Goal: Information Seeking & Learning: Learn about a topic

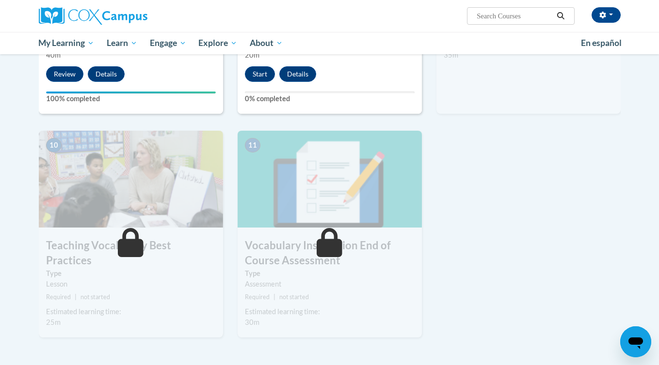
scroll to position [927, 0]
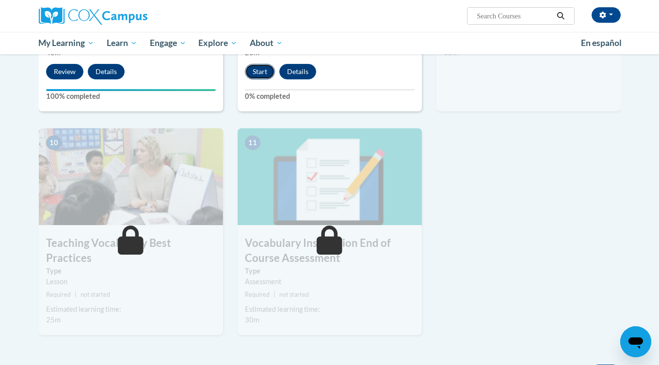
click at [260, 71] on button "Start" at bounding box center [260, 72] width 30 height 16
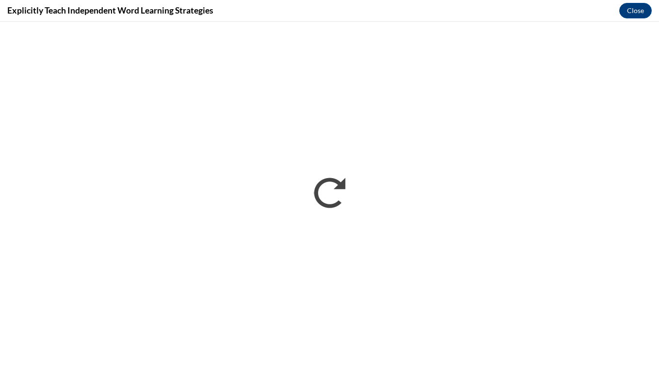
scroll to position [0, 0]
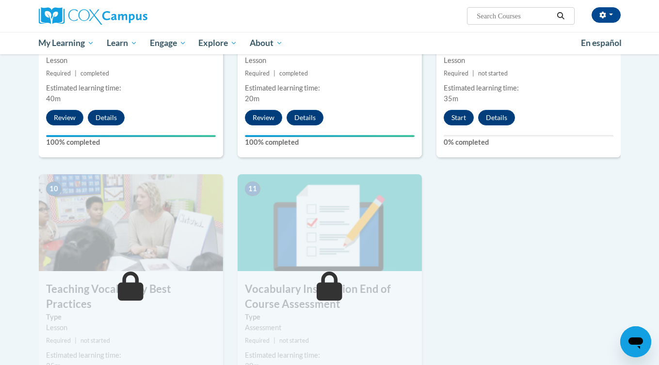
scroll to position [875, 0]
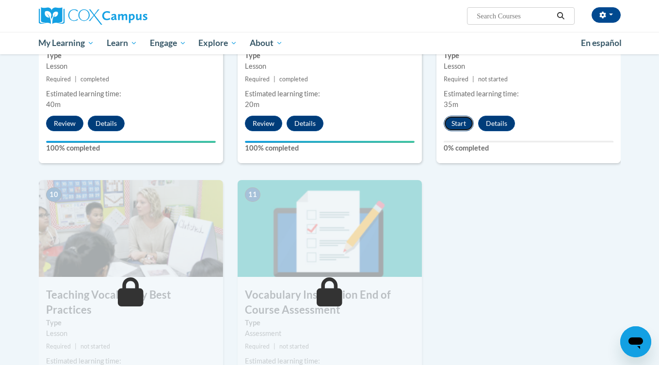
click at [458, 123] on button "Start" at bounding box center [458, 124] width 30 height 16
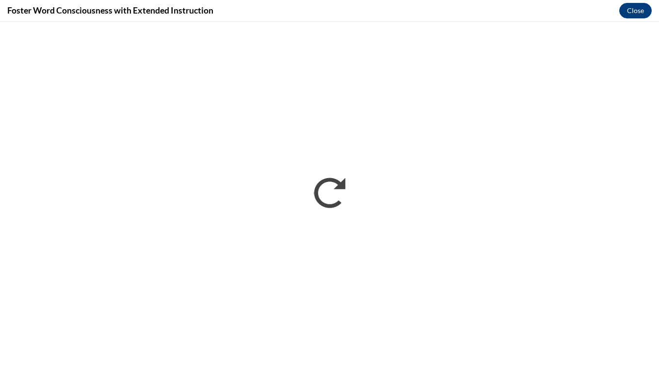
scroll to position [0, 0]
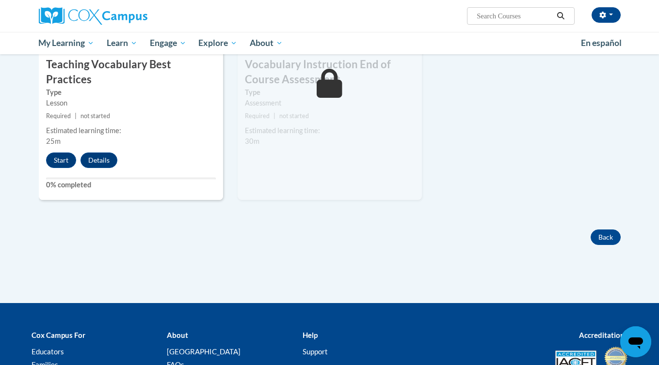
scroll to position [1107, 0]
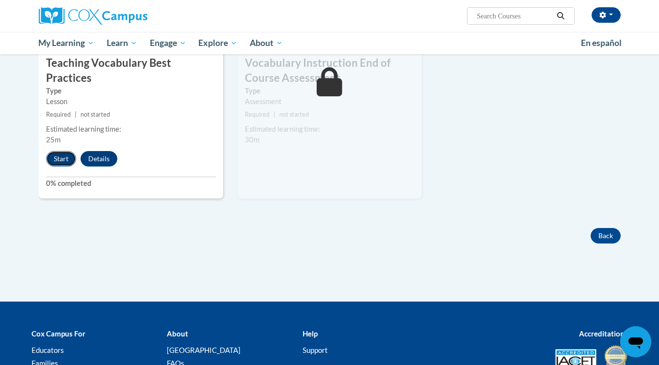
click at [66, 151] on button "Start" at bounding box center [61, 159] width 30 height 16
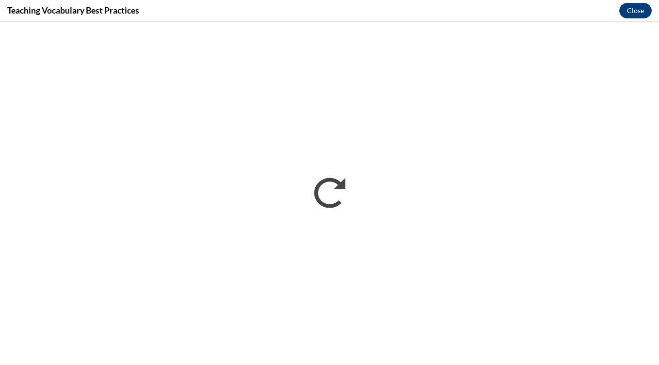
scroll to position [0, 0]
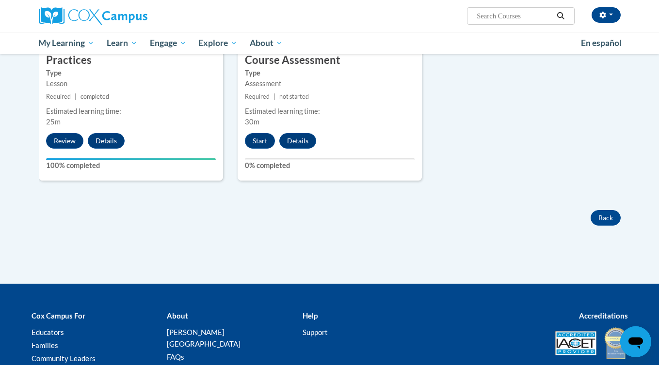
scroll to position [1108, 0]
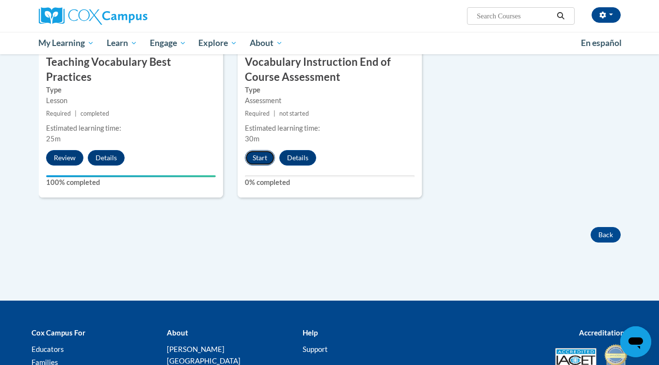
click at [269, 161] on button "Start" at bounding box center [260, 158] width 30 height 16
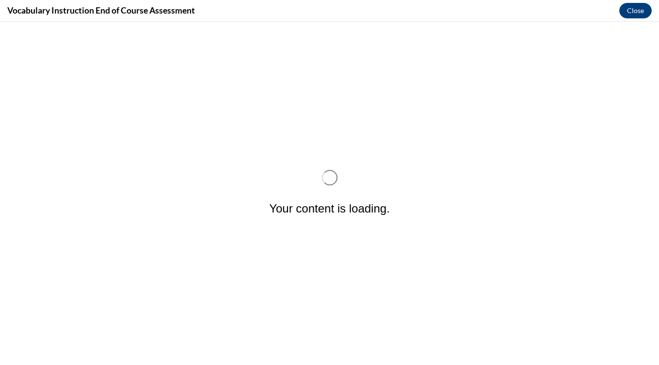
scroll to position [0, 0]
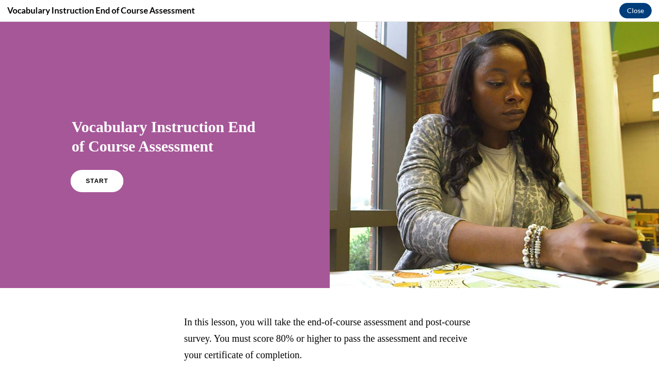
click at [99, 186] on link "START" at bounding box center [96, 181] width 53 height 22
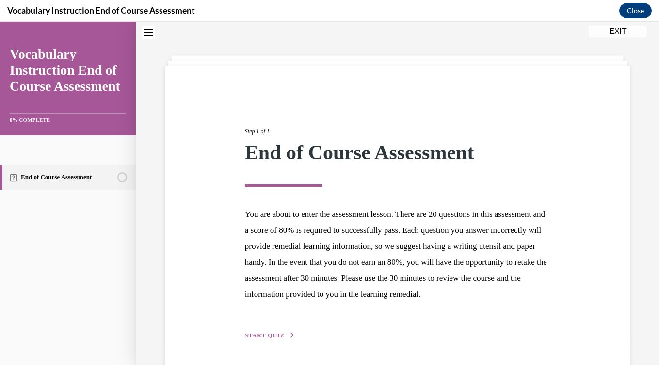
scroll to position [79, 0]
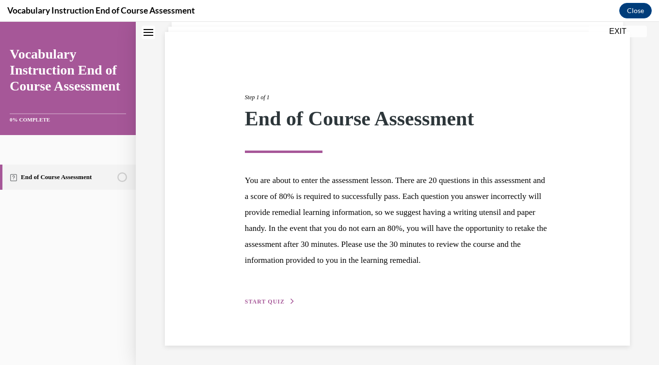
click at [281, 299] on span "START QUIZ" at bounding box center [265, 302] width 40 height 7
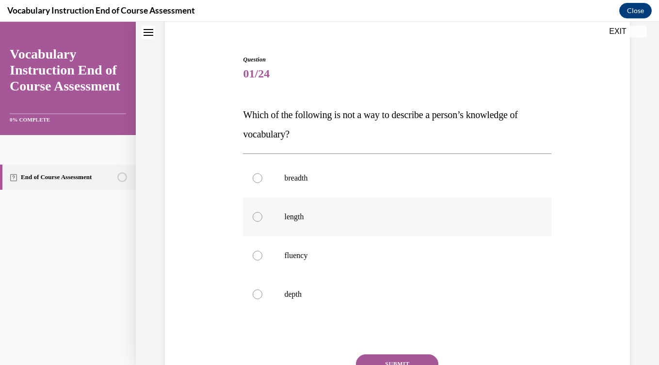
click at [277, 235] on label "length" at bounding box center [397, 217] width 308 height 39
click at [262, 222] on input "length" at bounding box center [258, 217] width 10 height 10
radio input "true"
click at [402, 360] on button "SUBMIT" at bounding box center [397, 364] width 82 height 19
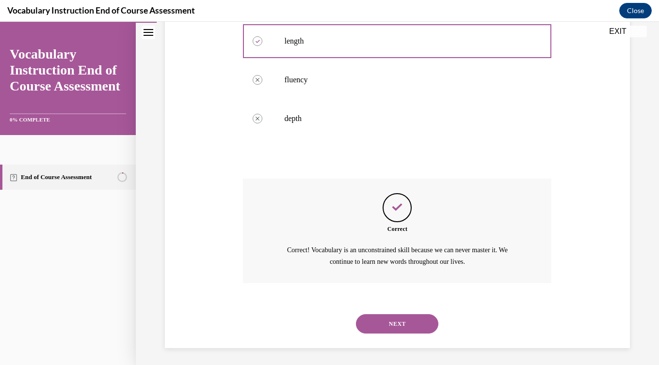
scroll to position [257, 0]
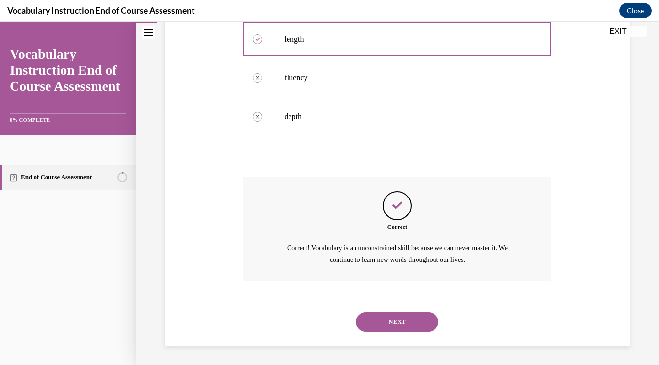
click at [406, 317] on button "NEXT" at bounding box center [397, 322] width 82 height 19
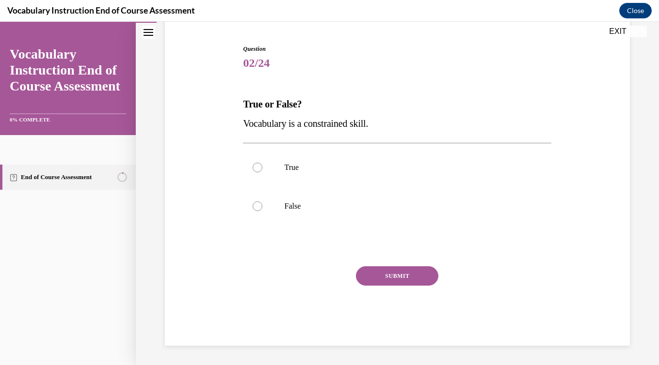
scroll to position [90, 0]
click at [331, 214] on label "False" at bounding box center [397, 206] width 308 height 39
click at [262, 211] on input "False" at bounding box center [258, 207] width 10 height 10
radio input "true"
click at [412, 276] on button "SUBMIT" at bounding box center [397, 276] width 82 height 19
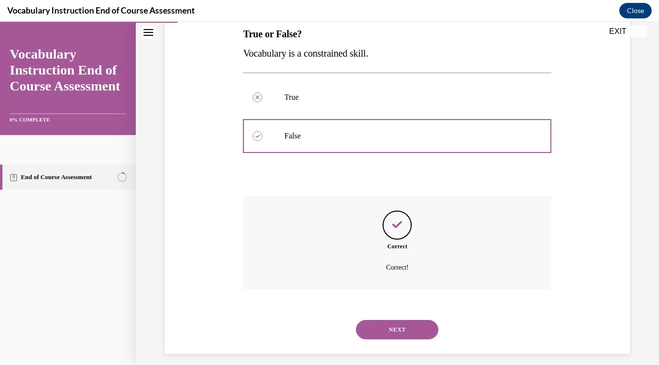
scroll to position [169, 0]
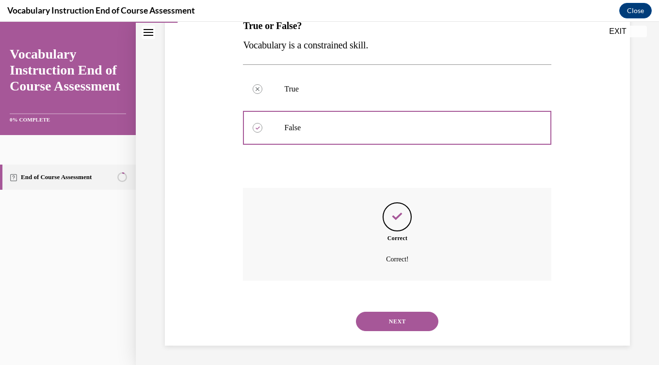
click at [410, 320] on button "NEXT" at bounding box center [397, 321] width 82 height 19
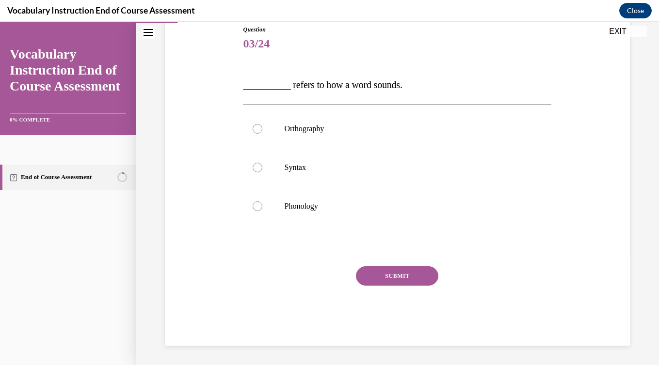
scroll to position [108, 0]
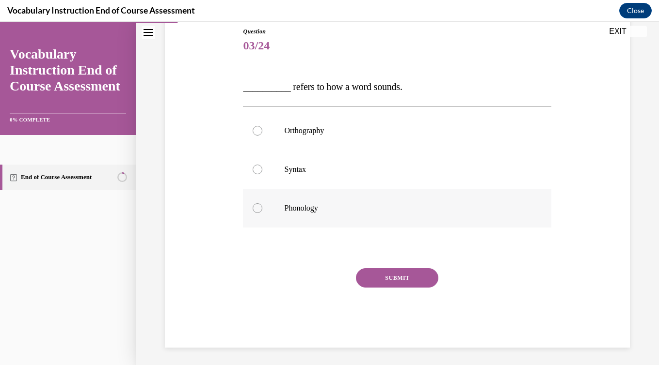
click at [312, 202] on label "Phonology" at bounding box center [397, 208] width 308 height 39
click at [262, 204] on input "Phonology" at bounding box center [258, 209] width 10 height 10
radio input "true"
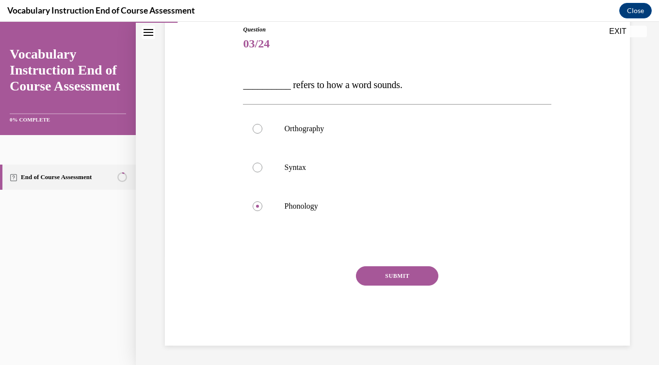
click at [409, 282] on button "SUBMIT" at bounding box center [397, 276] width 82 height 19
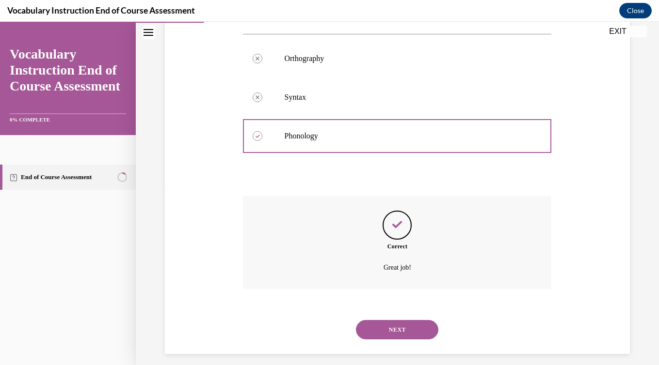
scroll to position [188, 0]
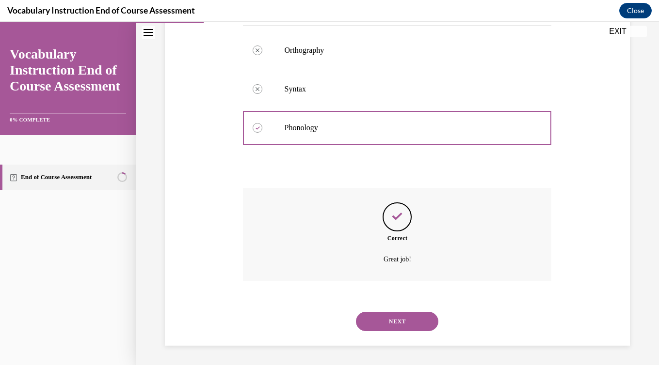
click at [401, 319] on button "NEXT" at bounding box center [397, 321] width 82 height 19
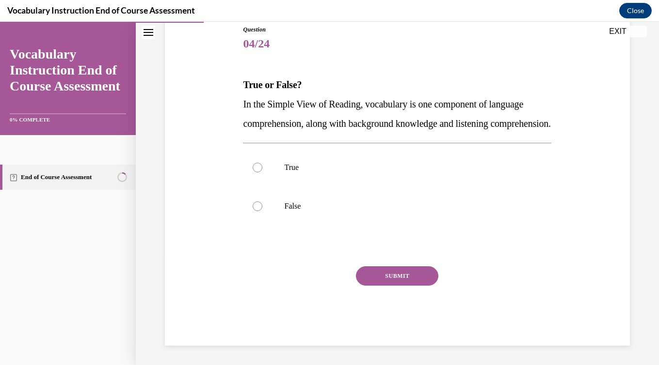
scroll to position [108, 0]
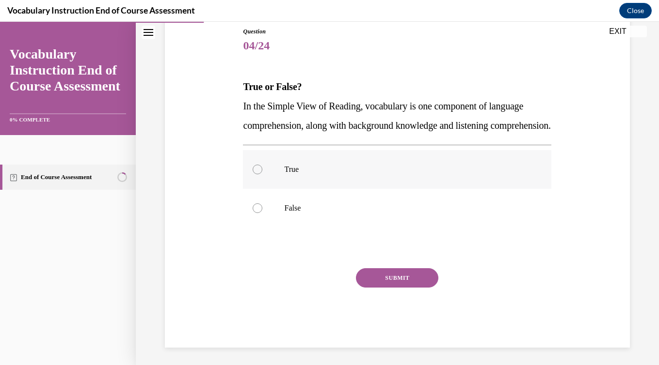
click at [321, 189] on label "True" at bounding box center [397, 169] width 308 height 39
click at [262, 174] on input "True" at bounding box center [258, 170] width 10 height 10
radio input "true"
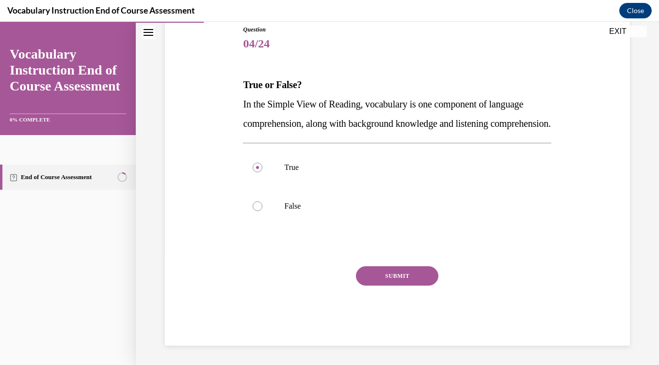
click at [379, 277] on button "SUBMIT" at bounding box center [397, 276] width 82 height 19
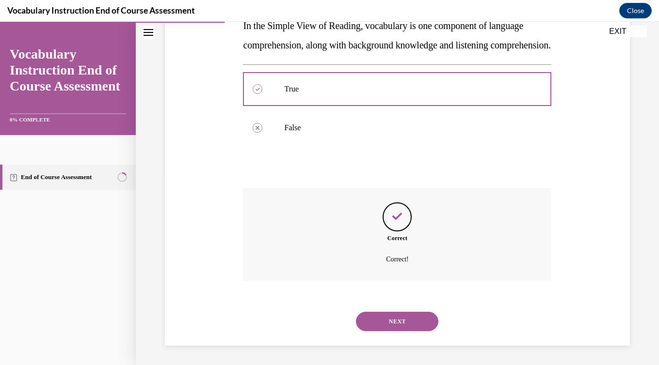
scroll to position [207, 0]
click at [407, 320] on button "NEXT" at bounding box center [397, 321] width 82 height 19
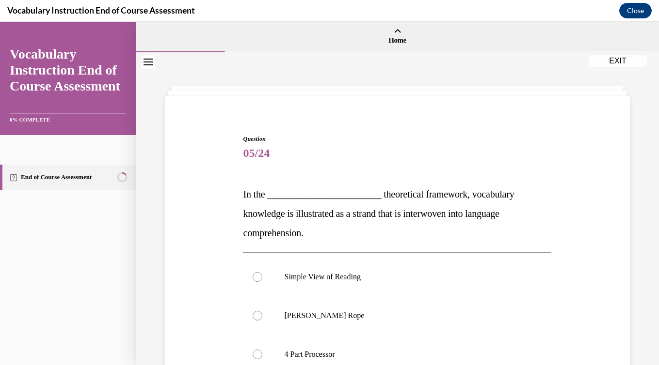
scroll to position [34, 0]
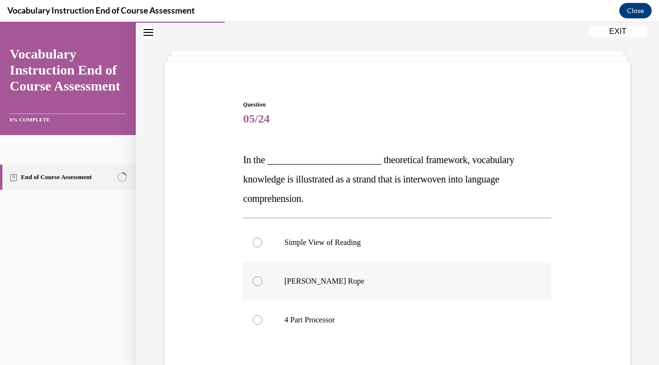
click at [393, 280] on p "Scarborough's Rope" at bounding box center [405, 282] width 243 height 10
click at [262, 280] on input "Scarborough's Rope" at bounding box center [258, 282] width 10 height 10
radio input "true"
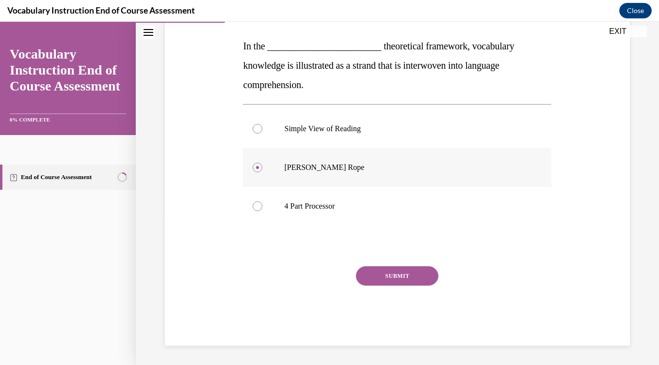
click at [393, 280] on button "SUBMIT" at bounding box center [397, 276] width 82 height 19
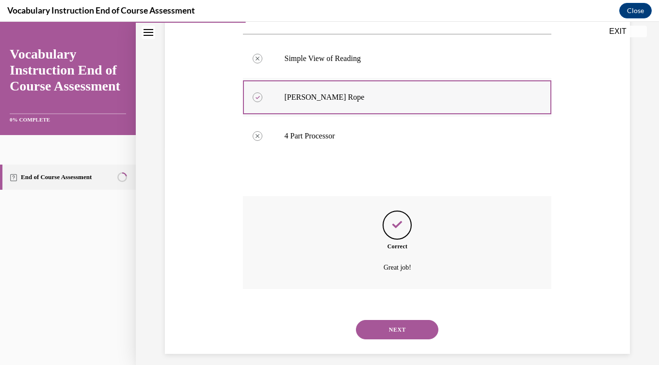
scroll to position [227, 0]
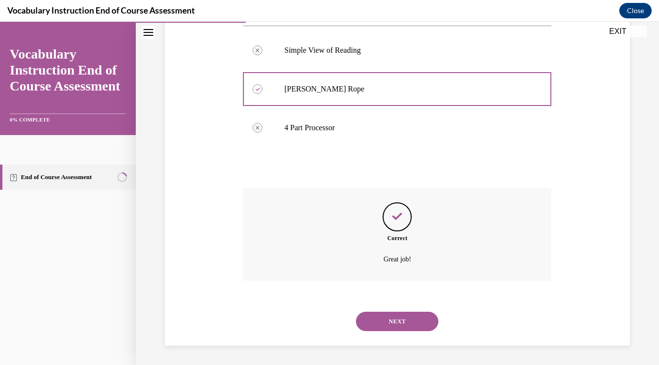
click at [403, 317] on button "NEXT" at bounding box center [397, 321] width 82 height 19
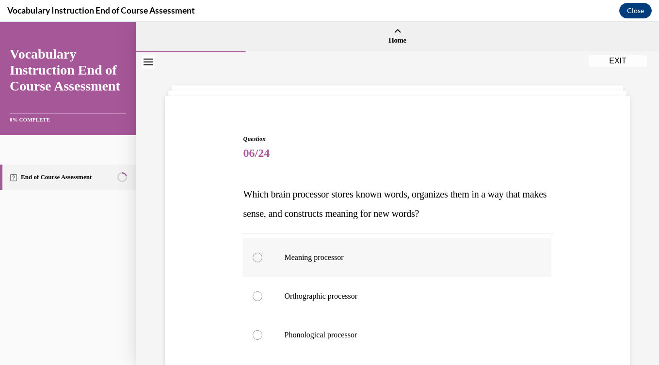
click at [380, 257] on p "Meaning processor" at bounding box center [405, 258] width 243 height 10
click at [262, 257] on input "Meaning processor" at bounding box center [258, 258] width 10 height 10
radio input "true"
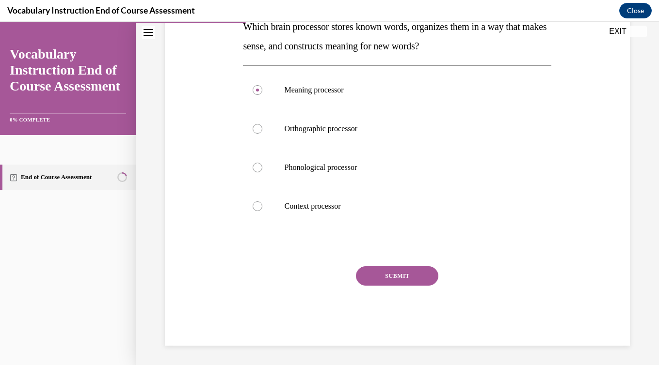
click at [383, 271] on button "SUBMIT" at bounding box center [397, 276] width 82 height 19
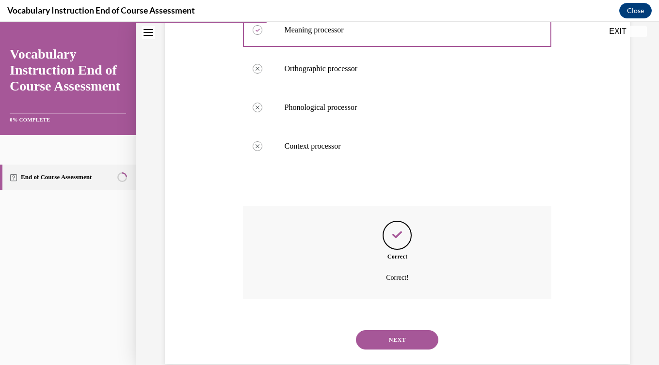
scroll to position [246, 0]
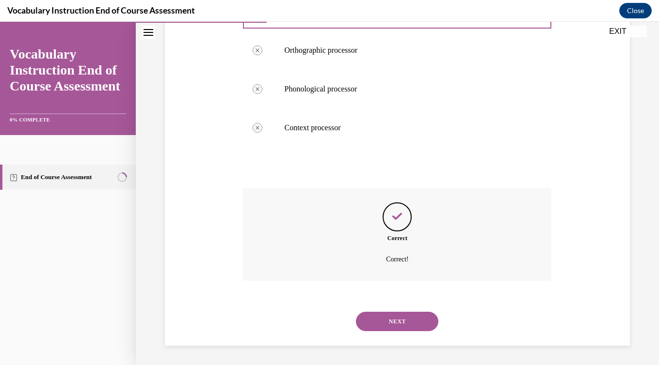
click at [406, 321] on button "NEXT" at bounding box center [397, 321] width 82 height 19
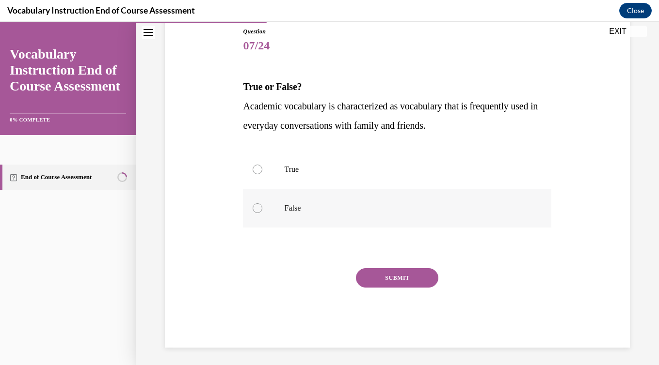
click at [360, 227] on label "False" at bounding box center [397, 208] width 308 height 39
click at [262, 213] on input "False" at bounding box center [258, 209] width 10 height 10
radio input "true"
click at [387, 271] on button "SUBMIT" at bounding box center [397, 278] width 82 height 19
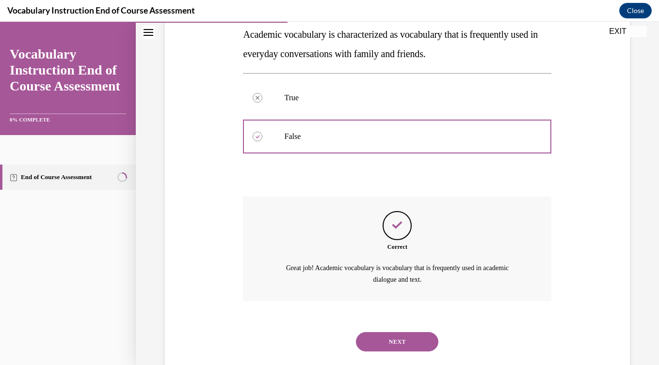
scroll to position [199, 0]
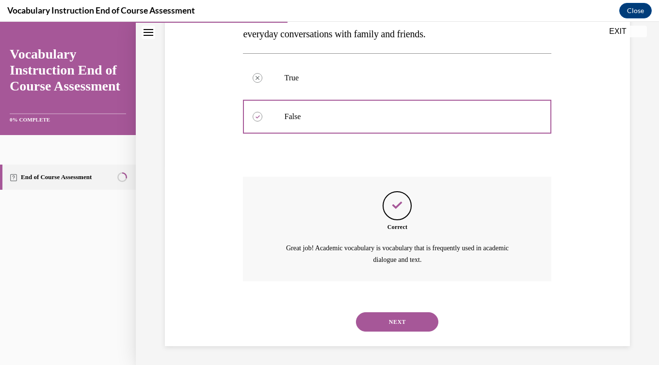
click at [394, 321] on button "NEXT" at bounding box center [397, 322] width 82 height 19
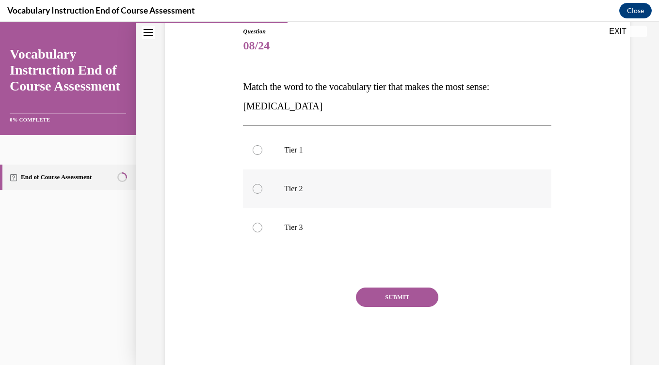
click at [323, 183] on label "Tier 2" at bounding box center [397, 189] width 308 height 39
click at [262, 184] on input "Tier 2" at bounding box center [258, 189] width 10 height 10
radio input "true"
click at [334, 226] on p "Tier 3" at bounding box center [405, 228] width 243 height 10
click at [262, 226] on input "Tier 3" at bounding box center [258, 228] width 10 height 10
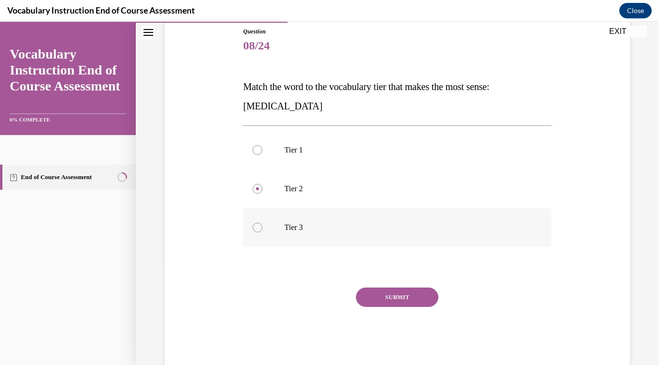
radio input "true"
click at [386, 297] on button "SUBMIT" at bounding box center [397, 297] width 82 height 19
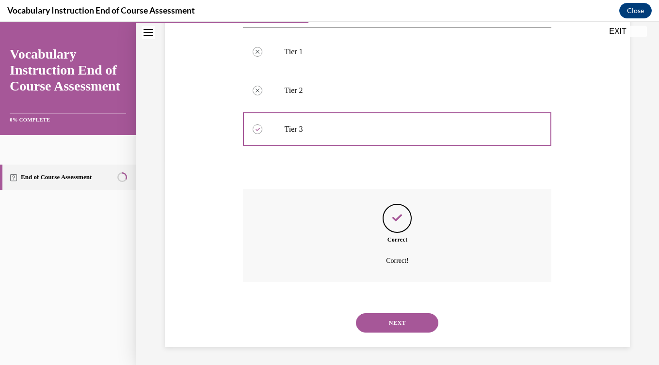
scroll to position [207, 0]
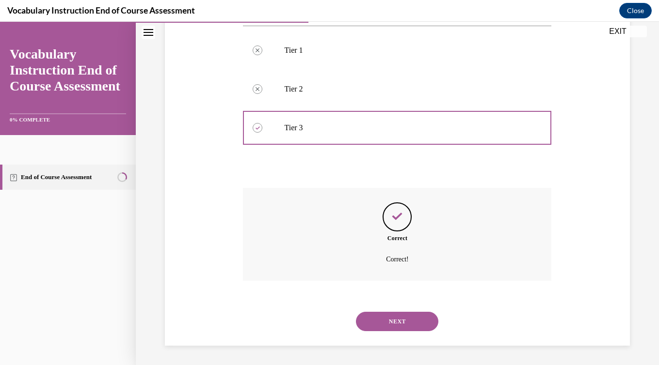
click at [393, 324] on button "NEXT" at bounding box center [397, 321] width 82 height 19
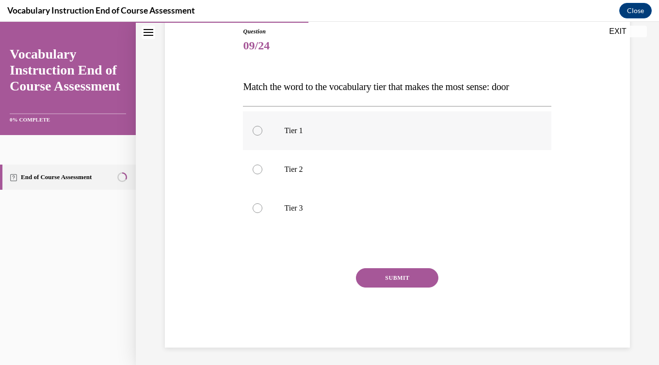
click at [341, 140] on label "Tier 1" at bounding box center [397, 130] width 308 height 39
click at [262, 136] on input "Tier 1" at bounding box center [258, 131] width 10 height 10
radio input "true"
click at [375, 284] on button "SUBMIT" at bounding box center [397, 278] width 82 height 19
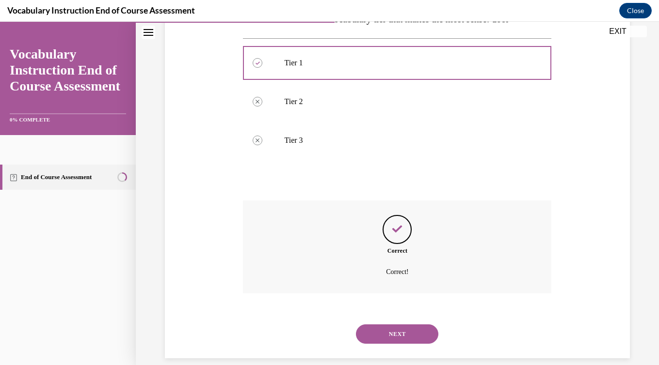
scroll to position [188, 0]
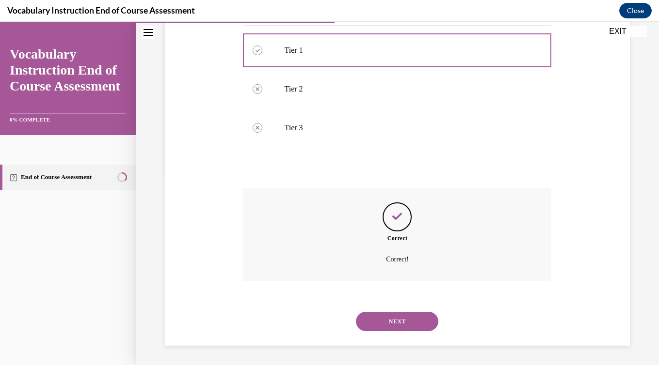
click at [385, 316] on button "NEXT" at bounding box center [397, 321] width 82 height 19
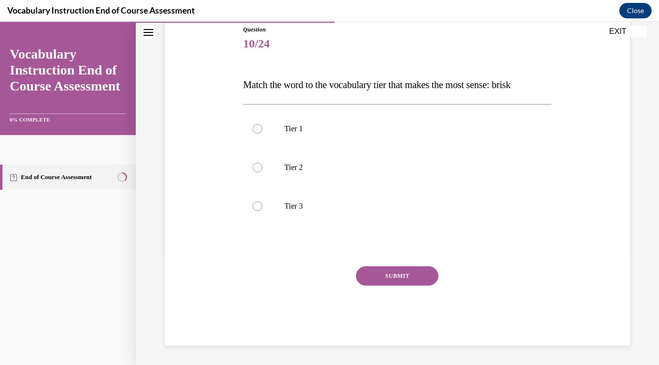
scroll to position [108, 0]
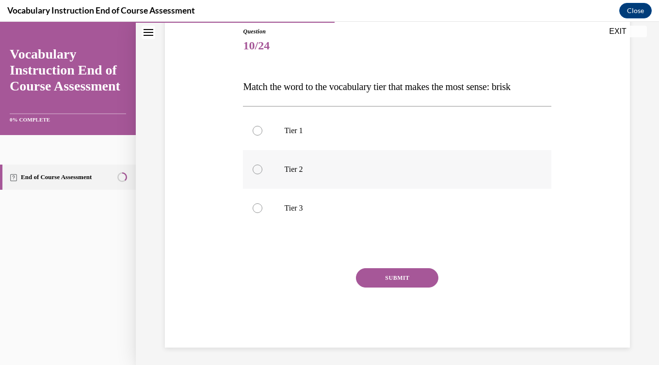
click at [327, 187] on label "Tier 2" at bounding box center [397, 169] width 308 height 39
click at [262, 174] on input "Tier 2" at bounding box center [258, 170] width 10 height 10
radio input "true"
click at [385, 283] on button "SUBMIT" at bounding box center [397, 278] width 82 height 19
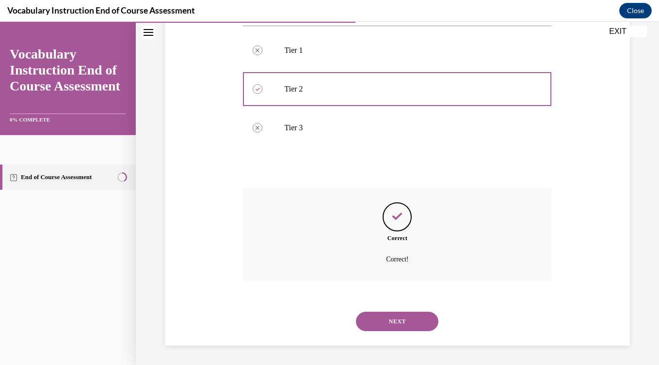
click at [396, 320] on button "NEXT" at bounding box center [397, 321] width 82 height 19
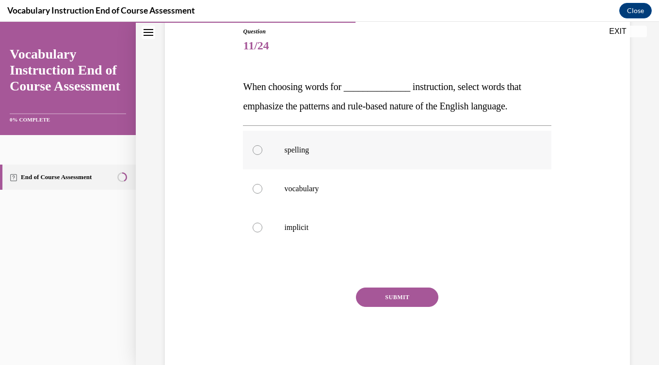
click at [339, 159] on label "spelling" at bounding box center [397, 150] width 308 height 39
click at [262, 155] on input "spelling" at bounding box center [258, 150] width 10 height 10
radio input "true"
click at [393, 299] on button "SUBMIT" at bounding box center [397, 297] width 82 height 19
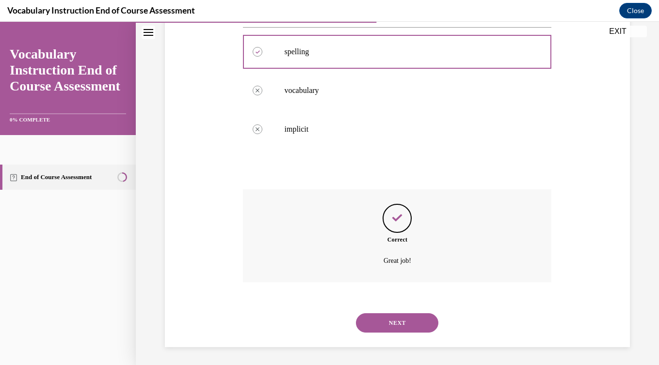
scroll to position [207, 0]
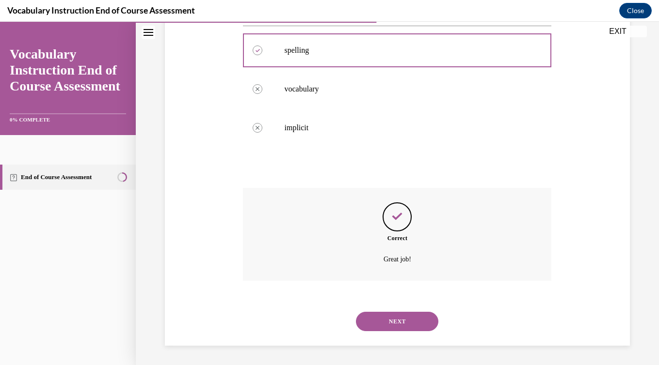
click at [394, 319] on button "NEXT" at bounding box center [397, 321] width 82 height 19
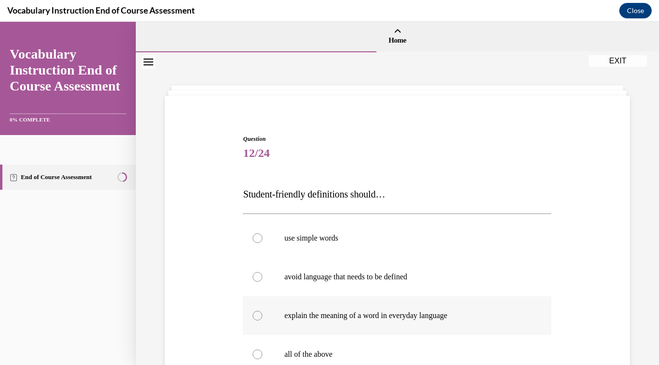
scroll to position [32, 0]
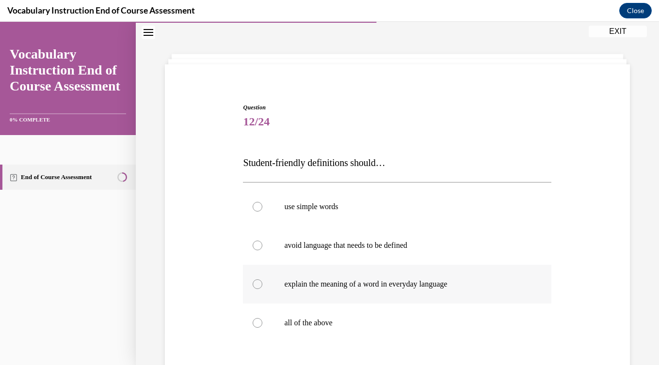
click at [394, 319] on p "all of the above" at bounding box center [405, 323] width 243 height 10
click at [262, 319] on input "all of the above" at bounding box center [258, 323] width 10 height 10
radio input "true"
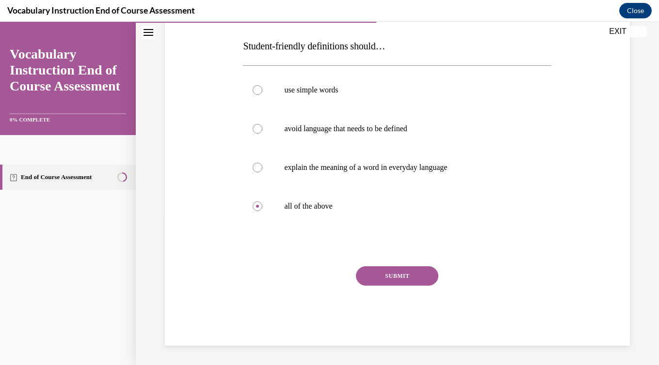
click at [397, 279] on button "SUBMIT" at bounding box center [397, 276] width 82 height 19
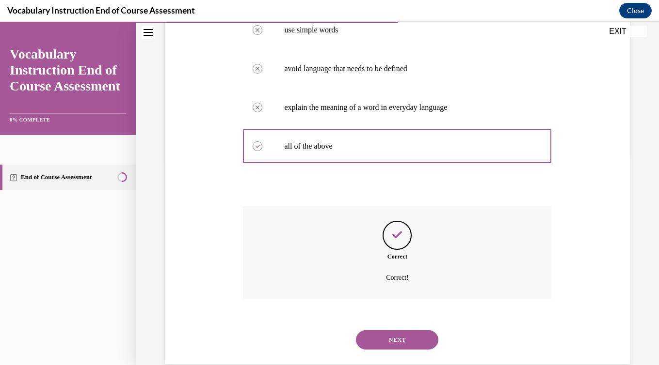
scroll to position [227, 0]
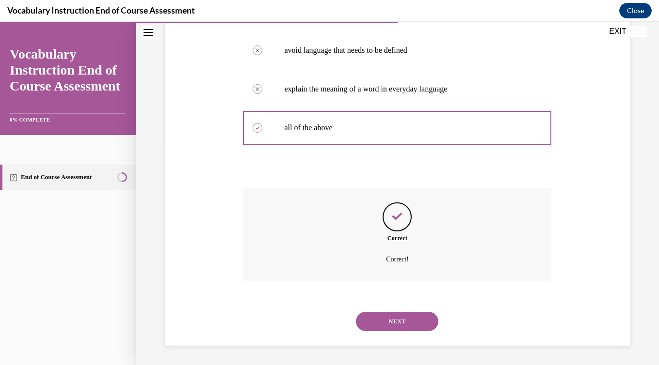
click at [416, 326] on button "NEXT" at bounding box center [397, 321] width 82 height 19
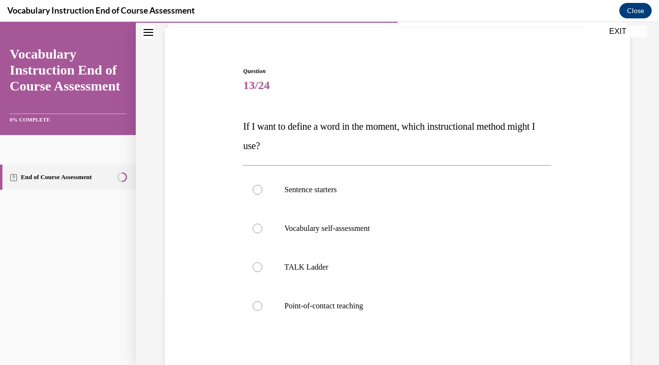
scroll to position [69, 0]
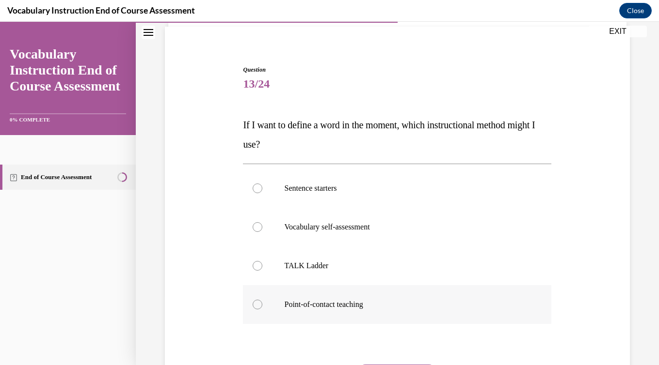
click at [379, 293] on label "Point-of-contact teaching" at bounding box center [397, 304] width 308 height 39
click at [262, 300] on input "Point-of-contact teaching" at bounding box center [258, 305] width 10 height 10
radio input "true"
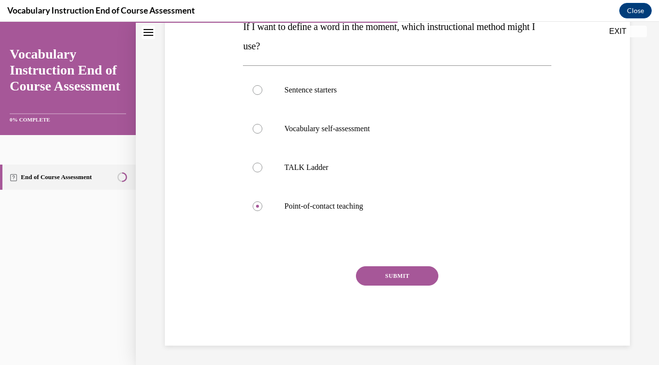
click at [390, 276] on button "SUBMIT" at bounding box center [397, 276] width 82 height 19
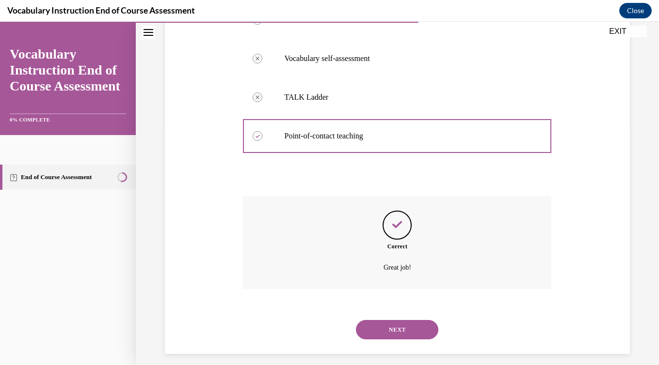
scroll to position [246, 0]
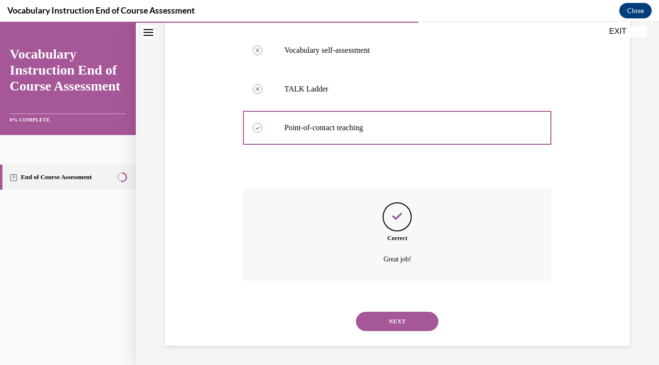
click at [400, 327] on button "NEXT" at bounding box center [397, 321] width 82 height 19
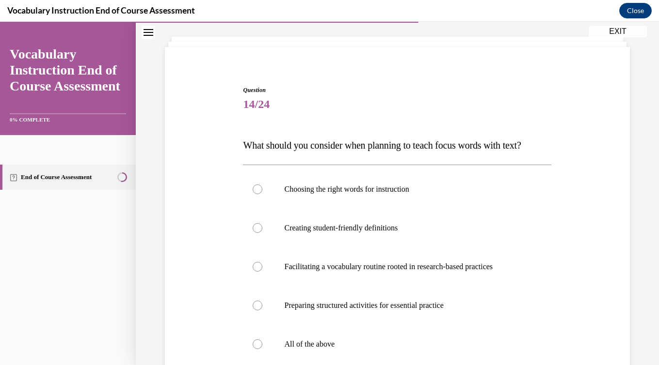
scroll to position [88, 0]
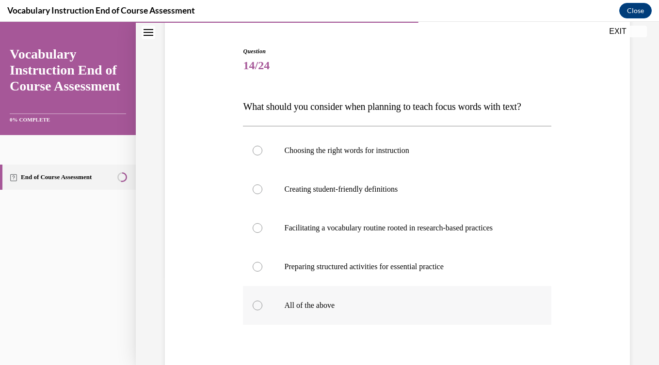
click at [382, 310] on p "All of the above" at bounding box center [405, 306] width 243 height 10
click at [262, 310] on input "All of the above" at bounding box center [258, 306] width 10 height 10
radio input "true"
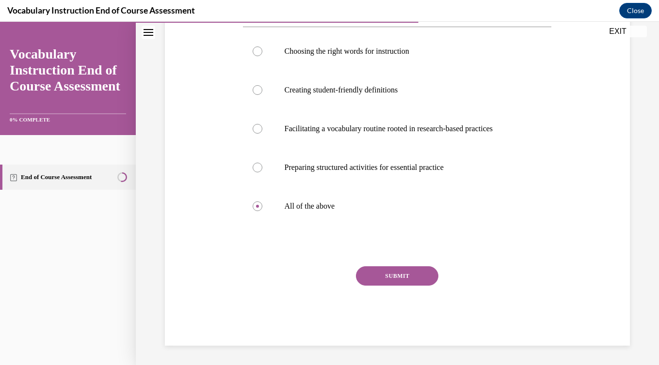
click at [403, 283] on button "SUBMIT" at bounding box center [397, 276] width 82 height 19
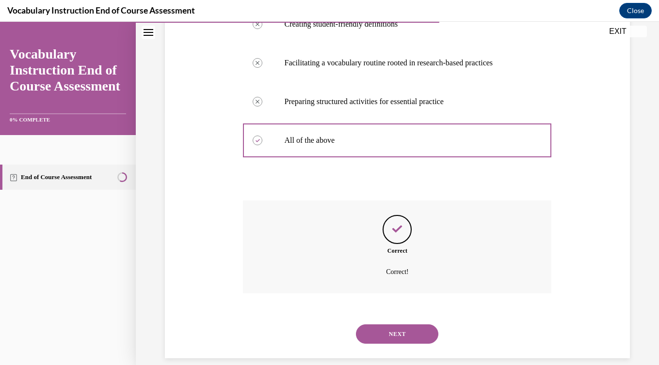
scroll to position [266, 0]
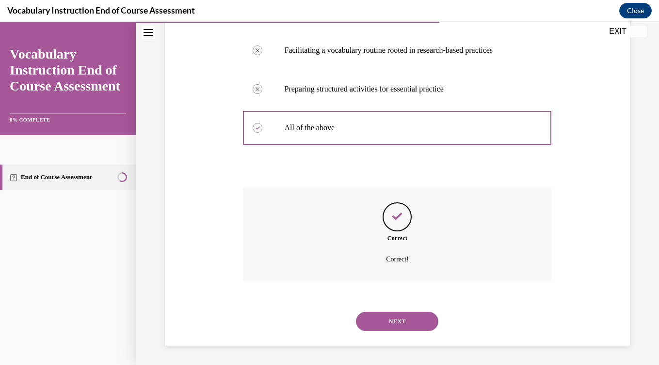
click at [403, 320] on button "NEXT" at bounding box center [397, 321] width 82 height 19
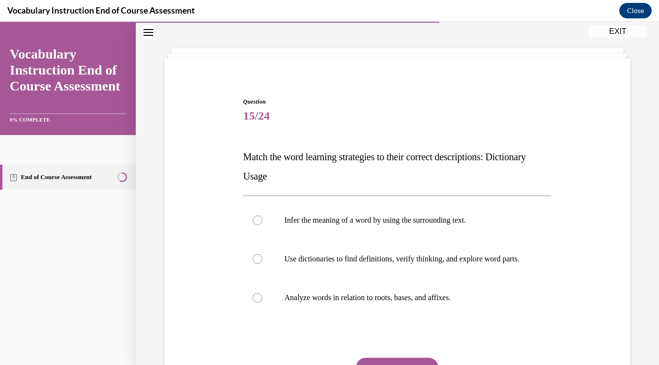
scroll to position [58, 0]
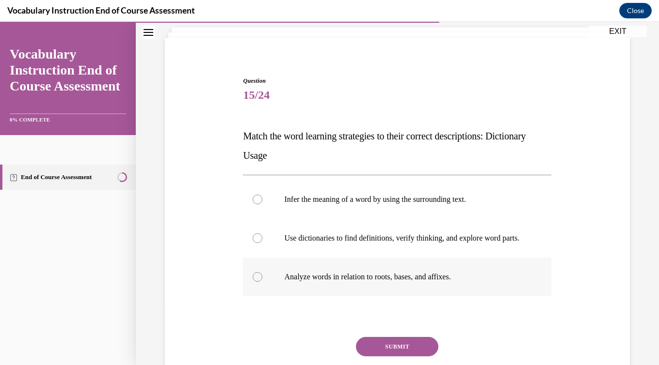
click at [381, 282] on label "Analyze words in relation to roots, bases, and affixes." at bounding box center [397, 277] width 308 height 39
click at [262, 282] on input "Analyze words in relation to roots, bases, and affixes." at bounding box center [258, 277] width 10 height 10
radio input "true"
click at [395, 357] on button "SUBMIT" at bounding box center [397, 346] width 82 height 19
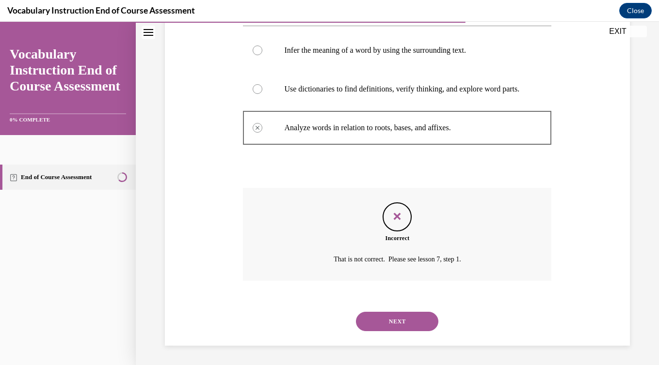
scroll to position [217, 0]
click at [397, 328] on button "NEXT" at bounding box center [397, 321] width 82 height 19
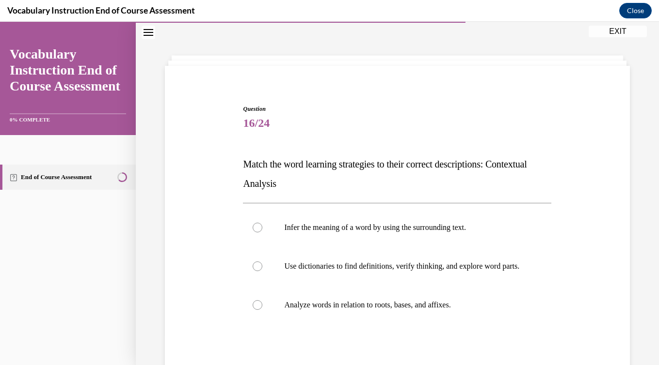
scroll to position [49, 0]
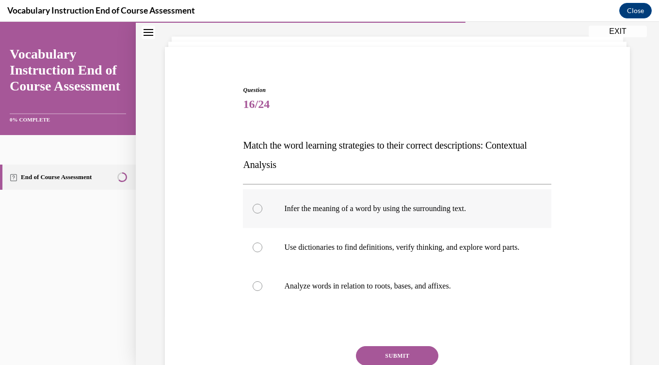
click at [373, 222] on label "Infer the meaning of a word by using the surrounding text." at bounding box center [397, 209] width 308 height 39
click at [262, 214] on input "Infer the meaning of a word by using the surrounding text." at bounding box center [258, 209] width 10 height 10
radio input "true"
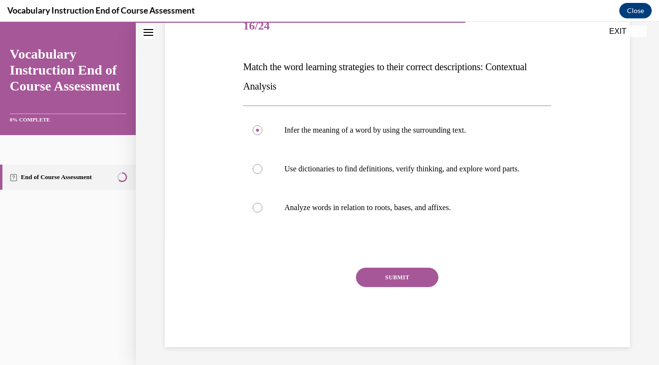
click at [392, 287] on button "SUBMIT" at bounding box center [397, 277] width 82 height 19
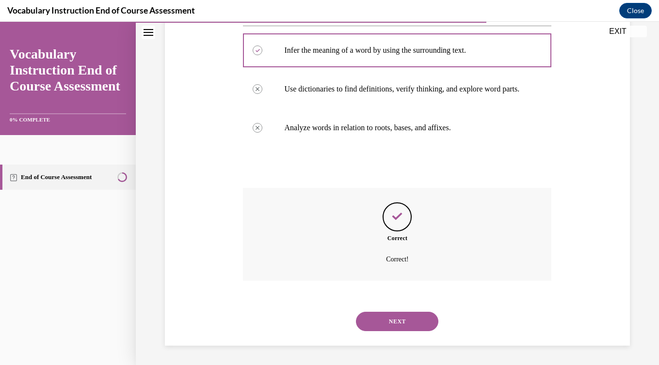
scroll to position [217, 0]
click at [397, 330] on button "NEXT" at bounding box center [397, 321] width 82 height 19
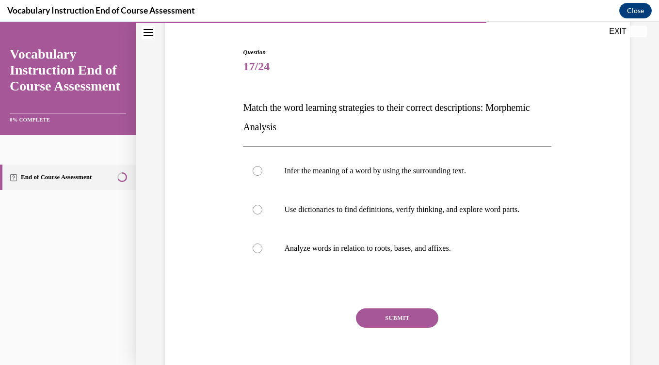
scroll to position [87, 0]
click at [380, 264] on label "Analyze words in relation to roots, bases, and affixes." at bounding box center [397, 248] width 308 height 39
click at [262, 253] on input "Analyze words in relation to roots, bases, and affixes." at bounding box center [258, 248] width 10 height 10
radio input "true"
click at [398, 328] on button "SUBMIT" at bounding box center [397, 317] width 82 height 19
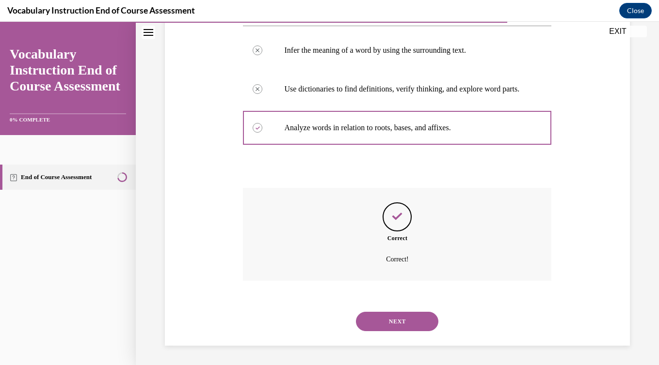
click at [398, 331] on button "NEXT" at bounding box center [397, 321] width 82 height 19
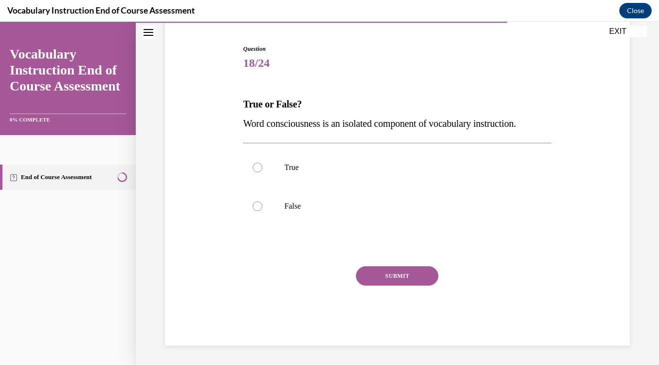
scroll to position [90, 0]
click at [352, 193] on label "False" at bounding box center [397, 206] width 308 height 39
click at [262, 202] on input "False" at bounding box center [258, 207] width 10 height 10
radio input "true"
click at [395, 279] on button "SUBMIT" at bounding box center [397, 276] width 82 height 19
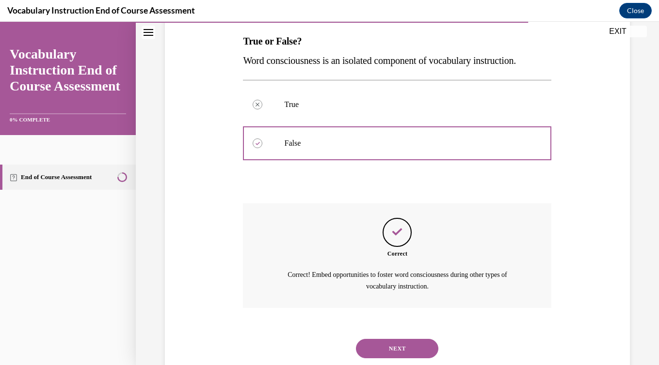
scroll to position [180, 0]
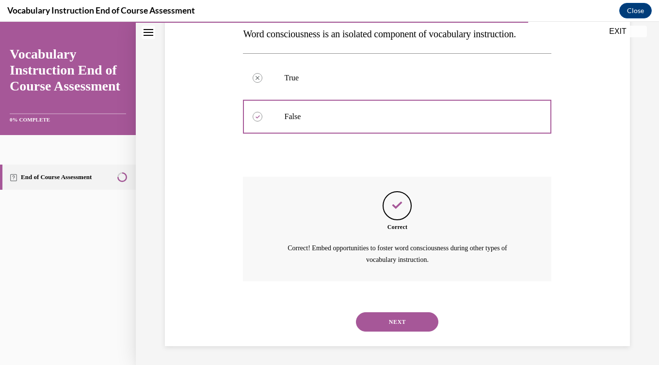
click at [402, 321] on button "NEXT" at bounding box center [397, 322] width 82 height 19
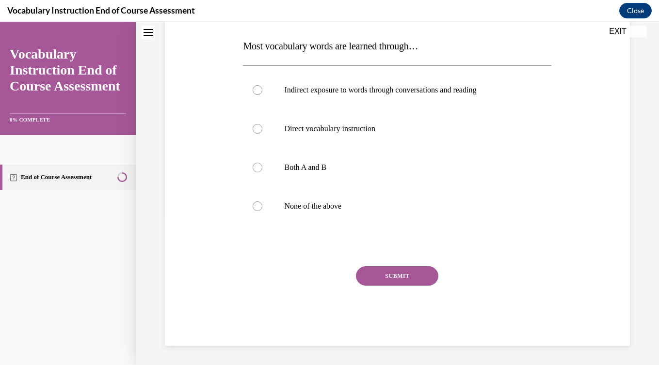
scroll to position [0, 0]
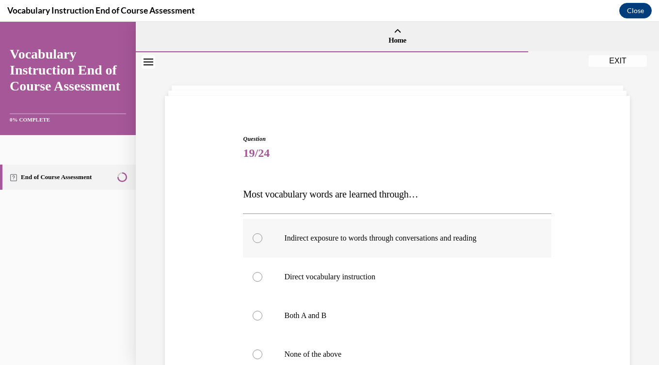
click at [377, 236] on p "Indirect exposure to words through conversations and reading" at bounding box center [405, 239] width 243 height 10
click at [262, 236] on input "Indirect exposure to words through conversations and reading" at bounding box center [258, 239] width 10 height 10
radio input "true"
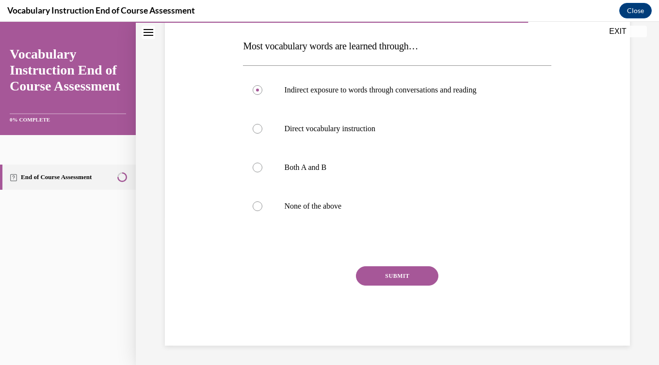
click at [389, 273] on button "SUBMIT" at bounding box center [397, 276] width 82 height 19
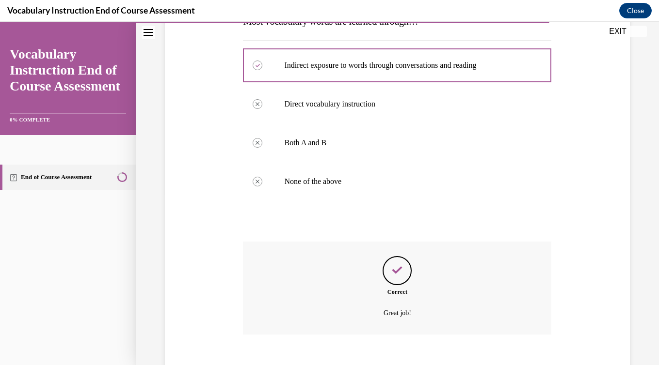
scroll to position [227, 0]
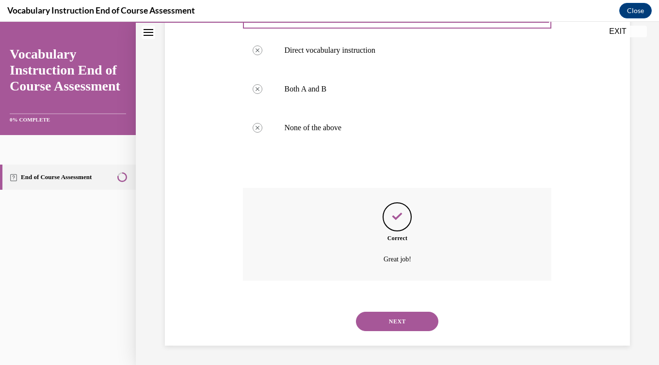
click at [413, 323] on button "NEXT" at bounding box center [397, 321] width 82 height 19
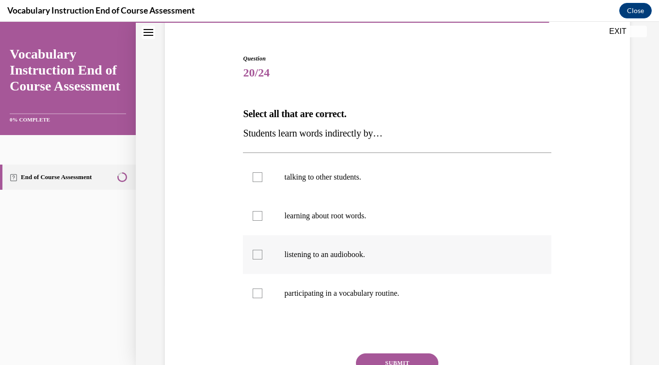
scroll to position [81, 0]
click at [331, 181] on p "talking to other students." at bounding box center [405, 177] width 243 height 10
click at [262, 181] on input "talking to other students." at bounding box center [258, 177] width 10 height 10
checkbox input "true"
click at [325, 249] on label "listening to an audiobook." at bounding box center [397, 254] width 308 height 39
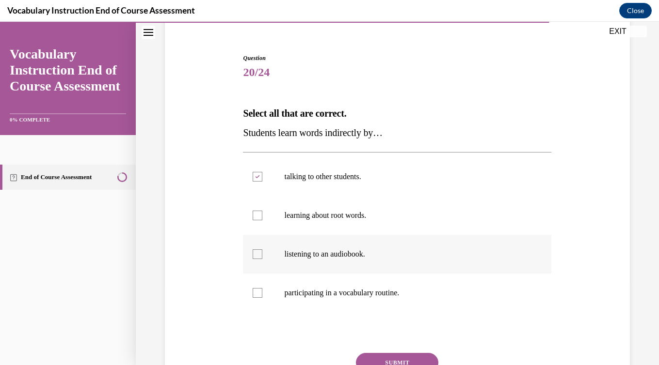
click at [262, 250] on input "listening to an audiobook." at bounding box center [258, 255] width 10 height 10
checkbox input "true"
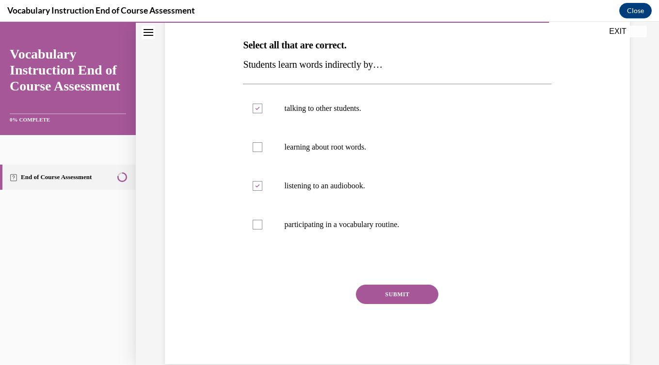
click at [376, 300] on button "SUBMIT" at bounding box center [397, 294] width 82 height 19
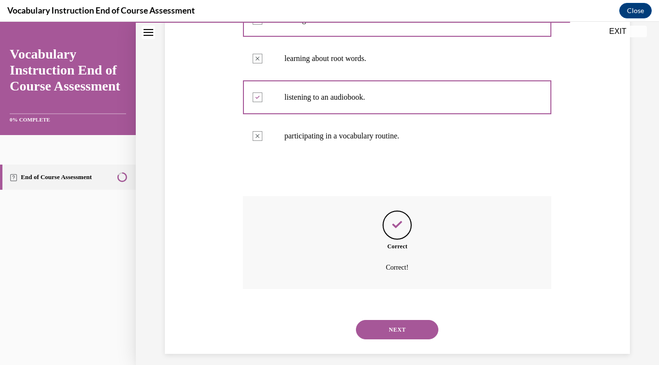
scroll to position [246, 0]
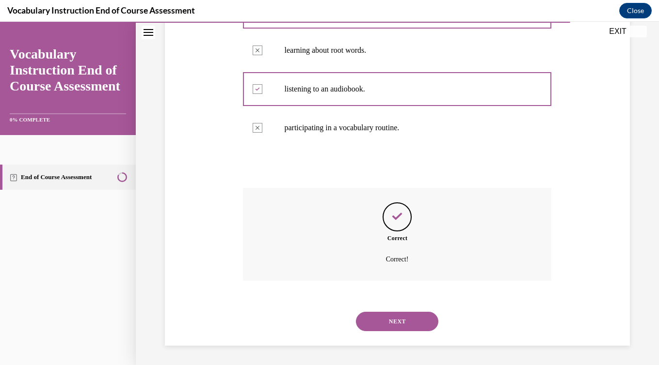
click at [387, 332] on div "NEXT" at bounding box center [397, 321] width 308 height 39
click at [386, 325] on button "NEXT" at bounding box center [397, 321] width 82 height 19
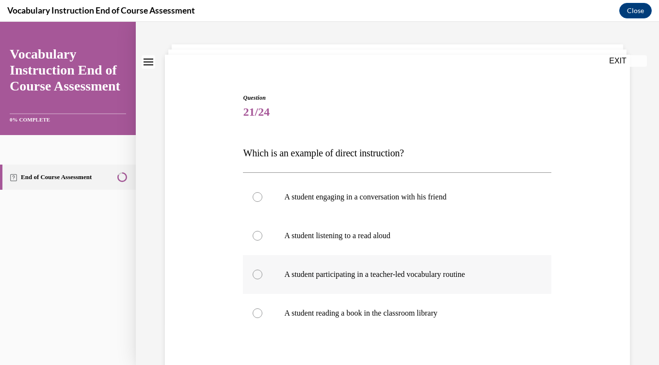
scroll to position [42, 0]
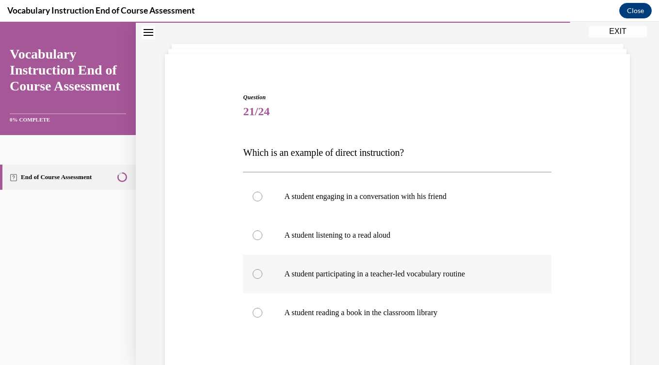
click at [376, 286] on label "A student participating in a teacher-led vocabulary routine" at bounding box center [397, 274] width 308 height 39
click at [262, 279] on input "A student participating in a teacher-led vocabulary routine" at bounding box center [258, 274] width 10 height 10
radio input "true"
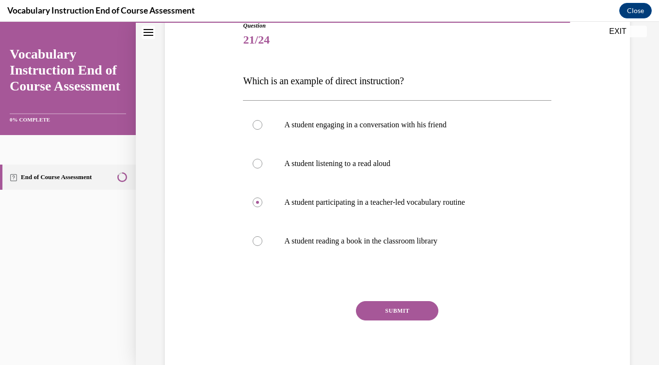
click at [390, 319] on button "SUBMIT" at bounding box center [397, 310] width 82 height 19
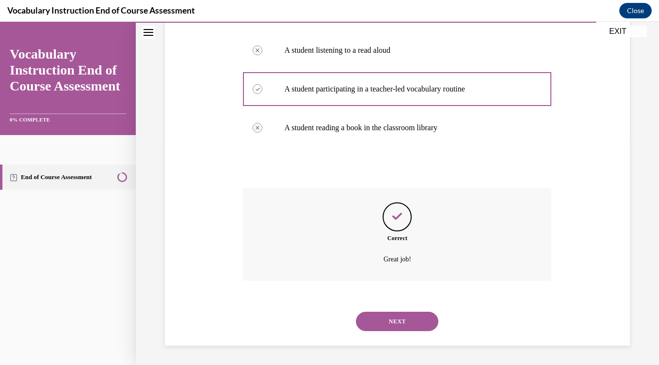
click at [394, 316] on button "NEXT" at bounding box center [397, 321] width 82 height 19
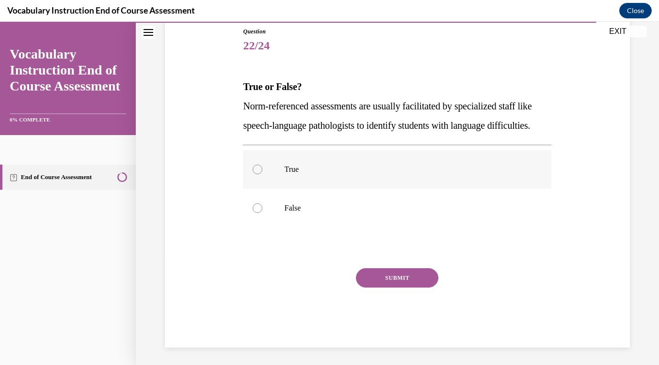
click at [333, 174] on p "True" at bounding box center [405, 170] width 243 height 10
click at [262, 174] on input "True" at bounding box center [258, 170] width 10 height 10
radio input "true"
click at [383, 288] on button "SUBMIT" at bounding box center [397, 278] width 82 height 19
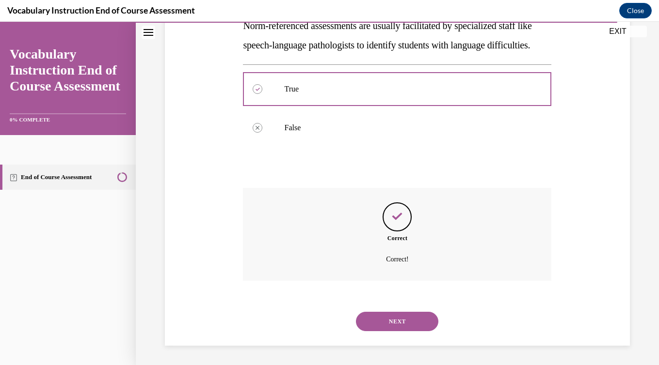
scroll to position [207, 0]
click at [393, 322] on button "NEXT" at bounding box center [397, 321] width 82 height 19
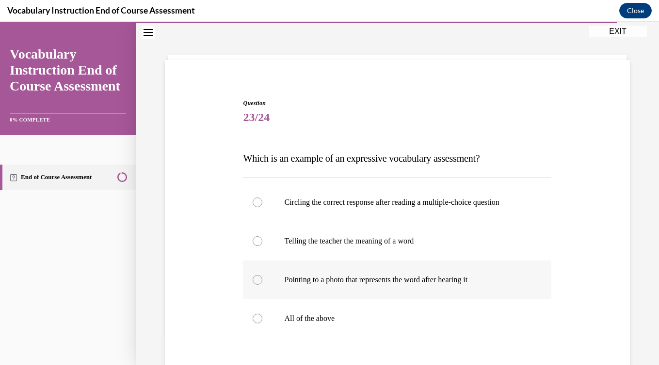
scroll to position [36, 0]
click at [385, 242] on p "Telling the teacher the meaning of a word" at bounding box center [405, 241] width 243 height 10
click at [262, 242] on input "Telling the teacher the meaning of a word" at bounding box center [258, 241] width 10 height 10
radio input "true"
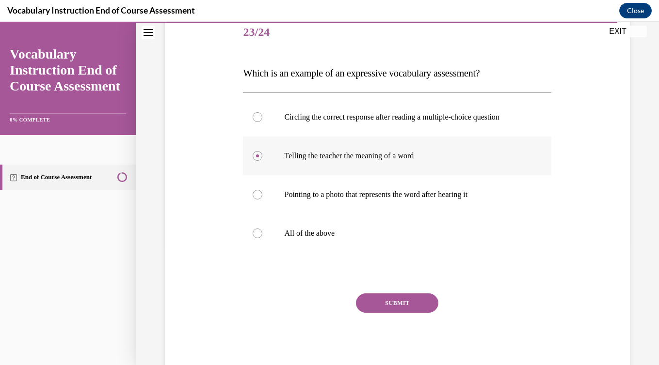
scroll to position [148, 0]
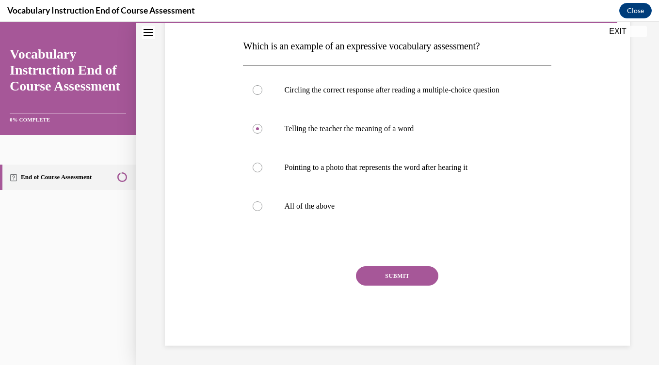
click at [390, 280] on button "SUBMIT" at bounding box center [397, 276] width 82 height 19
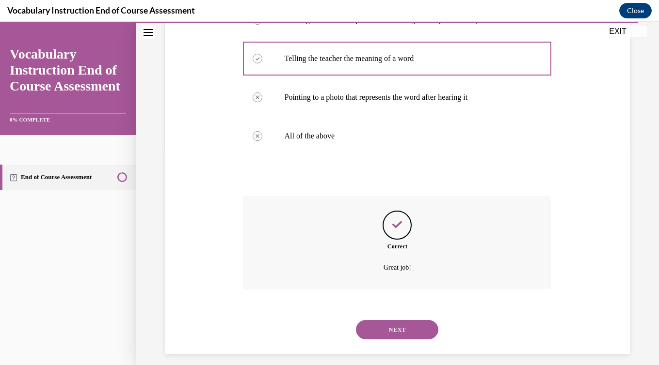
scroll to position [227, 0]
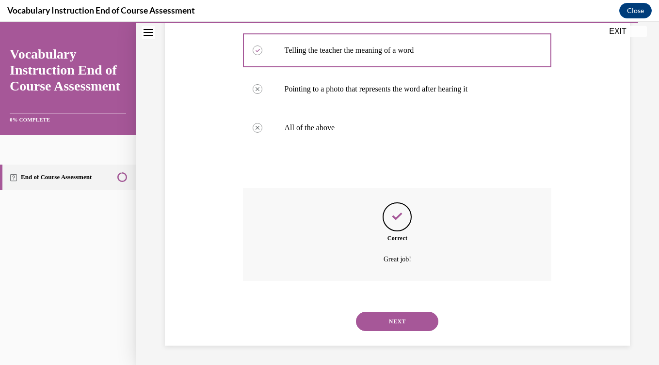
click at [386, 320] on button "NEXT" at bounding box center [397, 321] width 82 height 19
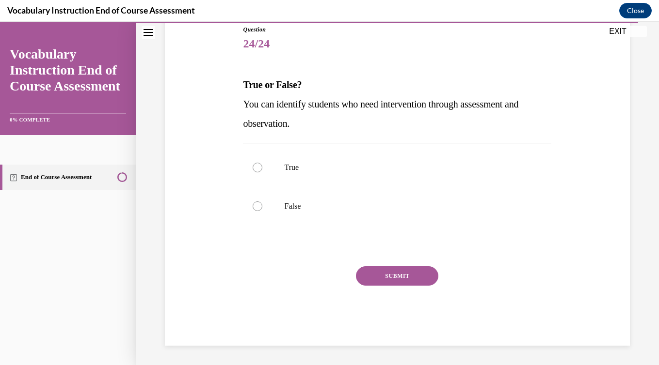
scroll to position [108, 0]
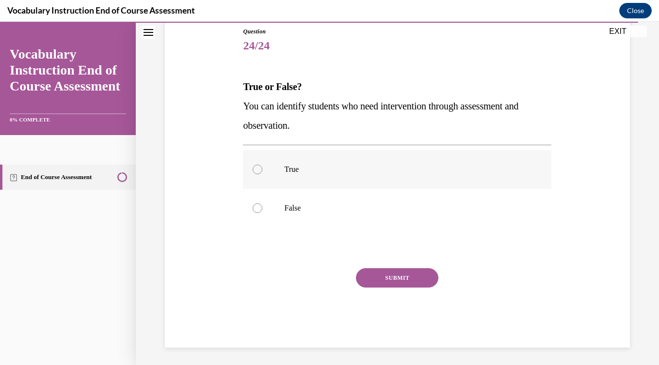
click at [303, 176] on label "True" at bounding box center [397, 169] width 308 height 39
click at [262, 174] on input "True" at bounding box center [258, 170] width 10 height 10
radio input "true"
click at [388, 275] on button "SUBMIT" at bounding box center [397, 278] width 82 height 19
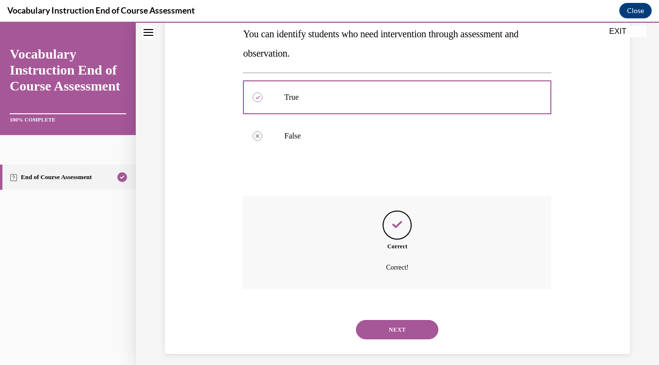
scroll to position [188, 0]
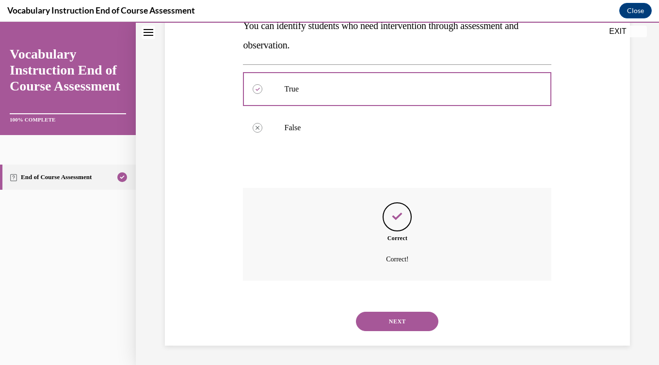
click at [393, 316] on button "NEXT" at bounding box center [397, 321] width 82 height 19
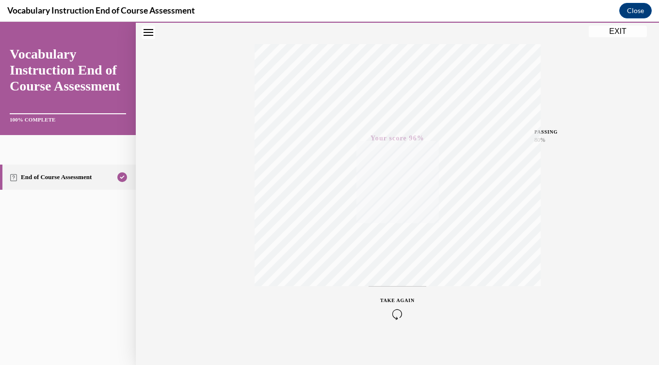
scroll to position [153, 0]
click at [633, 15] on button "Close" at bounding box center [635, 11] width 32 height 16
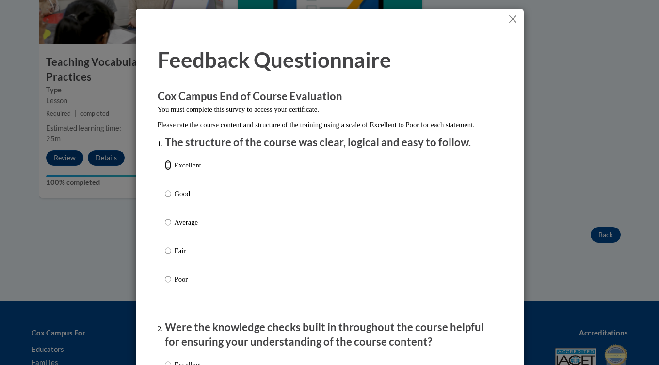
click at [169, 171] on input "Excellent" at bounding box center [168, 165] width 6 height 11
radio input "true"
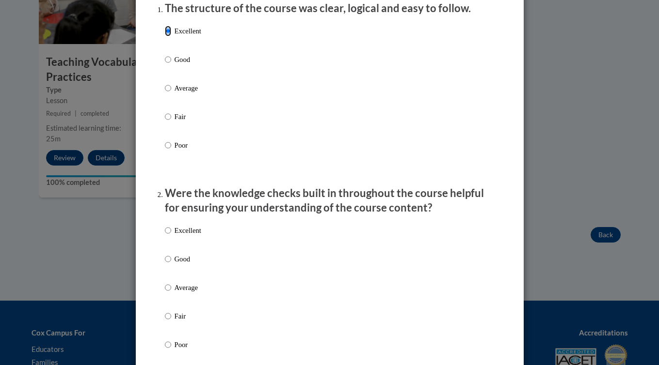
scroll to position [137, 0]
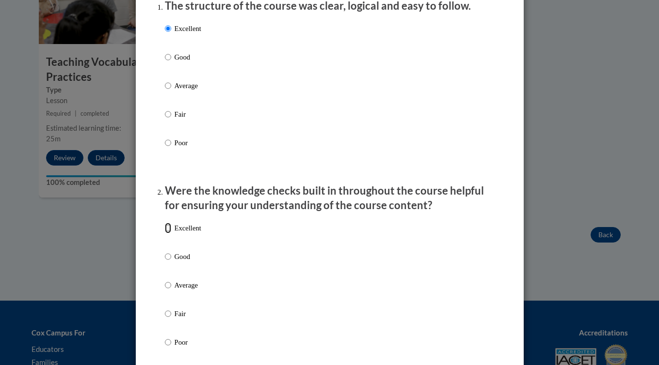
click at [168, 234] on input "Excellent" at bounding box center [168, 228] width 6 height 11
radio input "true"
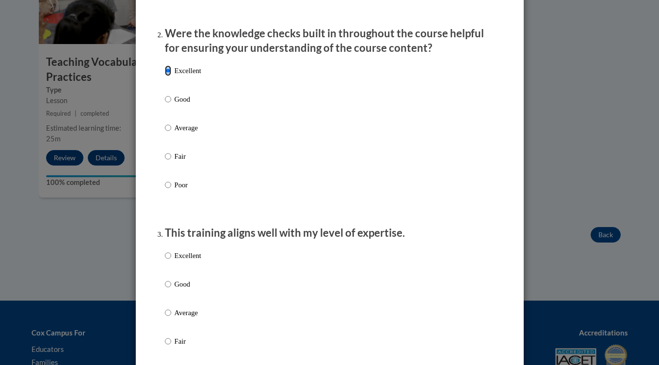
scroll to position [299, 0]
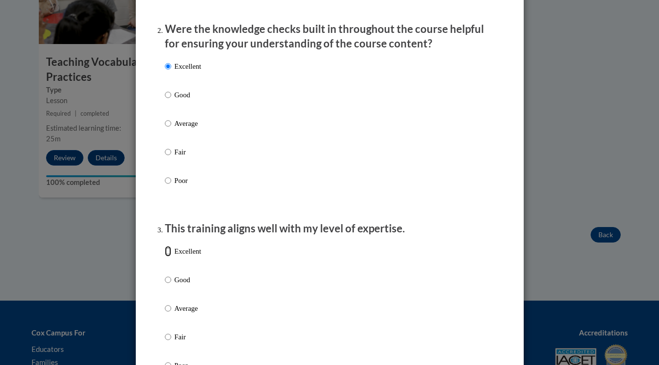
click at [169, 257] on input "Excellent" at bounding box center [168, 251] width 6 height 11
radio input "true"
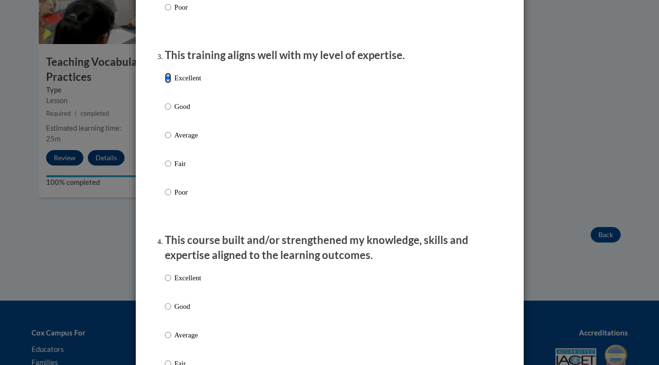
scroll to position [474, 0]
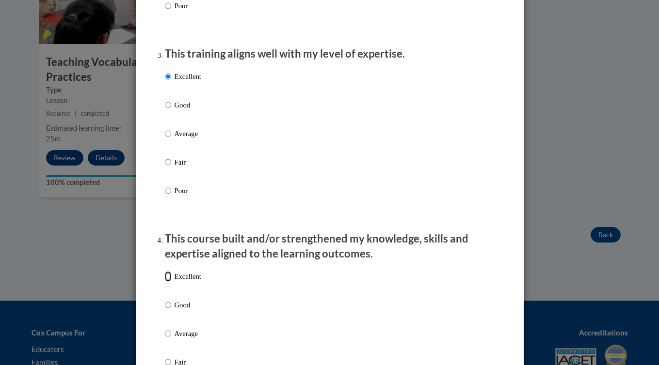
click at [168, 282] on input "Excellent" at bounding box center [168, 276] width 6 height 11
radio input "true"
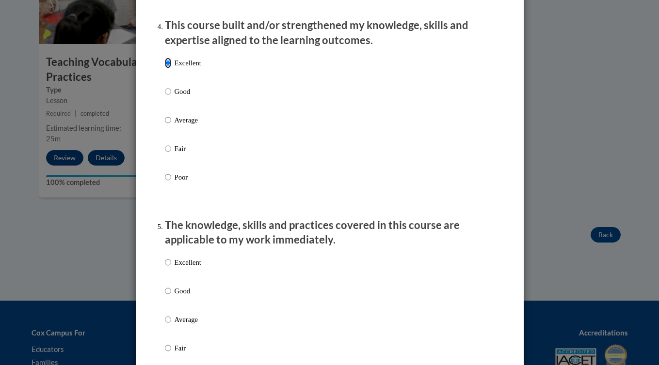
scroll to position [700, 0]
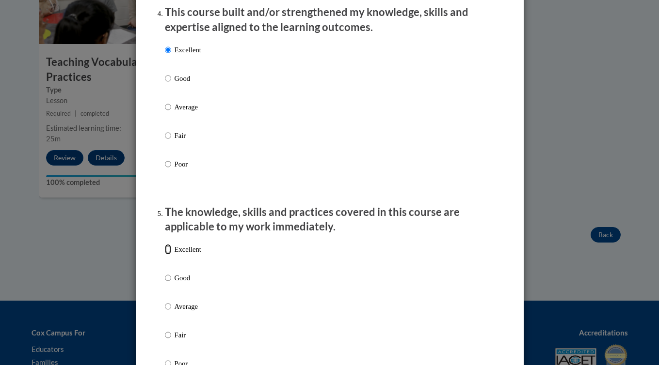
click at [169, 255] on input "Excellent" at bounding box center [168, 249] width 6 height 11
radio input "true"
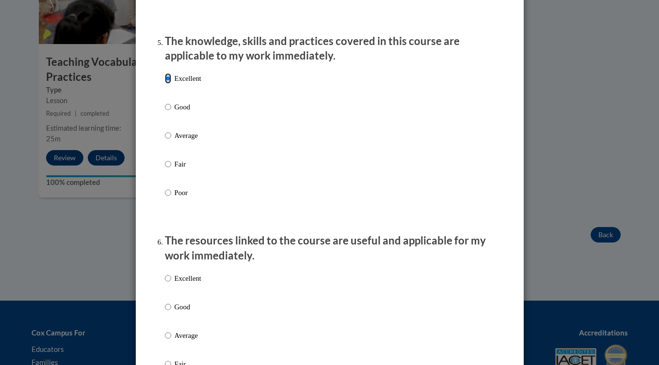
scroll to position [876, 0]
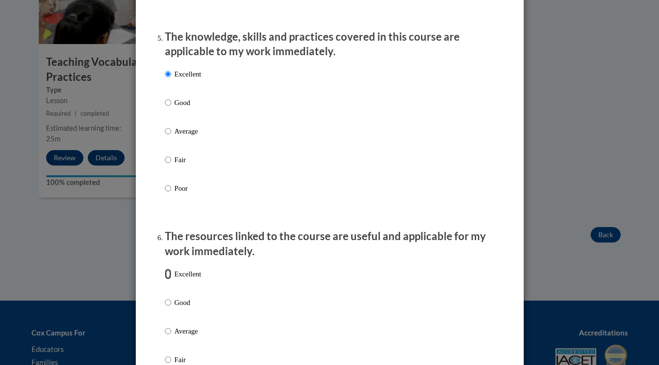
click at [169, 280] on input "Excellent" at bounding box center [168, 274] width 6 height 11
radio input "true"
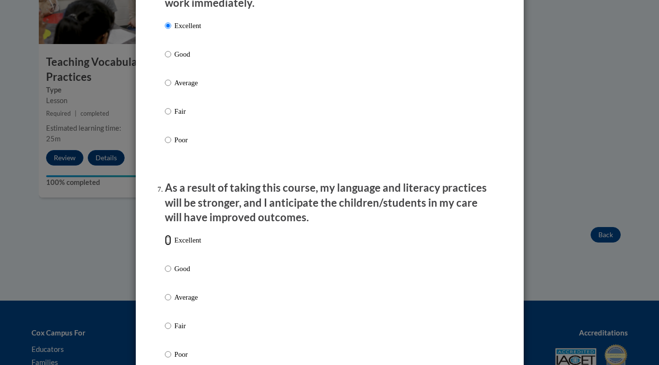
click at [170, 246] on input "Excellent" at bounding box center [168, 240] width 6 height 11
radio input "true"
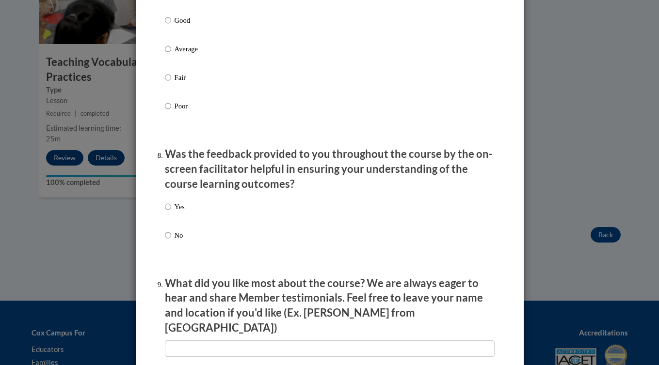
scroll to position [1376, 0]
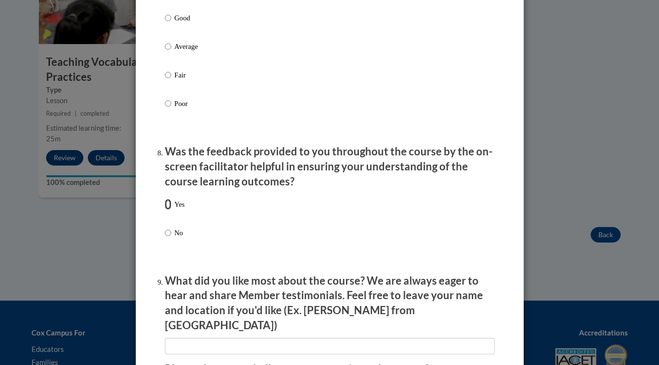
click at [167, 210] on input "Yes" at bounding box center [168, 204] width 6 height 11
radio input "true"
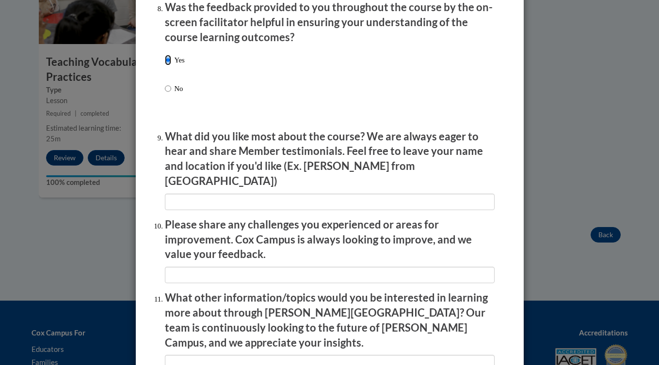
scroll to position [1520, 0]
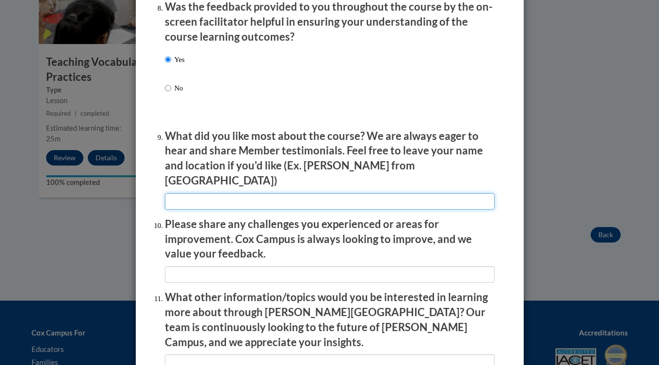
click at [181, 197] on input "textbox" at bounding box center [330, 201] width 330 height 16
type input "It was good"
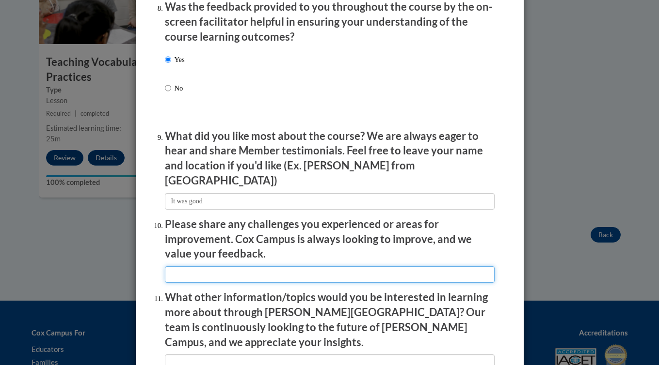
click at [206, 270] on input "textbox" at bounding box center [330, 275] width 330 height 16
type input "None"
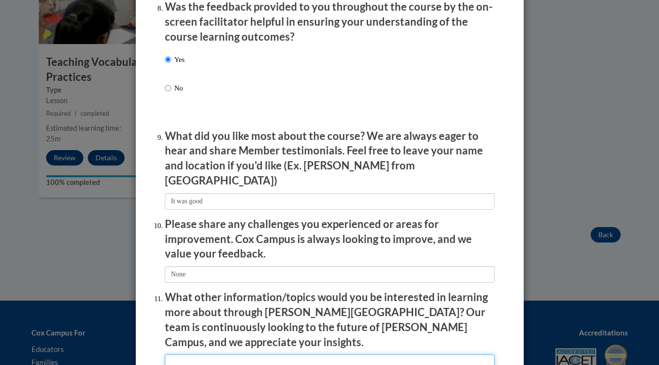
click at [210, 355] on input "textbox" at bounding box center [330, 363] width 330 height 16
type input "Nothing"
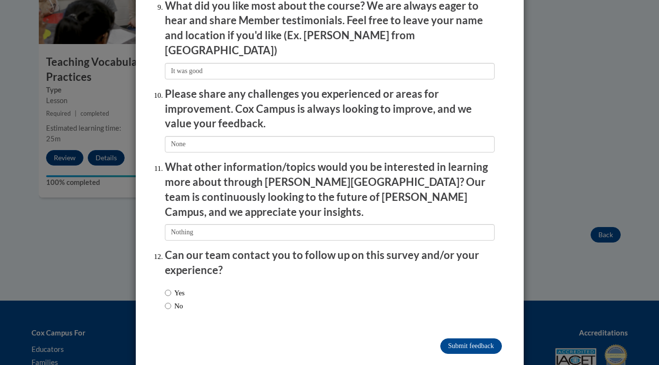
click at [172, 301] on label "No" at bounding box center [174, 306] width 18 height 11
click at [171, 301] on input "No" at bounding box center [168, 306] width 6 height 11
radio input "true"
click at [459, 339] on input "Submit feedback" at bounding box center [470, 347] width 61 height 16
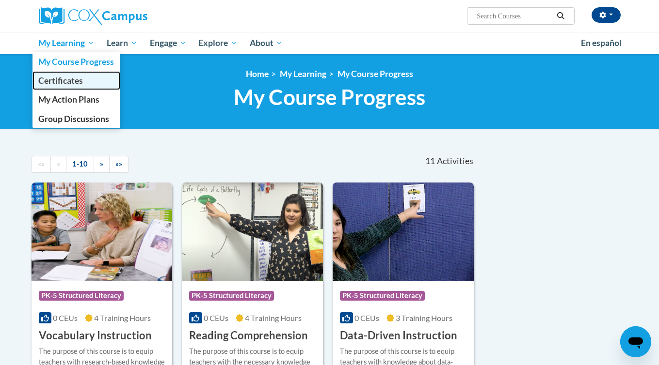
click at [69, 86] on link "Certificates" at bounding box center [76, 80] width 88 height 19
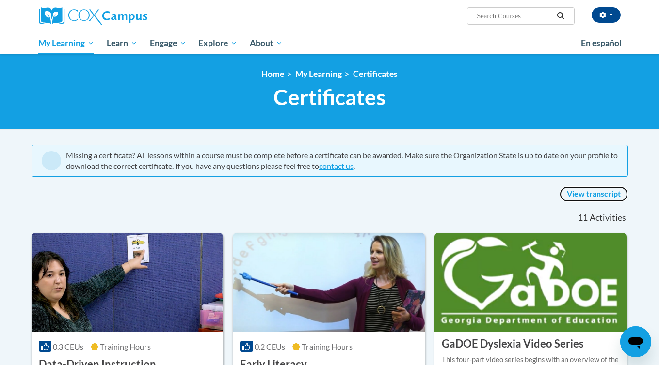
click at [592, 192] on link "View transcript" at bounding box center [593, 195] width 68 height 16
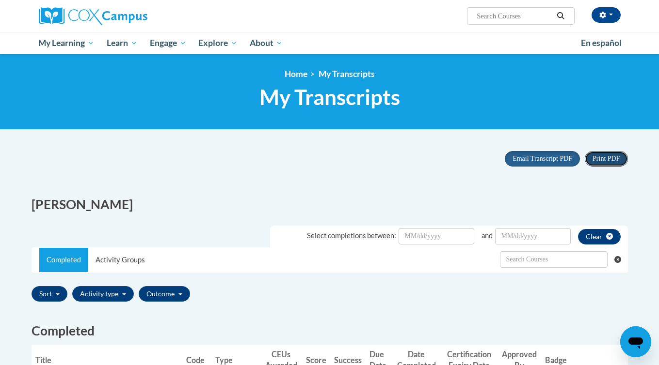
click at [601, 161] on span "Print PDF" at bounding box center [605, 158] width 27 height 7
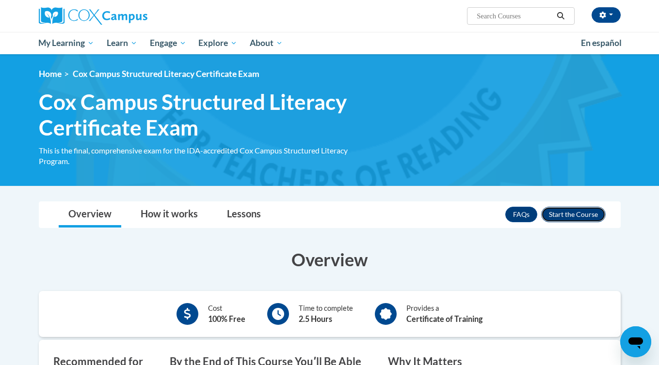
click at [574, 216] on button "Enroll" at bounding box center [573, 215] width 64 height 16
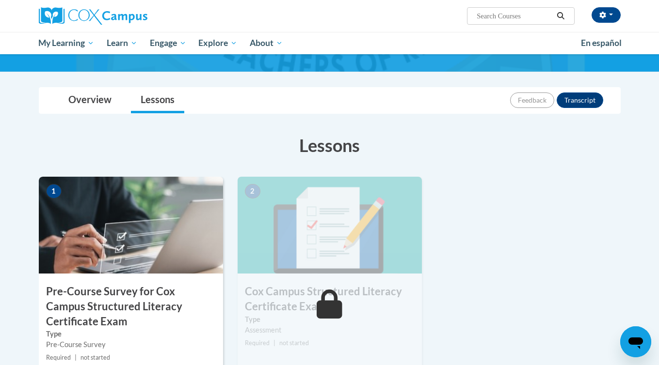
scroll to position [186, 0]
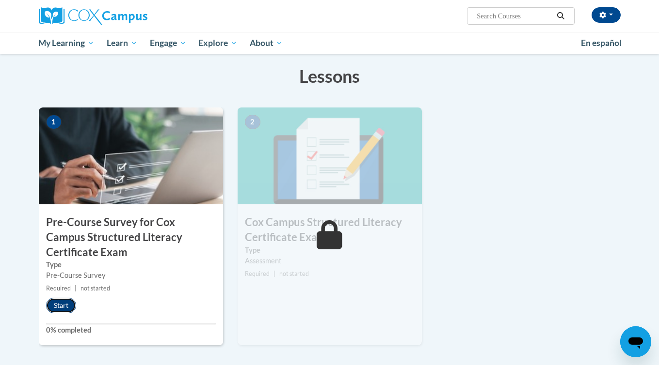
click at [63, 304] on button "Start" at bounding box center [61, 306] width 30 height 16
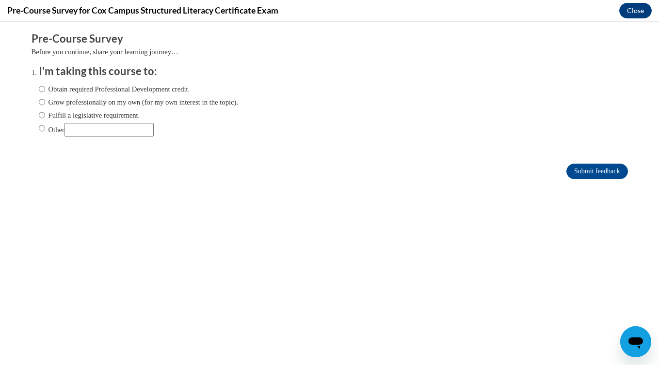
scroll to position [0, 0]
click at [44, 118] on input "Fulfill a legislative requirement." at bounding box center [42, 115] width 6 height 11
radio input "true"
click at [581, 174] on input "Submit feedback" at bounding box center [596, 172] width 61 height 16
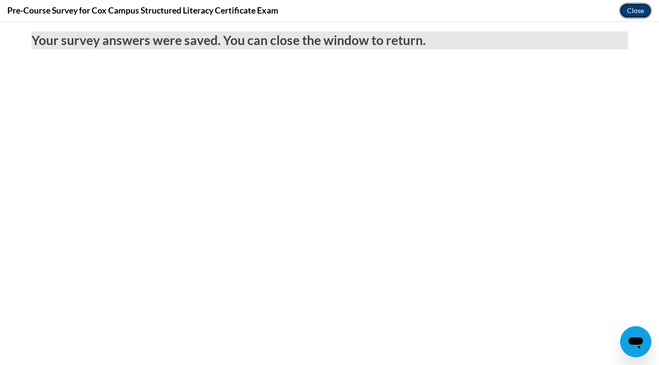
click at [642, 14] on button "Close" at bounding box center [635, 11] width 32 height 16
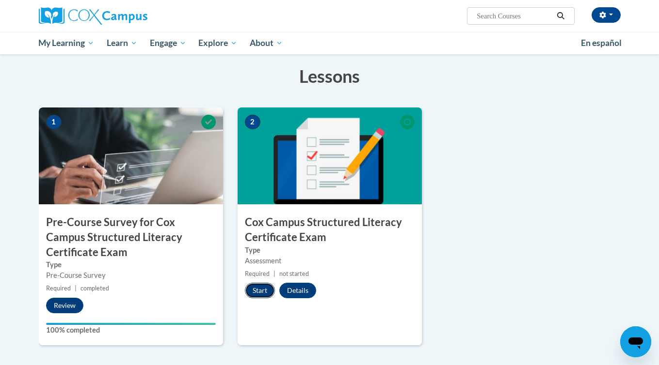
click at [265, 298] on button "Start" at bounding box center [260, 291] width 30 height 16
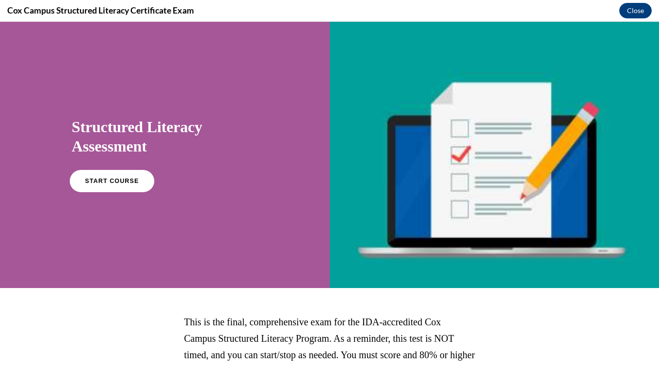
click at [123, 179] on span "START COURSE" at bounding box center [112, 181] width 54 height 7
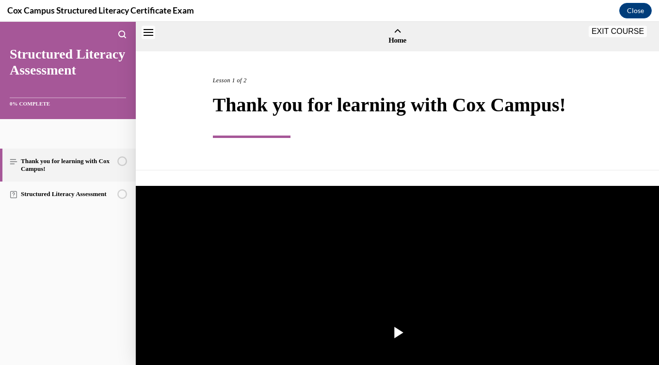
scroll to position [30, 0]
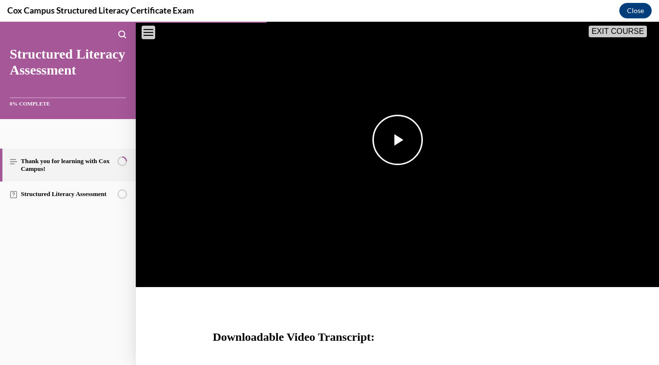
click at [397, 140] on span "Video player" at bounding box center [397, 140] width 0 height 0
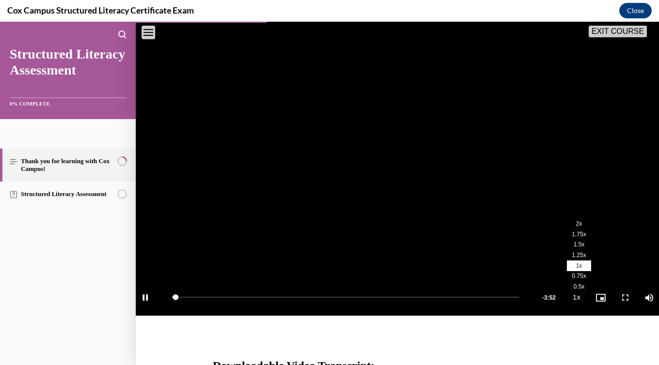
click at [578, 221] on span "2x" at bounding box center [579, 224] width 6 height 7
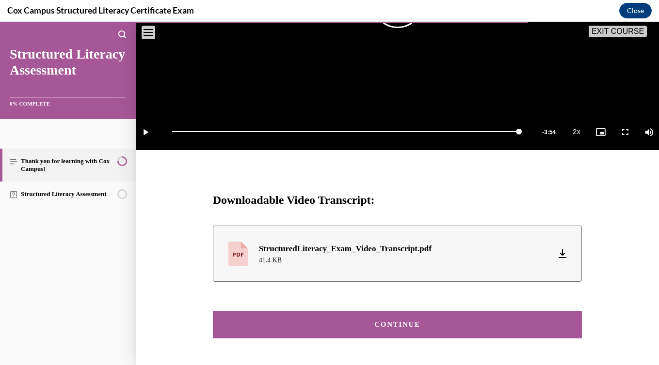
scroll to position [364, 0]
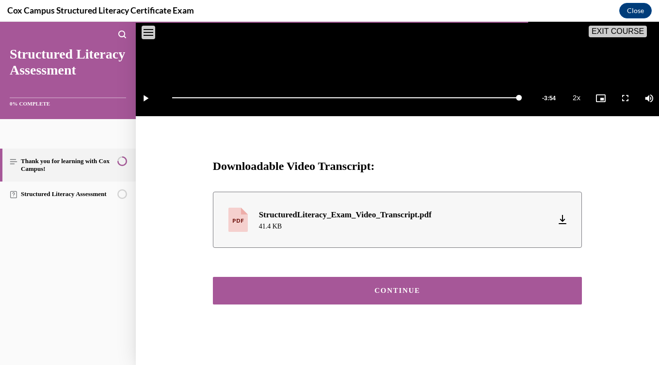
click at [415, 296] on button "CONTINUE" at bounding box center [397, 291] width 369 height 28
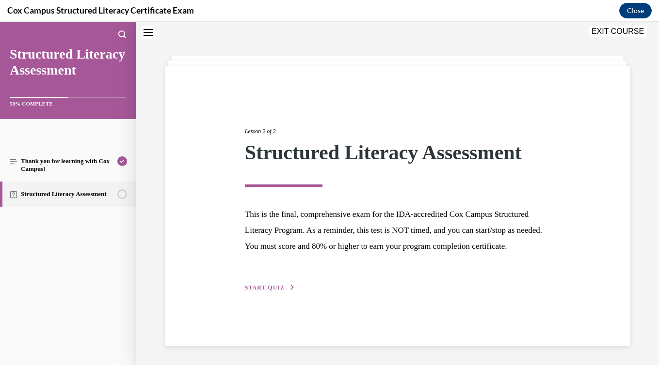
scroll to position [32, 0]
click at [289, 290] on icon "button" at bounding box center [292, 287] width 6 height 5
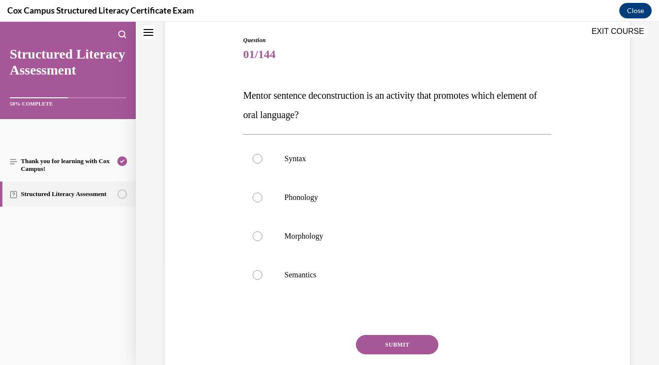
scroll to position [98, 0]
click at [299, 174] on label "Syntax" at bounding box center [397, 159] width 308 height 39
click at [262, 164] on input "Syntax" at bounding box center [258, 160] width 10 height 10
radio input "true"
click at [406, 347] on button "SUBMIT" at bounding box center [397, 345] width 82 height 19
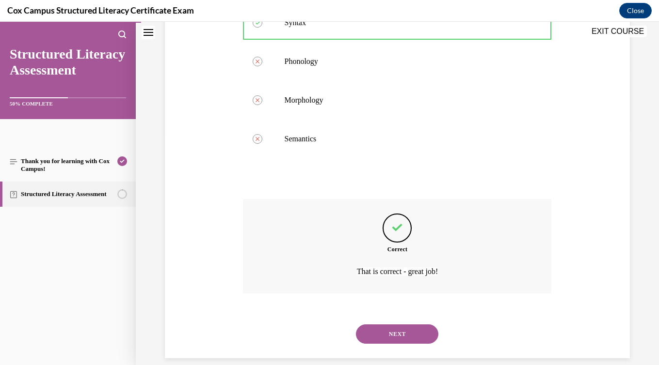
scroll to position [248, 0]
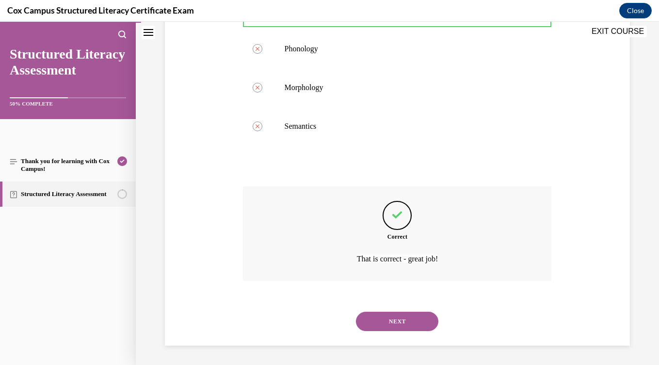
click at [402, 322] on button "NEXT" at bounding box center [397, 321] width 82 height 19
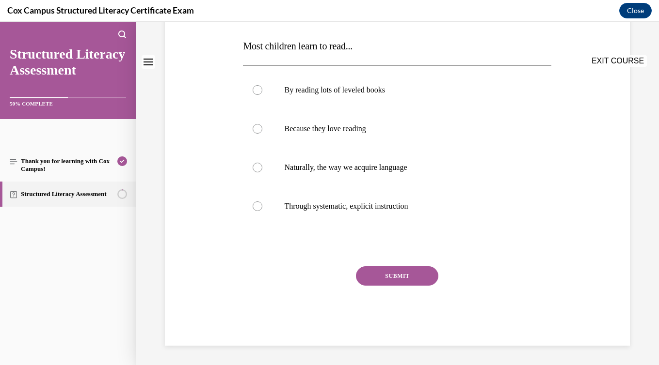
scroll to position [0, 0]
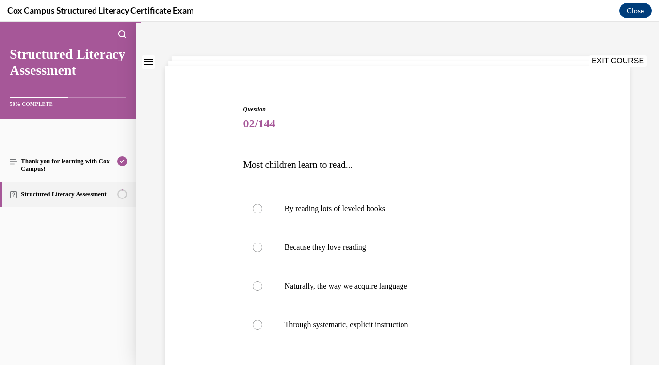
click at [402, 322] on span "Through systematic, explicit instruction" at bounding box center [346, 325] width 124 height 8
click at [262, 322] on input "Through systematic, explicit instruction" at bounding box center [258, 325] width 10 height 10
radio input "true"
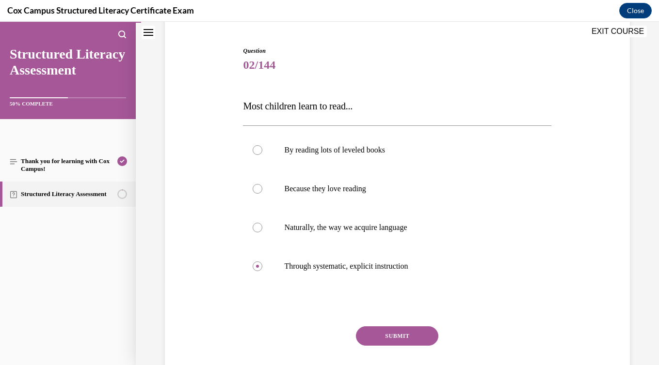
click at [403, 343] on button "SUBMIT" at bounding box center [397, 336] width 82 height 19
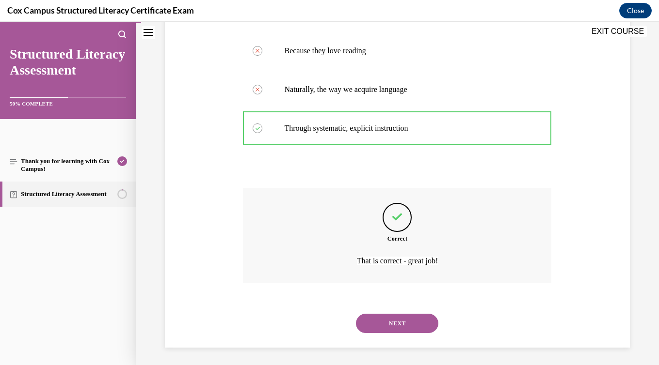
scroll to position [228, 0]
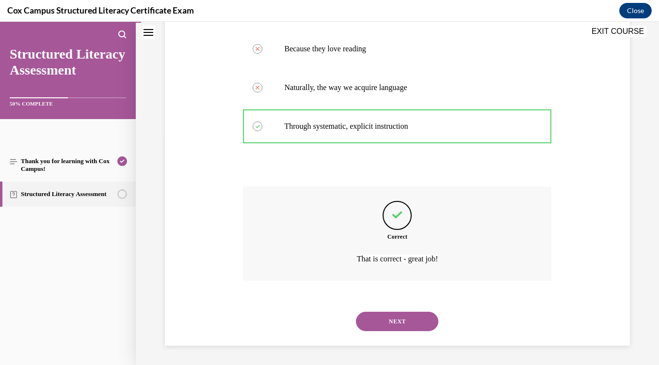
click at [400, 323] on button "NEXT" at bounding box center [397, 321] width 82 height 19
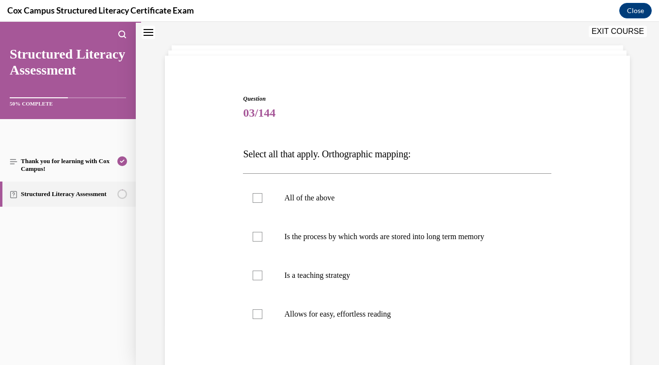
scroll to position [65, 0]
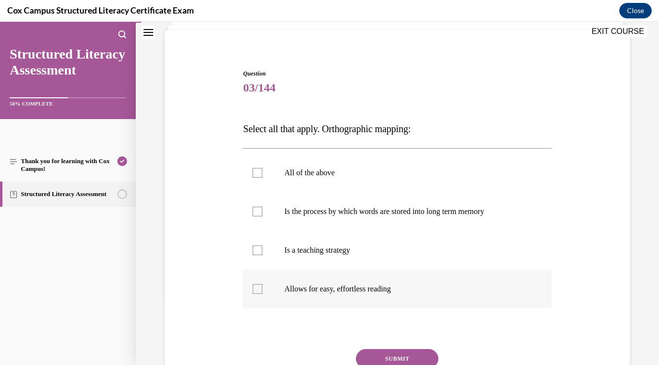
click at [392, 303] on label "Allows for easy, effortless reading" at bounding box center [397, 289] width 308 height 39
click at [262, 294] on input "Allows for easy, effortless reading" at bounding box center [258, 290] width 10 height 10
checkbox input "true"
click at [371, 221] on label "Is the process by which words are stored into long term memory" at bounding box center [397, 211] width 308 height 39
click at [262, 217] on input "Is the process by which words are stored into long term memory" at bounding box center [258, 212] width 10 height 10
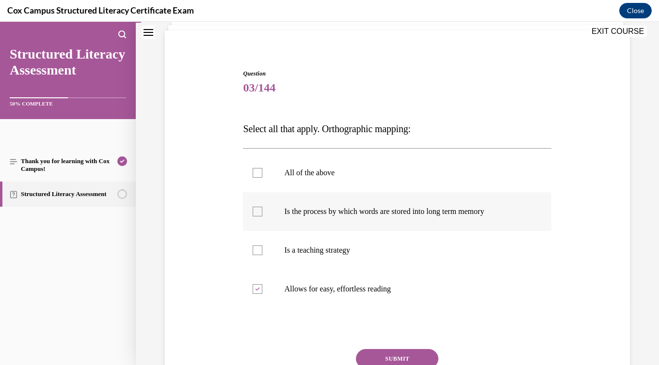
checkbox input "true"
click at [401, 357] on button "SUBMIT" at bounding box center [397, 358] width 82 height 19
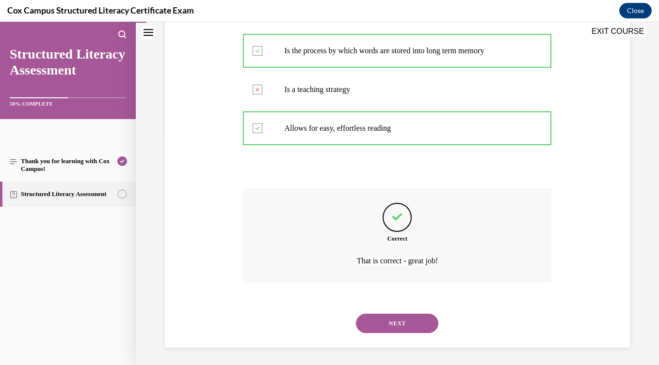
scroll to position [228, 0]
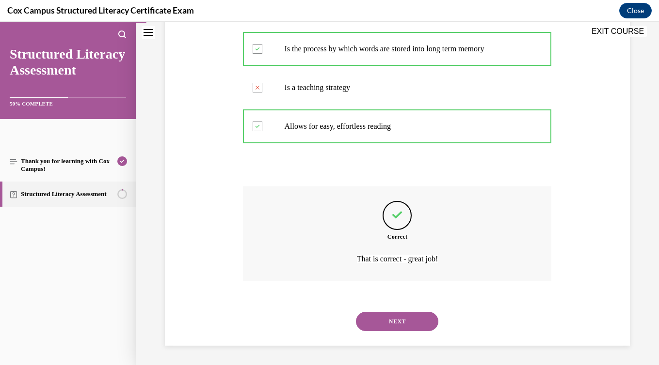
click at [393, 316] on button "NEXT" at bounding box center [397, 321] width 82 height 19
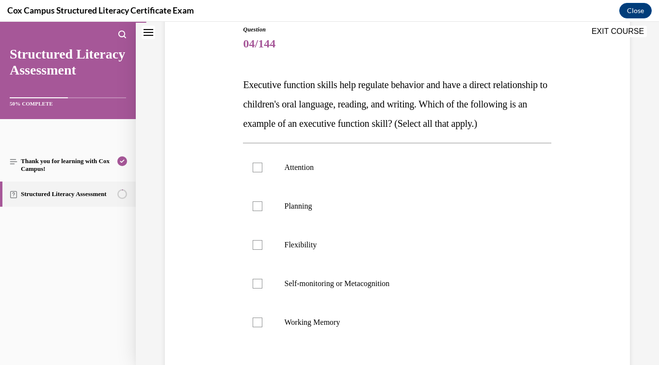
scroll to position [111, 0]
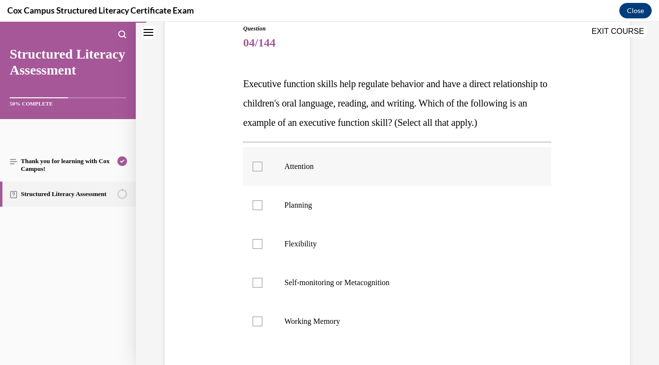
click at [260, 186] on label "Attention" at bounding box center [397, 166] width 308 height 39
click at [260, 172] on input "Attention" at bounding box center [258, 167] width 10 height 10
checkbox input "true"
click at [261, 210] on div at bounding box center [258, 206] width 10 height 10
click at [261, 210] on input "Planning" at bounding box center [258, 206] width 10 height 10
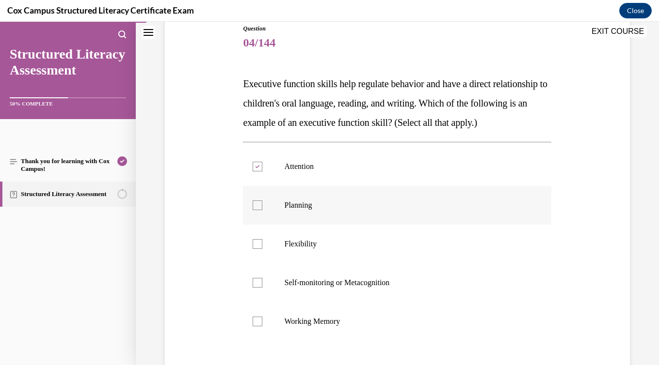
checkbox input "true"
click at [258, 257] on label "Flexibility" at bounding box center [397, 244] width 308 height 39
click at [258, 249] on input "Flexibility" at bounding box center [258, 244] width 10 height 10
checkbox input "true"
click at [261, 288] on div at bounding box center [258, 283] width 10 height 10
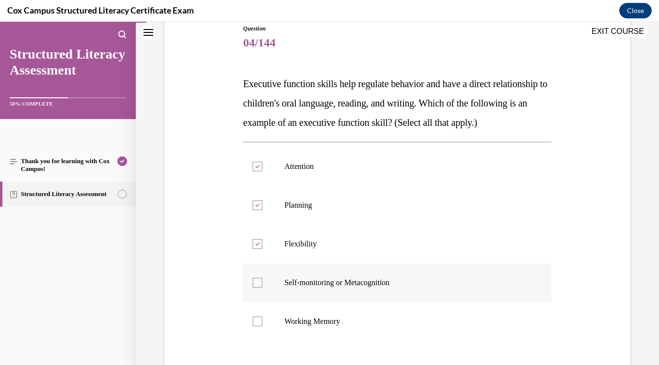
click at [261, 288] on input "Self-monitoring or Metacognition" at bounding box center [258, 283] width 10 height 10
checkbox input "true"
click at [255, 341] on label "Working Memory" at bounding box center [397, 321] width 308 height 39
click at [255, 327] on input "Working Memory" at bounding box center [258, 322] width 10 height 10
checkbox input "true"
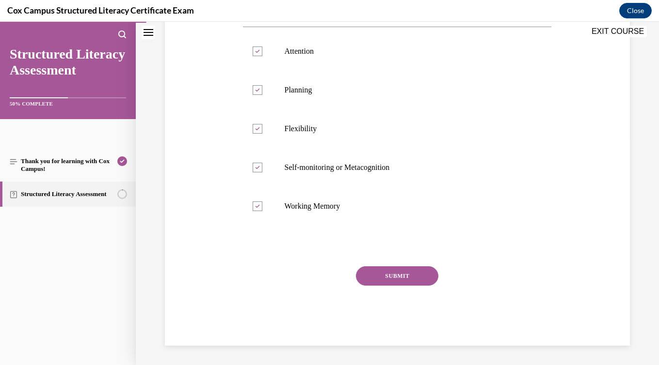
click at [422, 282] on button "SUBMIT" at bounding box center [397, 276] width 82 height 19
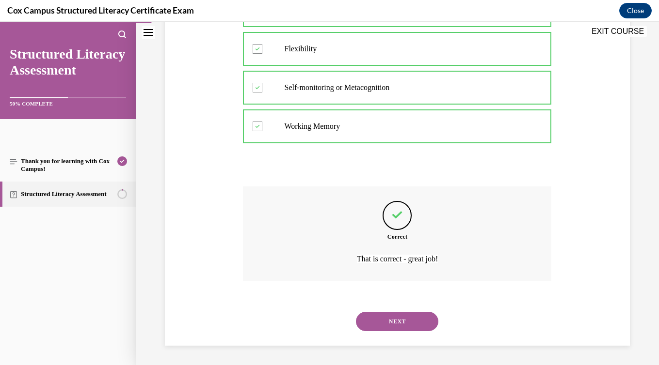
scroll to position [325, 0]
click at [411, 317] on button "NEXT" at bounding box center [397, 321] width 82 height 19
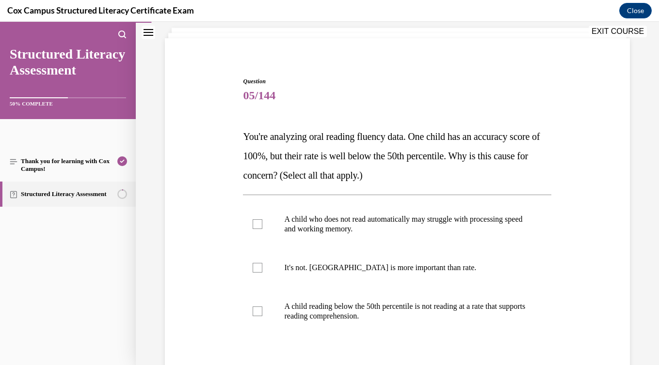
scroll to position [105, 0]
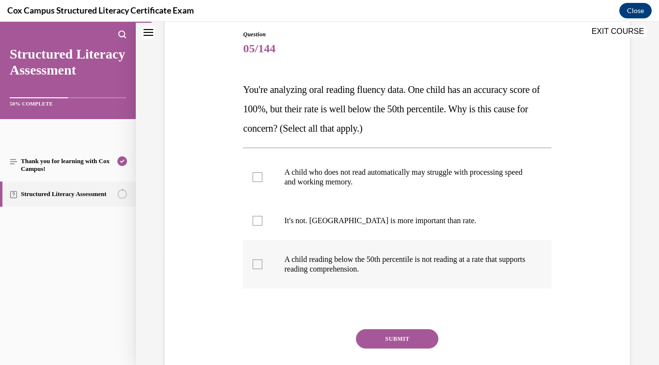
click at [380, 260] on span "A child reading below the 50th percentile is not reading at a rate that support…" at bounding box center [404, 264] width 241 height 18
click at [262, 260] on input "A child reading below the 50th percentile is not reading at a rate that support…" at bounding box center [258, 265] width 10 height 10
checkbox input "true"
click at [380, 170] on p "A child who does not read automatically may struggle with processing speed and …" at bounding box center [405, 177] width 243 height 19
click at [262, 173] on input "A child who does not read automatically may struggle with processing speed and …" at bounding box center [258, 178] width 10 height 10
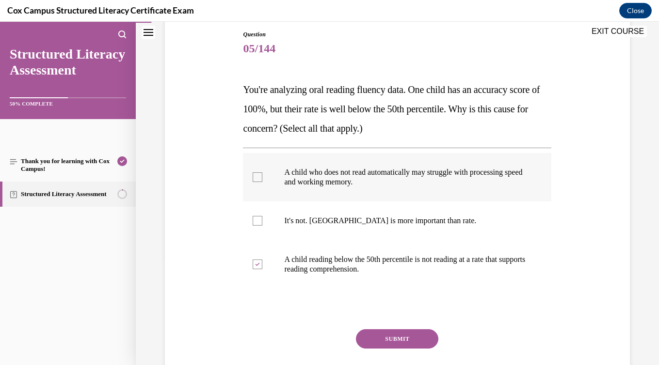
checkbox input "true"
click at [411, 337] on button "SUBMIT" at bounding box center [397, 339] width 82 height 19
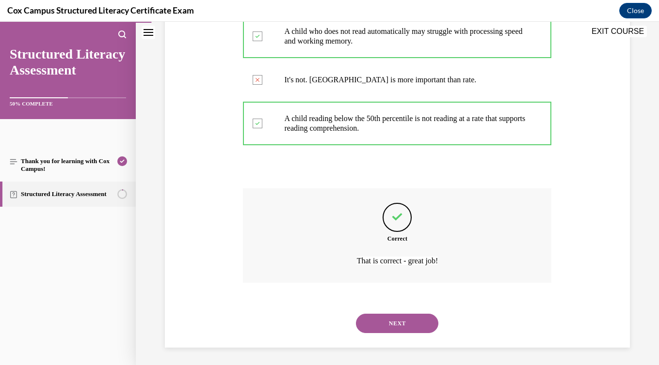
scroll to position [248, 0]
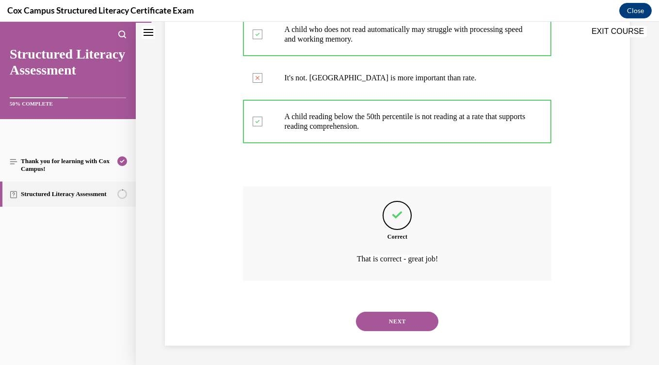
click at [410, 329] on button "NEXT" at bounding box center [397, 321] width 82 height 19
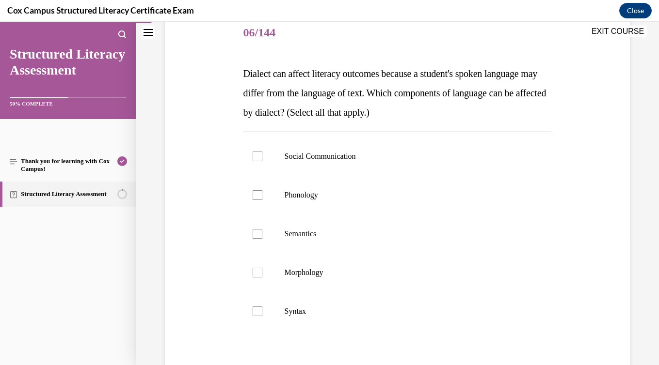
scroll to position [122, 0]
click at [363, 175] on label "Phonology" at bounding box center [397, 194] width 308 height 39
click at [262, 190] on input "Phonology" at bounding box center [258, 195] width 10 height 10
checkbox input "true"
click at [363, 161] on label "Social Communication" at bounding box center [397, 155] width 308 height 39
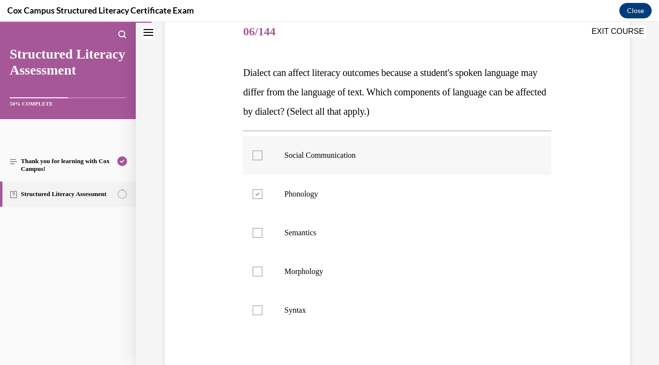
click at [262, 160] on input "Social Communication" at bounding box center [258, 156] width 10 height 10
checkbox input "true"
click at [360, 235] on p "Semantics" at bounding box center [405, 233] width 243 height 10
click at [262, 235] on input "Semantics" at bounding box center [258, 233] width 10 height 10
checkbox input "true"
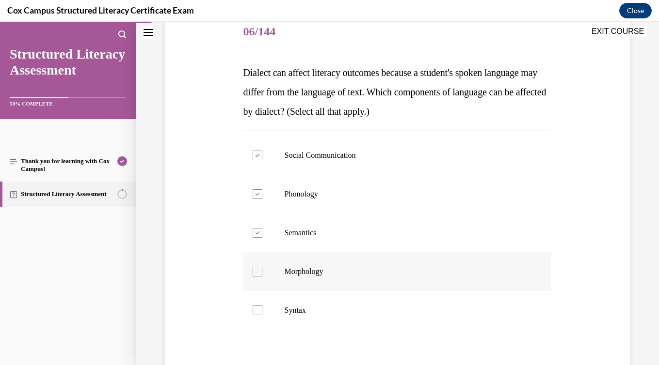
click at [352, 290] on label "Morphology" at bounding box center [397, 272] width 308 height 39
click at [262, 277] on input "Morphology" at bounding box center [258, 272] width 10 height 10
checkbox input "true"
click at [347, 318] on label "Syntax" at bounding box center [397, 310] width 308 height 39
click at [262, 316] on input "Syntax" at bounding box center [258, 311] width 10 height 10
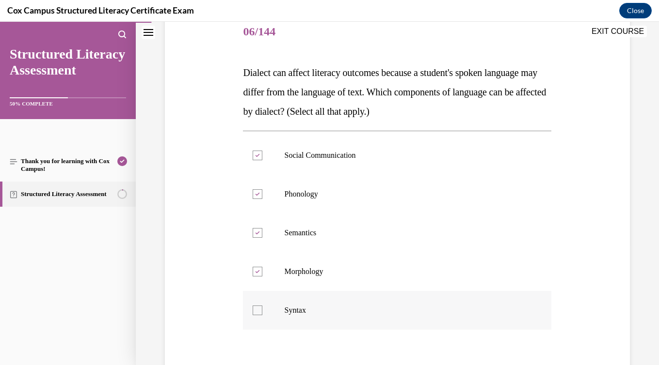
checkbox input "true"
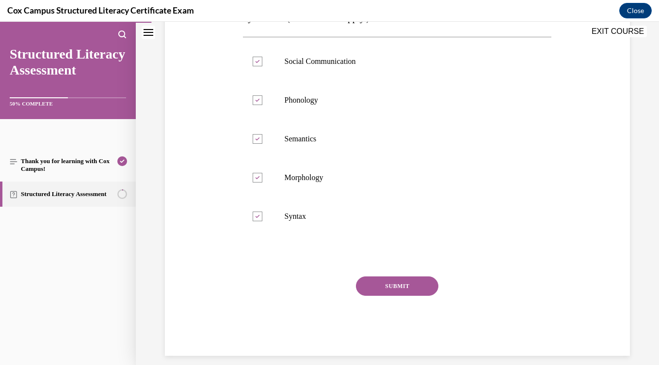
click at [412, 291] on button "SUBMIT" at bounding box center [397, 286] width 82 height 19
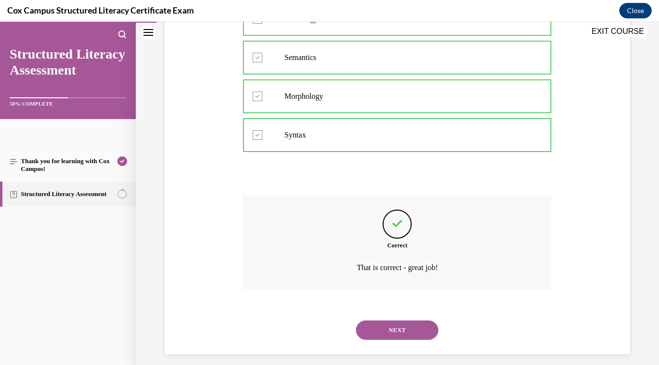
scroll to position [306, 0]
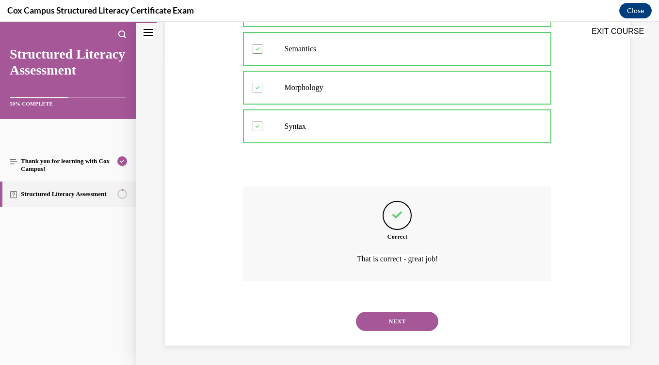
click at [409, 328] on button "NEXT" at bounding box center [397, 321] width 82 height 19
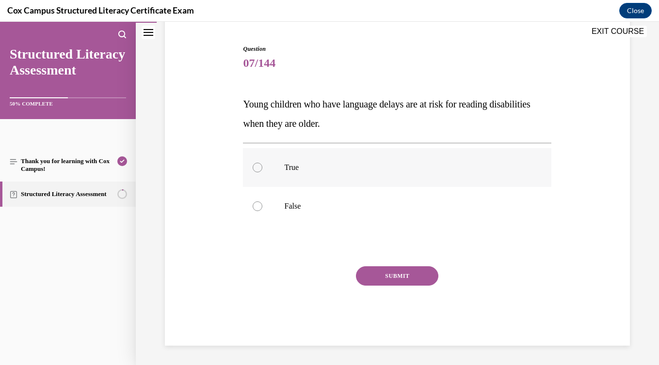
click at [306, 174] on label "True" at bounding box center [397, 167] width 308 height 39
click at [262, 173] on input "True" at bounding box center [258, 168] width 10 height 10
radio input "true"
click at [385, 274] on button "SUBMIT" at bounding box center [397, 276] width 82 height 19
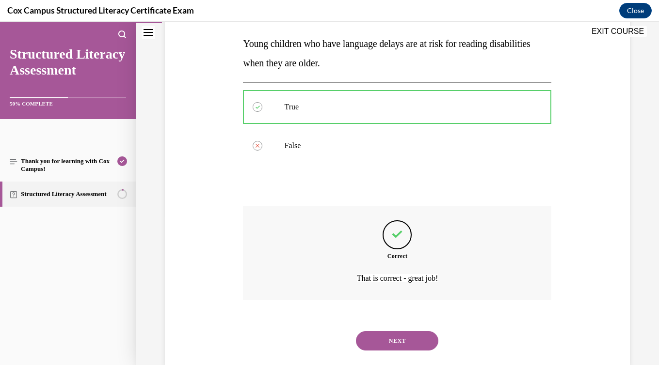
scroll to position [170, 0]
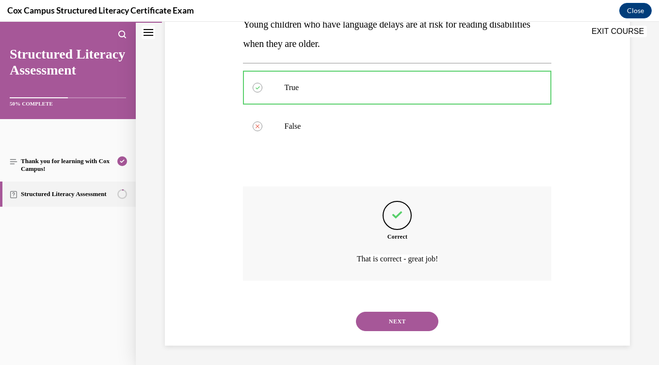
click at [389, 322] on button "NEXT" at bounding box center [397, 321] width 82 height 19
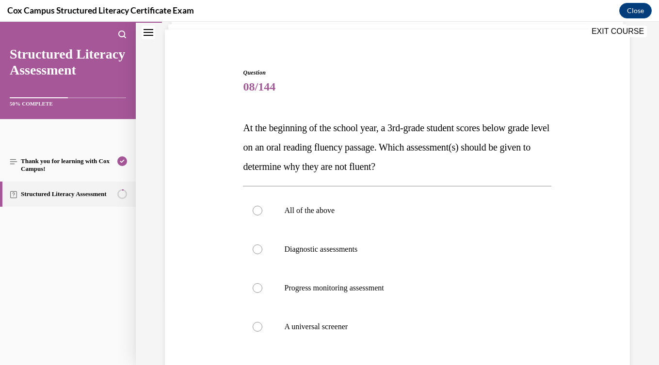
scroll to position [67, 0]
click at [354, 260] on label "Diagnostic assessments" at bounding box center [397, 249] width 308 height 39
click at [262, 254] on input "Diagnostic assessments" at bounding box center [258, 249] width 10 height 10
radio input "true"
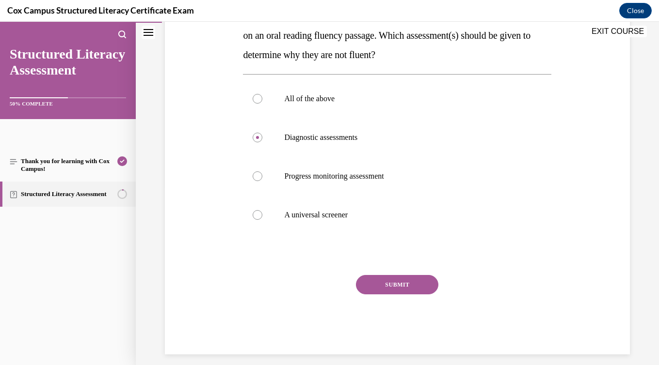
click at [386, 280] on button "SUBMIT" at bounding box center [397, 284] width 82 height 19
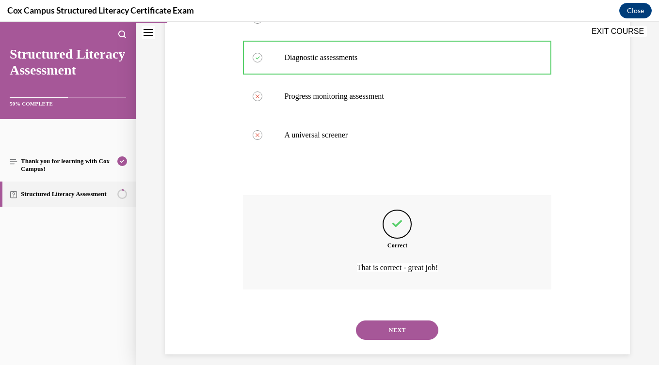
scroll to position [267, 0]
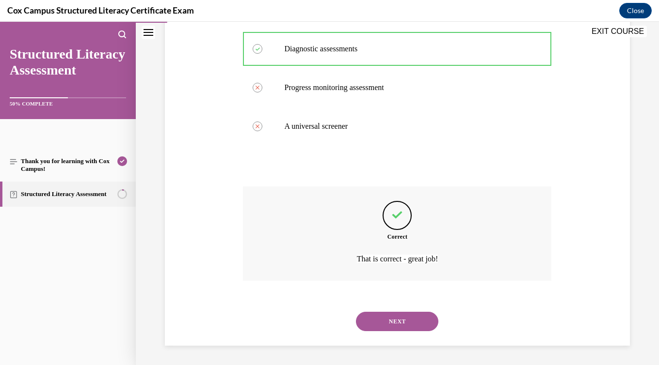
click at [429, 329] on button "NEXT" at bounding box center [397, 321] width 82 height 19
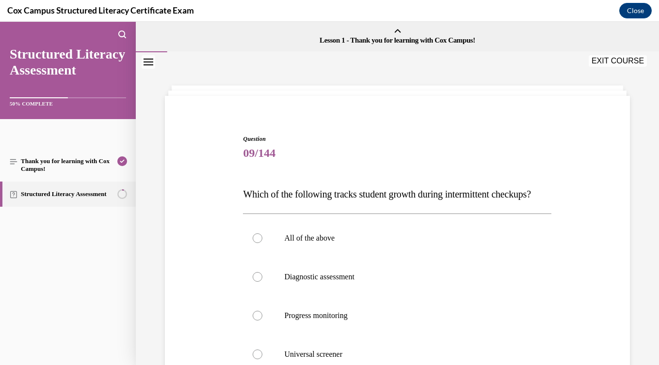
click at [429, 329] on label "Progress monitoring" at bounding box center [397, 316] width 308 height 39
click at [262, 321] on input "Progress monitoring" at bounding box center [258, 316] width 10 height 10
radio input "true"
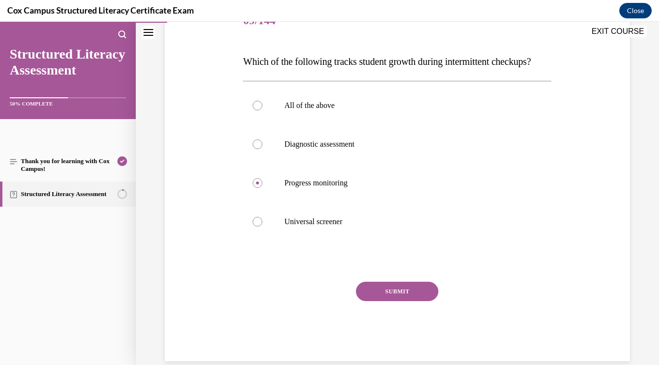
click at [418, 301] on button "SUBMIT" at bounding box center [397, 291] width 82 height 19
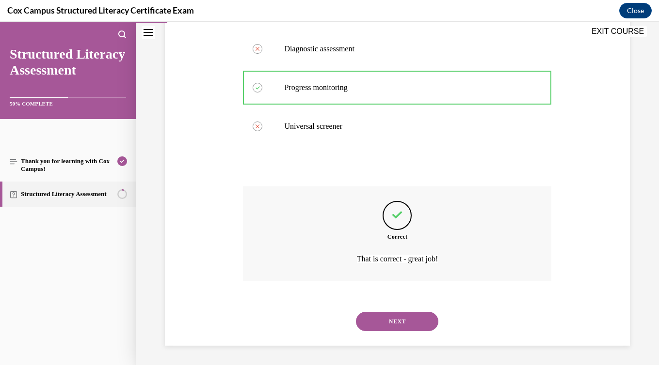
scroll to position [248, 0]
click at [417, 324] on button "NEXT" at bounding box center [397, 321] width 82 height 19
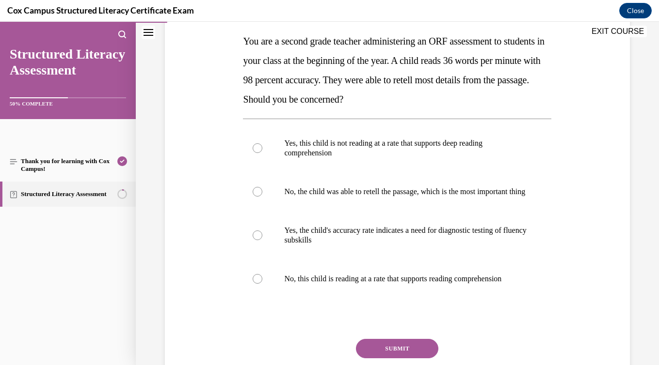
scroll to position [158, 0]
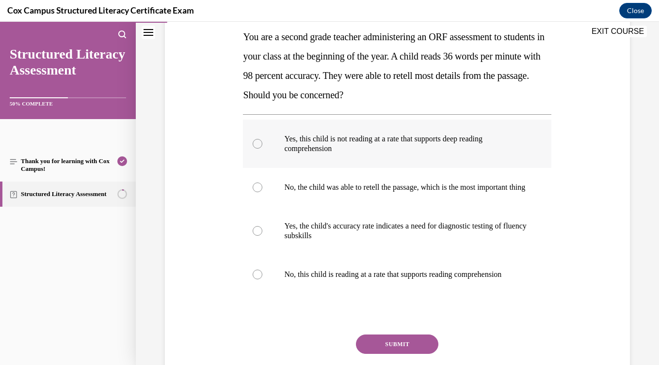
click at [384, 143] on p "Yes, this child is not reading at a rate that supports deep reading comprehensi…" at bounding box center [405, 143] width 243 height 19
click at [262, 143] on input "Yes, this child is not reading at a rate that supports deep reading comprehensi…" at bounding box center [258, 144] width 10 height 10
radio input "true"
click at [414, 354] on button "SUBMIT" at bounding box center [397, 344] width 82 height 19
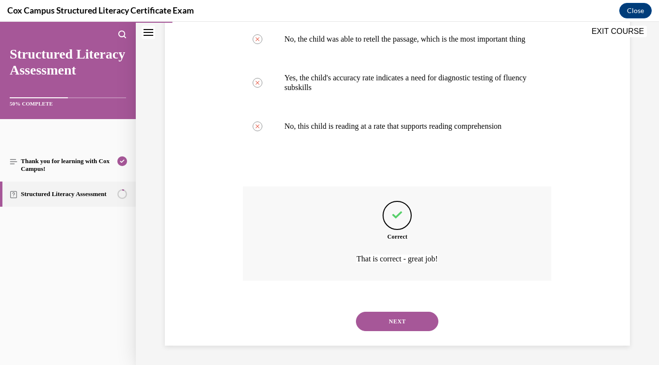
scroll to position [316, 0]
click at [411, 318] on button "NEXT" at bounding box center [397, 321] width 82 height 19
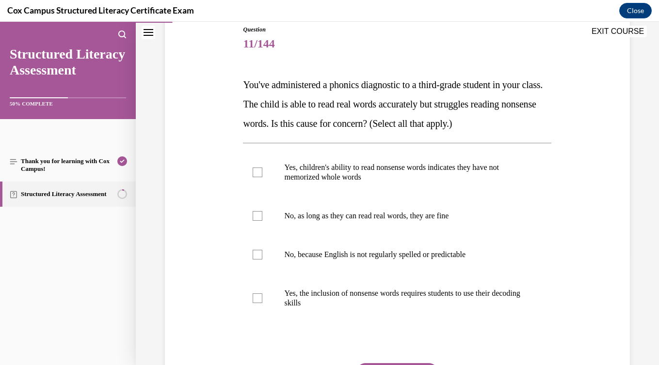
scroll to position [111, 0]
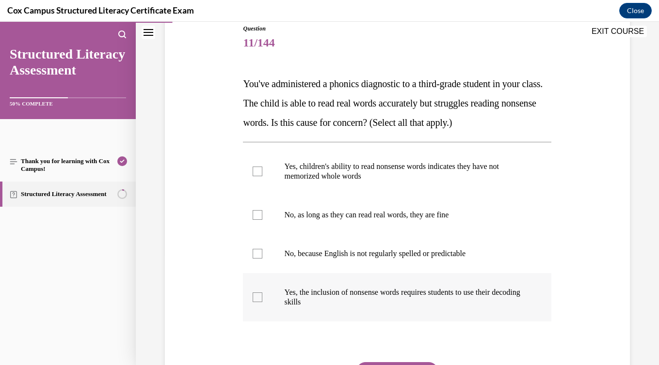
click at [404, 300] on p "Yes, the inclusion of nonsense words requires students to use their decoding sk…" at bounding box center [405, 297] width 243 height 19
click at [262, 300] on input "Yes, the inclusion of nonsense words requires students to use their decoding sk…" at bounding box center [258, 298] width 10 height 10
checkbox input "true"
click at [362, 185] on label "Yes, children's ability to read nonsense words indicates they have not memorize…" at bounding box center [397, 171] width 308 height 48
click at [262, 176] on input "Yes, children's ability to read nonsense words indicates they have not memorize…" at bounding box center [258, 172] width 10 height 10
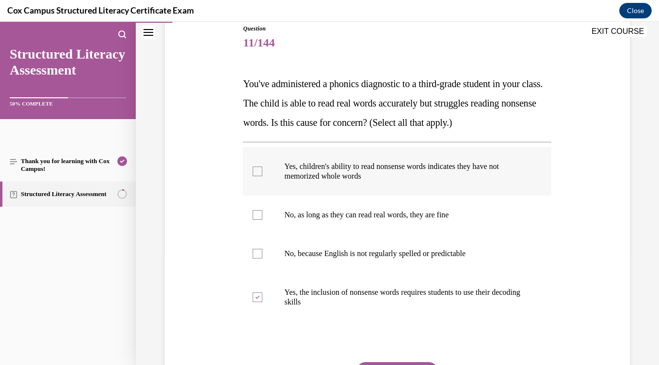
checkbox input "true"
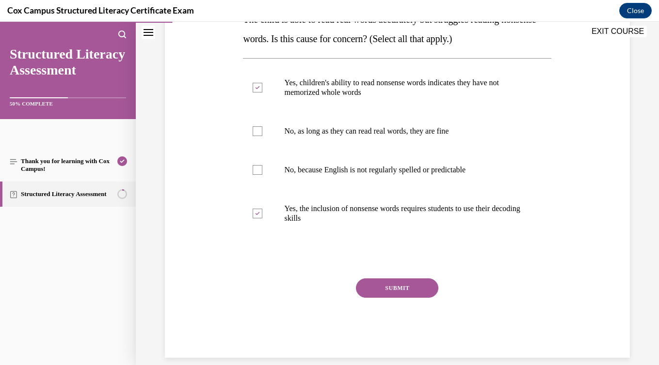
click at [382, 295] on button "SUBMIT" at bounding box center [397, 288] width 82 height 19
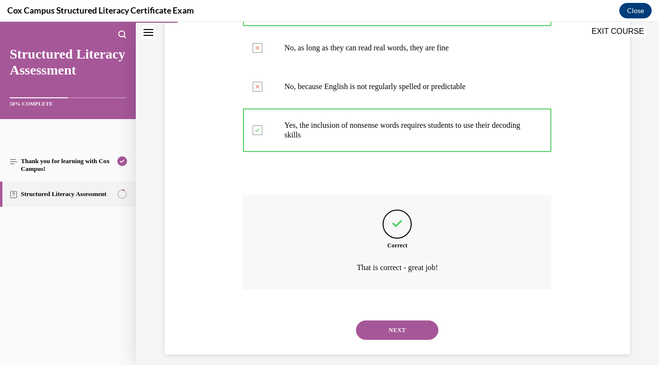
scroll to position [286, 0]
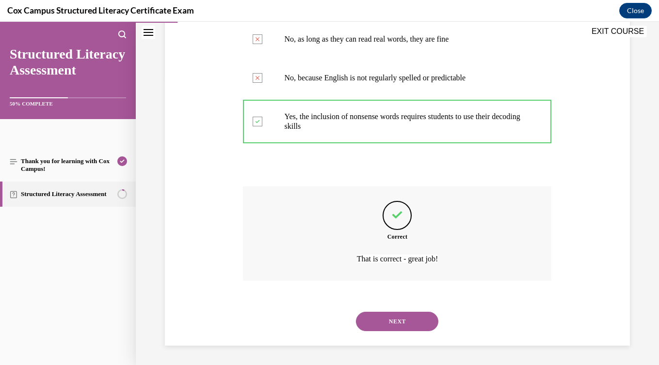
click at [385, 320] on button "NEXT" at bounding box center [397, 321] width 82 height 19
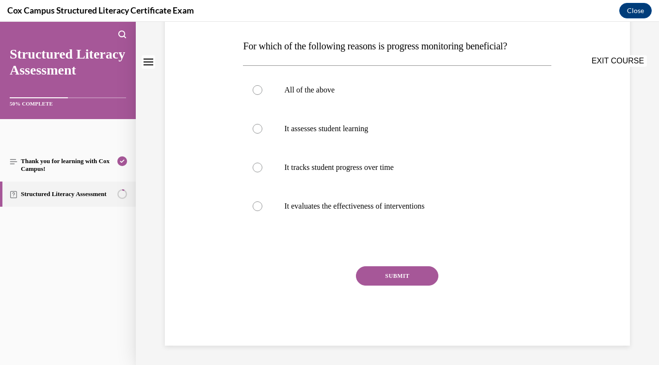
scroll to position [0, 0]
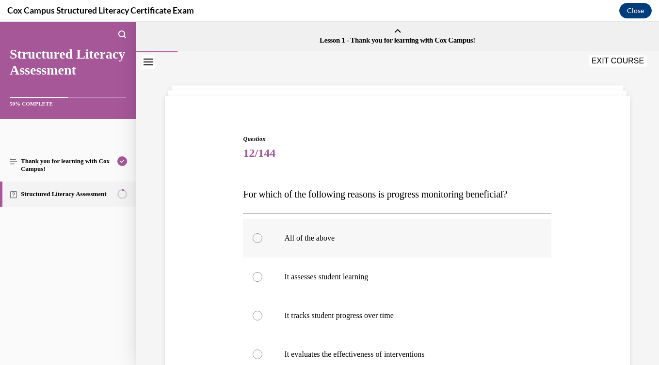
click at [349, 242] on p "All of the above" at bounding box center [405, 239] width 243 height 10
click at [262, 242] on input "All of the above" at bounding box center [258, 239] width 10 height 10
radio input "true"
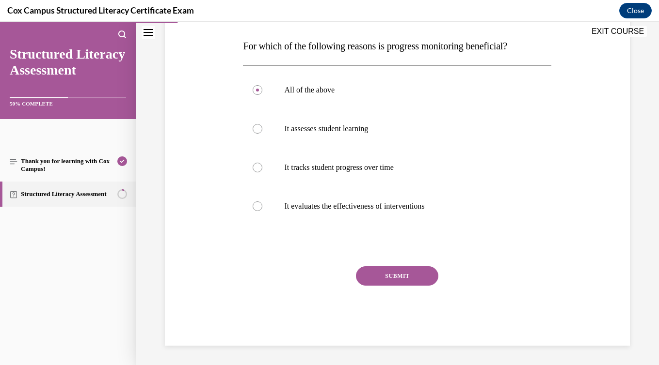
click at [397, 282] on button "SUBMIT" at bounding box center [397, 276] width 82 height 19
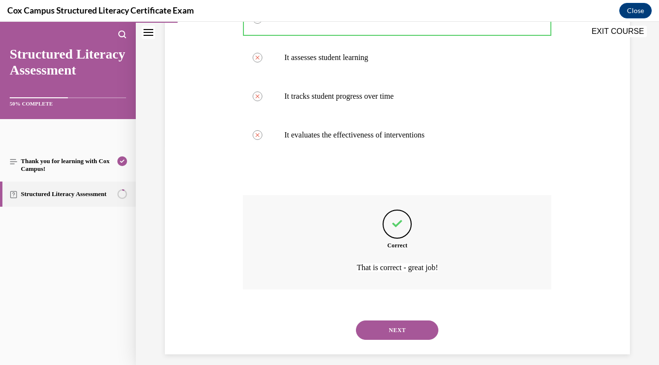
scroll to position [228, 0]
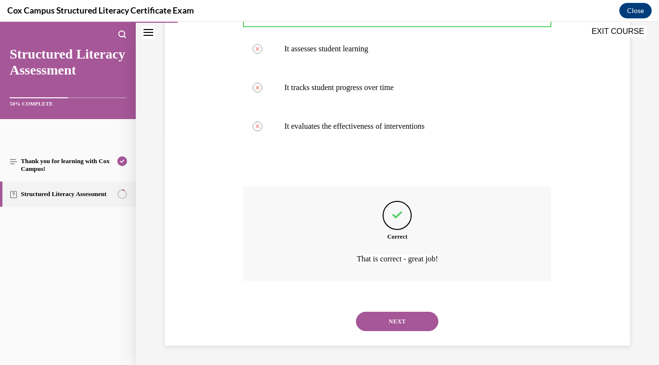
click at [424, 316] on button "NEXT" at bounding box center [397, 321] width 82 height 19
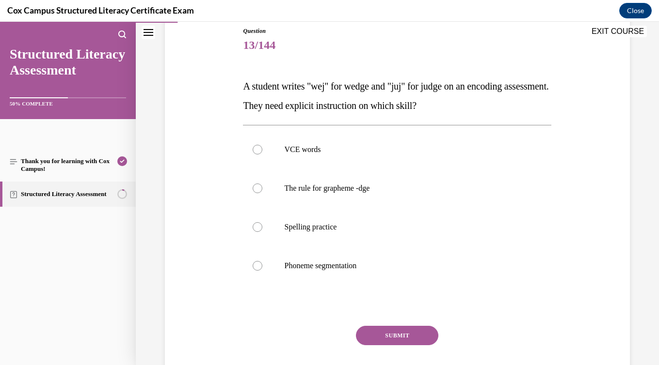
scroll to position [109, 0]
click at [395, 193] on label "The rule for grapheme -dge" at bounding box center [397, 187] width 308 height 39
click at [262, 192] on input "The rule for grapheme -dge" at bounding box center [258, 188] width 10 height 10
radio input "true"
click at [397, 334] on button "SUBMIT" at bounding box center [397, 334] width 82 height 19
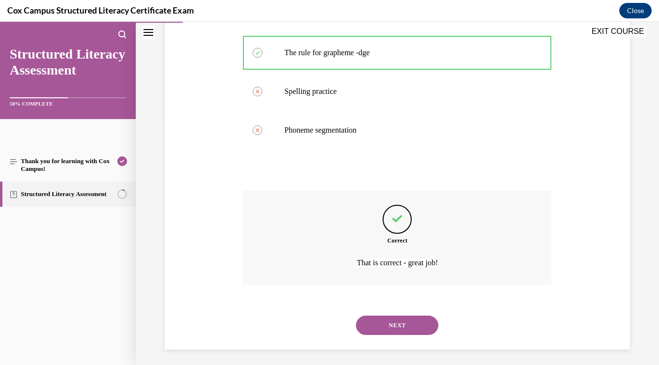
scroll to position [248, 0]
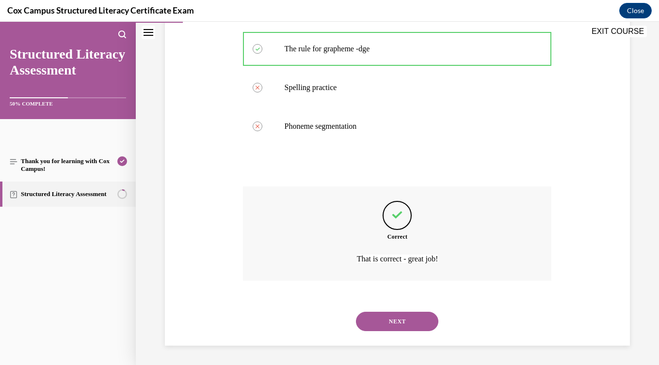
click at [397, 334] on div "NEXT" at bounding box center [397, 321] width 308 height 39
click at [395, 324] on button "NEXT" at bounding box center [397, 321] width 82 height 19
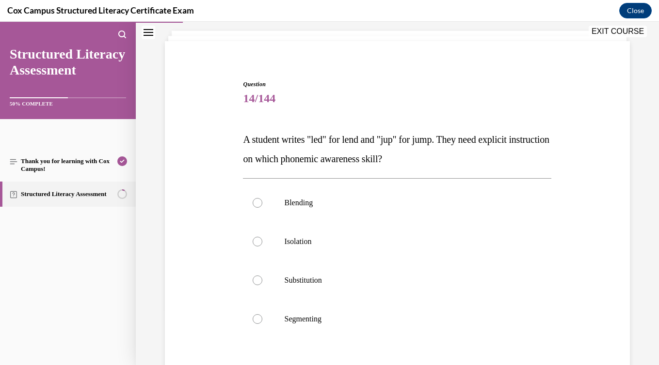
scroll to position [55, 0]
click at [392, 321] on p "Segmenting" at bounding box center [405, 320] width 243 height 10
click at [262, 321] on input "Segmenting" at bounding box center [258, 320] width 10 height 10
radio input "true"
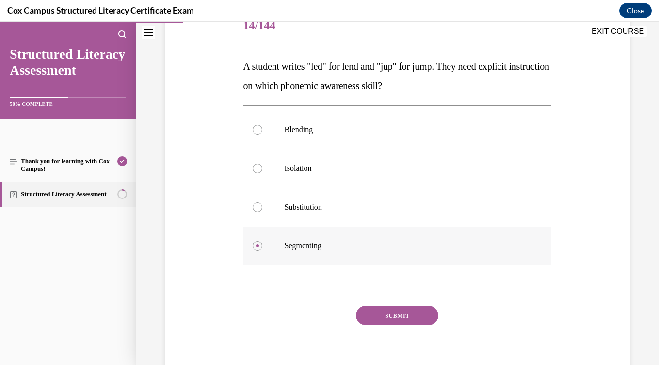
scroll to position [168, 0]
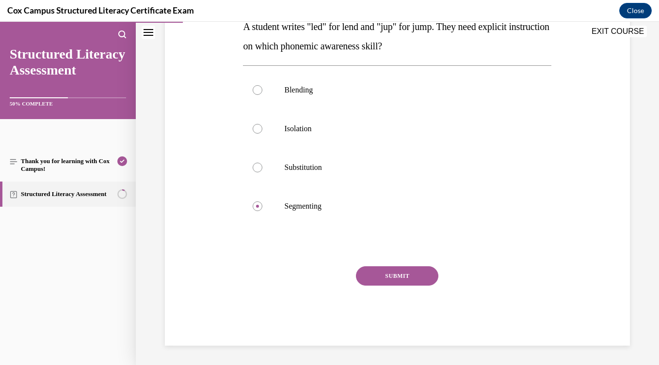
click at [405, 268] on button "SUBMIT" at bounding box center [397, 276] width 82 height 19
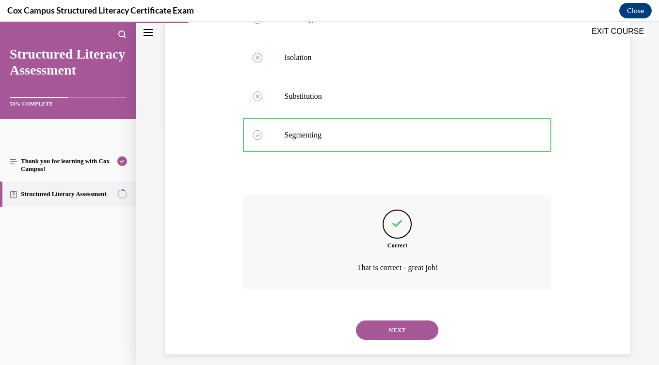
scroll to position [248, 0]
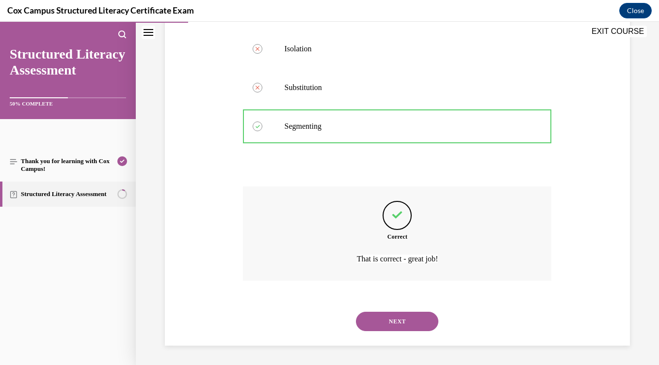
click at [400, 318] on button "NEXT" at bounding box center [397, 321] width 82 height 19
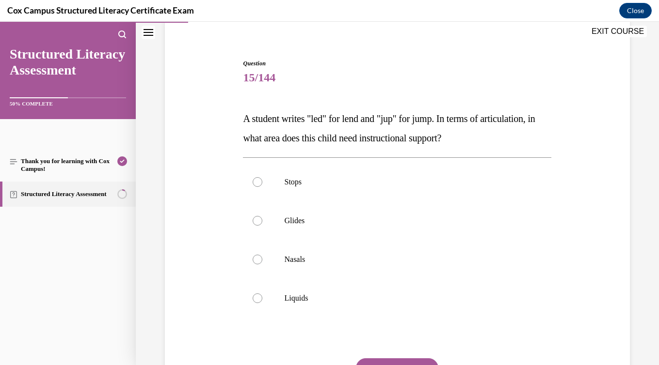
scroll to position [80, 0]
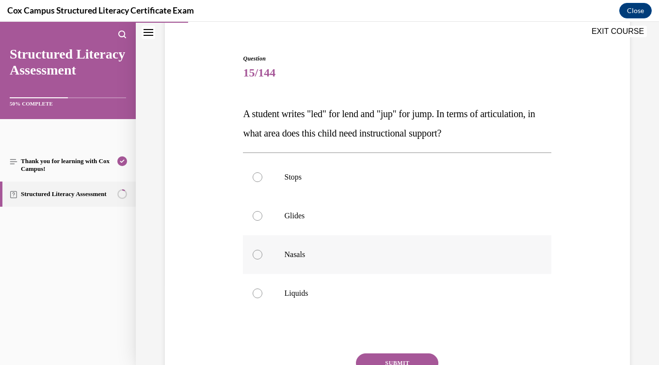
click at [383, 263] on label "Nasals" at bounding box center [397, 255] width 308 height 39
click at [262, 260] on input "Nasals" at bounding box center [258, 255] width 10 height 10
radio input "true"
click at [394, 359] on button "SUBMIT" at bounding box center [397, 363] width 82 height 19
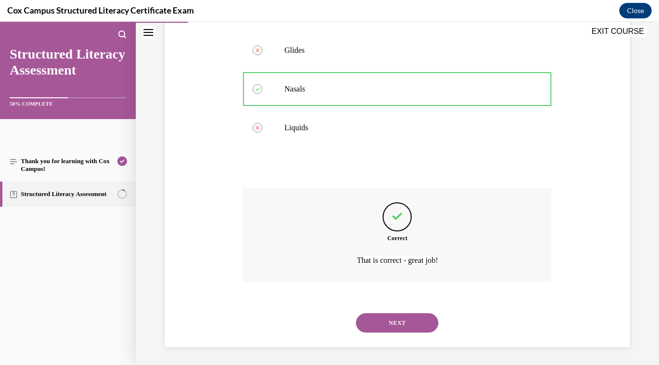
scroll to position [248, 0]
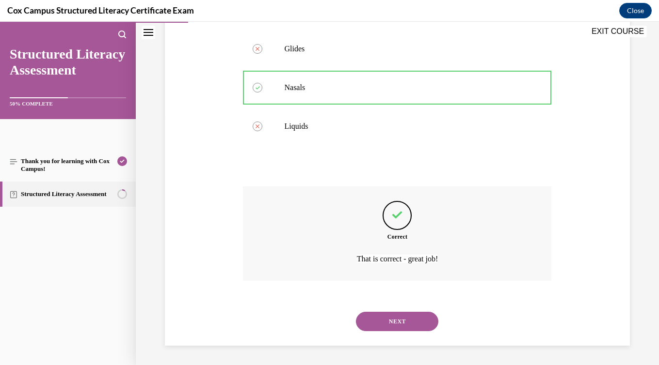
click at [402, 326] on button "NEXT" at bounding box center [397, 321] width 82 height 19
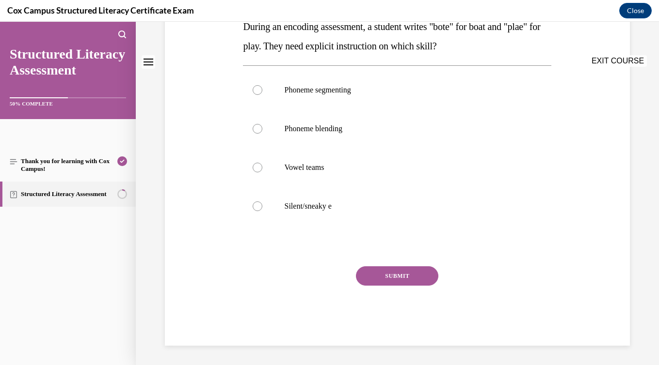
scroll to position [0, 0]
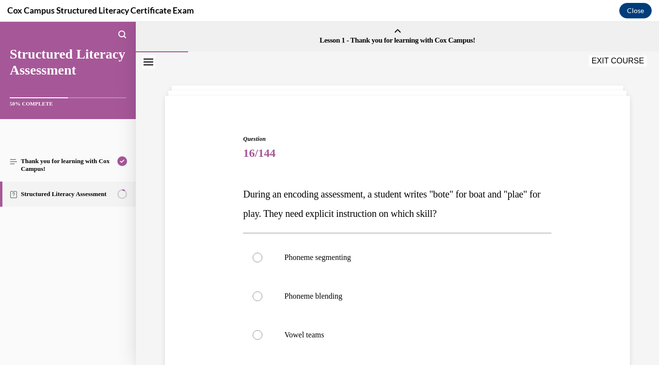
click at [402, 326] on label "Vowel teams" at bounding box center [397, 335] width 308 height 39
click at [262, 331] on input "Vowel teams" at bounding box center [258, 336] width 10 height 10
radio input "true"
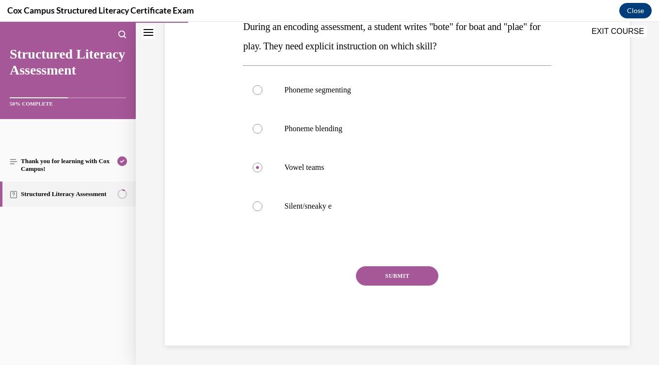
click at [405, 272] on button "SUBMIT" at bounding box center [397, 276] width 82 height 19
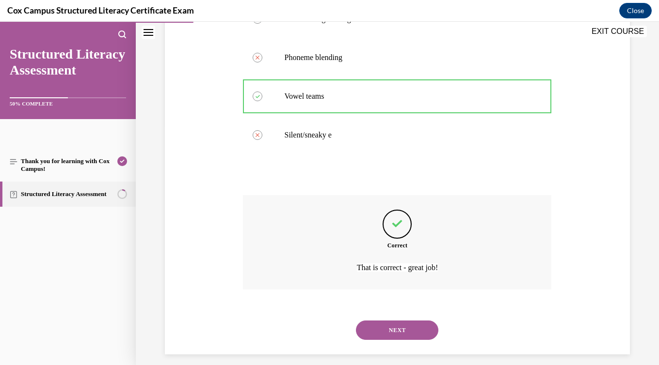
scroll to position [248, 0]
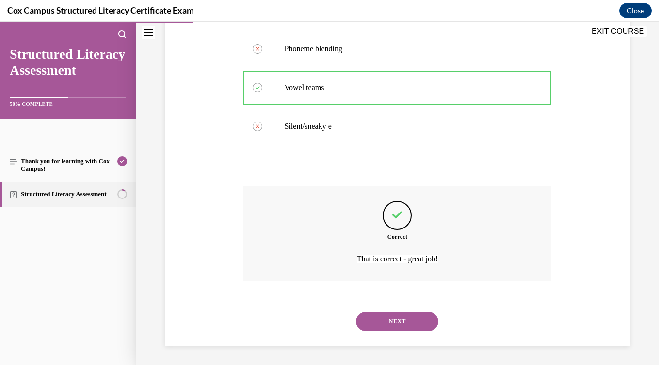
click at [401, 321] on button "NEXT" at bounding box center [397, 321] width 82 height 19
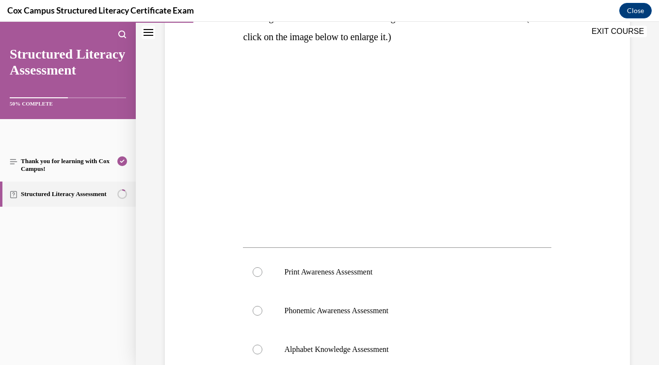
scroll to position [201, 0]
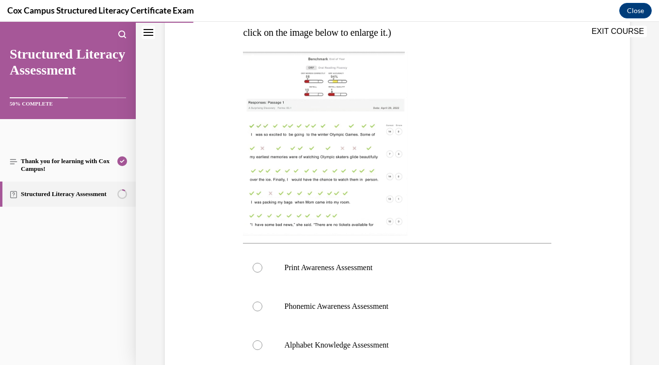
click at [357, 170] on img at bounding box center [325, 144] width 164 height 184
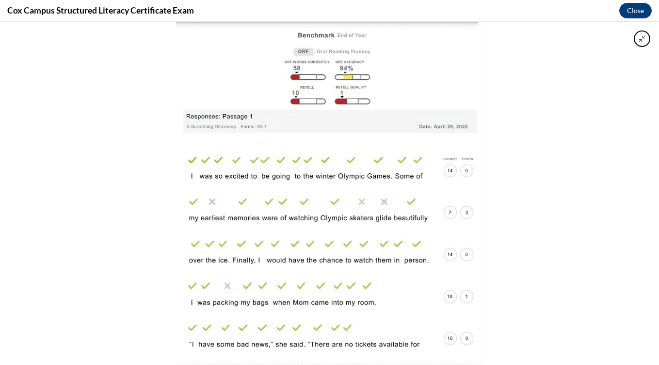
click at [357, 170] on img at bounding box center [329, 194] width 306 height 344
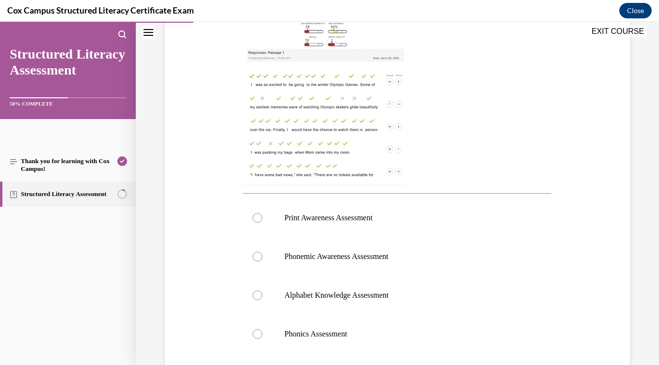
scroll to position [313, 0]
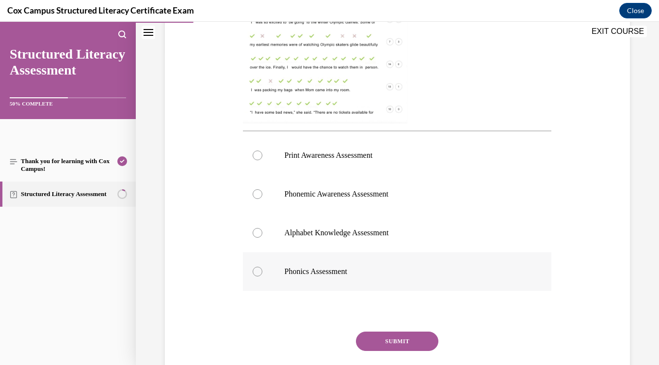
click at [327, 263] on label "Phonics Assessment" at bounding box center [397, 272] width 308 height 39
click at [262, 267] on input "Phonics Assessment" at bounding box center [258, 272] width 10 height 10
radio input "true"
click at [399, 335] on button "SUBMIT" at bounding box center [397, 341] width 82 height 19
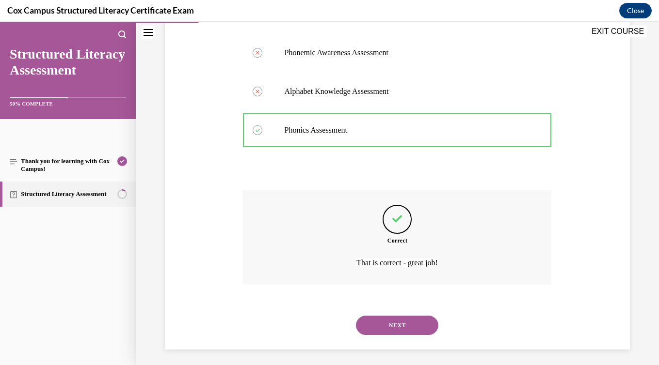
scroll to position [459, 0]
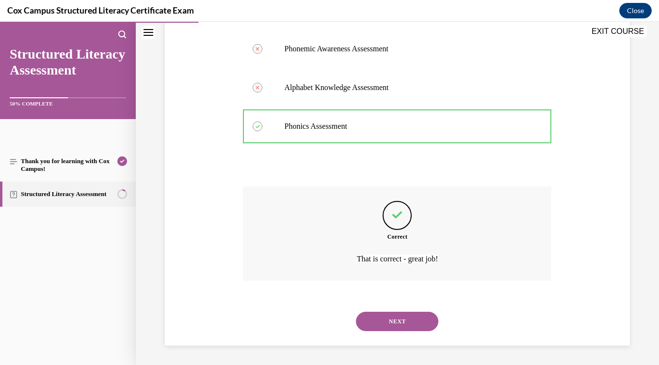
click at [398, 321] on button "NEXT" at bounding box center [397, 321] width 82 height 19
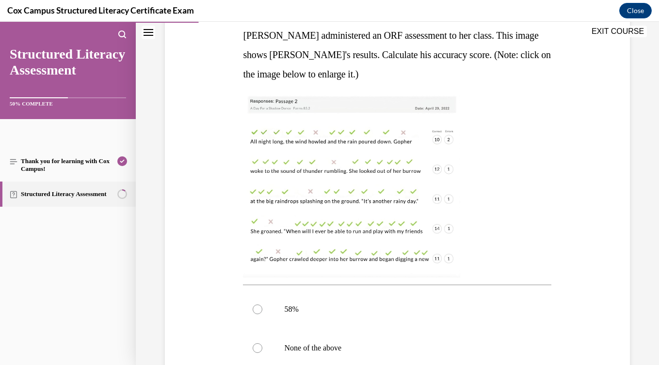
scroll to position [157, 0]
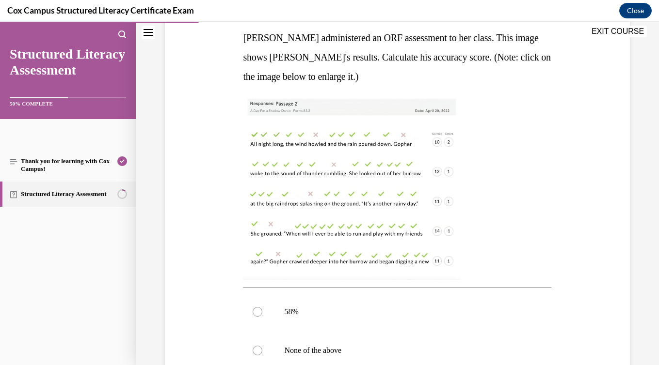
click at [390, 223] on img at bounding box center [351, 188] width 217 height 184
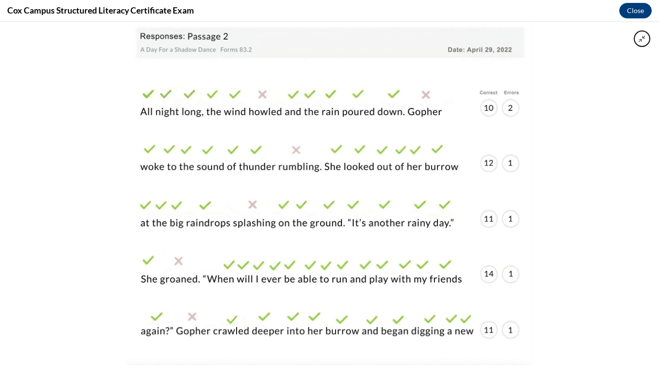
click at [472, 199] on img at bounding box center [329, 194] width 405 height 344
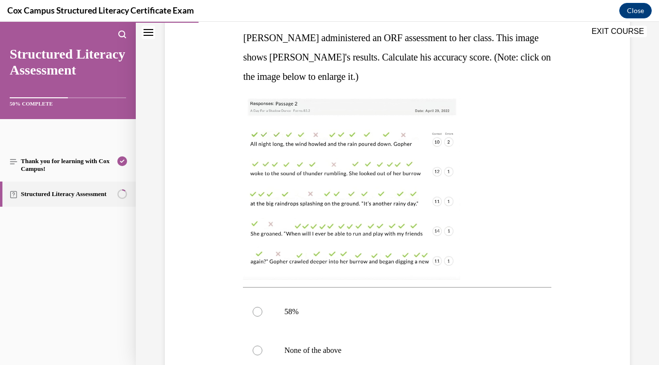
scroll to position [261, 0]
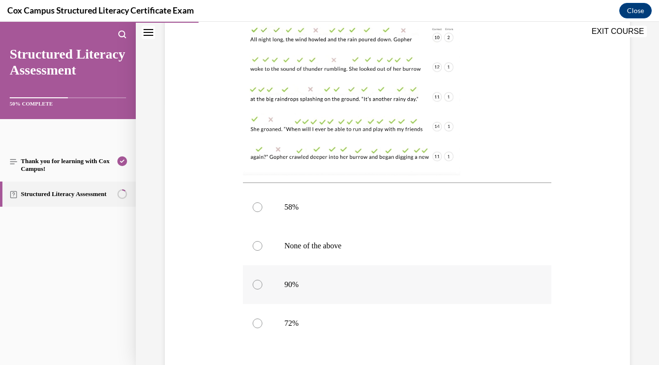
click at [309, 282] on p "90%" at bounding box center [405, 285] width 243 height 10
click at [262, 282] on input "90%" at bounding box center [258, 285] width 10 height 10
radio input "true"
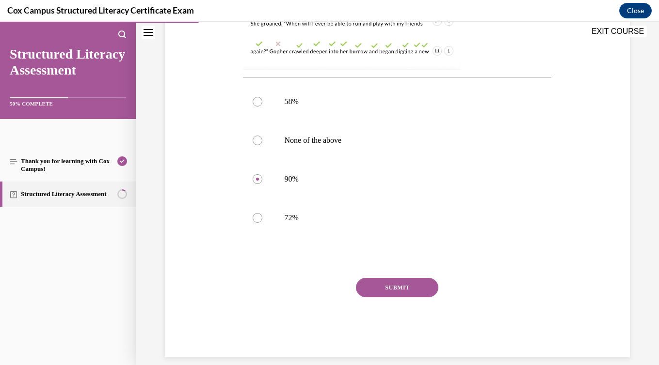
click at [417, 288] on button "SUBMIT" at bounding box center [397, 287] width 82 height 19
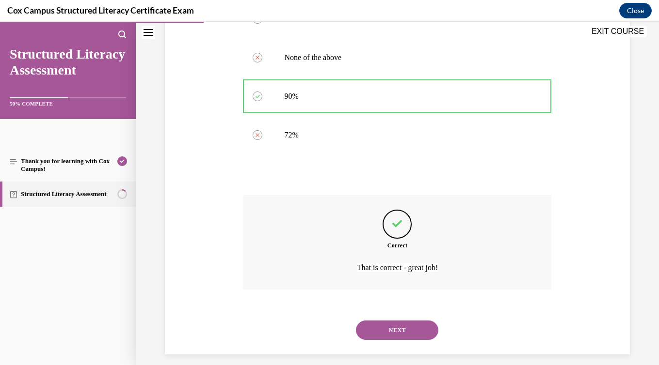
scroll to position [459, 0]
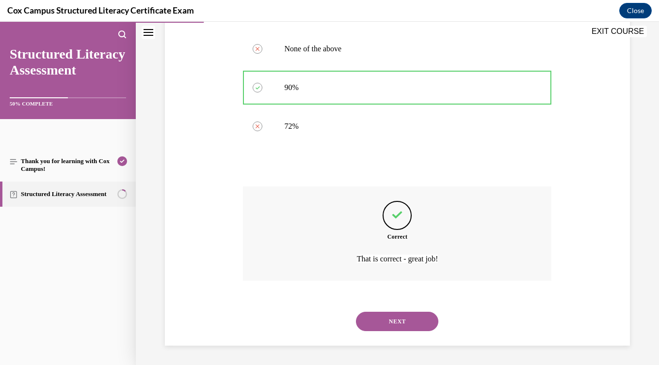
click at [412, 320] on button "NEXT" at bounding box center [397, 321] width 82 height 19
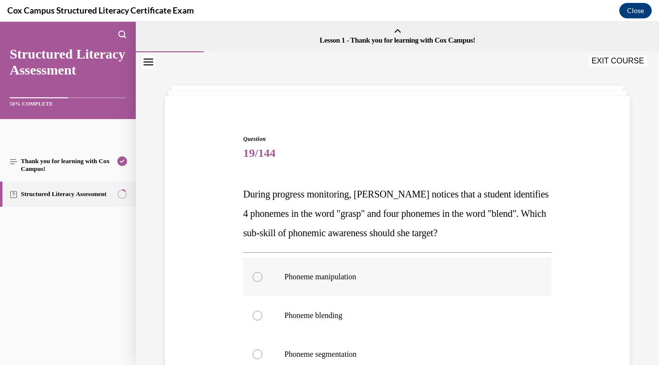
scroll to position [53, 0]
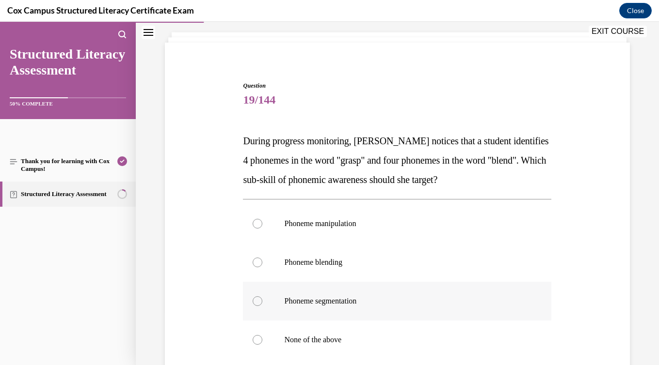
click at [400, 301] on p "Phoneme segmentation" at bounding box center [405, 302] width 243 height 10
click at [262, 301] on input "Phoneme segmentation" at bounding box center [258, 302] width 10 height 10
radio input "true"
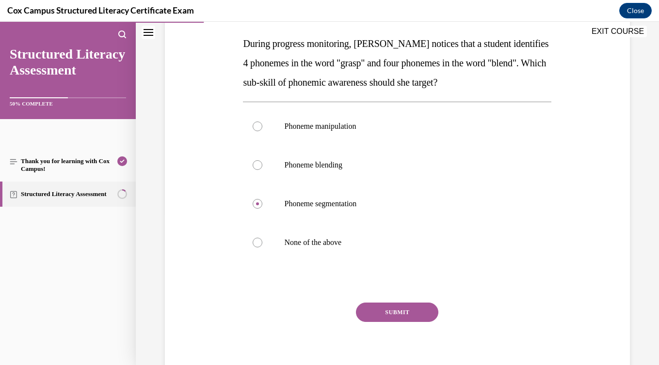
click at [399, 315] on button "SUBMIT" at bounding box center [397, 312] width 82 height 19
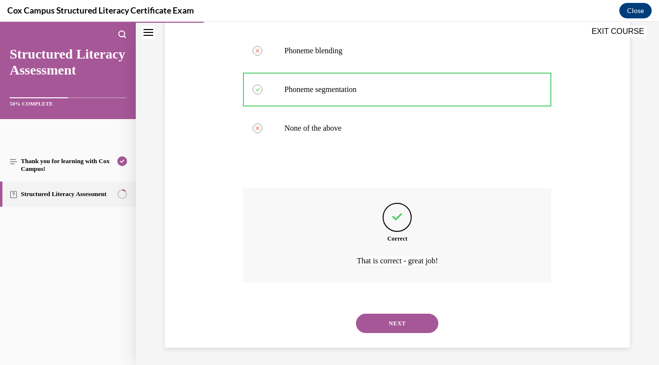
scroll to position [267, 0]
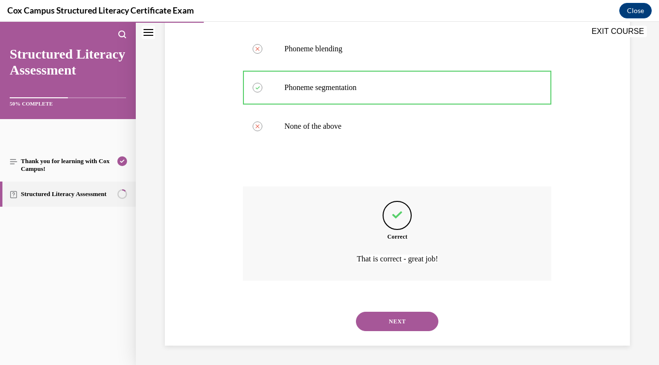
click at [399, 327] on button "NEXT" at bounding box center [397, 321] width 82 height 19
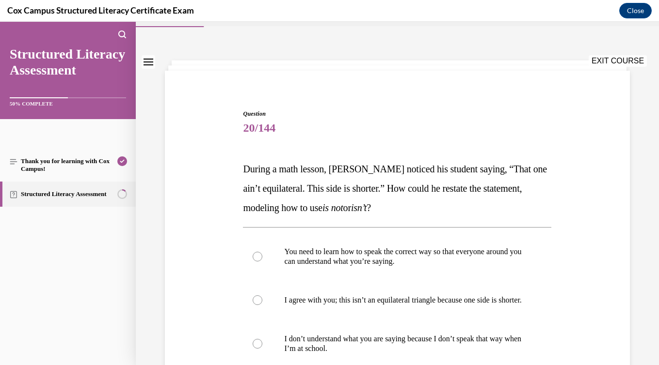
scroll to position [93, 0]
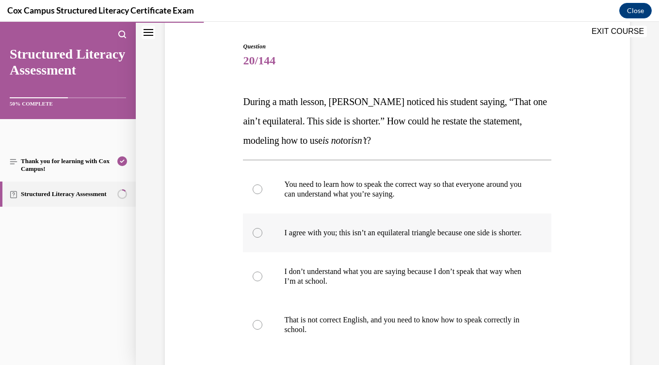
click at [394, 250] on label "I agree with you; this isn’t an equilateral triangle because one side is shorte…" at bounding box center [397, 233] width 308 height 39
click at [262, 238] on input "I agree with you; this isn’t an equilateral triangle because one side is shorte…" at bounding box center [258, 233] width 10 height 10
radio input "true"
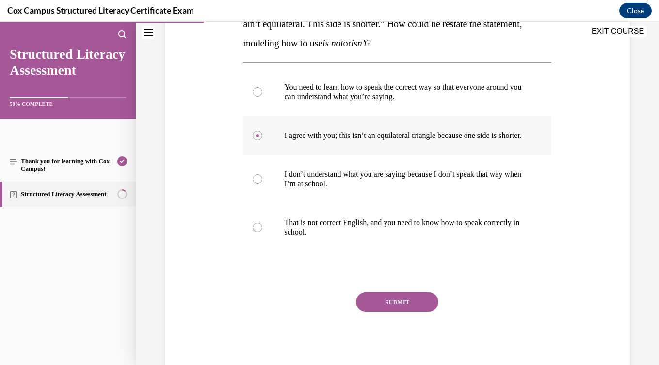
scroll to position [190, 0]
click at [392, 312] on button "SUBMIT" at bounding box center [397, 301] width 82 height 19
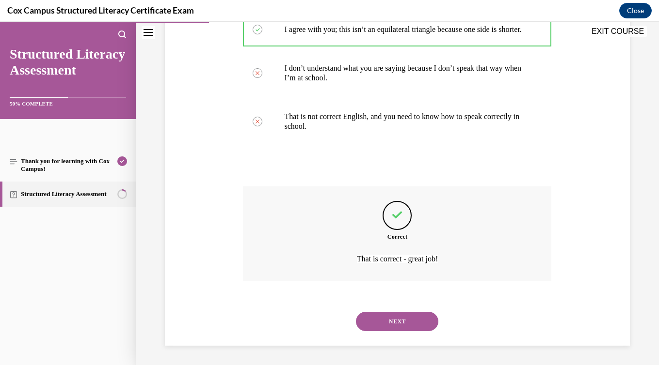
scroll to position [306, 0]
click at [392, 331] on button "NEXT" at bounding box center [397, 321] width 82 height 19
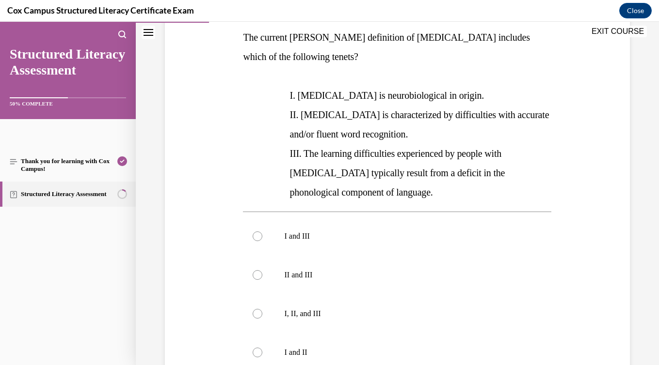
scroll to position [206, 0]
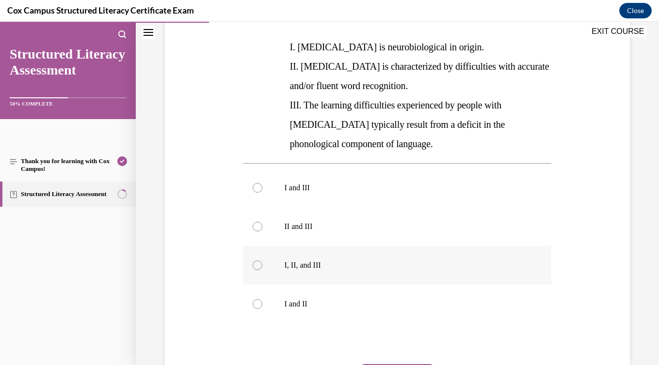
click at [372, 278] on label "I, II, and III" at bounding box center [397, 265] width 308 height 39
click at [262, 270] on input "I, II, and III" at bounding box center [258, 266] width 10 height 10
radio input "true"
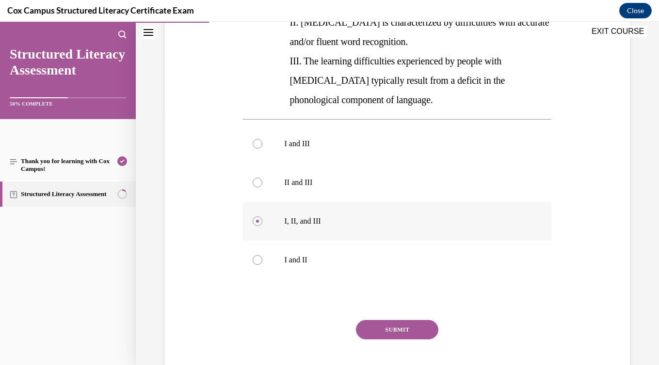
scroll to position [303, 0]
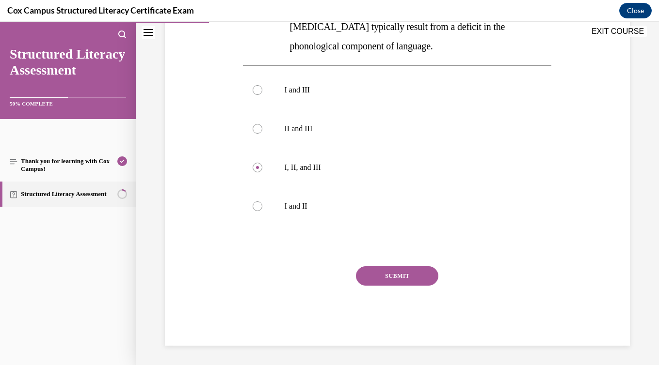
click at [377, 277] on button "SUBMIT" at bounding box center [397, 276] width 82 height 19
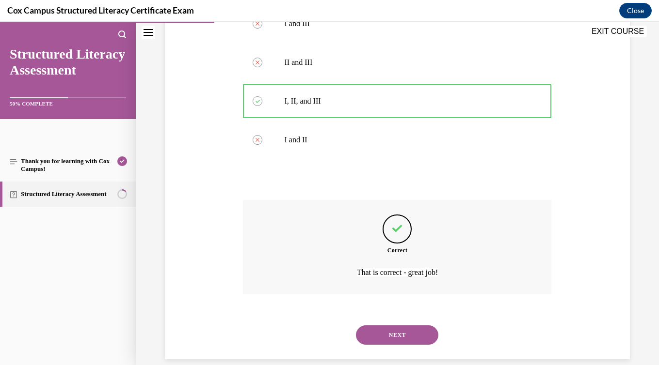
scroll to position [383, 0]
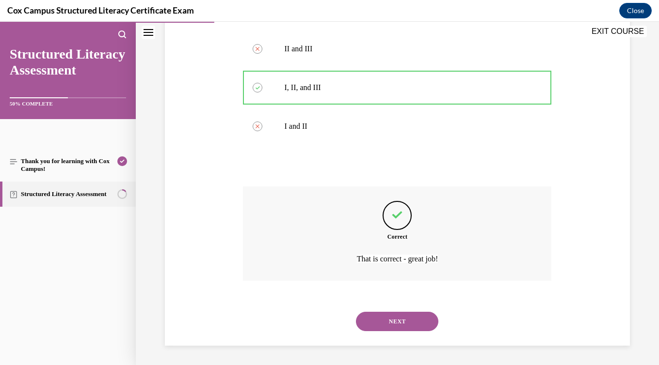
click at [387, 322] on button "NEXT" at bounding box center [397, 321] width 82 height 19
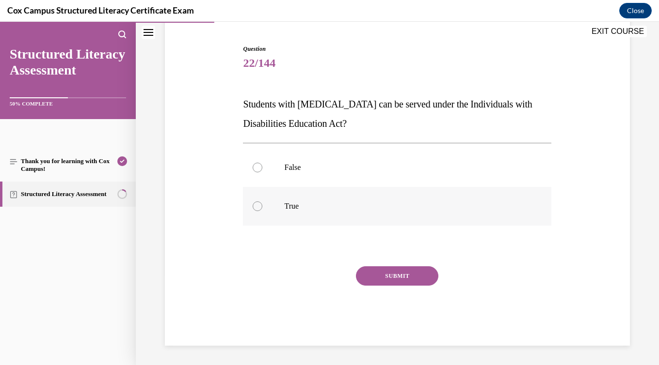
click at [298, 202] on p "True" at bounding box center [405, 207] width 243 height 10
click at [262, 202] on input "True" at bounding box center [258, 207] width 10 height 10
radio input "true"
click at [375, 282] on button "SUBMIT" at bounding box center [397, 276] width 82 height 19
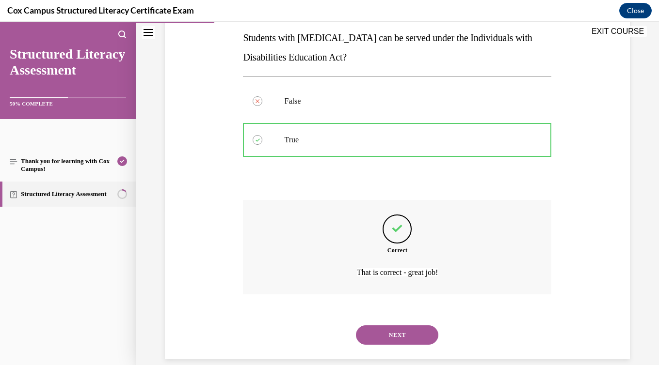
scroll to position [170, 0]
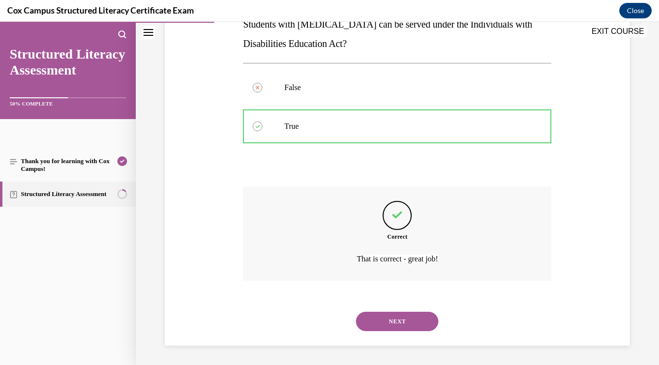
click at [383, 321] on button "NEXT" at bounding box center [397, 321] width 82 height 19
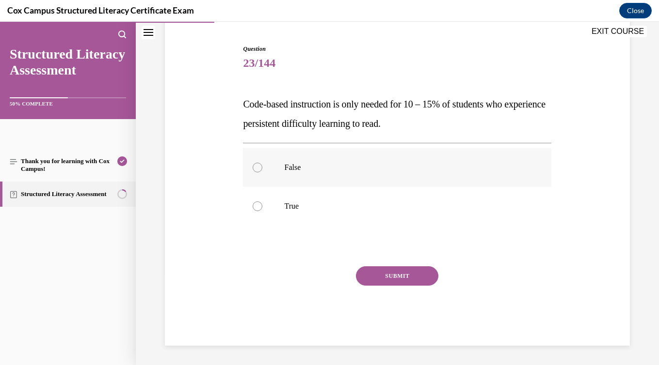
click at [354, 177] on label "False" at bounding box center [397, 167] width 308 height 39
click at [262, 173] on input "False" at bounding box center [258, 168] width 10 height 10
radio input "true"
click at [400, 278] on button "SUBMIT" at bounding box center [397, 276] width 82 height 19
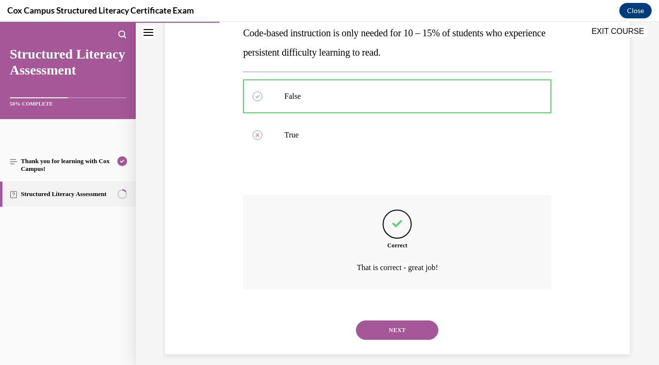
scroll to position [170, 0]
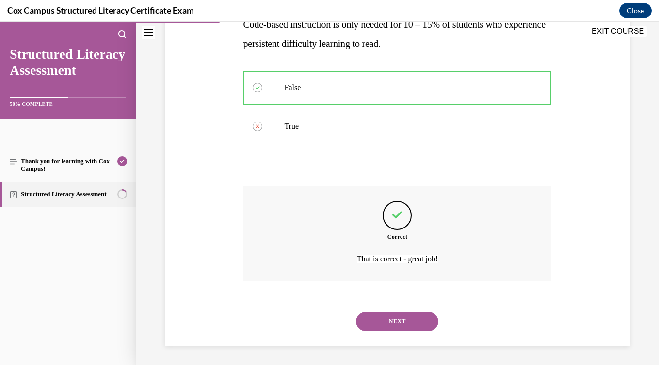
click at [403, 324] on button "NEXT" at bounding box center [397, 321] width 82 height 19
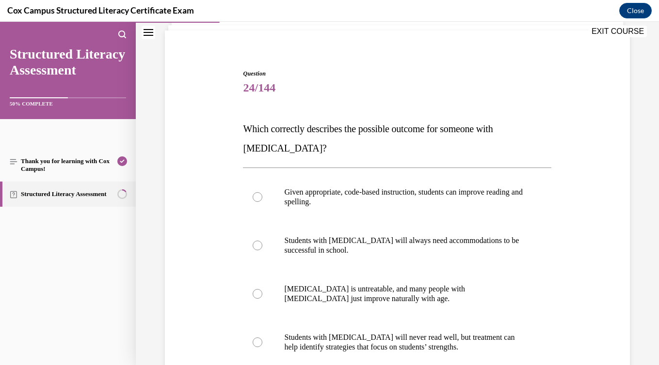
scroll to position [64, 0]
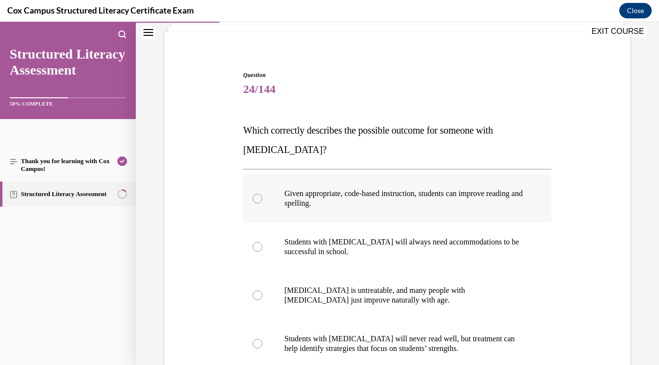
click at [392, 220] on label "Given appropriate, code-based instruction, students can improve reading and spe…" at bounding box center [397, 198] width 308 height 48
click at [262, 204] on input "Given appropriate, code-based instruction, students can improve reading and spe…" at bounding box center [258, 199] width 10 height 10
radio input "true"
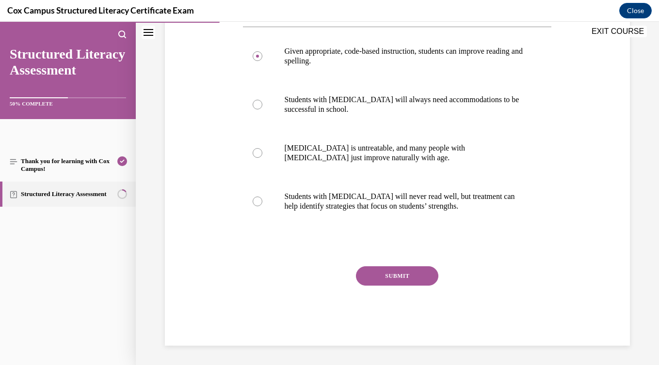
click at [385, 274] on button "SUBMIT" at bounding box center [397, 276] width 82 height 19
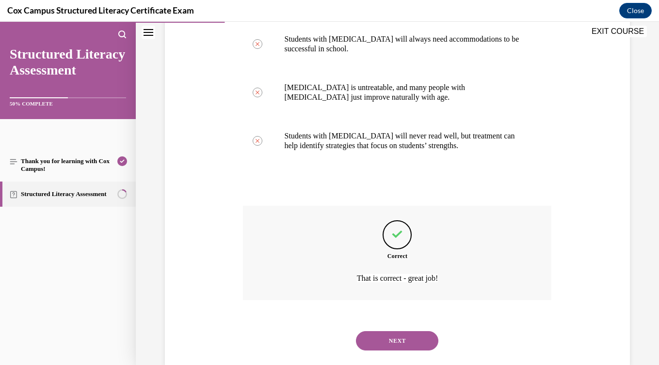
scroll to position [286, 0]
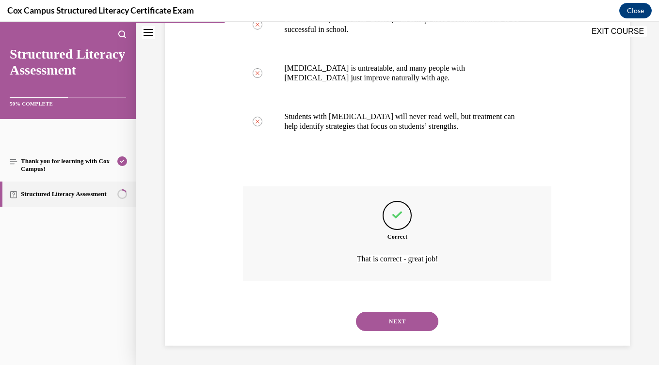
click at [394, 320] on button "NEXT" at bounding box center [397, 321] width 82 height 19
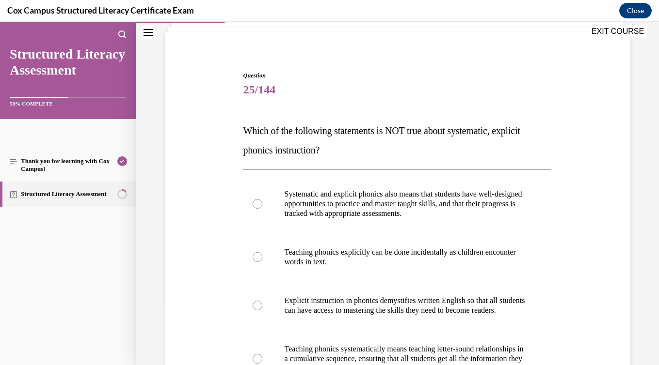
scroll to position [87, 0]
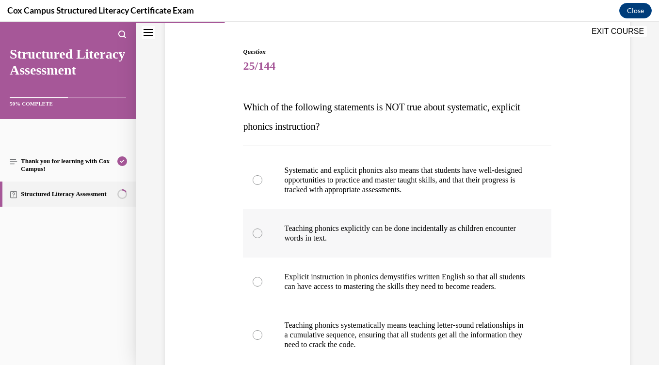
click at [392, 234] on p "Teaching phonics explicitly can be done incidentally as children encounter word…" at bounding box center [405, 233] width 243 height 19
click at [262, 234] on input "Teaching phonics explicitly can be done incidentally as children encounter word…" at bounding box center [258, 234] width 10 height 10
radio input "true"
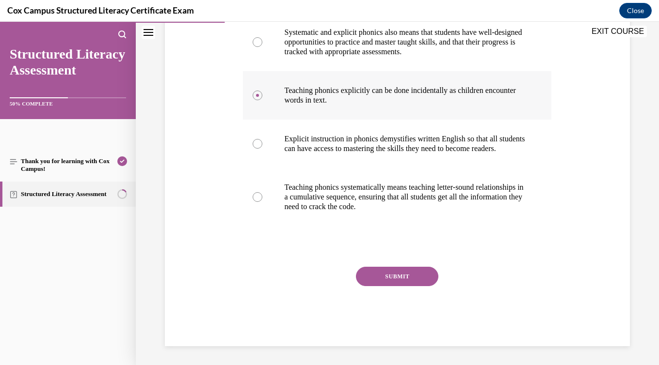
scroll to position [223, 0]
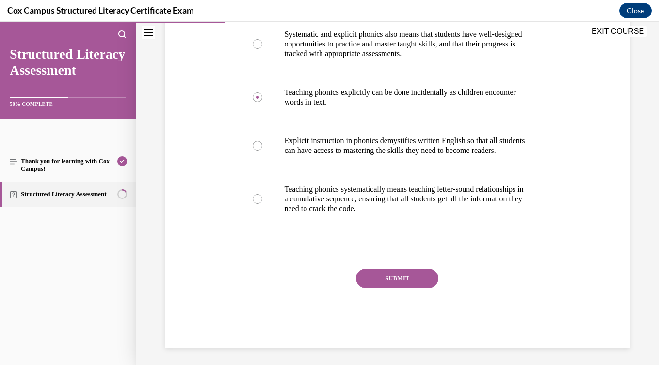
click at [396, 288] on button "SUBMIT" at bounding box center [397, 278] width 82 height 19
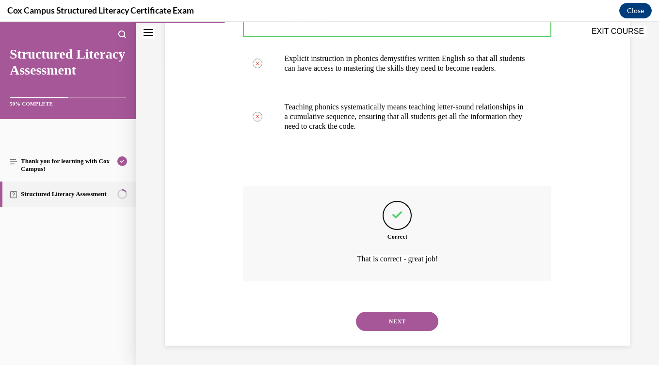
scroll to position [316, 0]
click at [395, 321] on button "NEXT" at bounding box center [397, 321] width 82 height 19
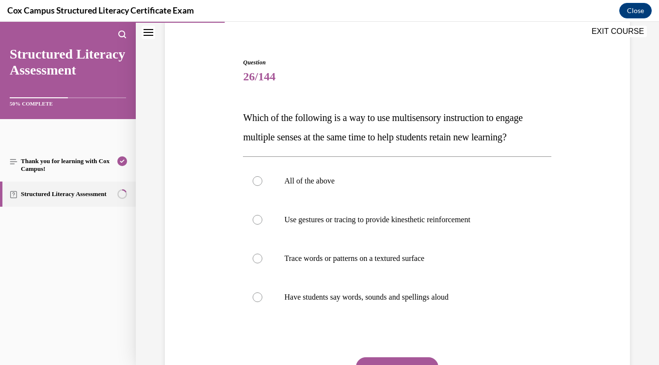
scroll to position [78, 0]
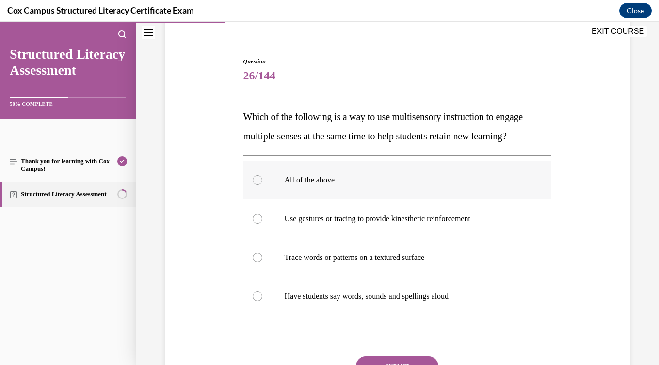
click at [381, 181] on p "All of the above" at bounding box center [405, 180] width 243 height 10
click at [262, 181] on input "All of the above" at bounding box center [258, 180] width 10 height 10
radio input "true"
click at [395, 359] on button "SUBMIT" at bounding box center [397, 366] width 82 height 19
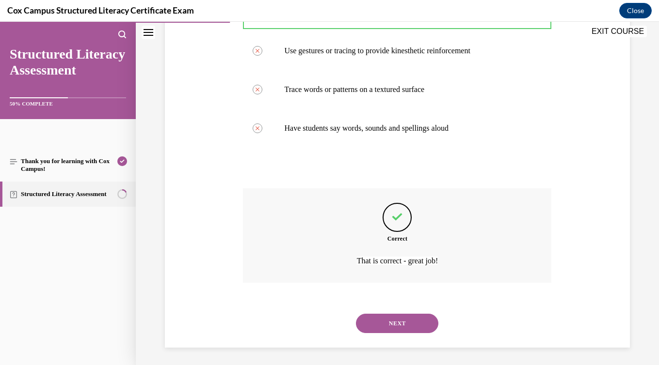
scroll to position [248, 0]
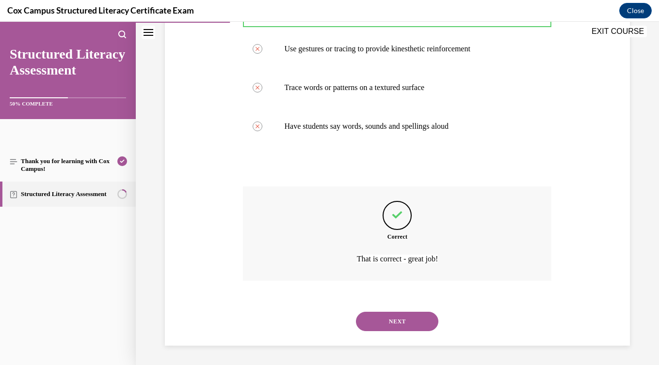
click at [398, 325] on button "NEXT" at bounding box center [397, 321] width 82 height 19
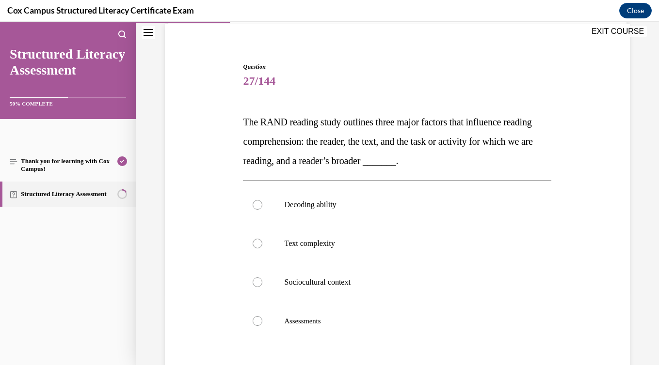
scroll to position [93, 0]
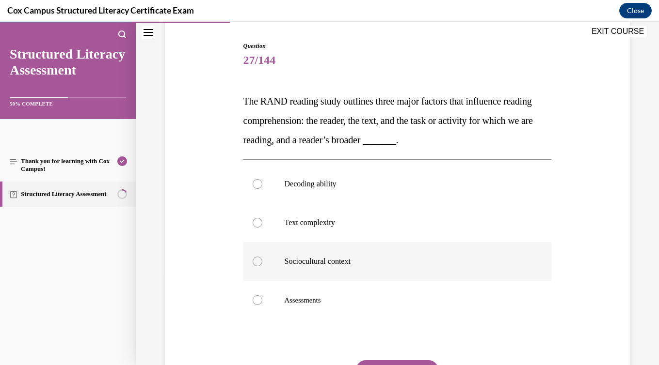
click at [360, 258] on p "Sociocultural context" at bounding box center [405, 262] width 243 height 10
click at [262, 258] on input "Sociocultural context" at bounding box center [258, 262] width 10 height 10
radio input "true"
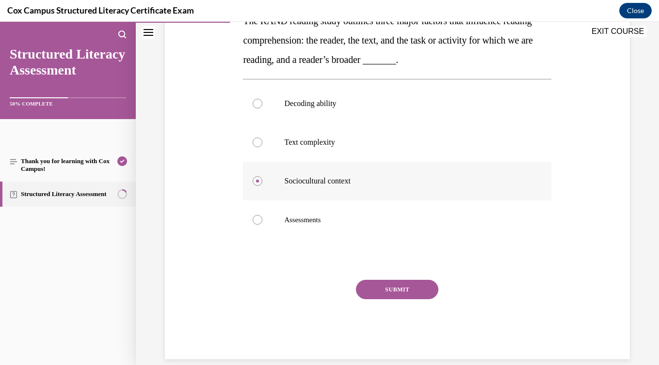
scroll to position [187, 0]
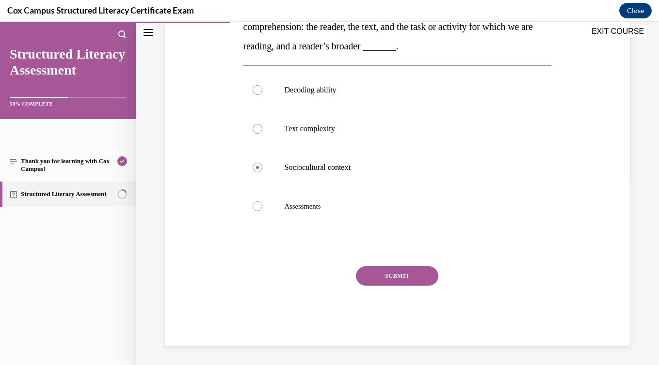
click at [383, 281] on button "SUBMIT" at bounding box center [397, 276] width 82 height 19
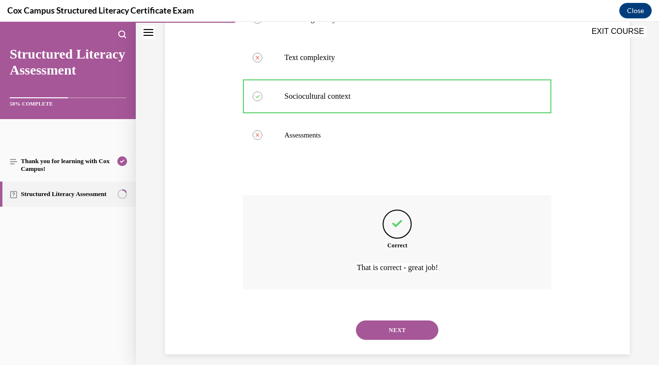
scroll to position [267, 0]
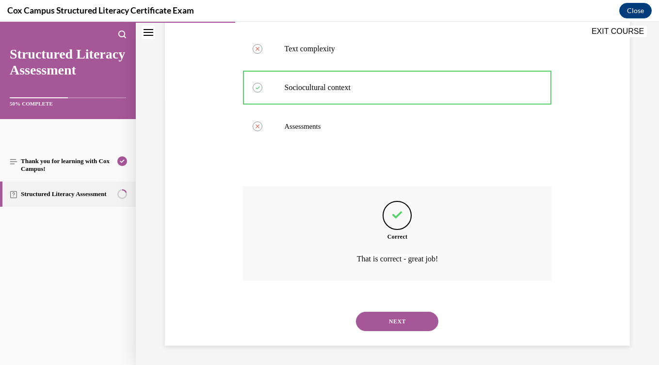
click at [385, 322] on button "NEXT" at bounding box center [397, 321] width 82 height 19
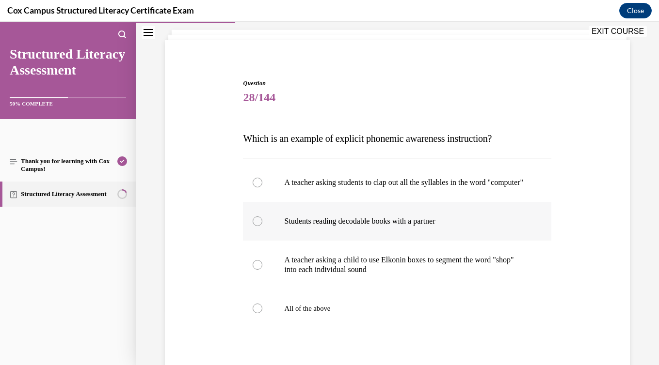
scroll to position [59, 0]
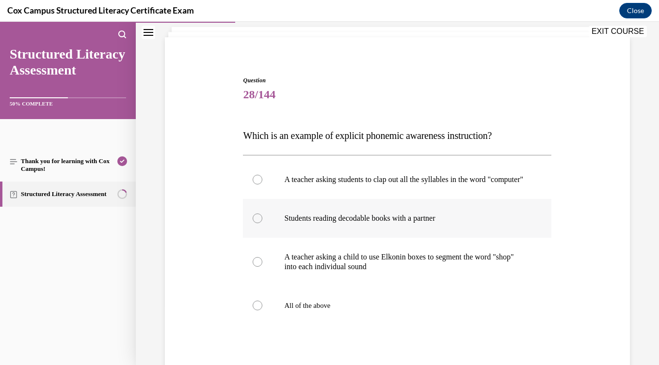
click at [374, 272] on p "A teacher asking a child to use Elkonin boxes to segment the word "shop" into e…" at bounding box center [405, 262] width 243 height 19
click at [262, 267] on input "A teacher asking a child to use Elkonin boxes to segment the word "shop" into e…" at bounding box center [258, 262] width 10 height 10
radio input "true"
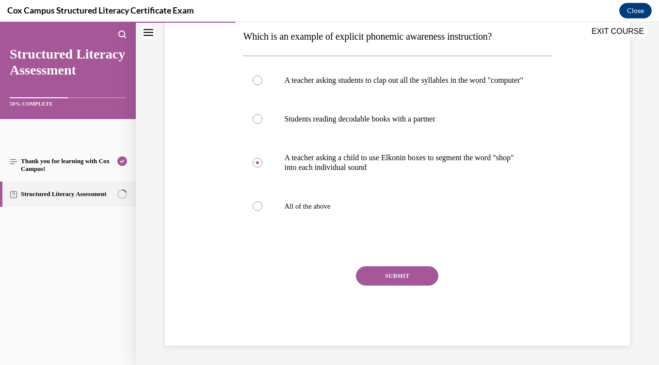
click at [381, 283] on button "SUBMIT" at bounding box center [397, 276] width 82 height 19
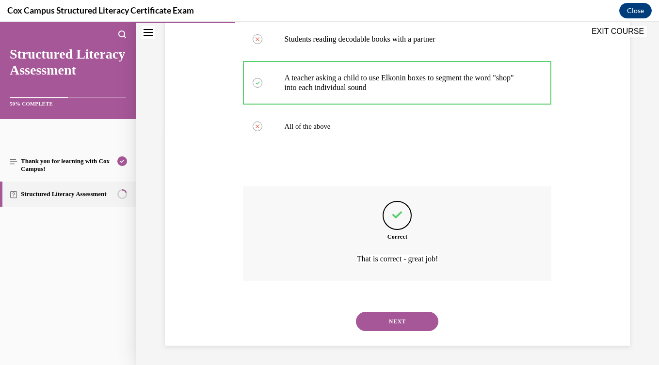
scroll to position [248, 0]
click at [389, 318] on button "NEXT" at bounding box center [397, 321] width 82 height 19
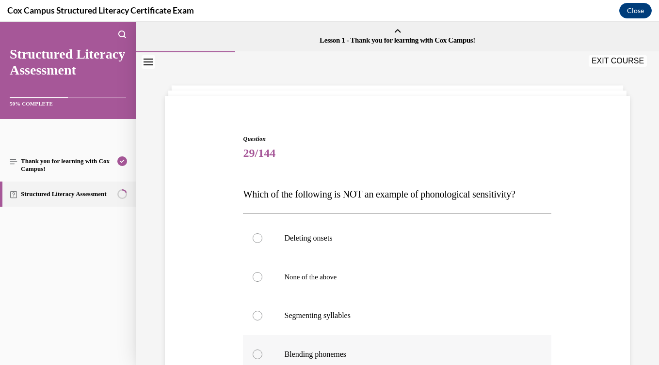
click at [382, 354] on p "Blending phonemes" at bounding box center [405, 355] width 243 height 10
click at [262, 354] on input "Blending phonemes" at bounding box center [258, 355] width 10 height 10
radio input "true"
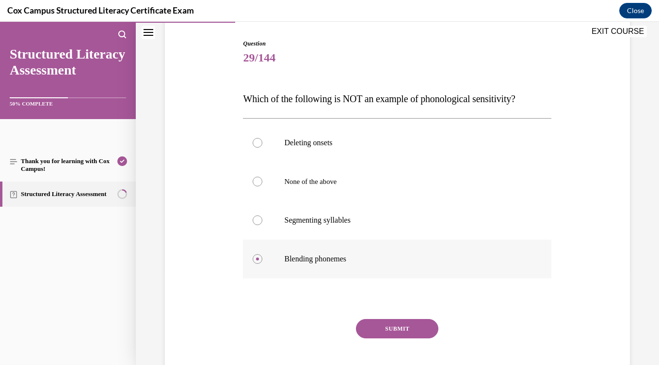
scroll to position [111, 0]
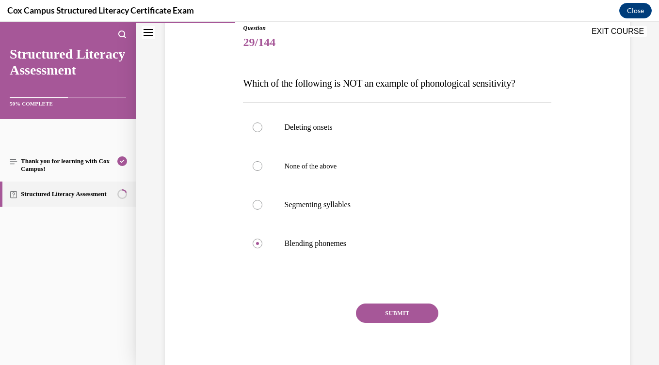
click at [380, 309] on button "SUBMIT" at bounding box center [397, 313] width 82 height 19
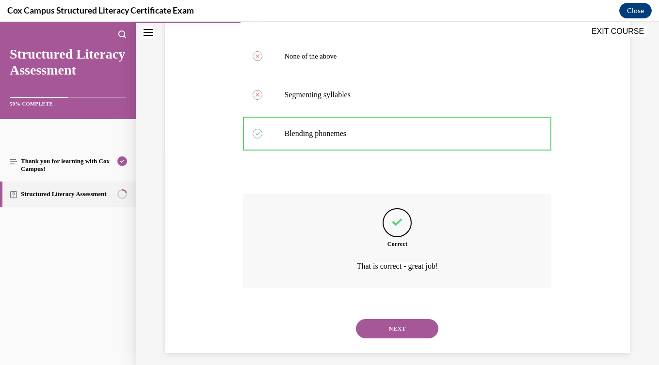
scroll to position [228, 0]
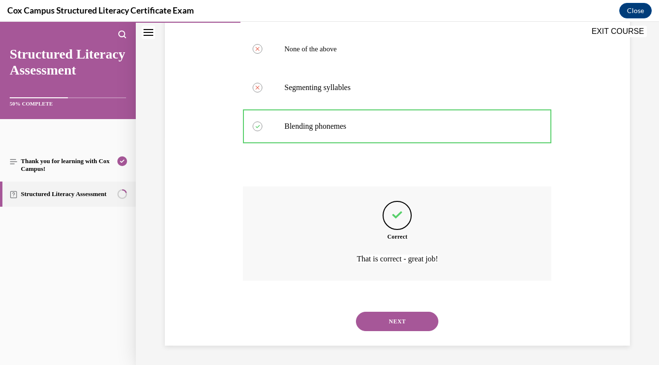
click at [381, 322] on button "NEXT" at bounding box center [397, 321] width 82 height 19
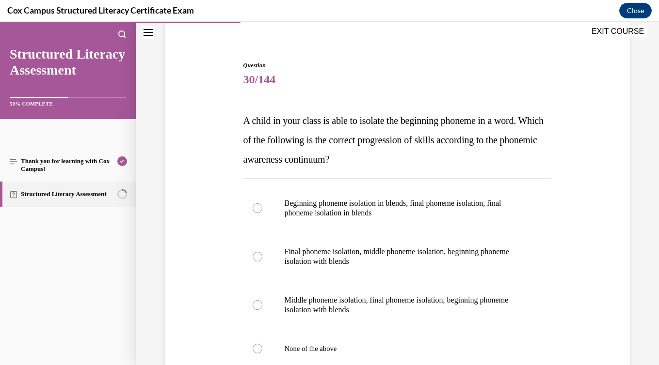
scroll to position [97, 0]
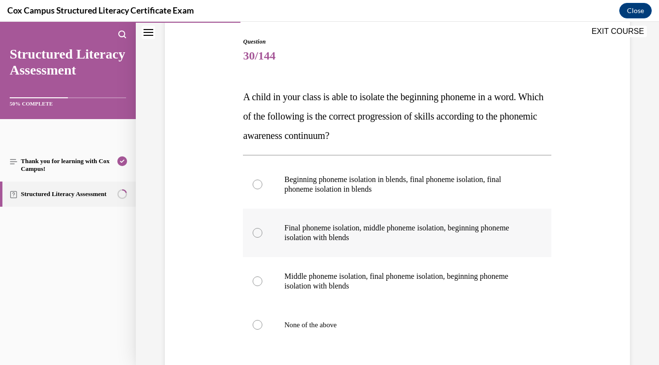
click at [379, 252] on label "Final phoneme isolation, middle phoneme isolation, beginning phoneme isolation …" at bounding box center [397, 233] width 308 height 48
click at [262, 238] on input "Final phoneme isolation, middle phoneme isolation, beginning phoneme isolation …" at bounding box center [258, 233] width 10 height 10
radio input "true"
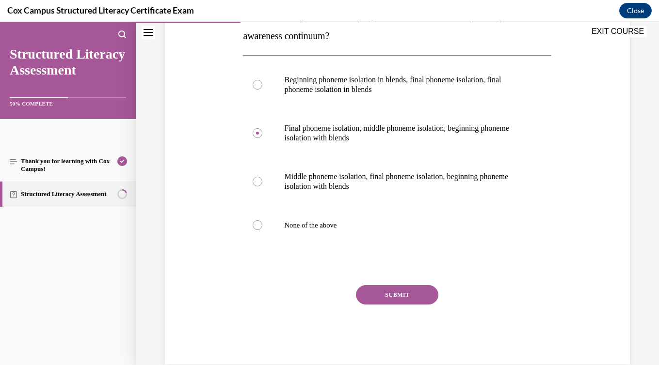
click at [388, 294] on button "SUBMIT" at bounding box center [397, 294] width 82 height 19
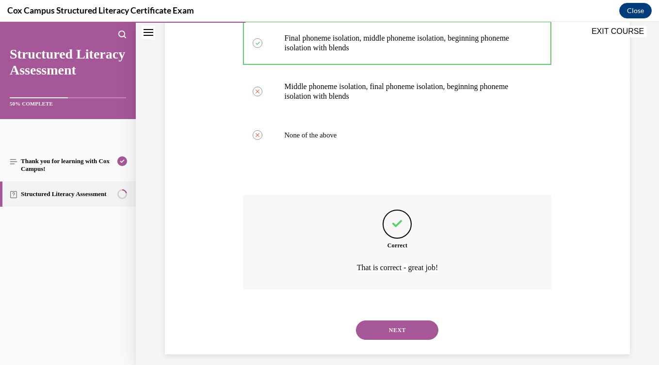
scroll to position [296, 0]
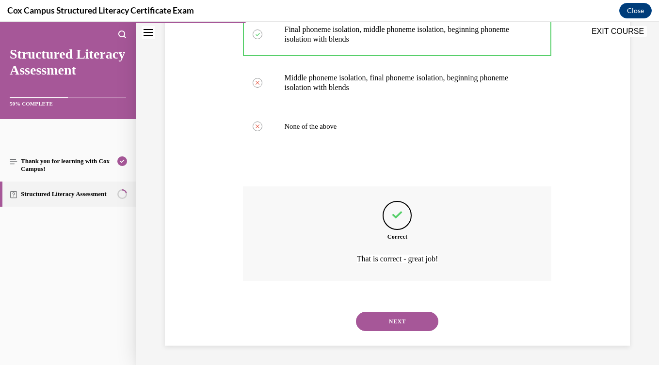
click at [392, 326] on button "NEXT" at bounding box center [397, 321] width 82 height 19
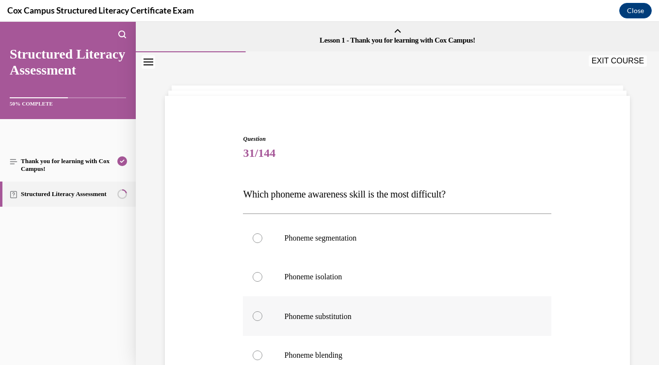
click at [380, 313] on p "Phoneme substitution" at bounding box center [405, 316] width 243 height 11
click at [262, 313] on input "Phoneme substitution" at bounding box center [258, 317] width 10 height 10
radio input "true"
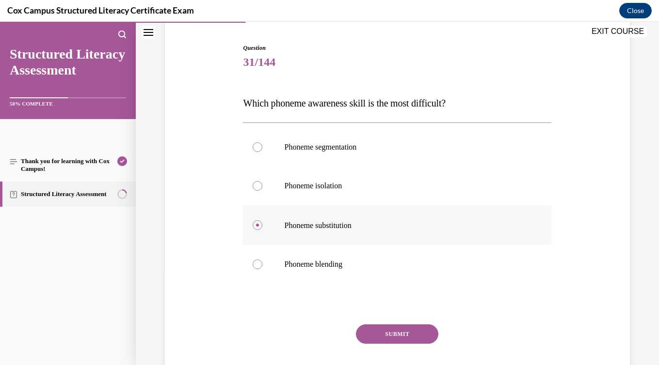
scroll to position [95, 0]
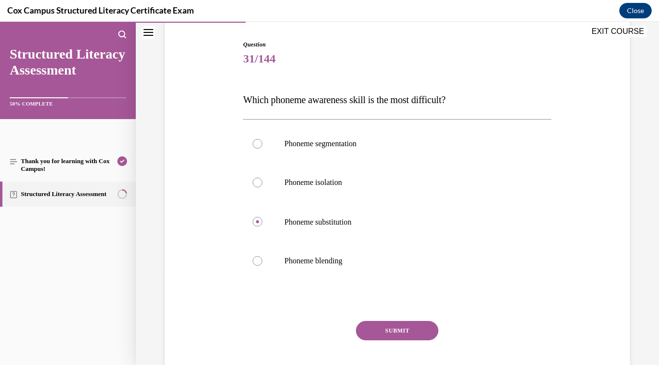
click at [389, 333] on button "SUBMIT" at bounding box center [397, 330] width 82 height 19
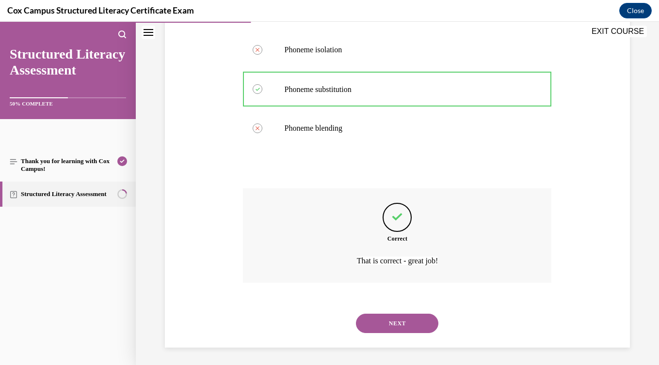
scroll to position [229, 0]
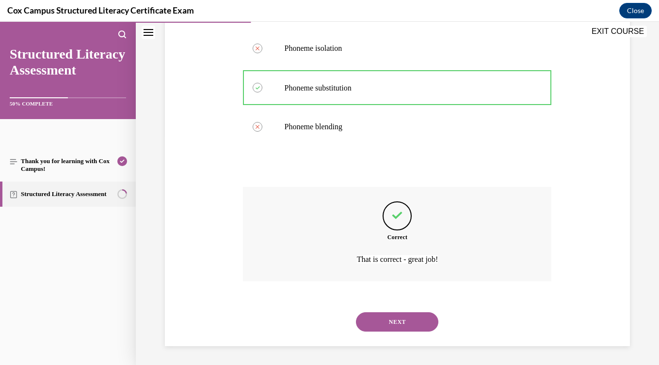
click at [390, 326] on button "NEXT" at bounding box center [397, 322] width 82 height 19
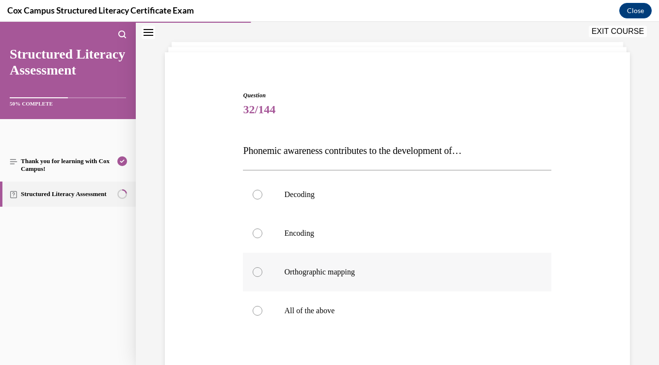
scroll to position [68, 0]
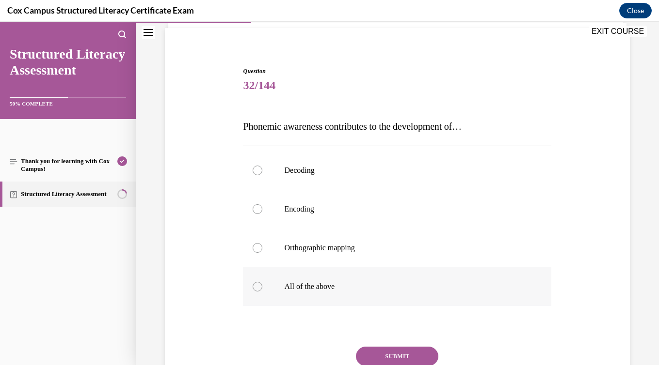
click at [384, 302] on label "All of the above" at bounding box center [397, 287] width 308 height 39
click at [262, 292] on input "All of the above" at bounding box center [258, 287] width 10 height 10
radio input "true"
click at [390, 356] on button "SUBMIT" at bounding box center [397, 356] width 82 height 19
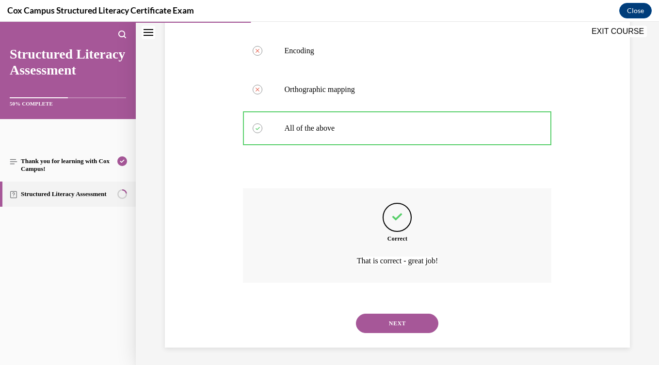
scroll to position [228, 0]
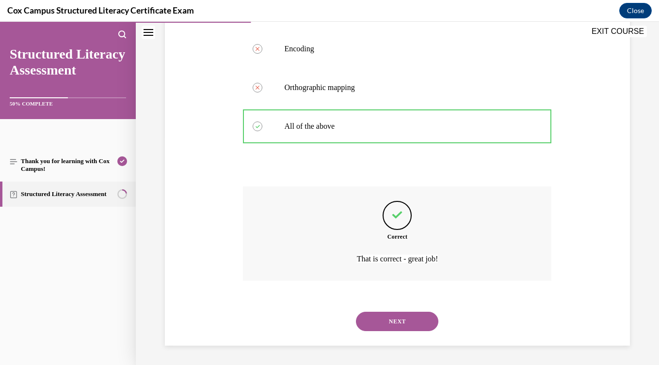
click at [389, 327] on button "NEXT" at bounding box center [397, 321] width 82 height 19
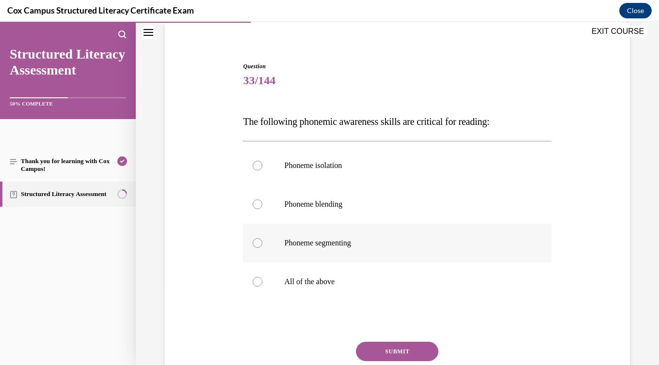
scroll to position [93, 0]
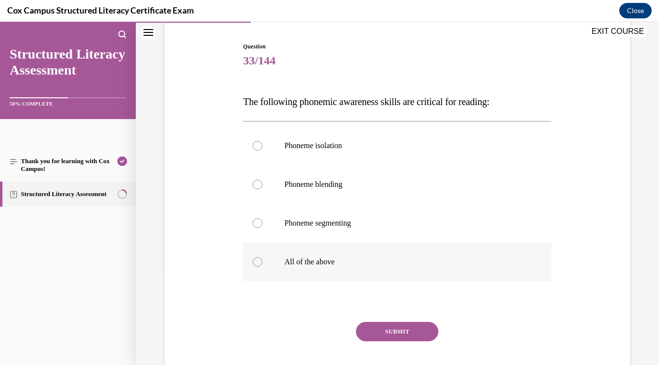
click at [333, 267] on label "All of the above" at bounding box center [397, 262] width 308 height 39
click at [262, 267] on input "All of the above" at bounding box center [258, 262] width 10 height 10
radio input "true"
click at [396, 332] on button "SUBMIT" at bounding box center [397, 331] width 82 height 19
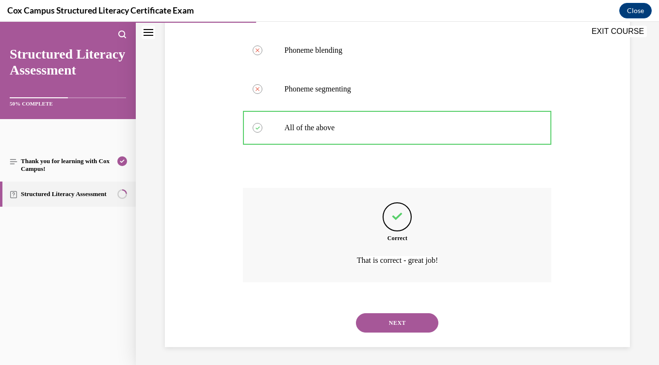
scroll to position [228, 0]
click at [396, 328] on button "NEXT" at bounding box center [397, 321] width 82 height 19
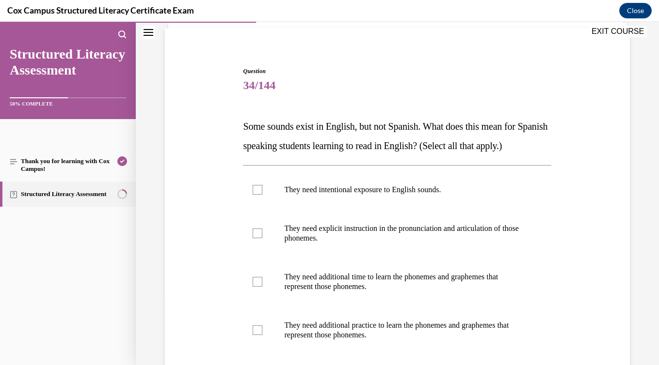
scroll to position [69, 0]
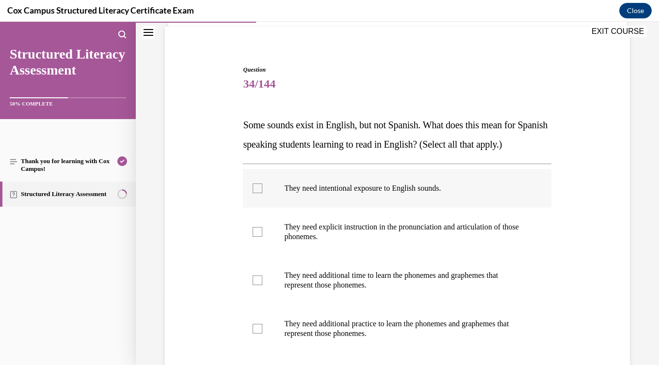
click at [310, 208] on label "They need intentional exposure to English sounds." at bounding box center [397, 188] width 308 height 39
click at [262, 193] on input "They need intentional exposure to English sounds." at bounding box center [258, 189] width 10 height 10
checkbox input "true"
click at [300, 242] on p "They need explicit instruction in the pronunciation and articulation of those p…" at bounding box center [405, 231] width 243 height 19
click at [262, 237] on input "They need explicit instruction in the pronunciation and articulation of those p…" at bounding box center [258, 232] width 10 height 10
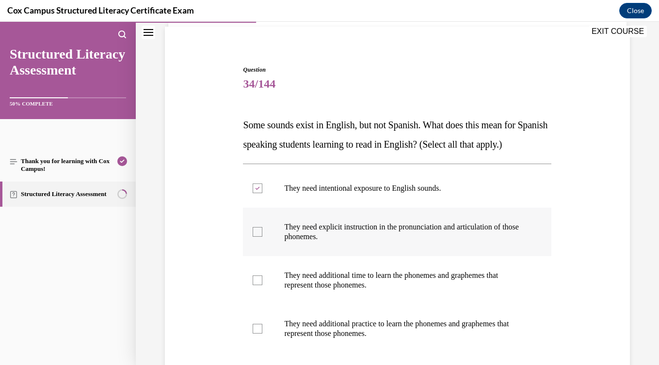
checkbox input "true"
click at [290, 289] on label "They need additional time to learn the phonemes and graphemes that represent th…" at bounding box center [397, 280] width 308 height 48
click at [262, 285] on input "They need additional time to learn the phonemes and graphemes that represent th…" at bounding box center [258, 281] width 10 height 10
checkbox input "true"
click at [284, 349] on label "They need additional practice to learn the phonemes and graphemes that represen…" at bounding box center [397, 329] width 308 height 48
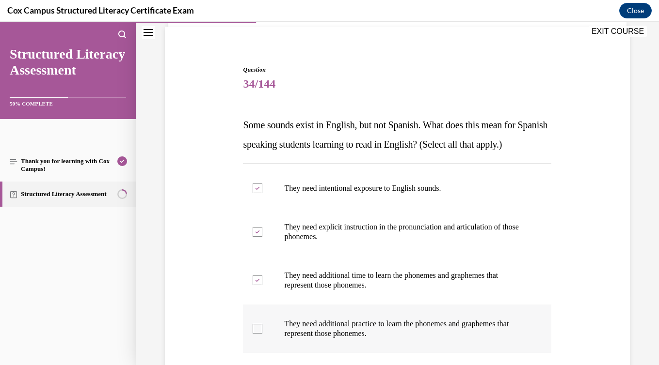
click at [262, 334] on input "They need additional practice to learn the phonemes and graphemes that represen…" at bounding box center [258, 329] width 10 height 10
checkbox input "true"
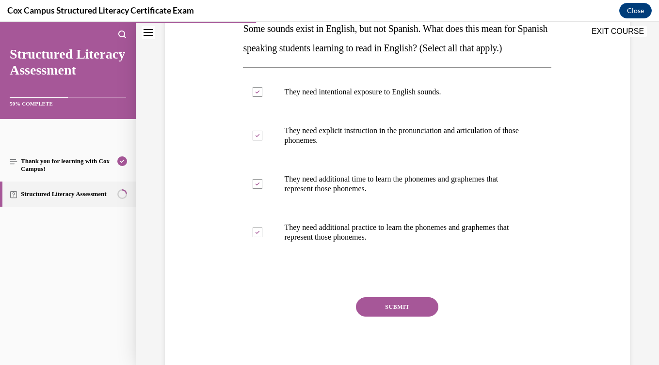
click at [380, 317] on button "SUBMIT" at bounding box center [397, 307] width 82 height 19
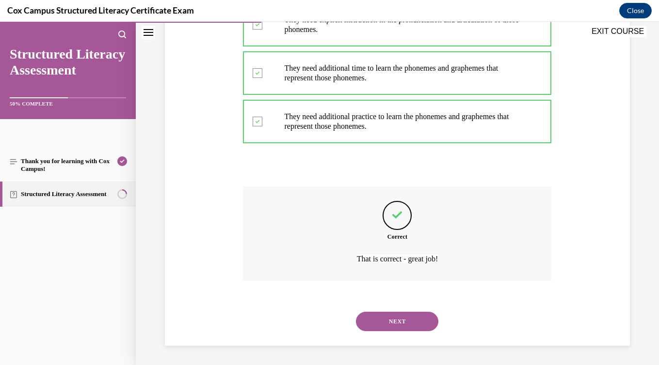
scroll to position [296, 0]
click at [381, 321] on button "NEXT" at bounding box center [397, 321] width 82 height 19
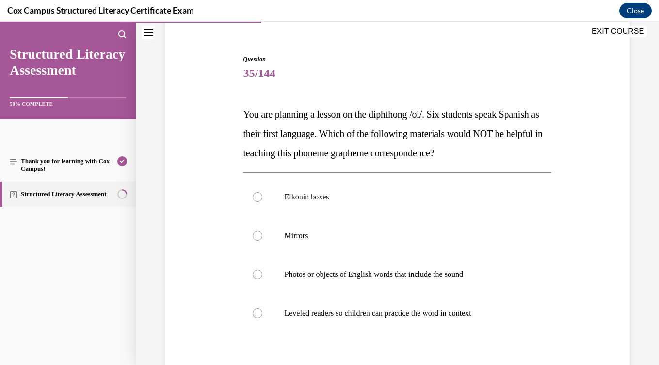
click at [381, 321] on label "Leveled readers so children can practice the word in context" at bounding box center [397, 313] width 308 height 39
click at [262, 318] on input "Leveled readers so children can practice the word in context" at bounding box center [258, 314] width 10 height 10
radio input "true"
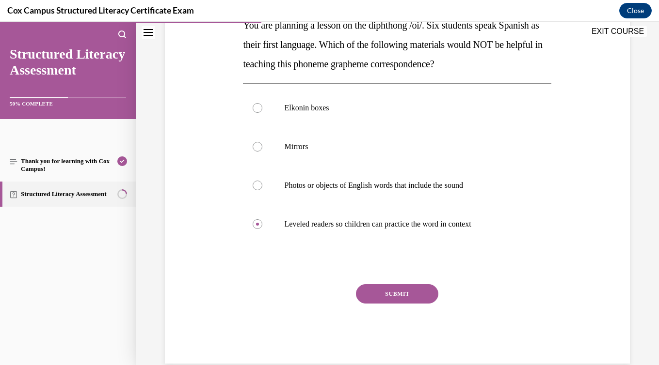
click at [394, 287] on button "SUBMIT" at bounding box center [397, 294] width 82 height 19
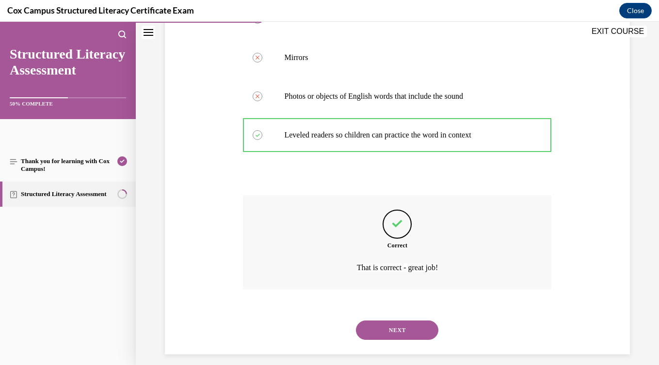
scroll to position [267, 0]
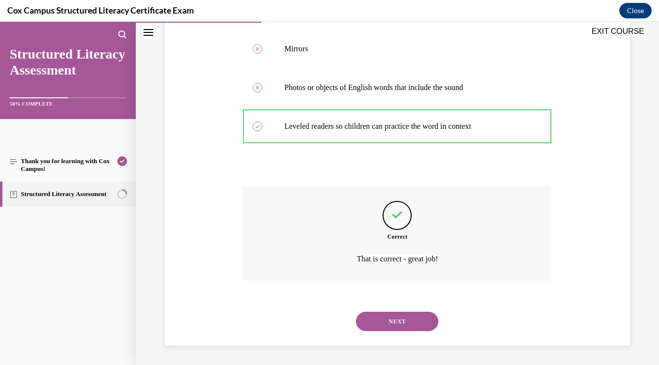
click at [399, 327] on button "NEXT" at bounding box center [397, 321] width 82 height 19
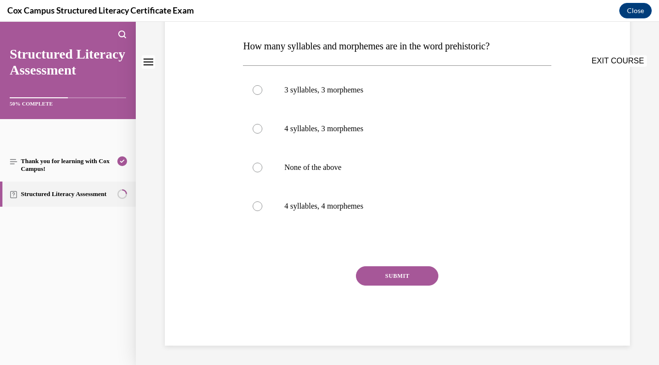
scroll to position [0, 0]
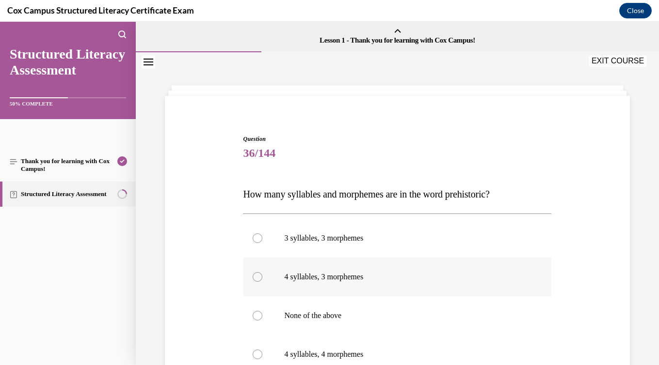
click at [372, 288] on label "4 syllables, 3 morphemes" at bounding box center [397, 277] width 308 height 39
click at [262, 282] on input "4 syllables, 3 morphemes" at bounding box center [258, 277] width 10 height 10
radio input "true"
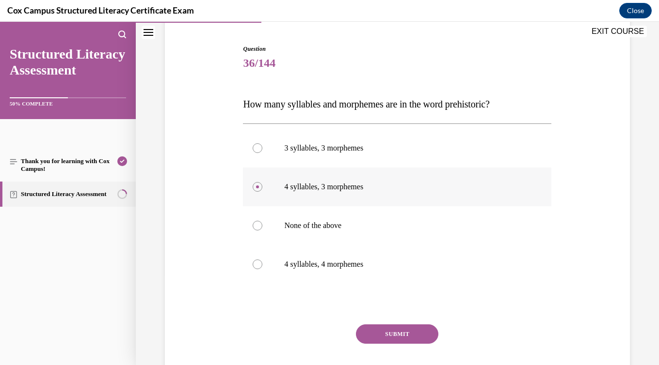
scroll to position [92, 0]
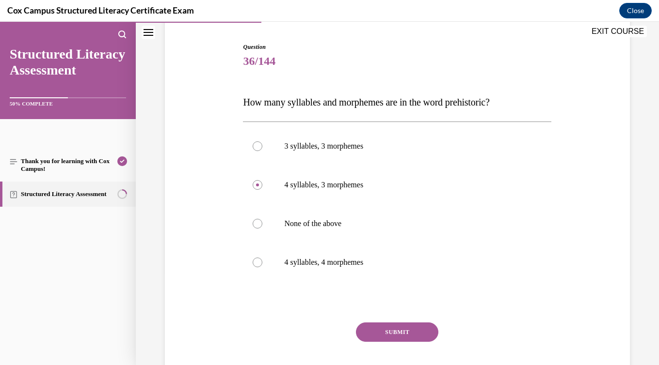
click at [411, 329] on button "SUBMIT" at bounding box center [397, 332] width 82 height 19
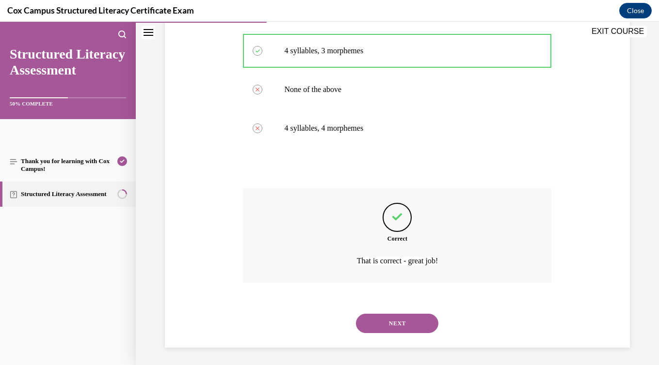
scroll to position [228, 0]
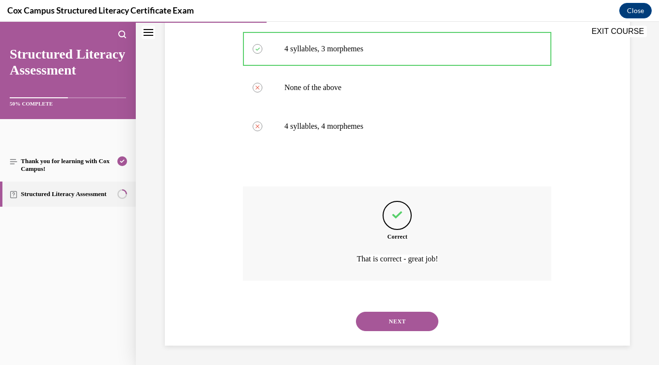
click at [411, 329] on button "NEXT" at bounding box center [397, 321] width 82 height 19
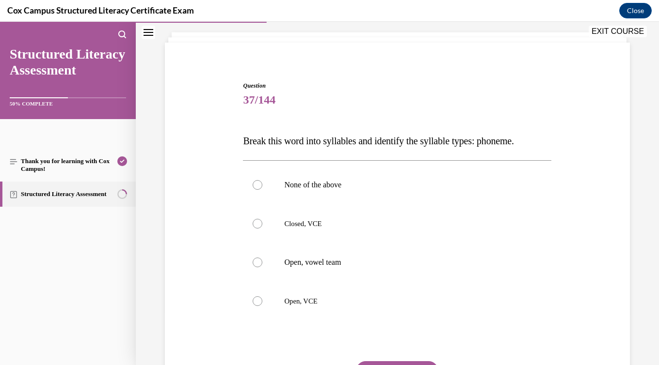
scroll to position [56, 0]
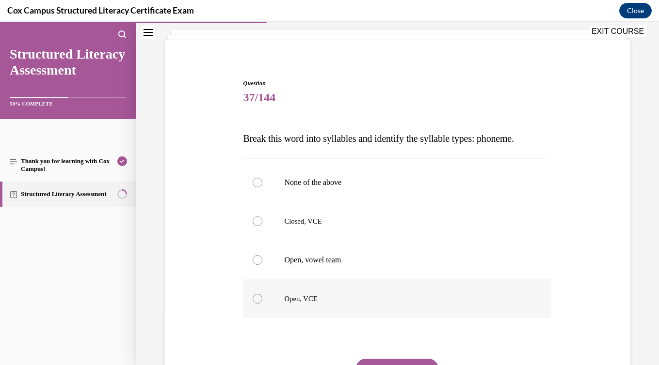
click at [390, 316] on label "Open, VCE" at bounding box center [397, 299] width 308 height 39
click at [262, 304] on input "Open, VCE" at bounding box center [258, 299] width 10 height 10
radio input "true"
click at [411, 363] on button "SUBMIT" at bounding box center [397, 368] width 82 height 19
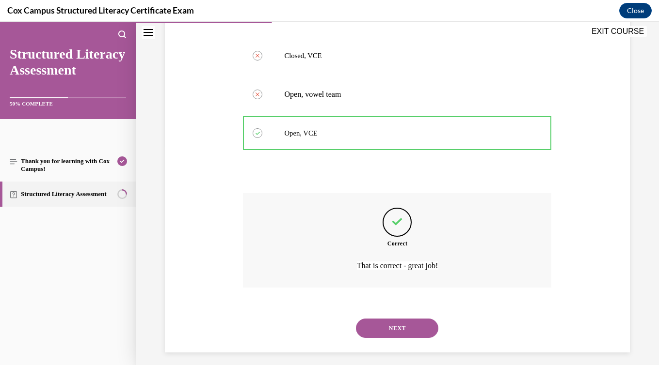
scroll to position [229, 0]
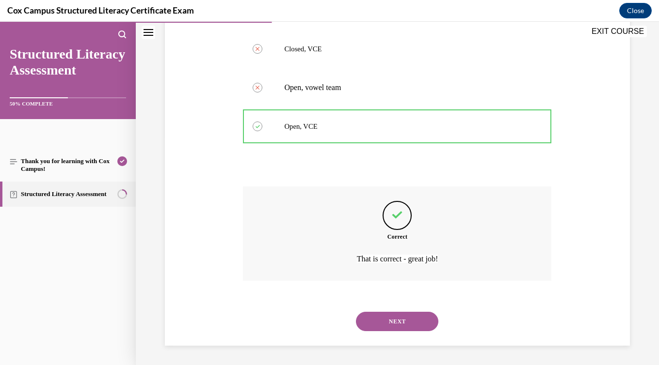
click at [403, 315] on button "NEXT" at bounding box center [397, 321] width 82 height 19
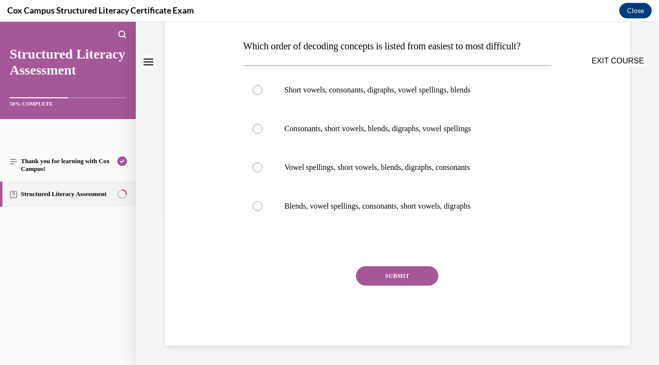
scroll to position [0, 0]
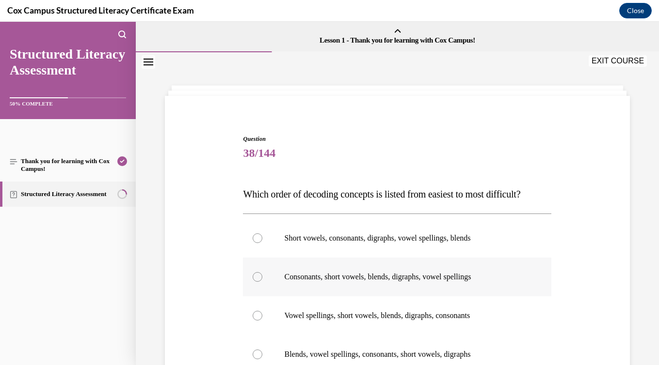
click at [386, 290] on label "Consonants, short vowels, blends, digraphs, vowel spellings" at bounding box center [397, 277] width 308 height 39
click at [262, 282] on input "Consonants, short vowels, blends, digraphs, vowel spellings" at bounding box center [258, 277] width 10 height 10
radio input "true"
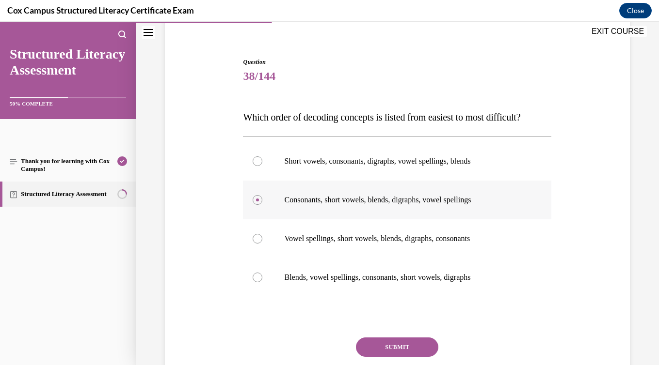
scroll to position [89, 0]
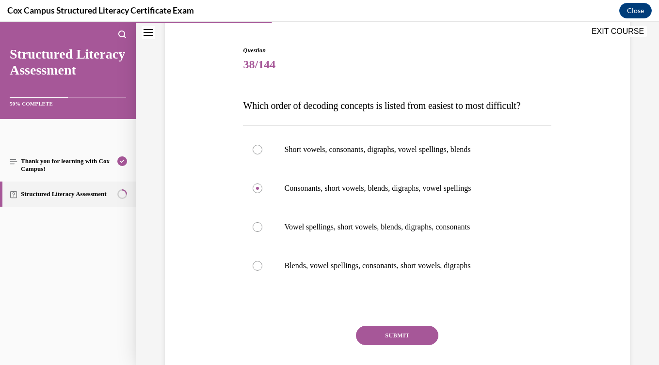
click at [412, 338] on button "SUBMIT" at bounding box center [397, 335] width 82 height 19
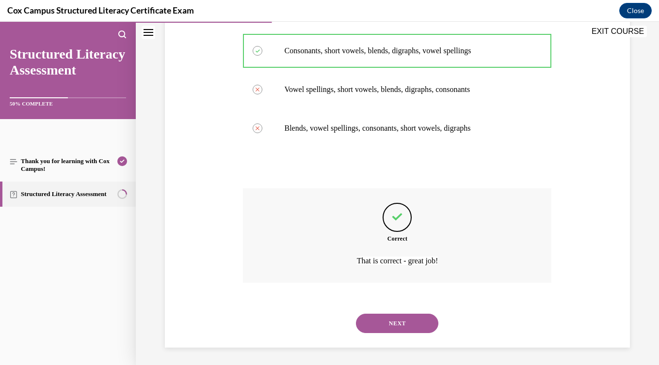
scroll to position [228, 0]
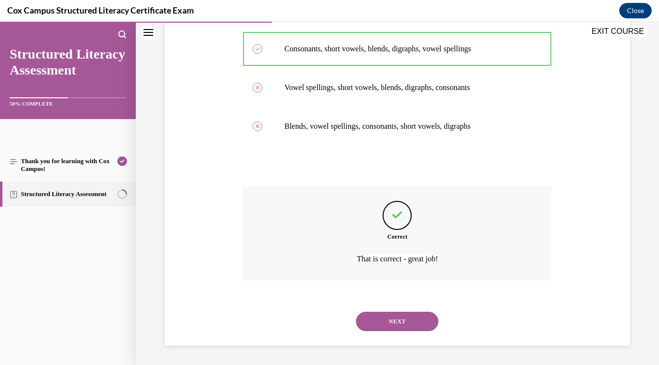
click at [411, 322] on button "NEXT" at bounding box center [397, 321] width 82 height 19
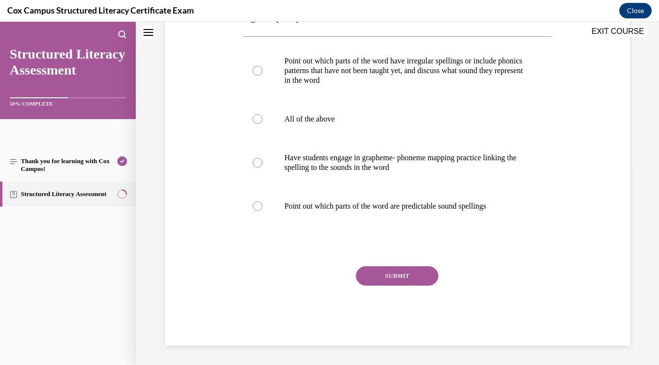
scroll to position [0, 0]
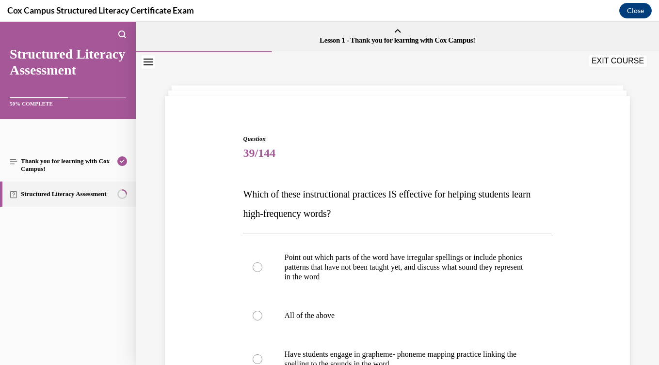
click at [411, 322] on label "All of the above" at bounding box center [397, 316] width 308 height 39
click at [262, 321] on input "All of the above" at bounding box center [258, 316] width 10 height 10
radio input "true"
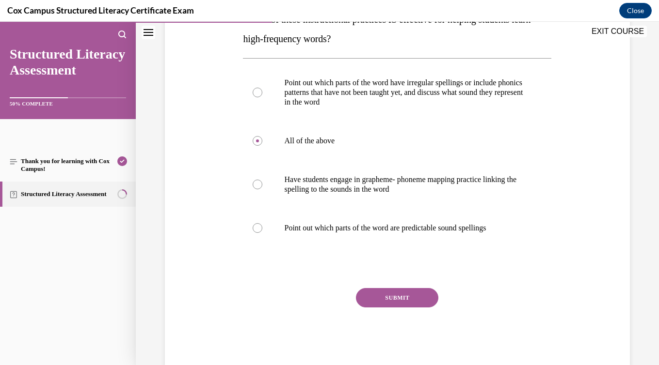
click at [400, 302] on button "SUBMIT" at bounding box center [397, 297] width 82 height 19
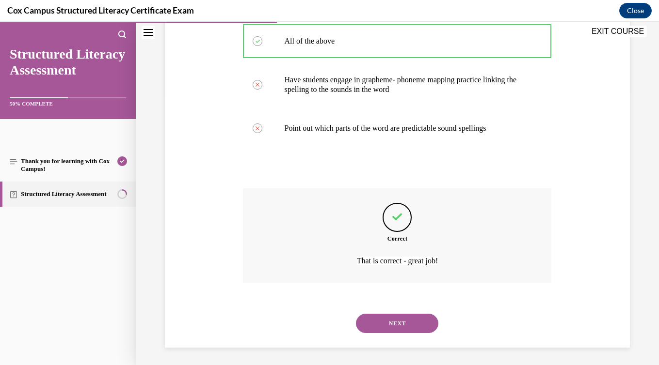
scroll to position [277, 0]
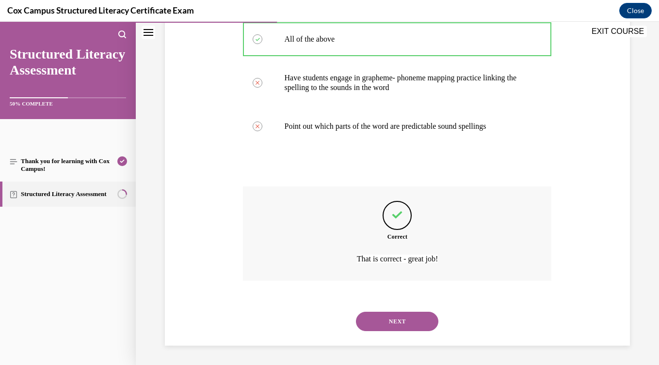
click at [408, 327] on button "NEXT" at bounding box center [397, 321] width 82 height 19
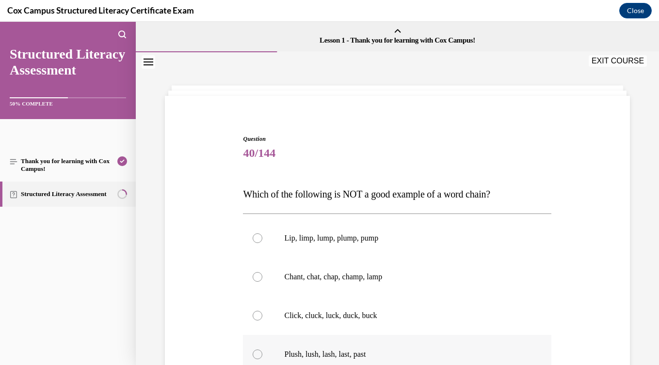
click at [412, 346] on label "Plush, lush, lash, last, past" at bounding box center [397, 354] width 308 height 39
click at [262, 350] on input "Plush, lush, lash, last, past" at bounding box center [258, 355] width 10 height 10
radio input "true"
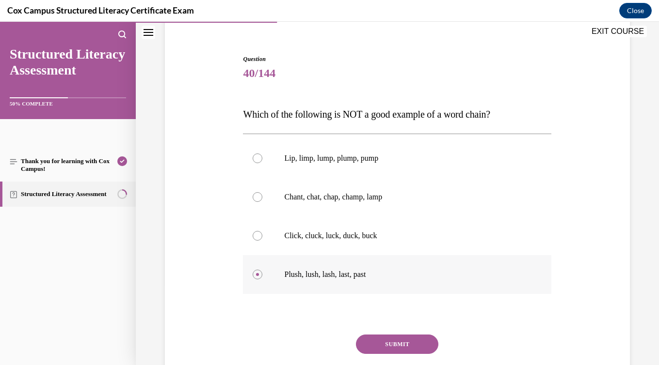
scroll to position [80, 0]
click at [412, 346] on button "SUBMIT" at bounding box center [397, 343] width 82 height 19
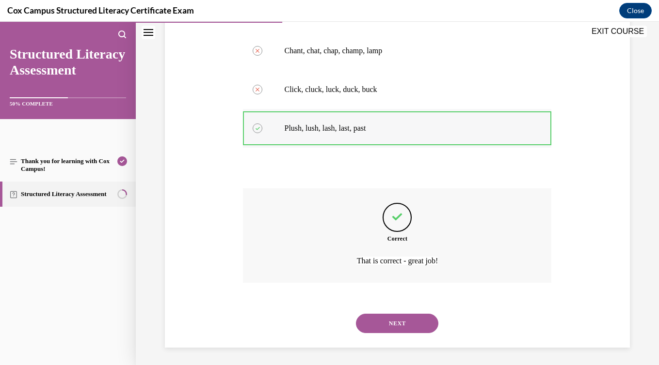
scroll to position [228, 0]
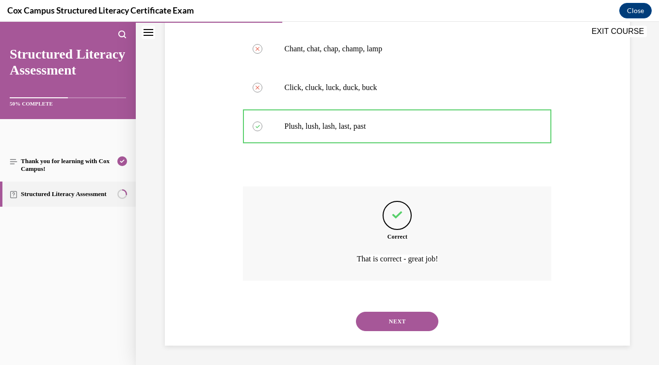
click at [405, 328] on button "NEXT" at bounding box center [397, 321] width 82 height 19
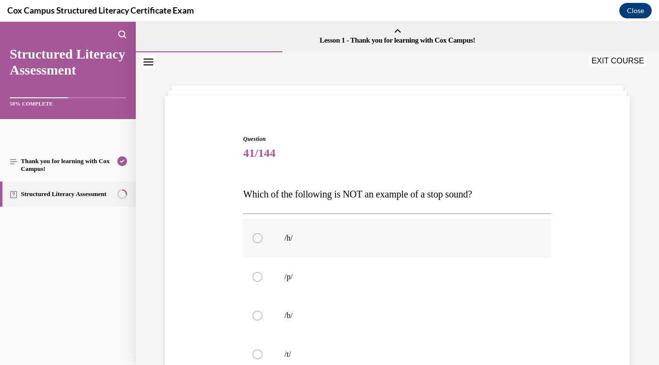
click at [386, 252] on label "/h/" at bounding box center [397, 238] width 308 height 39
click at [262, 243] on input "/h/" at bounding box center [258, 239] width 10 height 10
radio input "true"
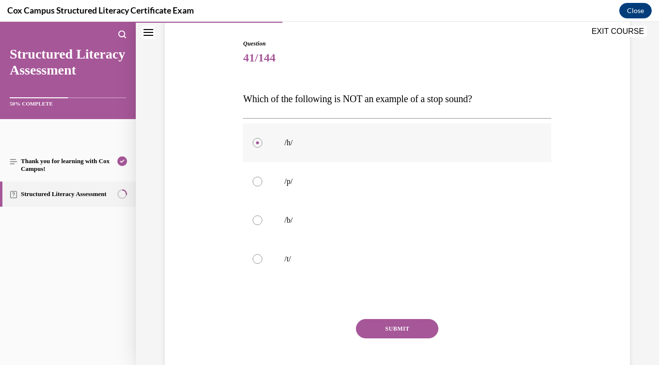
scroll to position [96, 0]
click at [408, 320] on button "SUBMIT" at bounding box center [397, 327] width 82 height 19
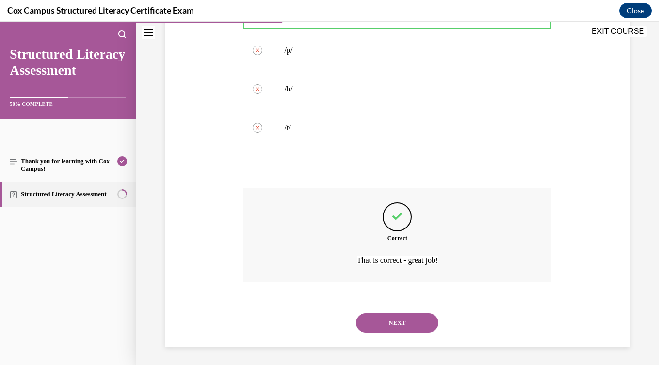
scroll to position [228, 0]
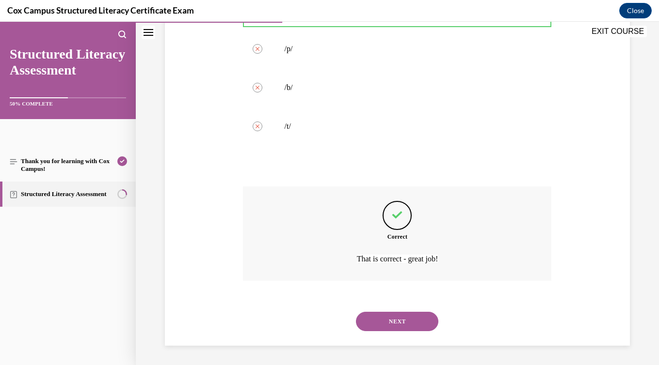
click at [408, 320] on button "NEXT" at bounding box center [397, 321] width 82 height 19
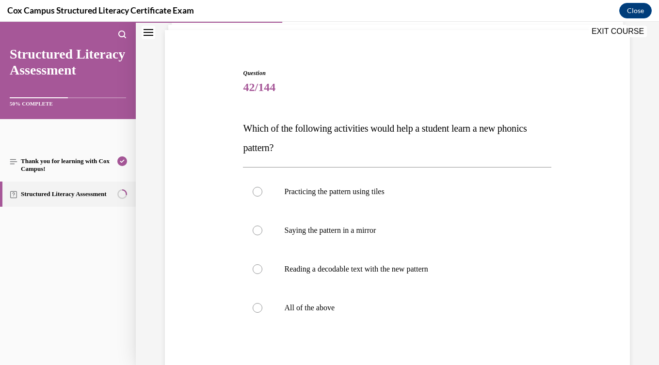
scroll to position [69, 0]
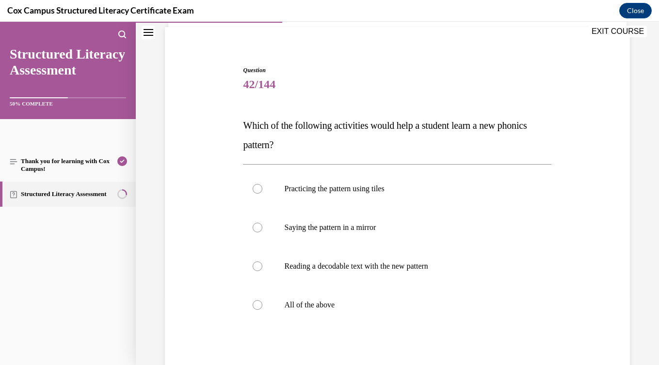
click at [408, 320] on label "All of the above" at bounding box center [397, 305] width 308 height 39
click at [262, 310] on input "All of the above" at bounding box center [258, 305] width 10 height 10
radio input "true"
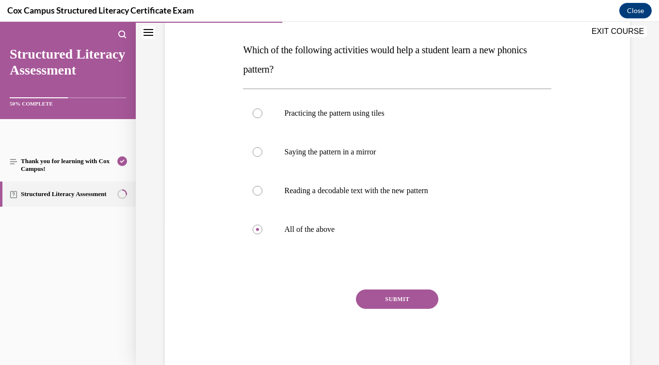
click at [410, 293] on button "SUBMIT" at bounding box center [397, 299] width 82 height 19
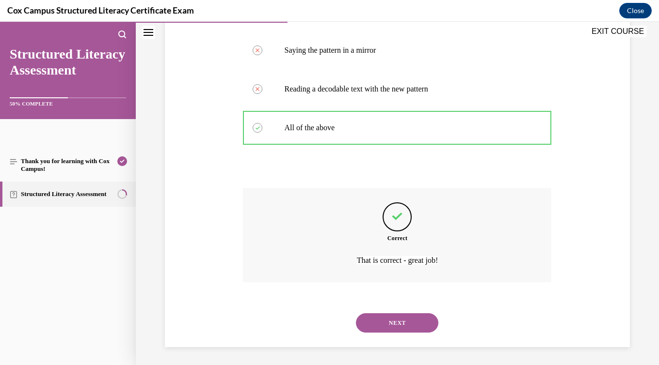
scroll to position [248, 0]
click at [413, 320] on button "NEXT" at bounding box center [397, 321] width 82 height 19
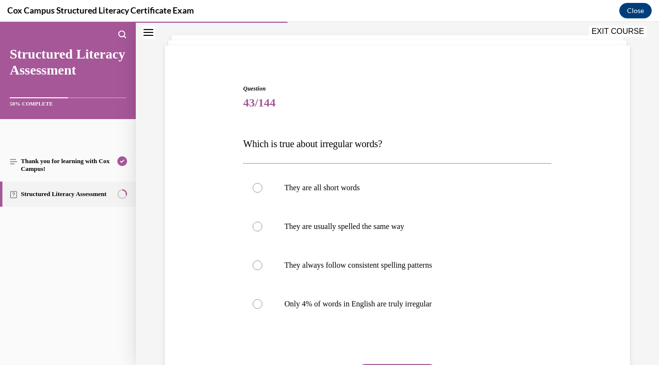
scroll to position [61, 0]
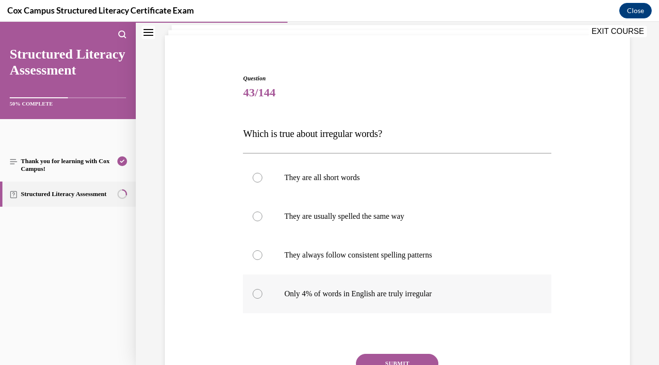
click at [406, 303] on label "Only 4% of words in English are truly irregular" at bounding box center [397, 294] width 308 height 39
click at [262, 299] on input "Only 4% of words in English are truly irregular" at bounding box center [258, 294] width 10 height 10
radio input "true"
click at [422, 357] on button "SUBMIT" at bounding box center [397, 363] width 82 height 19
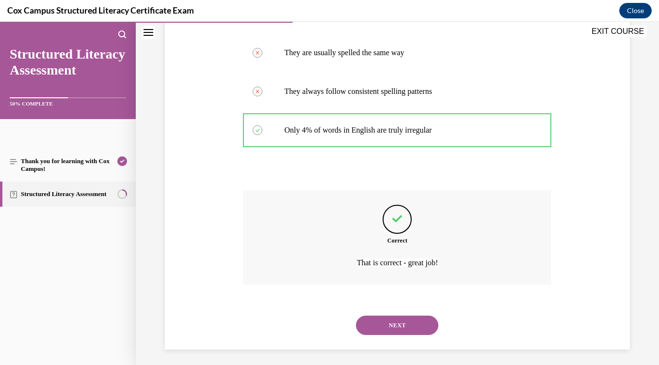
scroll to position [228, 0]
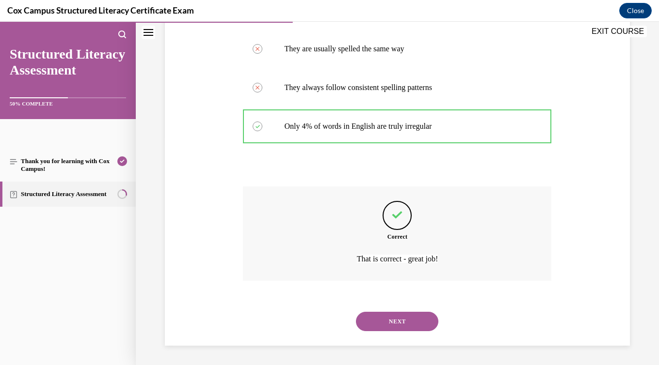
click at [411, 325] on button "NEXT" at bounding box center [397, 321] width 82 height 19
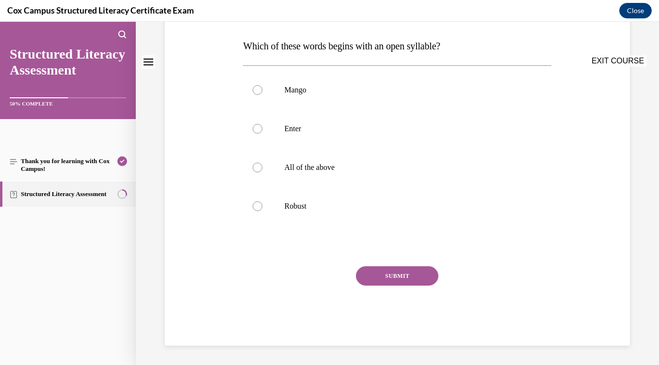
scroll to position [0, 0]
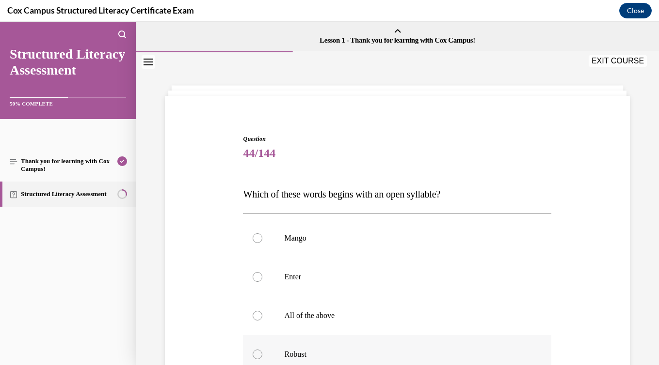
click at [406, 340] on label "Robust" at bounding box center [397, 354] width 308 height 39
click at [262, 350] on input "Robust" at bounding box center [258, 355] width 10 height 10
radio input "true"
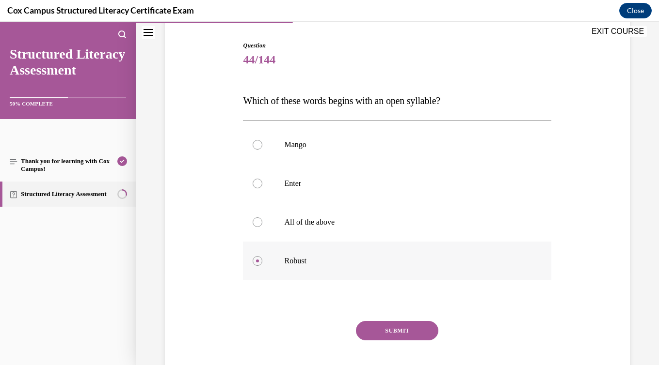
scroll to position [95, 0]
click at [402, 327] on button "SUBMIT" at bounding box center [397, 329] width 82 height 19
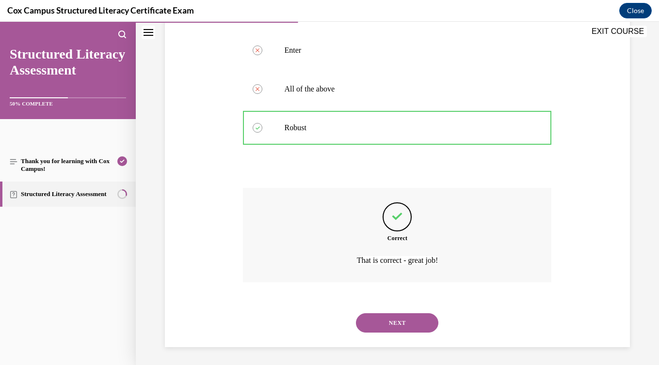
scroll to position [228, 0]
click at [402, 327] on button "NEXT" at bounding box center [397, 321] width 82 height 19
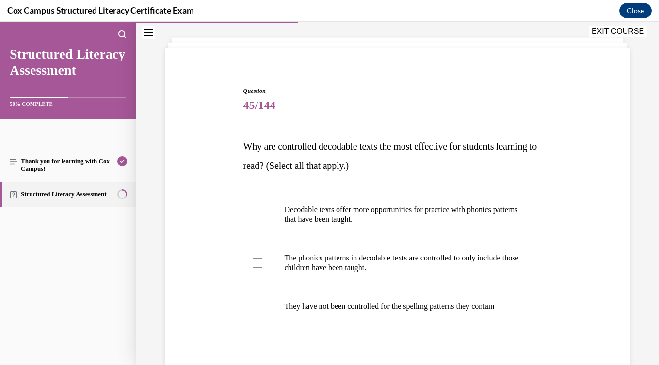
scroll to position [52, 0]
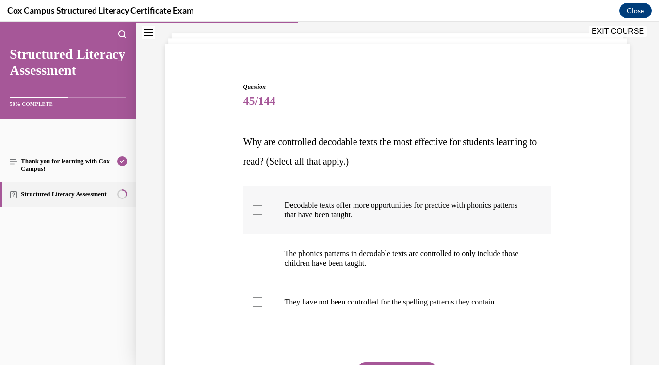
click at [370, 220] on label "Decodable texts offer more opportunities for practice with phonics patterns tha…" at bounding box center [397, 210] width 308 height 48
click at [262, 215] on input "Decodable texts offer more opportunities for practice with phonics patterns tha…" at bounding box center [258, 211] width 10 height 10
checkbox input "true"
click at [373, 253] on p "The phonics patterns in decodable texts are controlled to only include those ch…" at bounding box center [405, 258] width 243 height 19
click at [262, 254] on input "The phonics patterns in decodable texts are controlled to only include those ch…" at bounding box center [258, 259] width 10 height 10
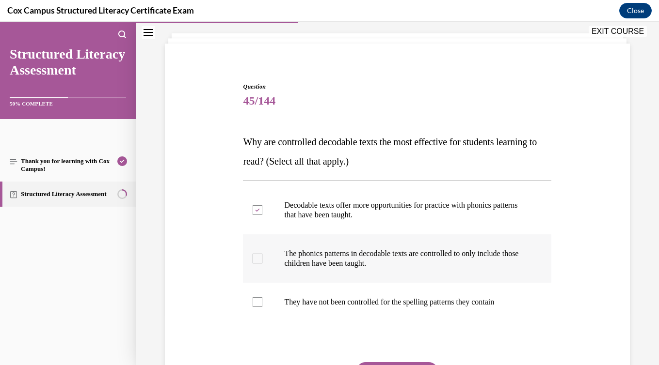
checkbox input "true"
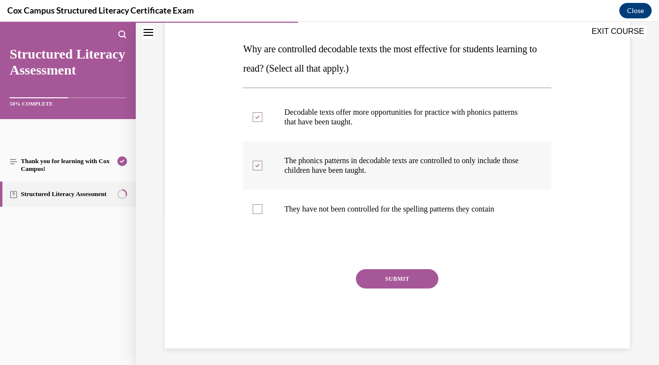
scroll to position [148, 0]
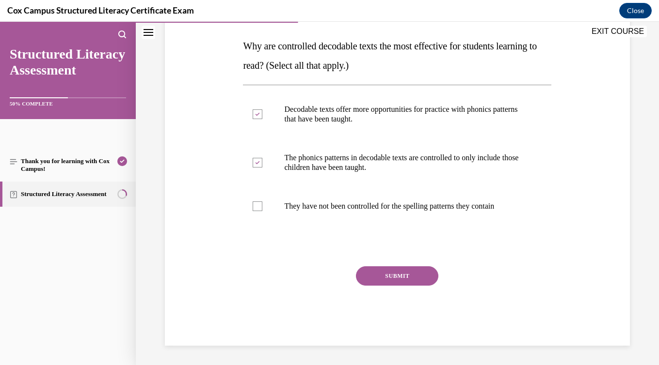
click at [391, 276] on button "SUBMIT" at bounding box center [397, 276] width 82 height 19
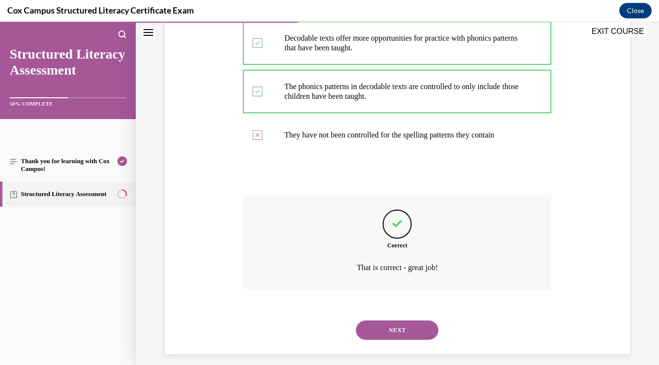
scroll to position [228, 0]
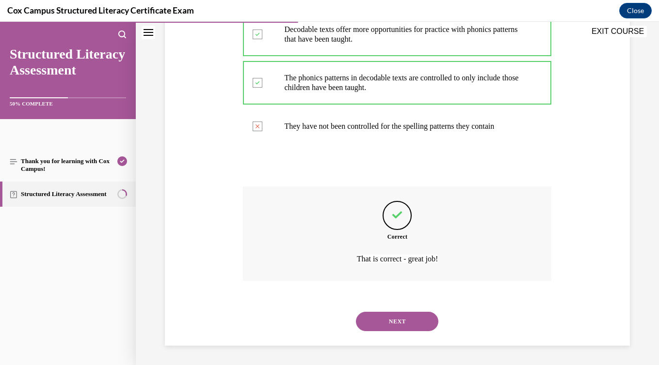
click at [403, 325] on button "NEXT" at bounding box center [397, 321] width 82 height 19
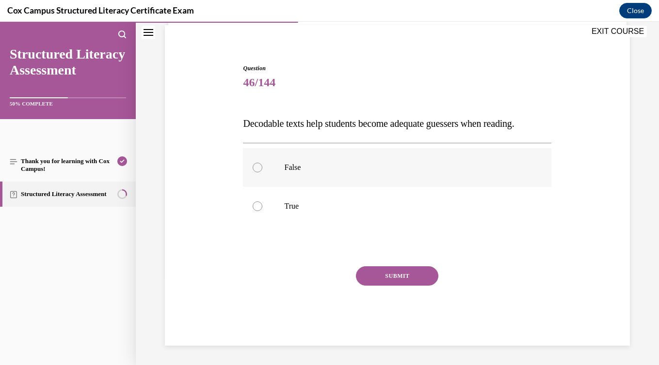
click at [329, 183] on label "False" at bounding box center [397, 167] width 308 height 39
click at [262, 173] on input "False" at bounding box center [258, 168] width 10 height 10
radio input "true"
click at [391, 280] on button "SUBMIT" at bounding box center [397, 276] width 82 height 19
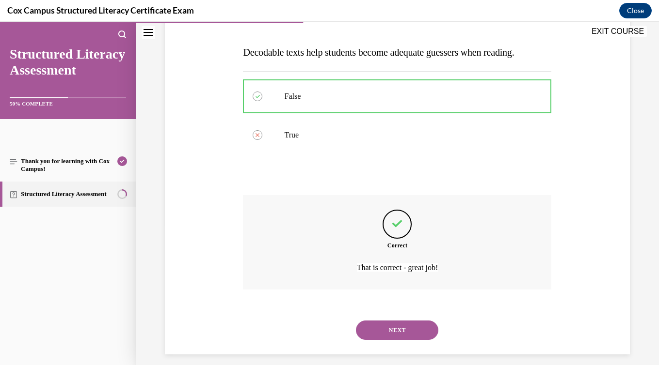
scroll to position [151, 0]
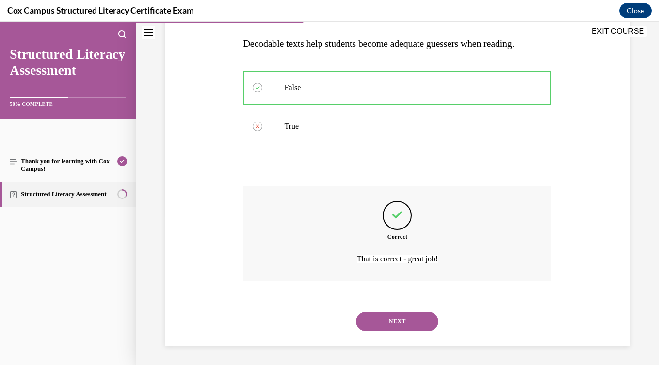
click at [411, 319] on button "NEXT" at bounding box center [397, 321] width 82 height 19
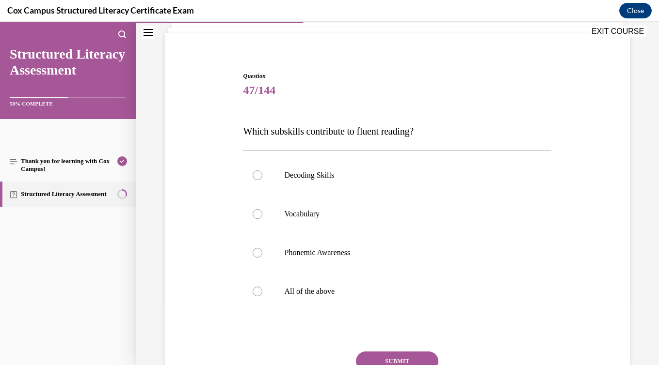
scroll to position [64, 0]
click at [404, 307] on label "All of the above" at bounding box center [397, 290] width 308 height 39
click at [262, 296] on input "All of the above" at bounding box center [258, 291] width 10 height 10
radio input "true"
click at [416, 356] on button "SUBMIT" at bounding box center [397, 360] width 82 height 19
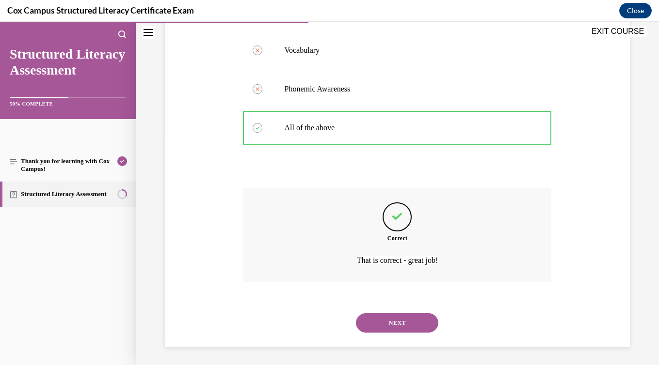
scroll to position [228, 0]
click at [406, 328] on button "NEXT" at bounding box center [397, 321] width 82 height 19
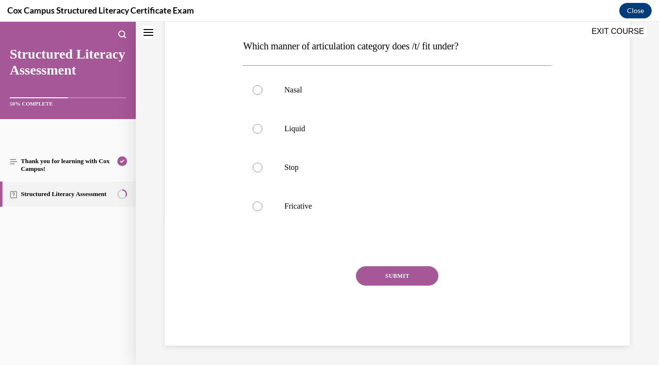
scroll to position [0, 0]
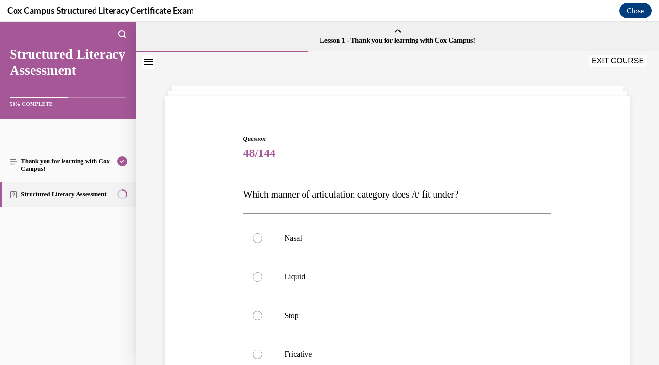
click at [406, 328] on label "Stop" at bounding box center [397, 316] width 308 height 39
click at [262, 321] on input "Stop" at bounding box center [258, 316] width 10 height 10
radio input "true"
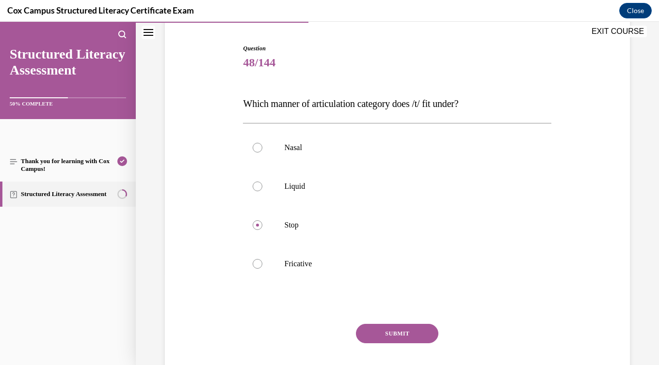
scroll to position [99, 0]
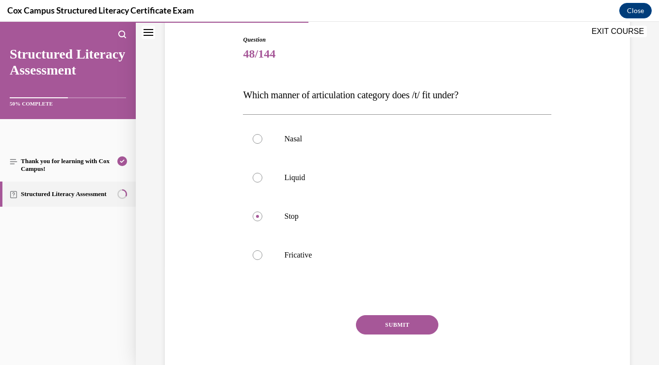
click at [406, 328] on button "SUBMIT" at bounding box center [397, 325] width 82 height 19
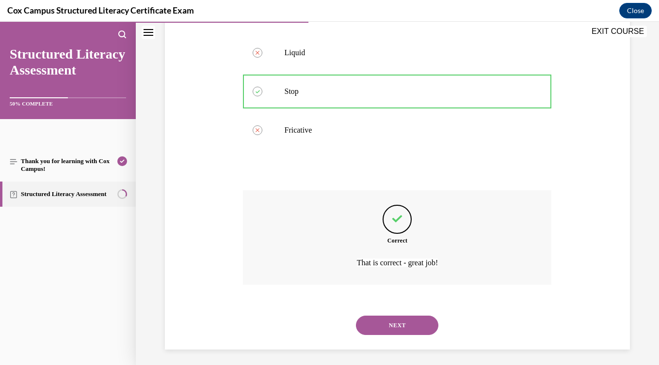
scroll to position [228, 0]
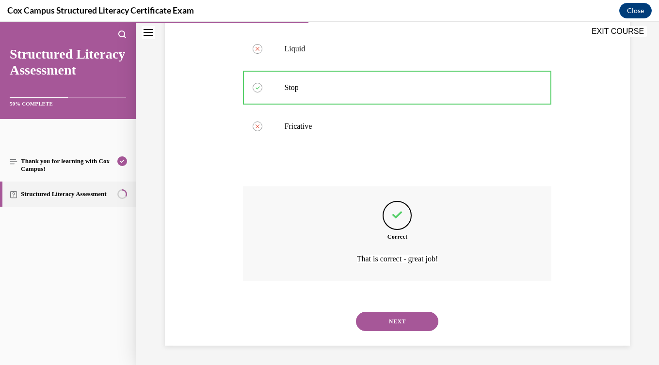
click at [406, 328] on button "NEXT" at bounding box center [397, 321] width 82 height 19
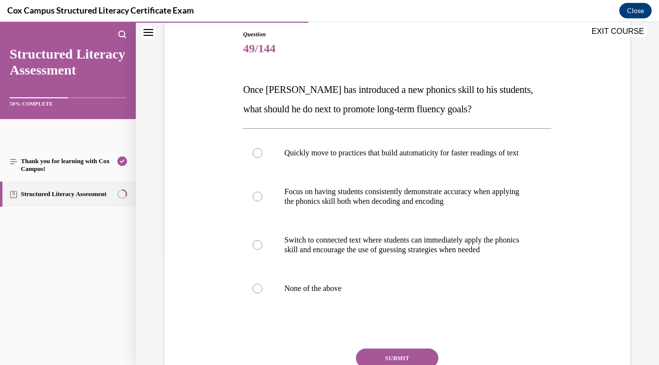
scroll to position [111, 0]
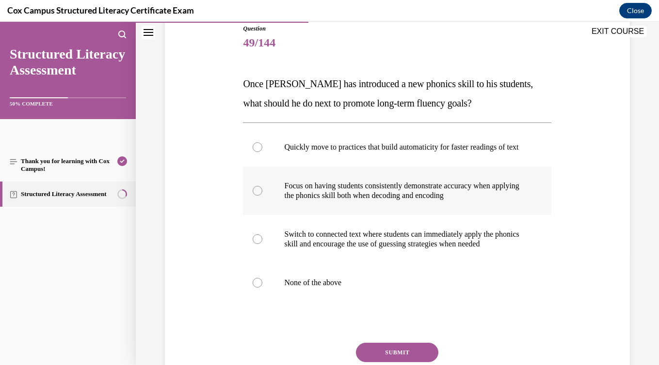
click at [337, 215] on label "Focus on having students consistently demonstrate accuracy when applying the ph…" at bounding box center [397, 191] width 308 height 48
click at [262, 196] on input "Focus on having students consistently demonstrate accuracy when applying the ph…" at bounding box center [258, 191] width 10 height 10
radio input "true"
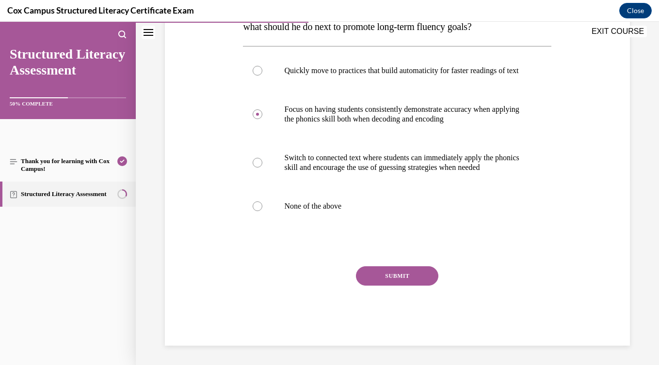
click at [387, 281] on button "SUBMIT" at bounding box center [397, 276] width 82 height 19
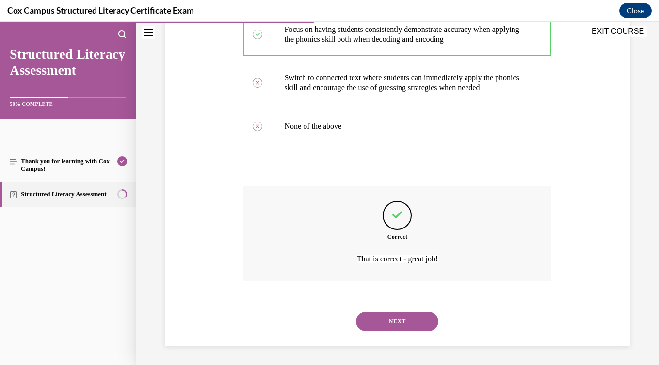
scroll to position [286, 0]
click at [397, 317] on button "NEXT" at bounding box center [397, 321] width 82 height 19
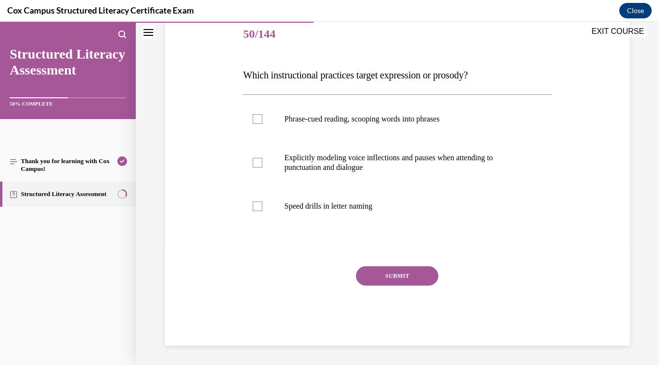
scroll to position [108, 0]
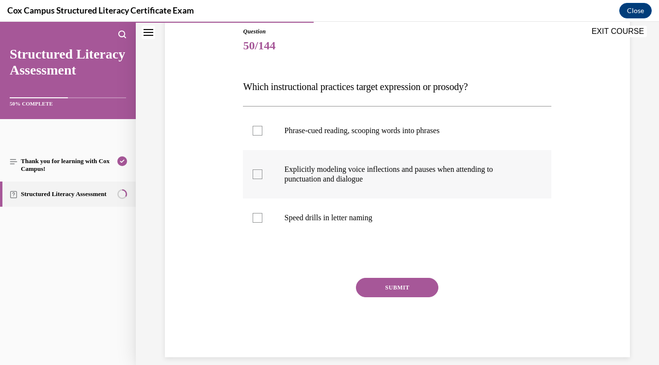
click at [318, 179] on p "Explicitly modeling voice inflections and pauses when attending to punctuation …" at bounding box center [405, 174] width 243 height 19
click at [262, 179] on input "Explicitly modeling voice inflections and pauses when attending to punctuation …" at bounding box center [258, 175] width 10 height 10
checkbox input "true"
click at [318, 130] on p "Phrase-cued reading, scooping words into phrases" at bounding box center [405, 131] width 243 height 10
click at [262, 130] on input "Phrase-cued reading, scooping words into phrases" at bounding box center [258, 131] width 10 height 10
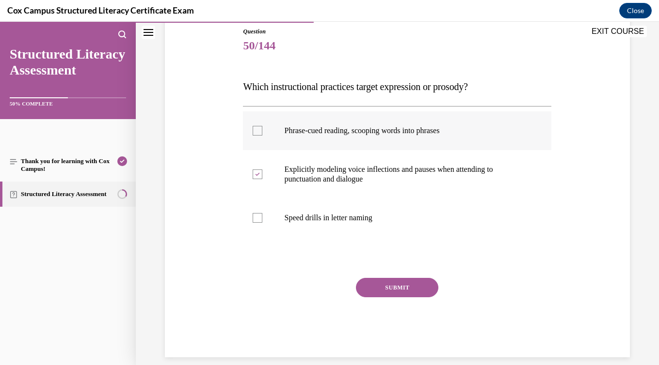
checkbox input "true"
click at [404, 286] on button "SUBMIT" at bounding box center [397, 287] width 82 height 19
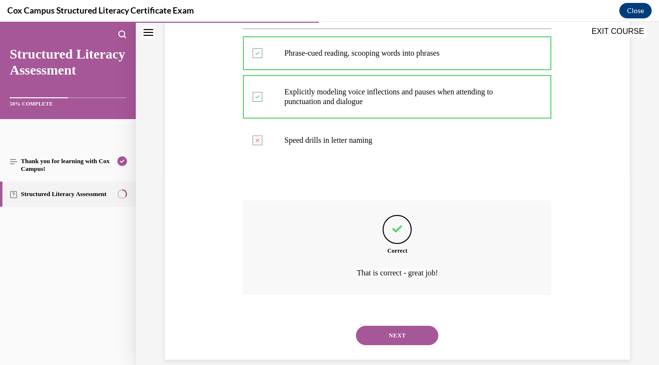
scroll to position [199, 0]
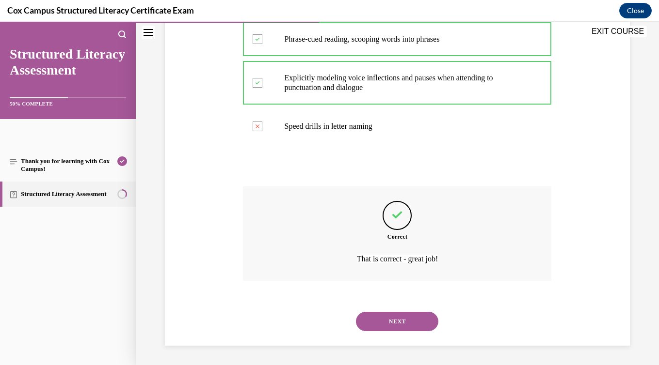
click at [405, 322] on button "NEXT" at bounding box center [397, 321] width 82 height 19
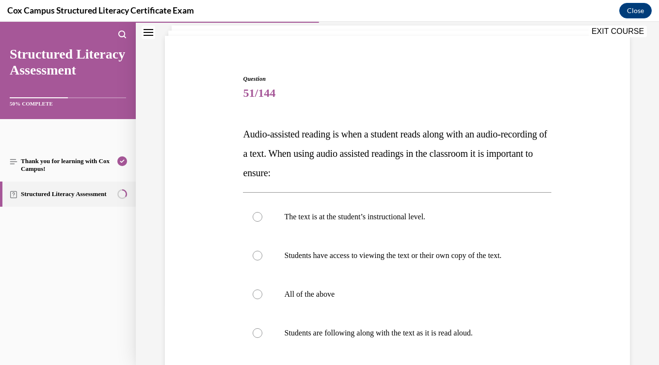
scroll to position [77, 0]
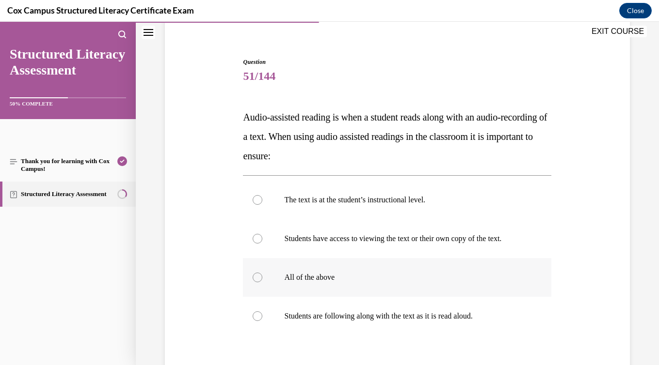
click at [393, 283] on p "All of the above" at bounding box center [405, 278] width 243 height 10
click at [262, 283] on input "All of the above" at bounding box center [258, 278] width 10 height 10
radio input "true"
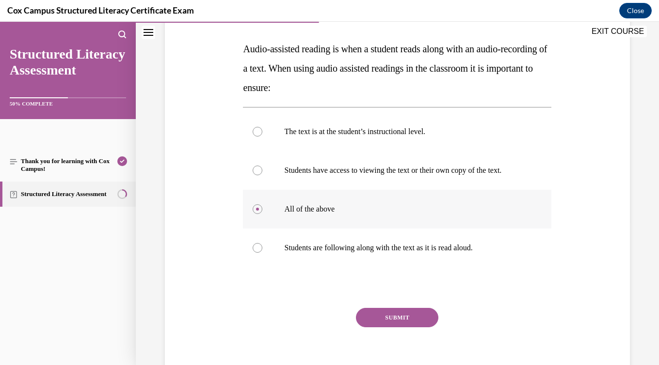
scroll to position [146, 0]
click at [400, 321] on button "SUBMIT" at bounding box center [397, 317] width 82 height 19
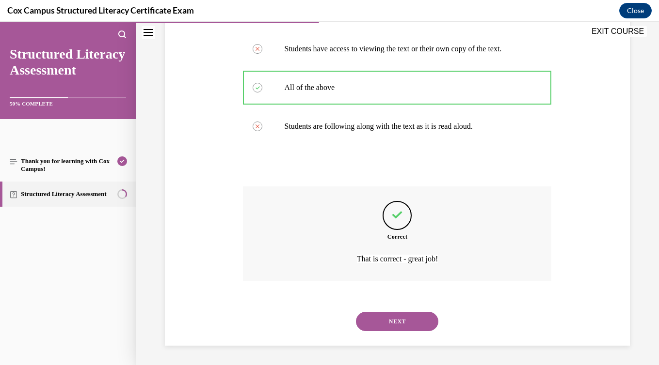
scroll to position [277, 0]
click at [401, 323] on button "NEXT" at bounding box center [397, 321] width 82 height 19
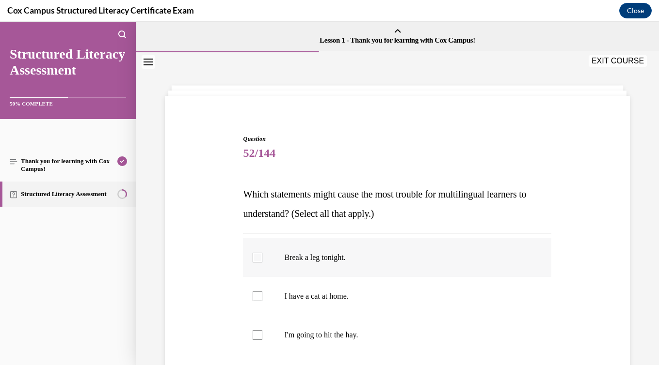
click at [374, 269] on label "Break a leg tonight." at bounding box center [397, 257] width 308 height 39
click at [262, 263] on input "Break a leg tonight." at bounding box center [258, 258] width 10 height 10
checkbox input "true"
click at [400, 326] on label "I'm going to hit the hay." at bounding box center [397, 335] width 308 height 39
click at [262, 331] on input "I'm going to hit the hay." at bounding box center [258, 336] width 10 height 10
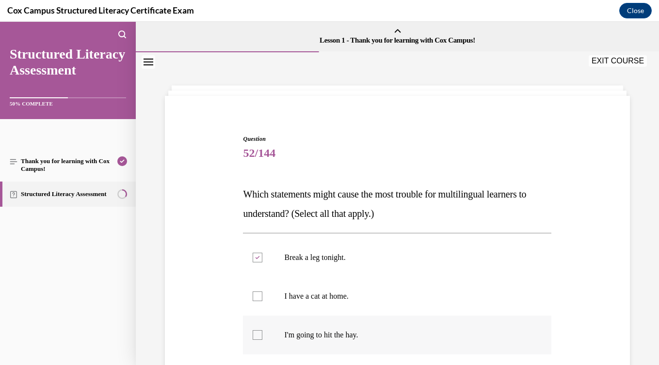
checkbox input "true"
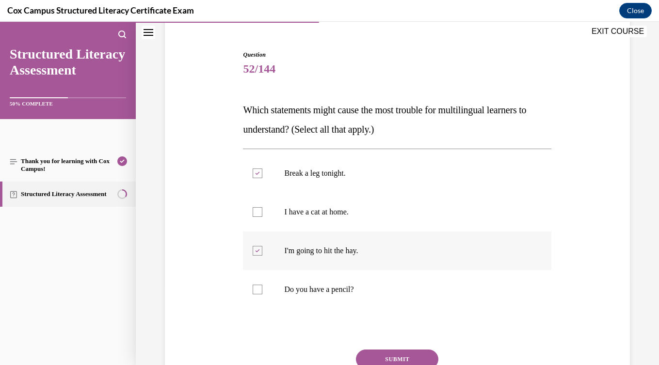
scroll to position [92, 0]
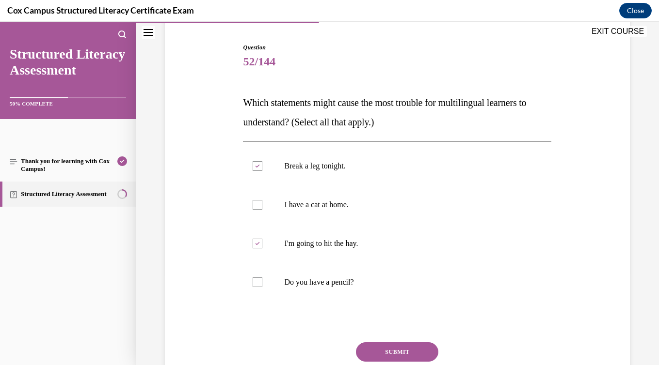
click at [406, 350] on button "SUBMIT" at bounding box center [397, 352] width 82 height 19
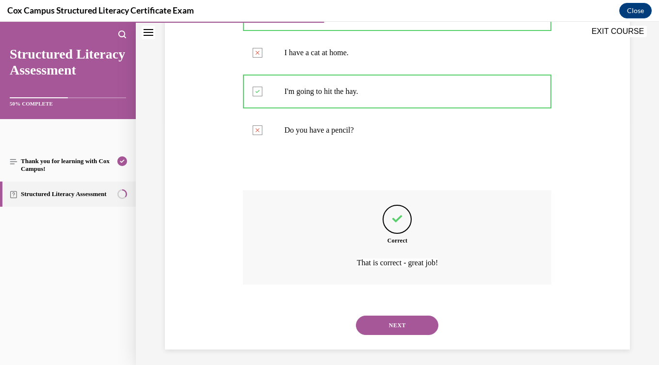
scroll to position [248, 0]
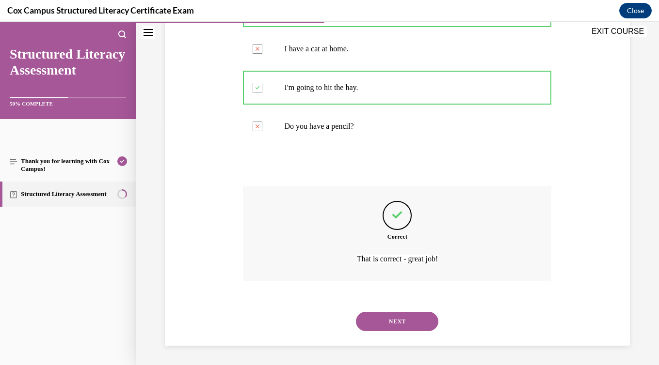
click at [395, 327] on button "NEXT" at bounding box center [397, 321] width 82 height 19
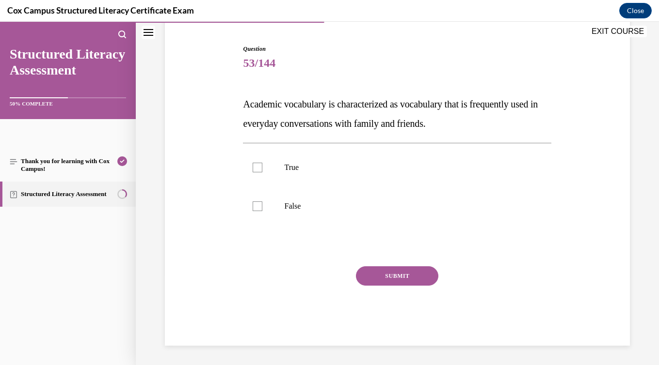
scroll to position [90, 0]
click at [296, 217] on label "False" at bounding box center [397, 206] width 308 height 39
click at [262, 211] on input "False" at bounding box center [258, 207] width 10 height 10
checkbox input "true"
click at [377, 278] on button "SUBMIT" at bounding box center [397, 276] width 82 height 19
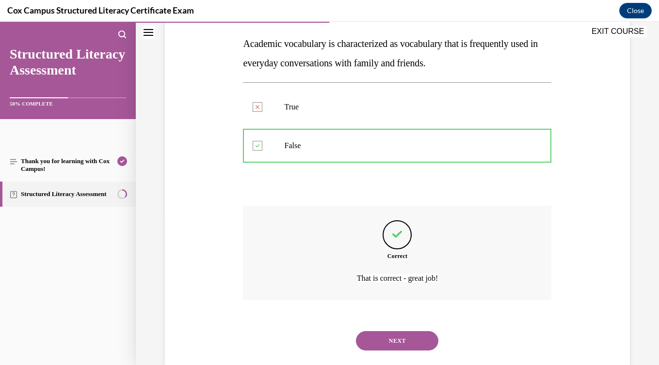
scroll to position [170, 0]
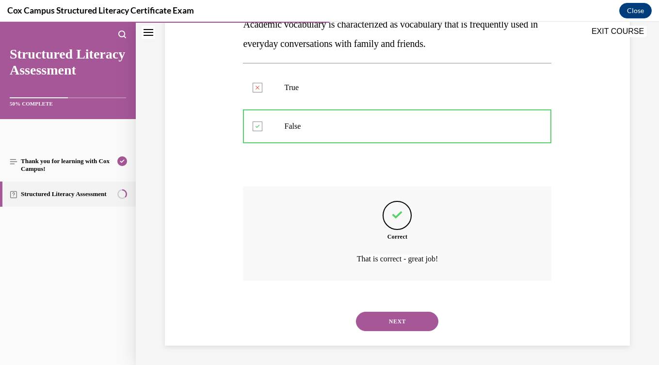
click at [395, 323] on button "NEXT" at bounding box center [397, 321] width 82 height 19
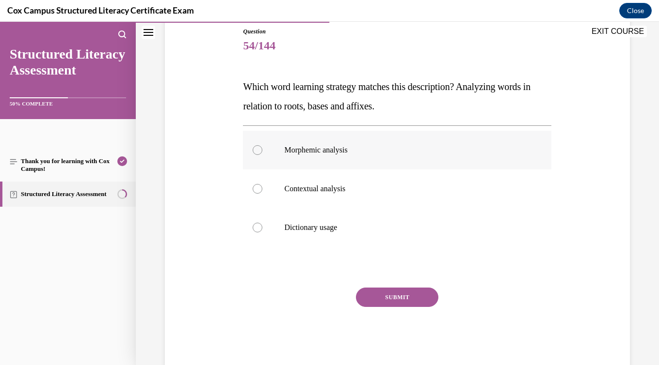
click at [312, 165] on label "Morphemic analysis" at bounding box center [397, 150] width 308 height 39
click at [262, 155] on input "Morphemic analysis" at bounding box center [258, 150] width 10 height 10
radio input "true"
click at [394, 305] on button "SUBMIT" at bounding box center [397, 297] width 82 height 19
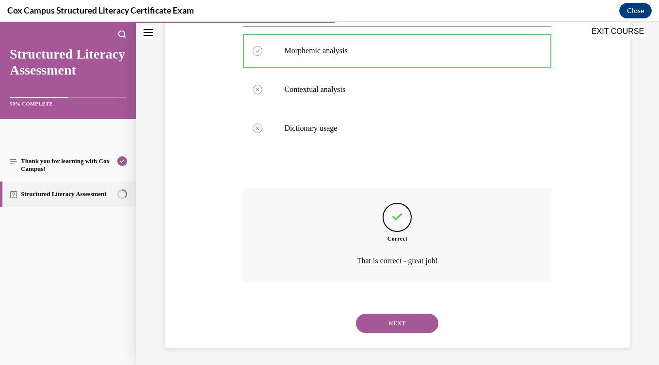
scroll to position [209, 0]
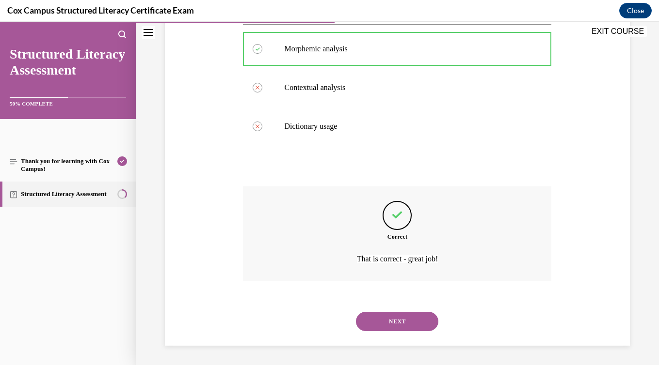
click at [399, 318] on button "NEXT" at bounding box center [397, 321] width 82 height 19
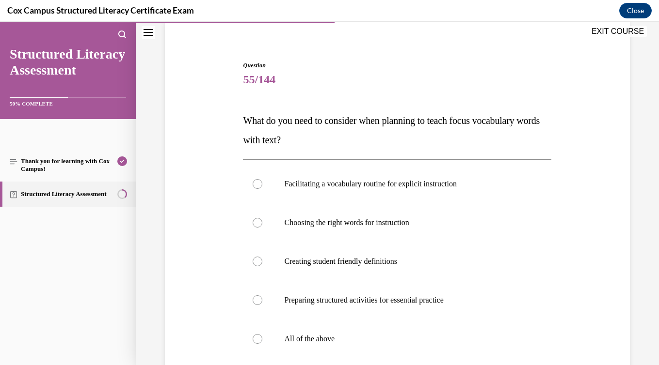
scroll to position [84, 0]
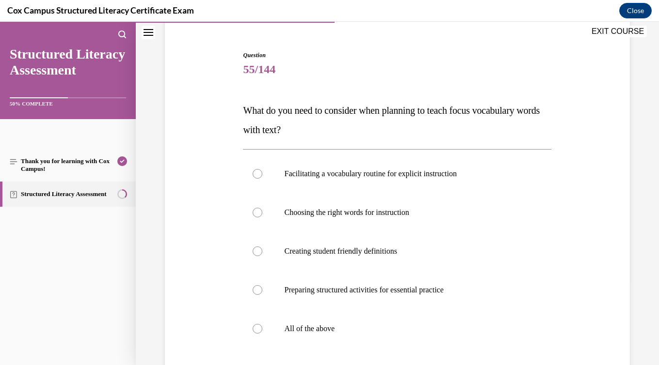
click at [399, 318] on label "All of the above" at bounding box center [397, 329] width 308 height 39
click at [262, 324] on input "All of the above" at bounding box center [258, 329] width 10 height 10
radio input "true"
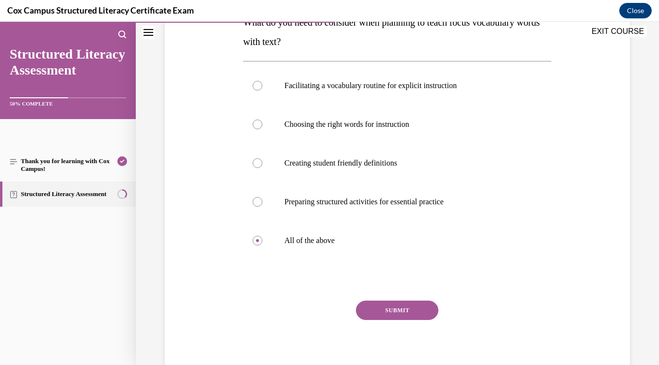
click at [399, 318] on button "SUBMIT" at bounding box center [397, 310] width 82 height 19
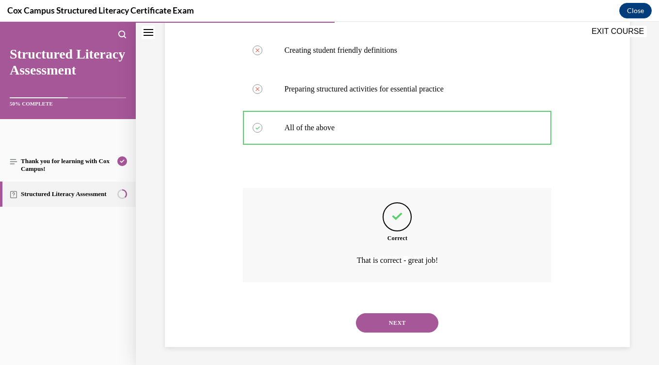
scroll to position [286, 0]
click at [399, 318] on button "NEXT" at bounding box center [397, 321] width 82 height 19
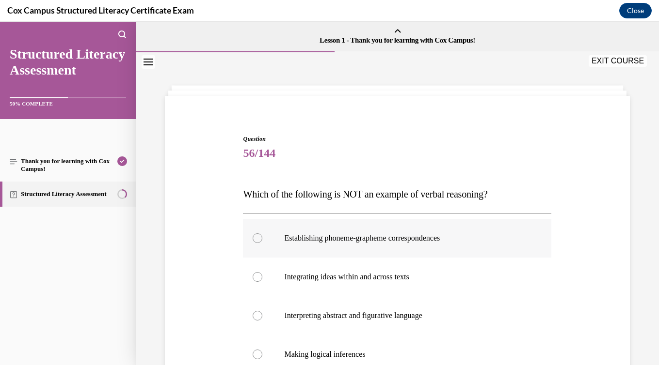
click at [399, 255] on label "Establishing phoneme-grapheme correspondences" at bounding box center [397, 238] width 308 height 39
click at [262, 243] on input "Establishing phoneme-grapheme correspondences" at bounding box center [258, 239] width 10 height 10
radio input "true"
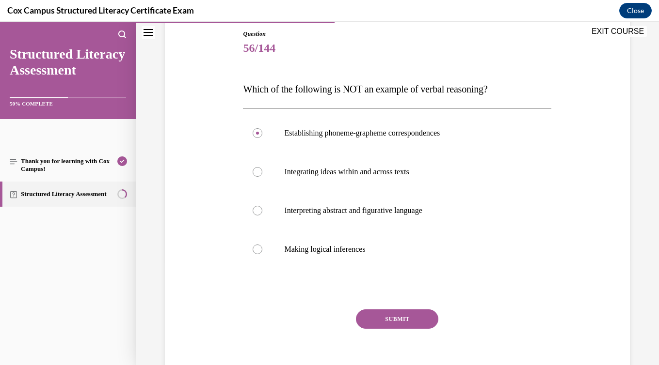
click at [422, 322] on button "SUBMIT" at bounding box center [397, 319] width 82 height 19
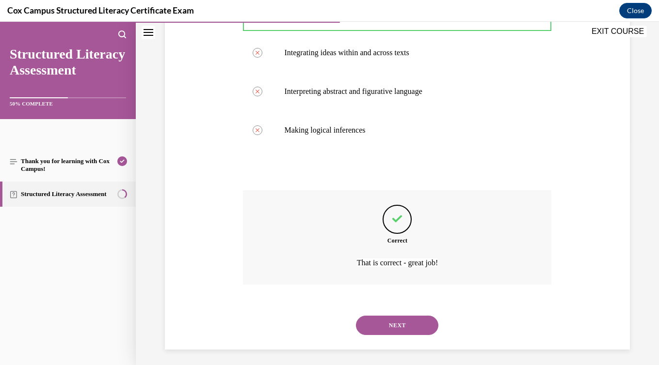
scroll to position [228, 0]
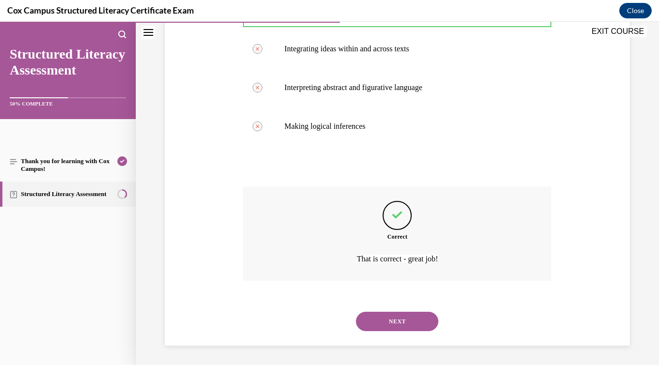
click at [422, 322] on button "NEXT" at bounding box center [397, 321] width 82 height 19
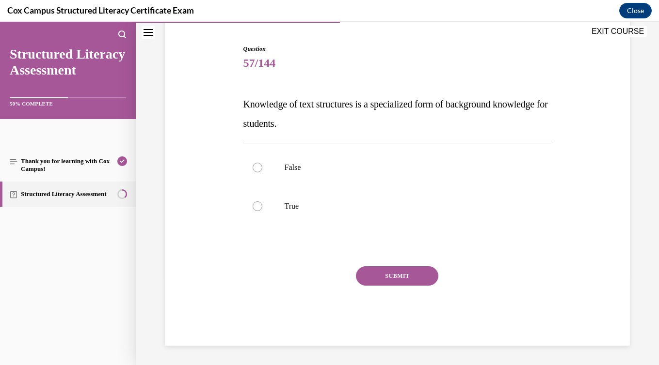
scroll to position [90, 0]
click at [326, 214] on label "True" at bounding box center [397, 206] width 308 height 39
click at [262, 211] on input "True" at bounding box center [258, 207] width 10 height 10
radio input "true"
click at [409, 285] on button "SUBMIT" at bounding box center [397, 276] width 82 height 19
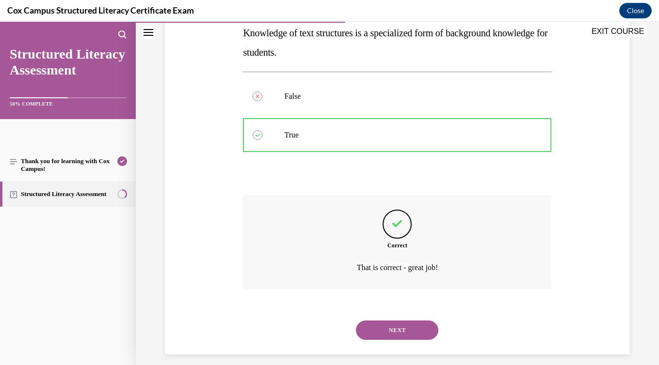
scroll to position [170, 0]
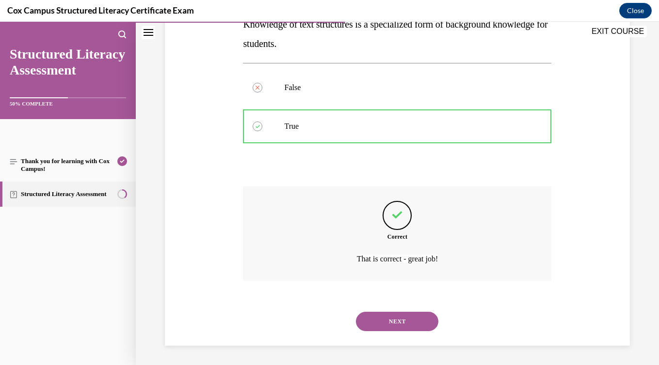
click at [415, 319] on button "NEXT" at bounding box center [397, 321] width 82 height 19
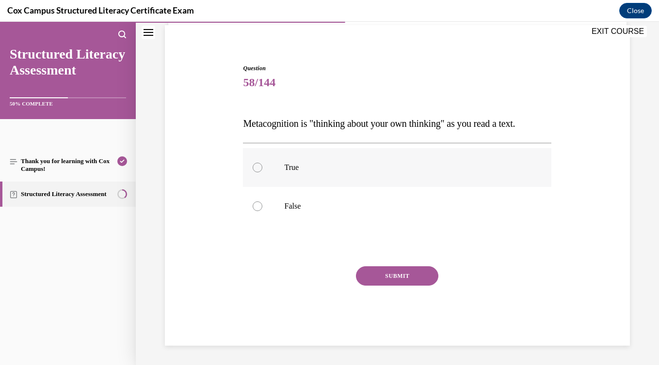
click at [288, 169] on p "True" at bounding box center [405, 168] width 243 height 10
click at [262, 169] on input "True" at bounding box center [258, 168] width 10 height 10
radio input "true"
click at [388, 281] on button "SUBMIT" at bounding box center [397, 276] width 82 height 19
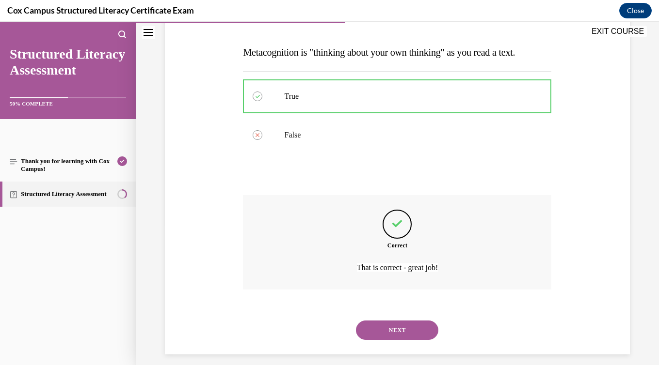
scroll to position [151, 0]
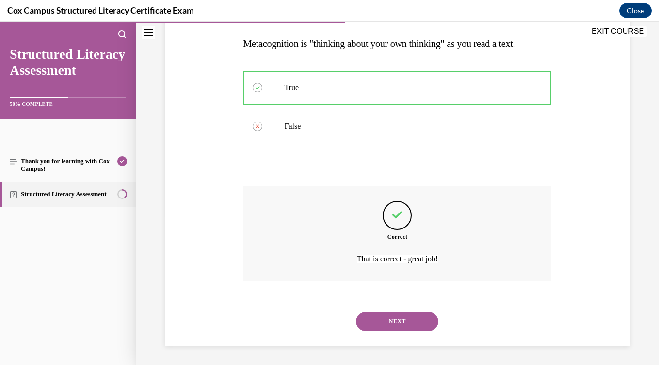
click at [399, 316] on button "NEXT" at bounding box center [397, 321] width 82 height 19
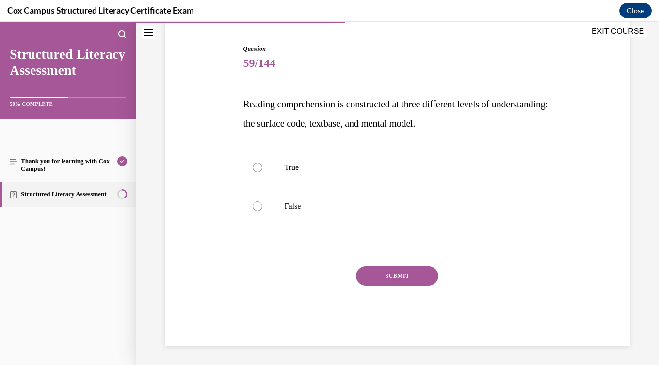
scroll to position [90, 0]
click at [294, 171] on p "True" at bounding box center [405, 168] width 243 height 10
click at [262, 171] on input "True" at bounding box center [258, 168] width 10 height 10
radio input "true"
click at [375, 271] on button "SUBMIT" at bounding box center [397, 276] width 82 height 19
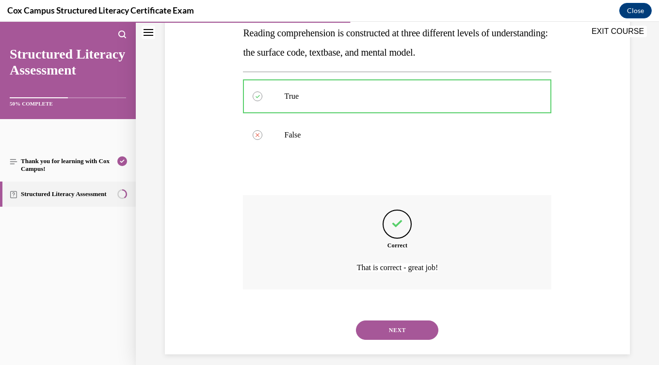
scroll to position [170, 0]
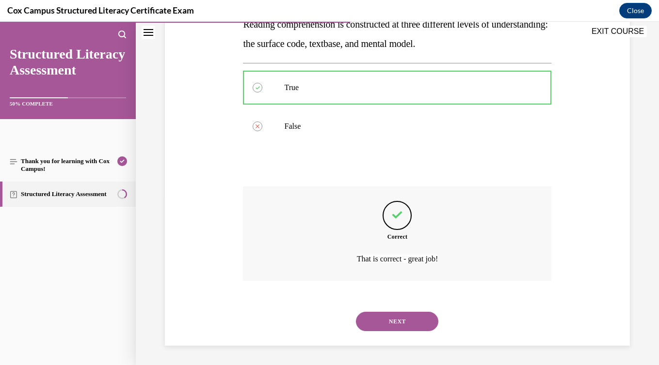
click at [394, 318] on button "NEXT" at bounding box center [397, 321] width 82 height 19
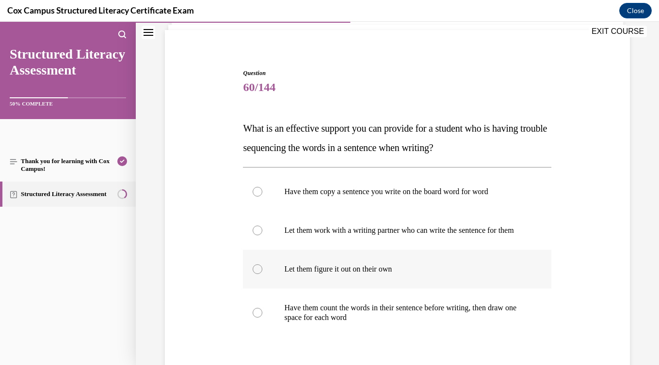
scroll to position [67, 0]
click at [394, 318] on p "Have them count the words in their sentence before writing, then draw one space…" at bounding box center [405, 311] width 243 height 19
click at [262, 317] on input "Have them count the words in their sentence before writing, then draw one space…" at bounding box center [258, 312] width 10 height 10
radio input "true"
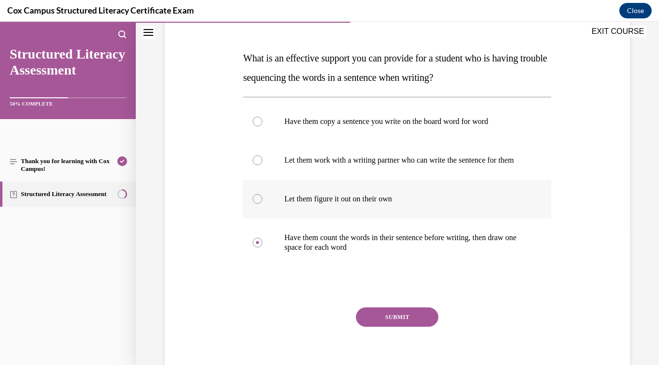
scroll to position [153, 0]
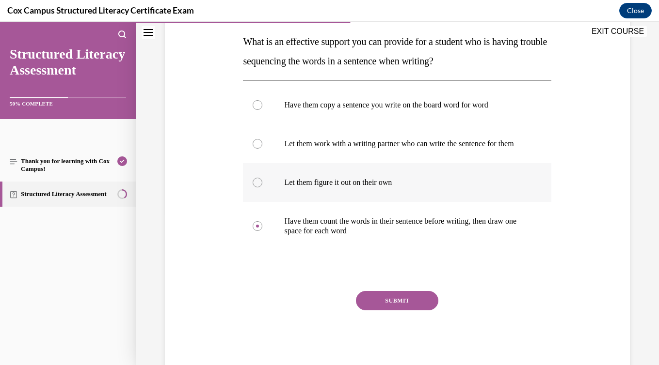
click at [394, 311] on button "SUBMIT" at bounding box center [397, 300] width 82 height 19
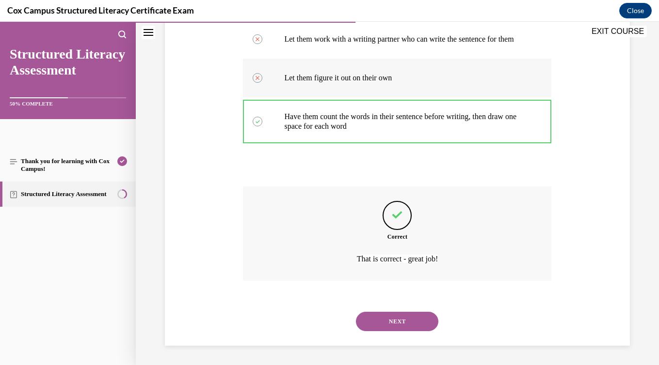
scroll to position [267, 0]
click at [395, 320] on button "NEXT" at bounding box center [397, 321] width 82 height 19
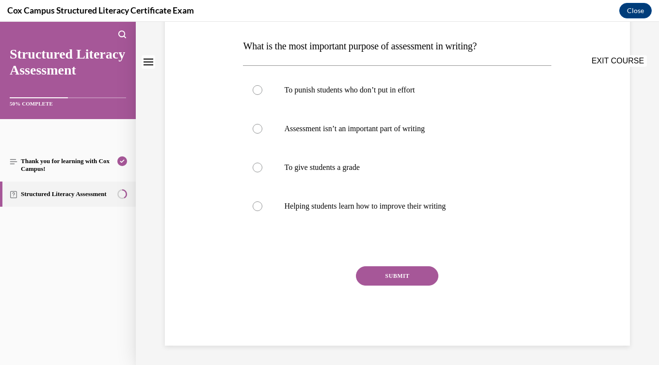
scroll to position [0, 0]
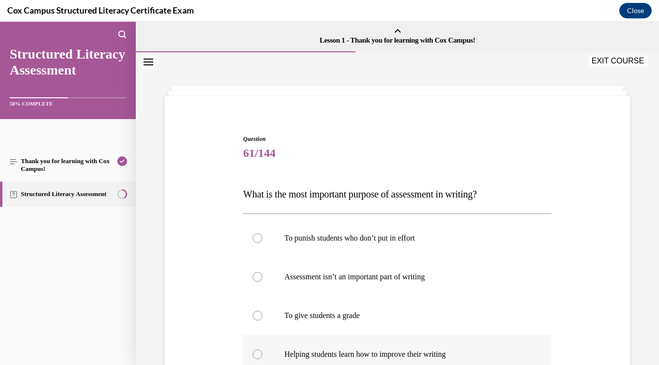
click at [402, 351] on p "Helping students learn how to improve their writing" at bounding box center [405, 355] width 243 height 10
click at [262, 351] on input "Helping students learn how to improve their writing" at bounding box center [258, 355] width 10 height 10
radio input "true"
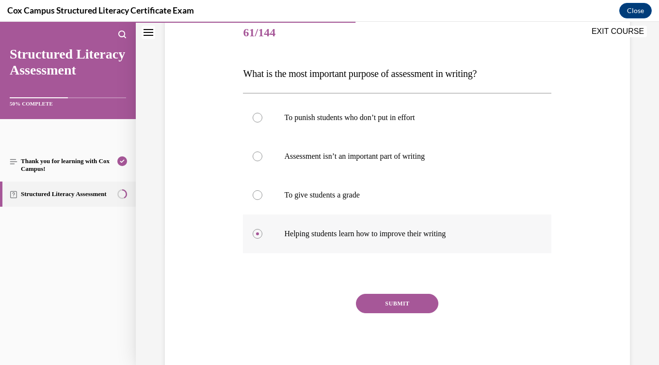
scroll to position [126, 0]
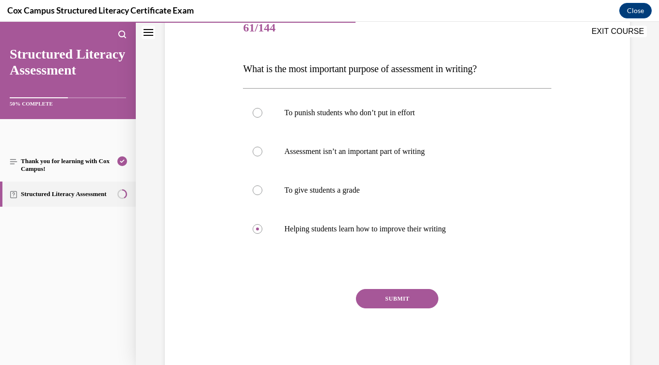
click at [406, 295] on button "SUBMIT" at bounding box center [397, 298] width 82 height 19
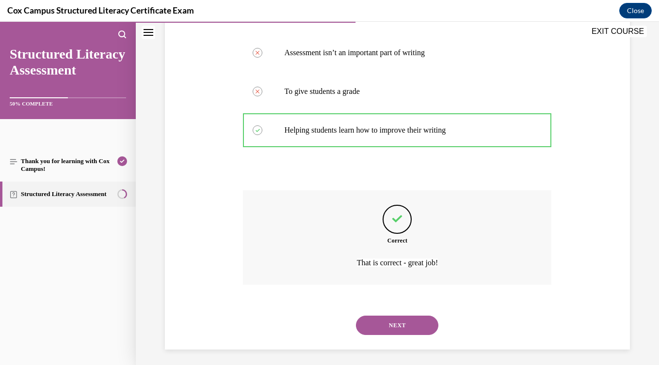
scroll to position [228, 0]
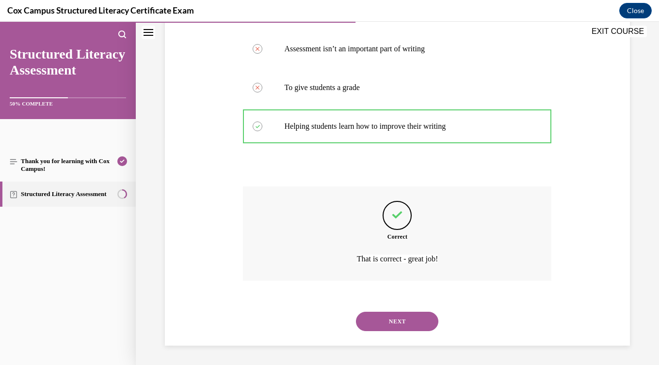
click at [409, 319] on button "NEXT" at bounding box center [397, 321] width 82 height 19
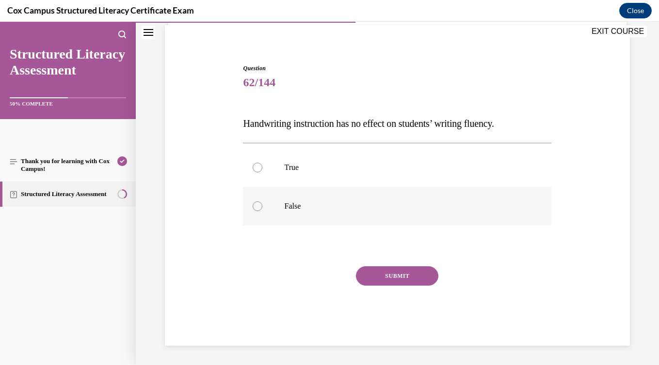
click at [306, 208] on p "False" at bounding box center [405, 207] width 243 height 10
click at [262, 208] on input "False" at bounding box center [258, 207] width 10 height 10
radio input "true"
click at [404, 285] on button "SUBMIT" at bounding box center [397, 276] width 82 height 19
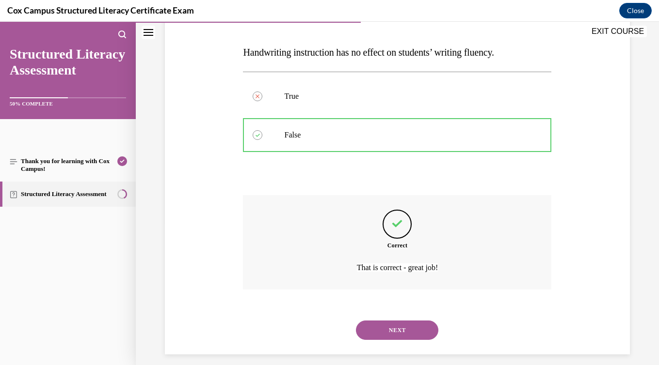
scroll to position [151, 0]
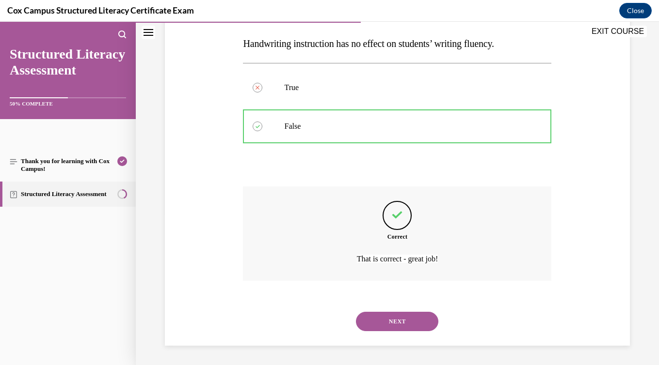
click at [412, 320] on button "NEXT" at bounding box center [397, 321] width 82 height 19
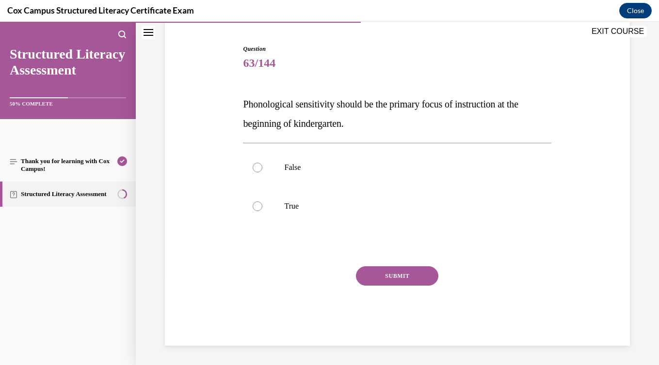
scroll to position [90, 0]
click at [300, 174] on label "False" at bounding box center [397, 167] width 308 height 39
click at [262, 173] on input "False" at bounding box center [258, 168] width 10 height 10
radio input "true"
click at [414, 278] on button "SUBMIT" at bounding box center [397, 276] width 82 height 19
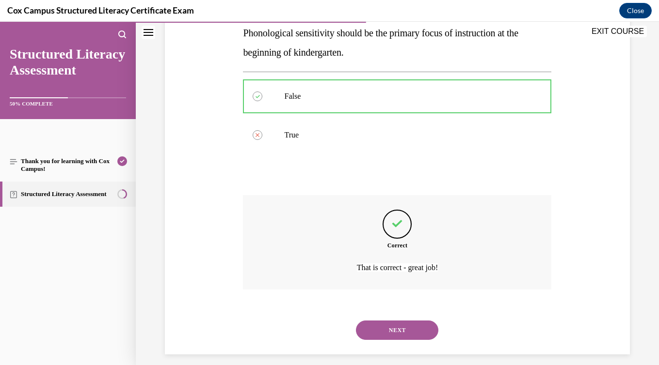
scroll to position [170, 0]
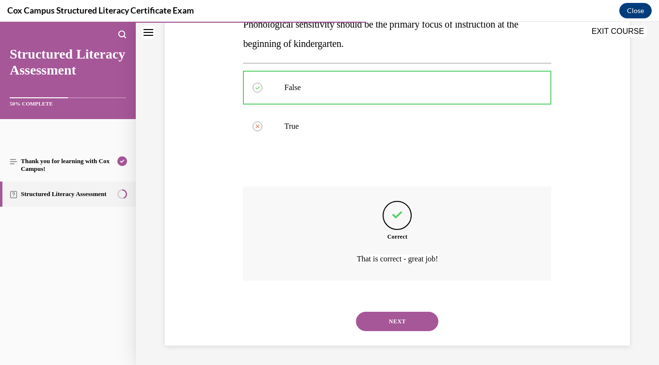
click at [423, 324] on button "NEXT" at bounding box center [397, 321] width 82 height 19
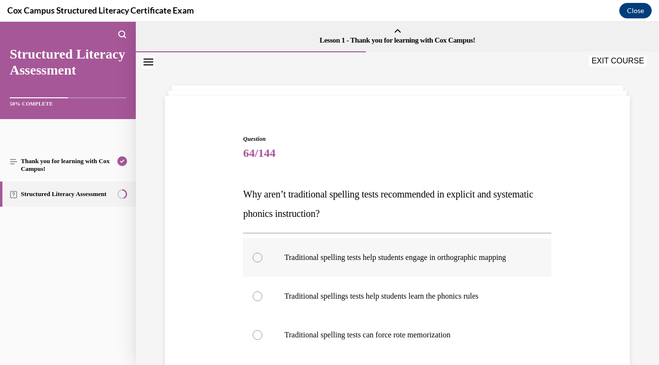
click at [404, 272] on label "Traditional spelling tests help students engage in orthographic mapping" at bounding box center [397, 257] width 308 height 39
click at [262, 263] on input "Traditional spelling tests help students engage in orthographic mapping" at bounding box center [258, 258] width 10 height 10
radio input "true"
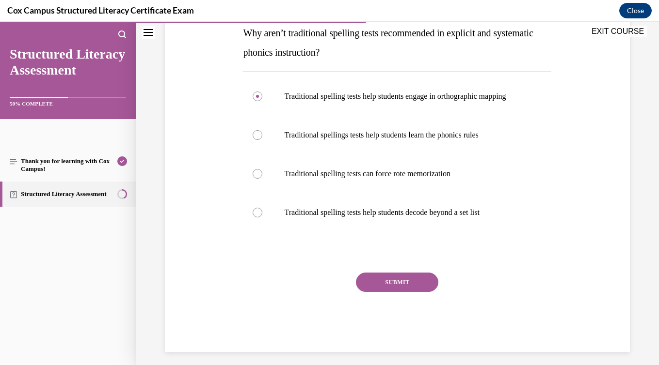
scroll to position [162, 0]
click at [409, 289] on button "SUBMIT" at bounding box center [397, 281] width 82 height 19
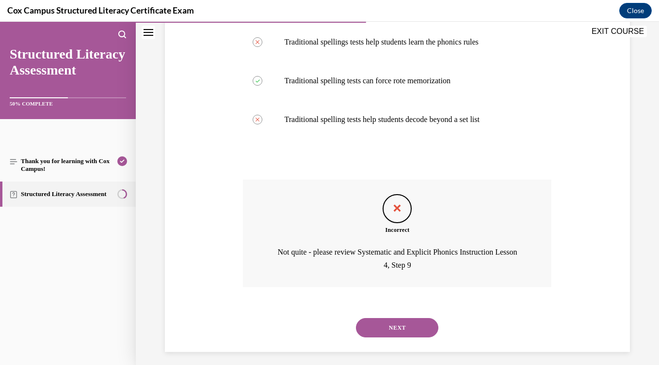
scroll to position [270, 0]
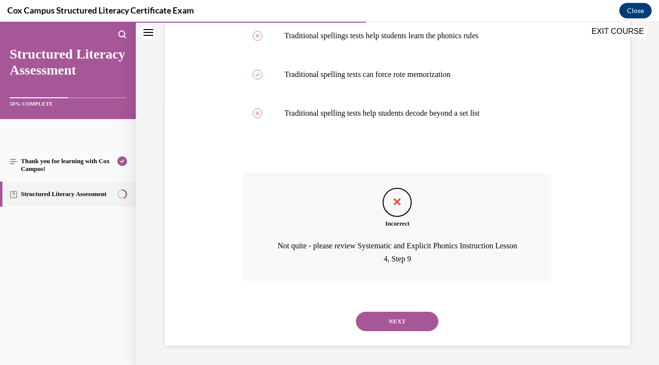
click at [411, 322] on button "NEXT" at bounding box center [397, 321] width 82 height 19
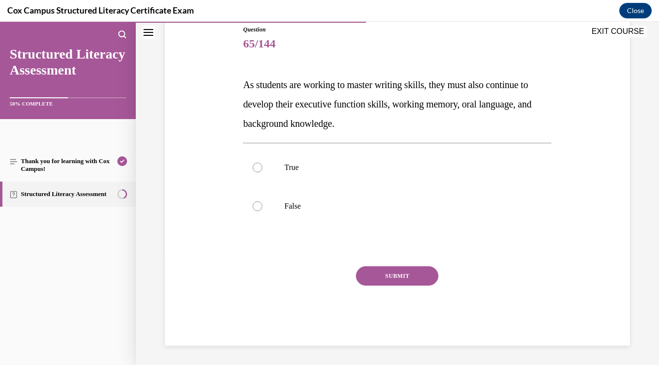
scroll to position [108, 0]
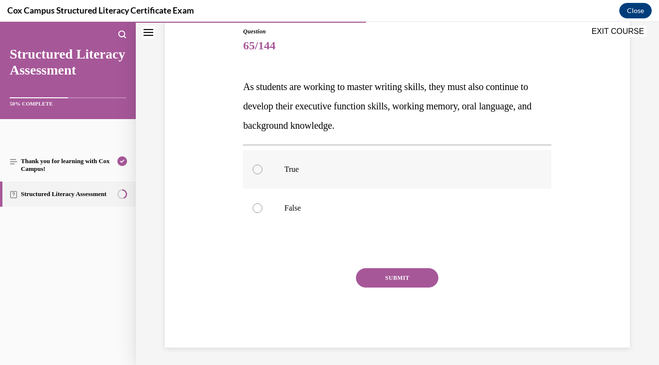
click at [256, 168] on div at bounding box center [258, 170] width 10 height 10
click at [256, 168] on input "True" at bounding box center [258, 170] width 10 height 10
radio input "true"
click at [395, 282] on button "SUBMIT" at bounding box center [397, 278] width 82 height 19
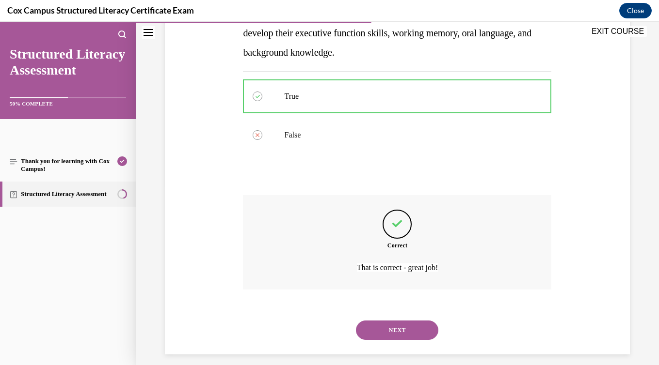
scroll to position [190, 0]
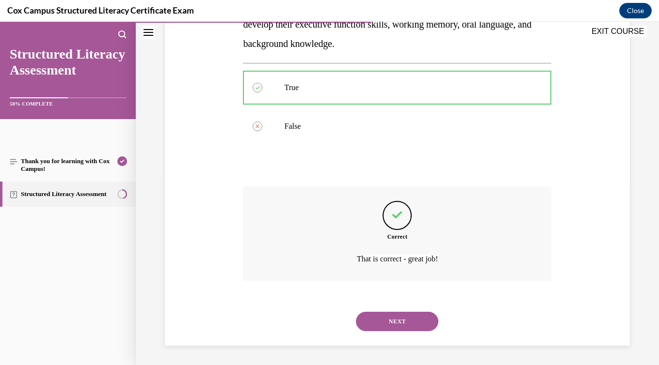
click at [406, 321] on button "NEXT" at bounding box center [397, 321] width 82 height 19
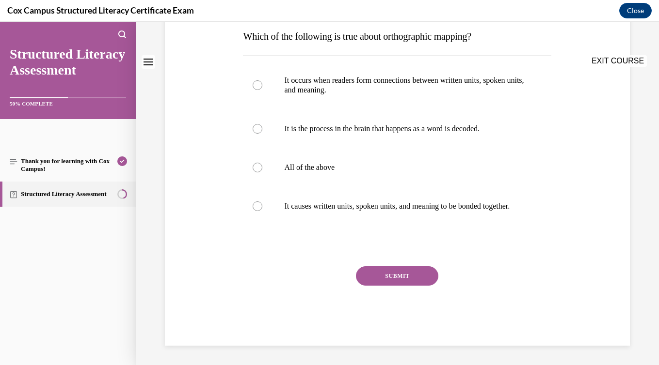
scroll to position [0, 0]
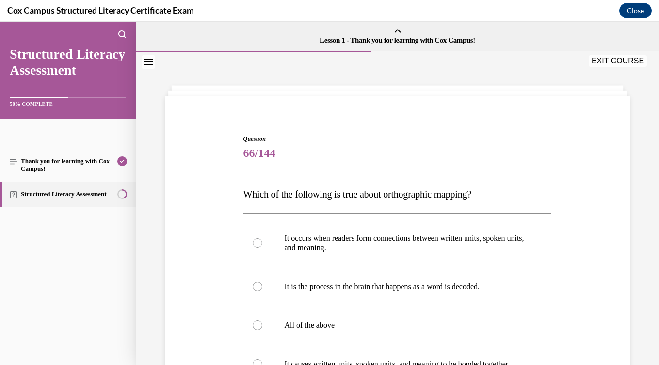
click at [406, 321] on p "All of the above" at bounding box center [405, 326] width 243 height 10
click at [262, 321] on input "All of the above" at bounding box center [258, 326] width 10 height 10
radio input "true"
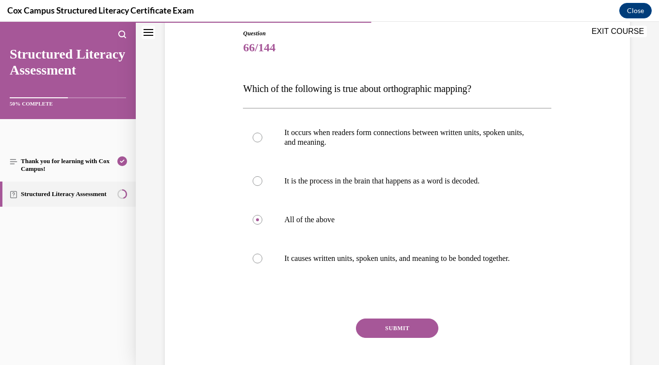
scroll to position [116, 0]
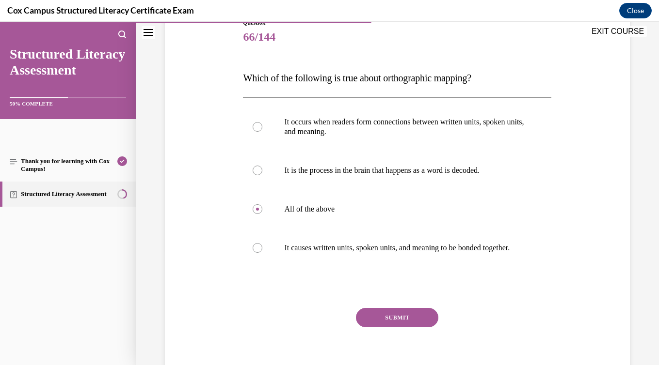
click at [406, 321] on button "SUBMIT" at bounding box center [397, 317] width 82 height 19
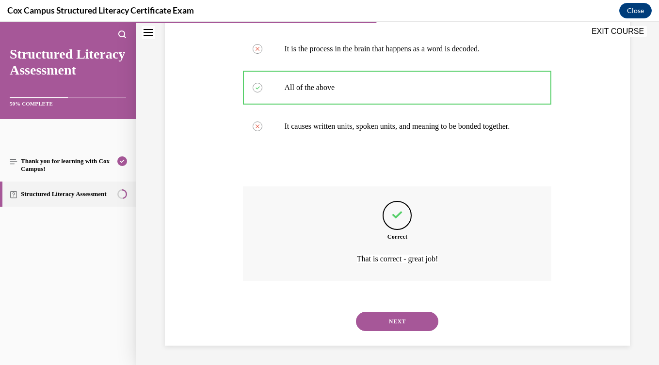
scroll to position [248, 0]
click at [410, 329] on button "NEXT" at bounding box center [397, 321] width 82 height 19
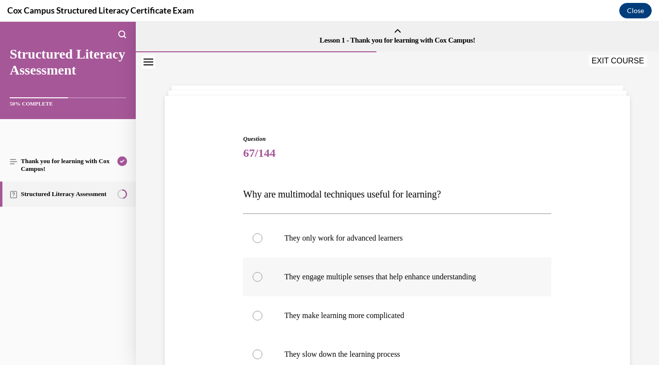
click at [406, 288] on label "They engage multiple senses that help enhance understanding" at bounding box center [397, 277] width 308 height 39
click at [262, 282] on input "They engage multiple senses that help enhance understanding" at bounding box center [258, 277] width 10 height 10
radio input "true"
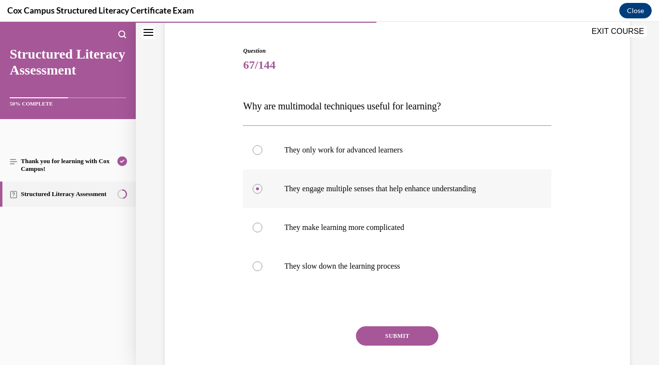
scroll to position [90, 0]
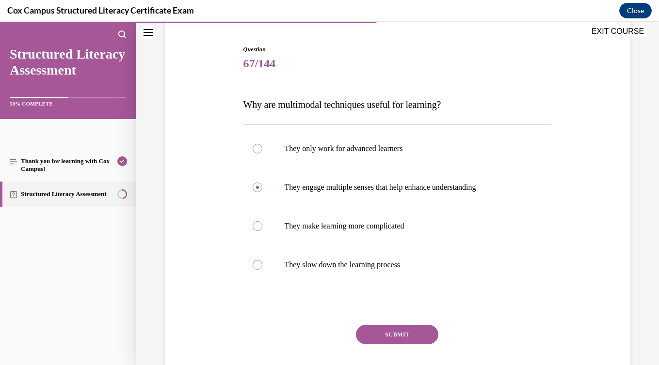
click at [417, 334] on button "SUBMIT" at bounding box center [397, 334] width 82 height 19
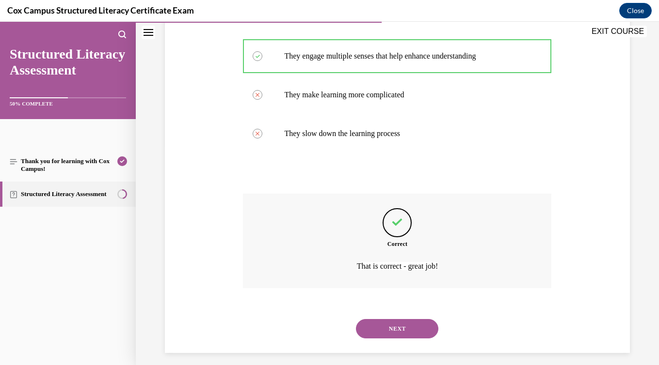
scroll to position [228, 0]
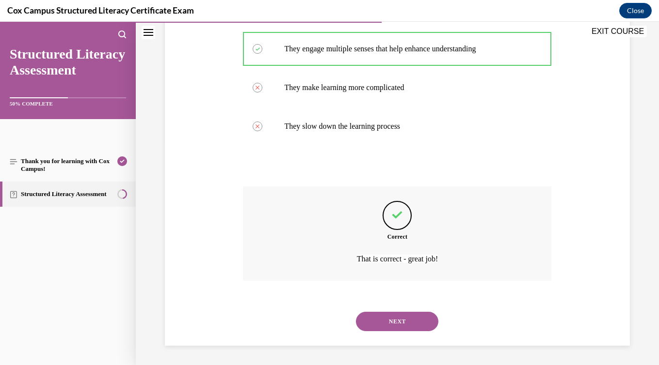
click at [417, 334] on div "NEXT" at bounding box center [397, 321] width 308 height 39
click at [417, 332] on div "NEXT" at bounding box center [397, 321] width 308 height 39
click at [416, 327] on button "NEXT" at bounding box center [397, 321] width 82 height 19
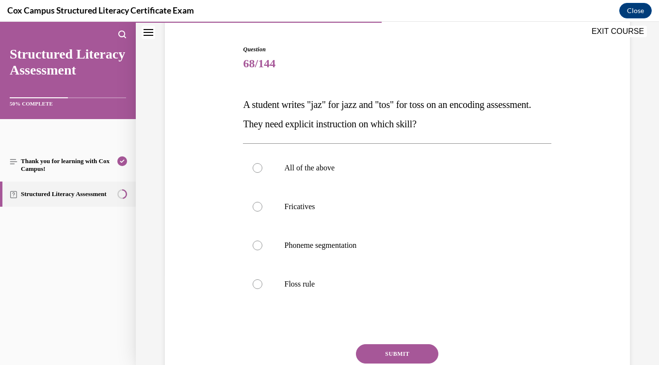
scroll to position [96, 0]
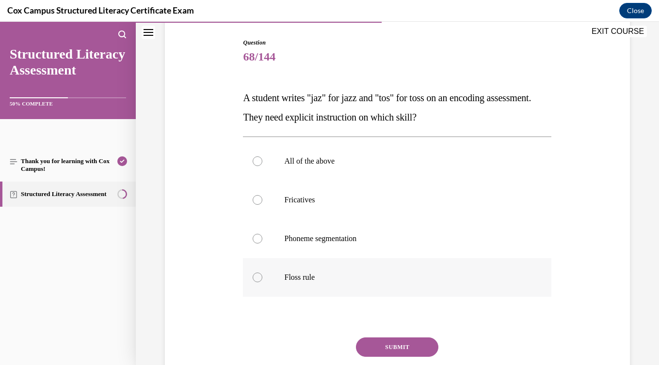
click at [407, 293] on label "Floss rule" at bounding box center [397, 277] width 308 height 39
click at [262, 283] on input "Floss rule" at bounding box center [258, 278] width 10 height 10
radio input "true"
click at [417, 347] on button "SUBMIT" at bounding box center [397, 347] width 82 height 19
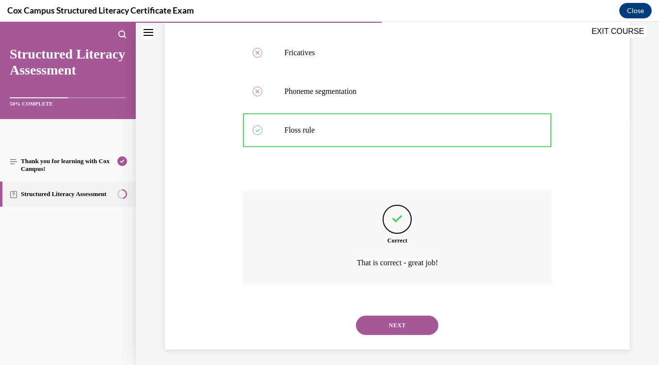
scroll to position [248, 0]
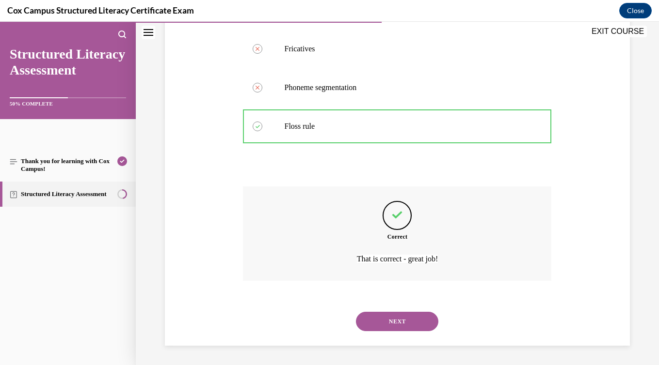
click at [401, 317] on button "NEXT" at bounding box center [397, 321] width 82 height 19
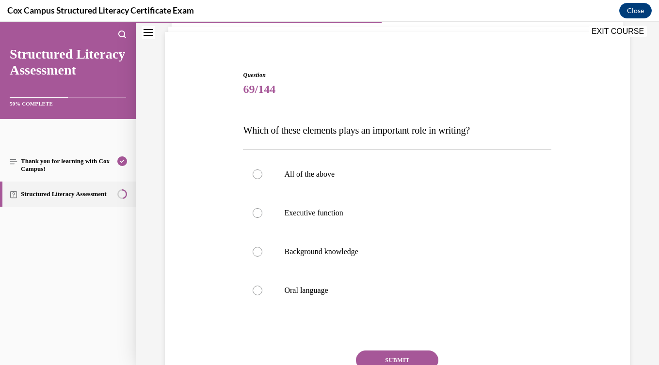
scroll to position [70, 0]
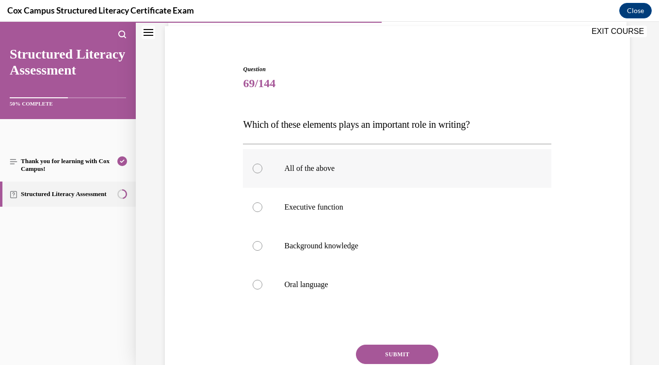
click at [333, 176] on label "All of the above" at bounding box center [397, 168] width 308 height 39
click at [262, 174] on input "All of the above" at bounding box center [258, 169] width 10 height 10
radio input "true"
click at [398, 353] on button "SUBMIT" at bounding box center [397, 354] width 82 height 19
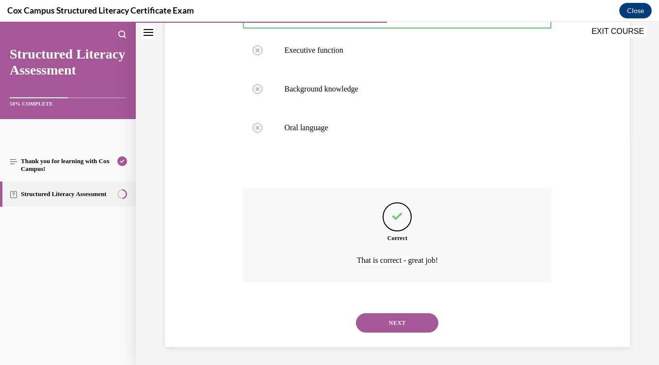
scroll to position [228, 0]
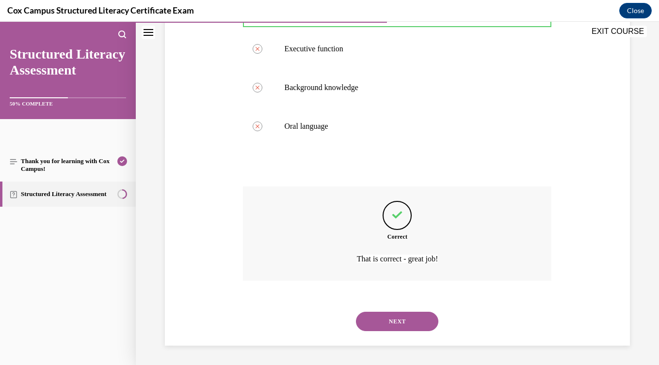
click at [393, 316] on button "NEXT" at bounding box center [397, 321] width 82 height 19
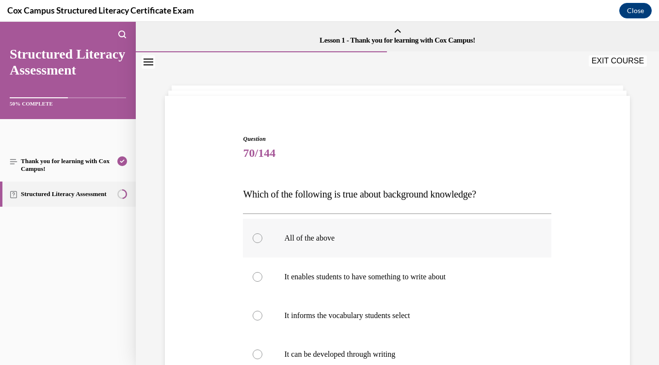
click at [357, 251] on label "All of the above" at bounding box center [397, 238] width 308 height 39
click at [262, 243] on input "All of the above" at bounding box center [258, 239] width 10 height 10
radio input "true"
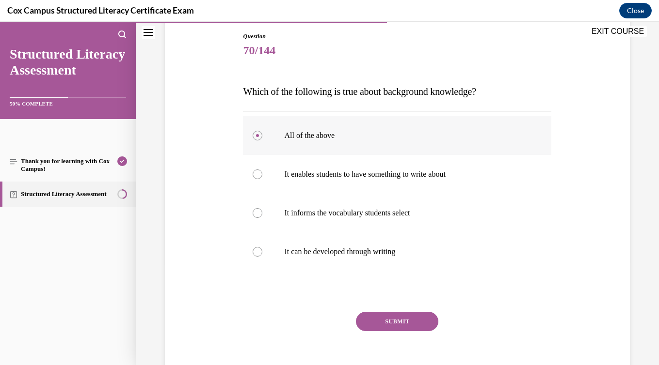
scroll to position [109, 0]
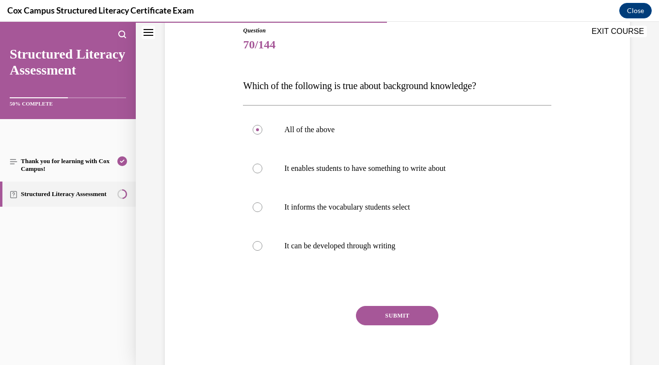
click at [405, 324] on button "SUBMIT" at bounding box center [397, 315] width 82 height 19
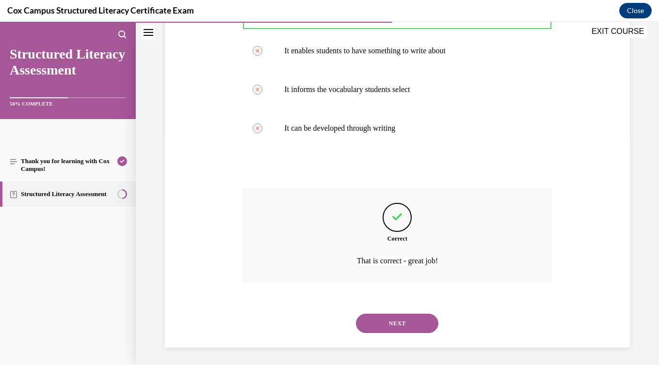
scroll to position [228, 0]
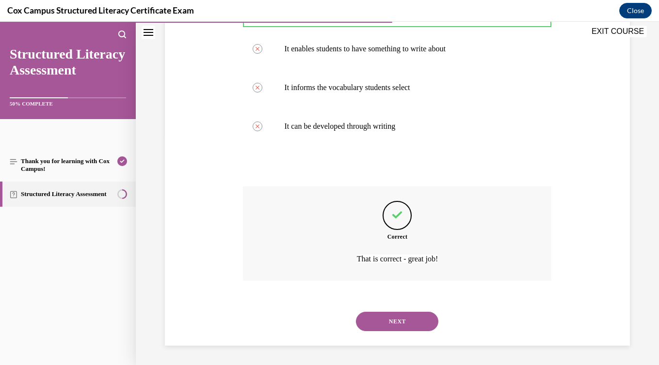
click at [405, 324] on button "NEXT" at bounding box center [397, 321] width 82 height 19
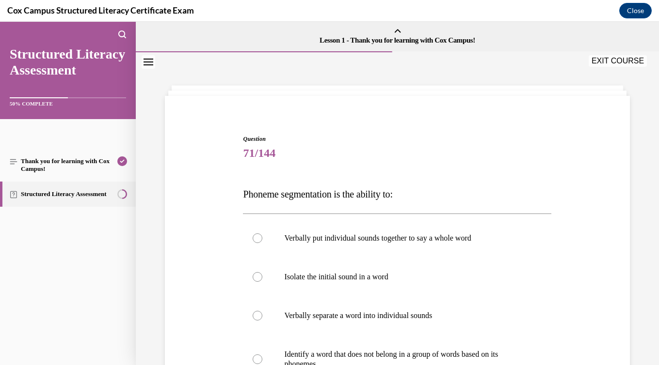
click at [405, 324] on label "Verbally separate a word into individual sounds" at bounding box center [397, 316] width 308 height 39
click at [262, 321] on input "Verbally separate a word into individual sounds" at bounding box center [258, 316] width 10 height 10
radio input "true"
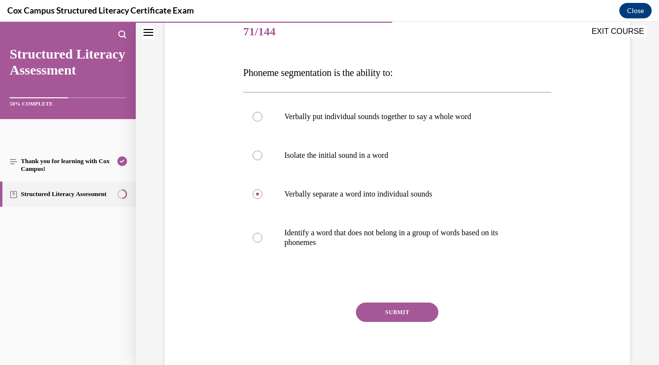
click at [406, 320] on button "SUBMIT" at bounding box center [397, 312] width 82 height 19
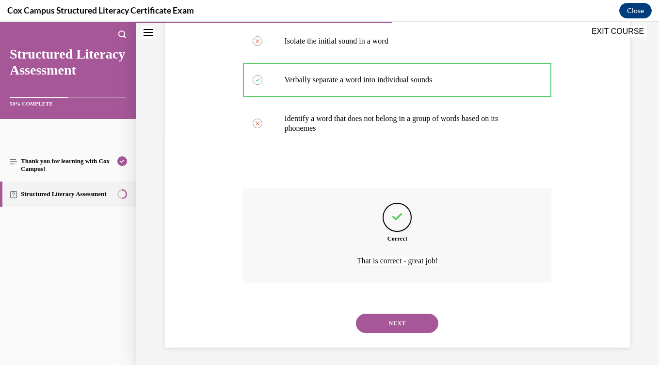
scroll to position [238, 0]
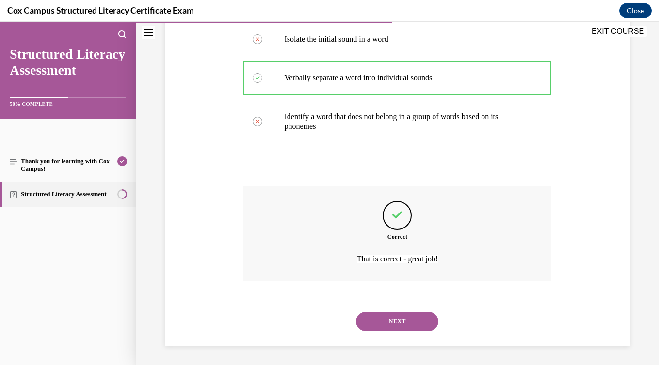
click at [406, 320] on button "NEXT" at bounding box center [397, 321] width 82 height 19
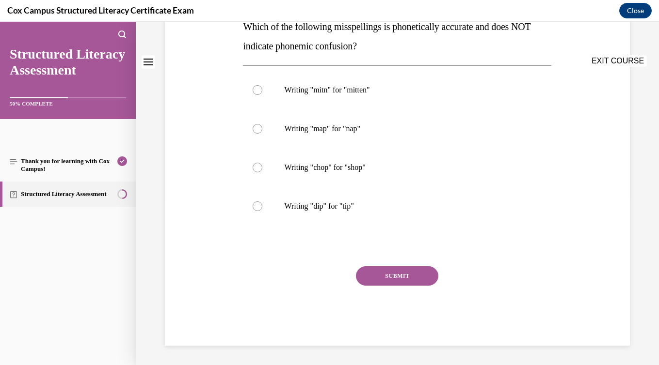
scroll to position [0, 0]
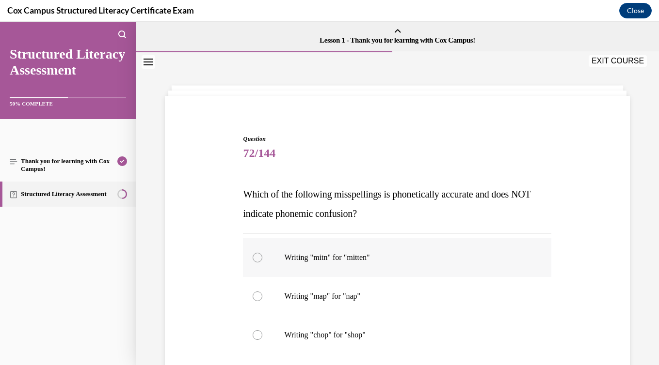
click at [403, 269] on label "Writing "mitn" for "mitten"" at bounding box center [397, 257] width 308 height 39
click at [262, 263] on input "Writing "mitn" for "mitten"" at bounding box center [258, 258] width 10 height 10
radio input "true"
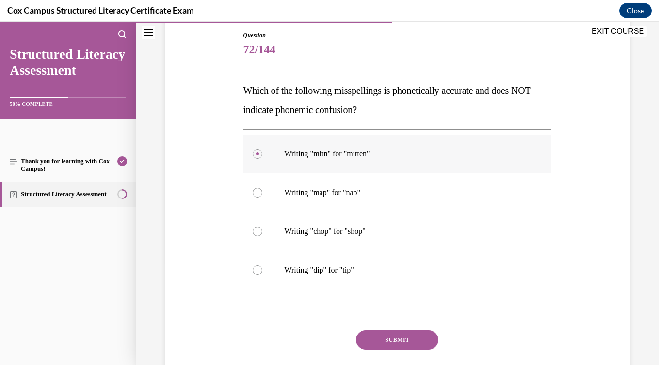
scroll to position [110, 0]
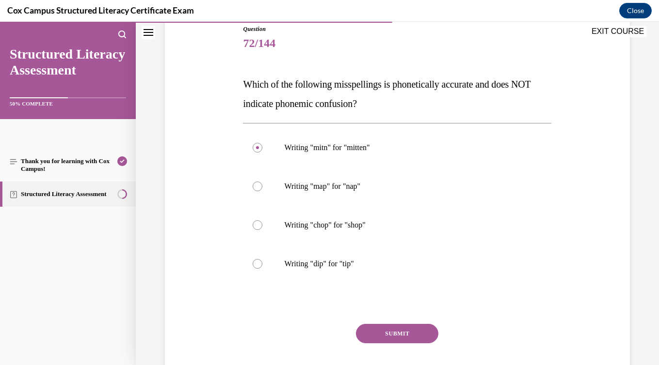
click at [424, 334] on button "SUBMIT" at bounding box center [397, 333] width 82 height 19
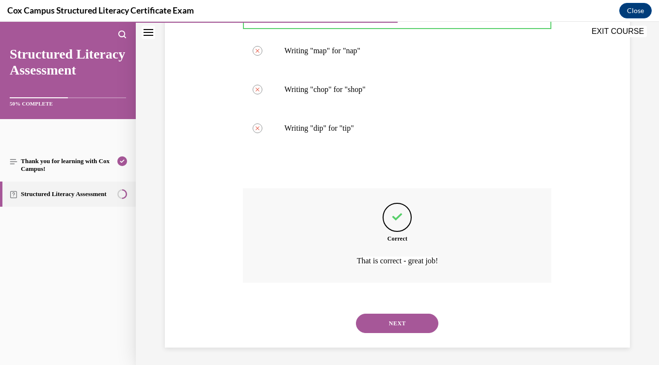
scroll to position [248, 0]
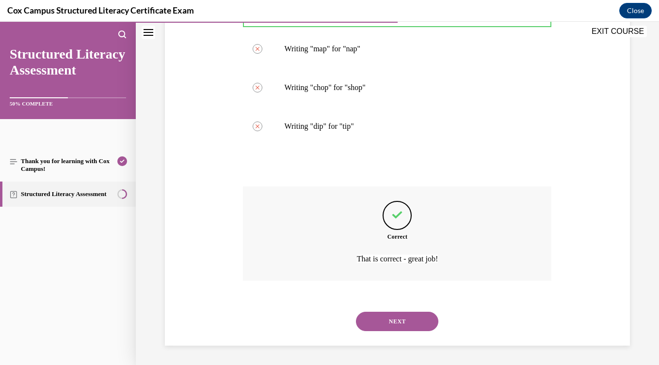
click at [419, 327] on button "NEXT" at bounding box center [397, 321] width 82 height 19
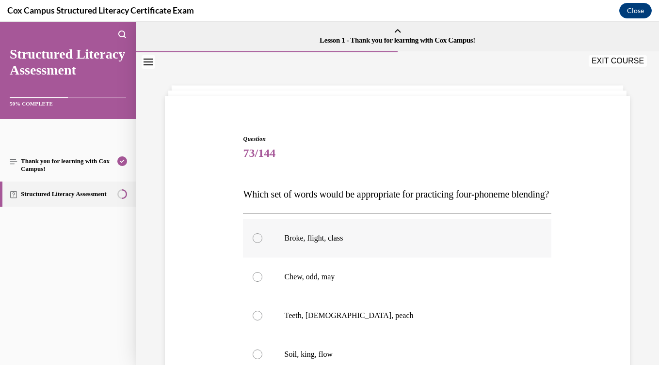
click at [399, 258] on label "Broke, flight, class" at bounding box center [397, 238] width 308 height 39
click at [262, 243] on input "Broke, flight, class" at bounding box center [258, 239] width 10 height 10
radio input "true"
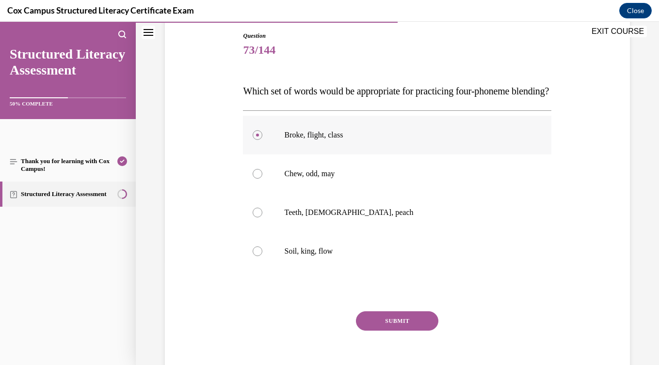
scroll to position [104, 0]
click at [422, 331] on button "SUBMIT" at bounding box center [397, 320] width 82 height 19
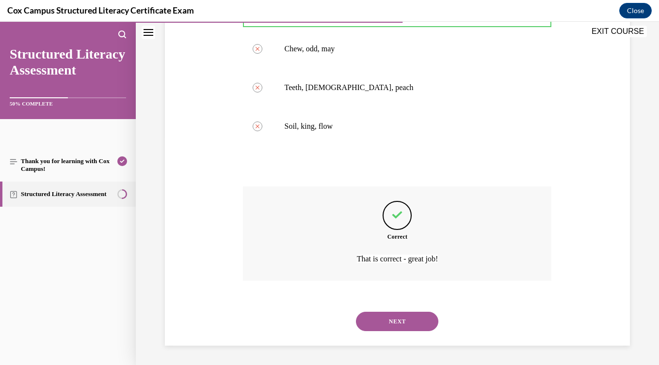
scroll to position [248, 0]
click at [410, 323] on button "NEXT" at bounding box center [397, 321] width 82 height 19
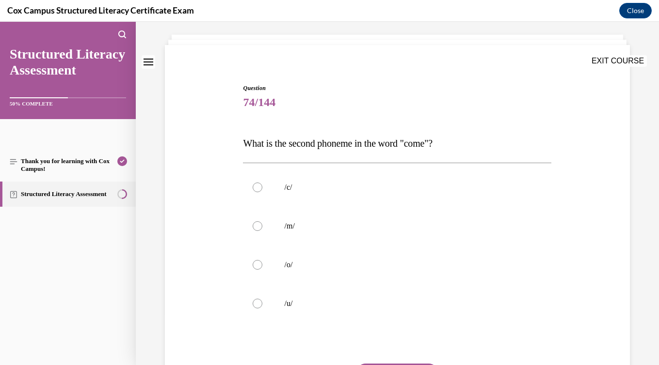
scroll to position [57, 0]
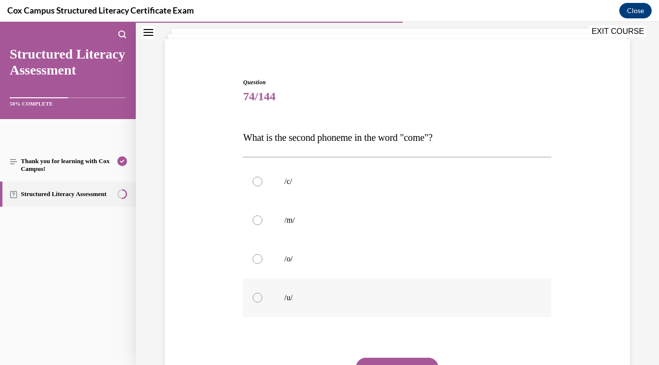
click at [406, 314] on label "/u/" at bounding box center [397, 298] width 308 height 39
click at [262, 303] on input "/u/" at bounding box center [258, 298] width 10 height 10
radio input "true"
click at [417, 362] on button "SUBMIT" at bounding box center [397, 367] width 82 height 19
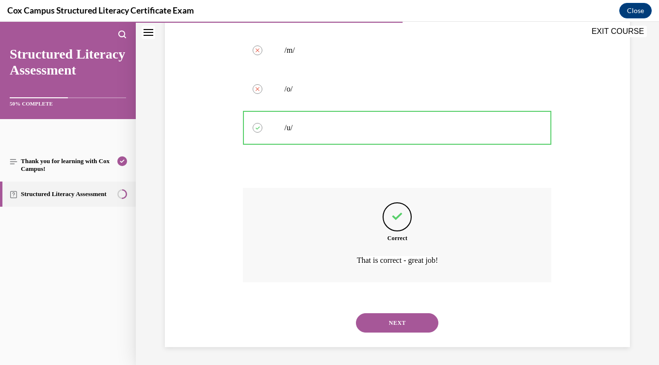
scroll to position [228, 0]
click at [403, 323] on button "NEXT" at bounding box center [397, 321] width 82 height 19
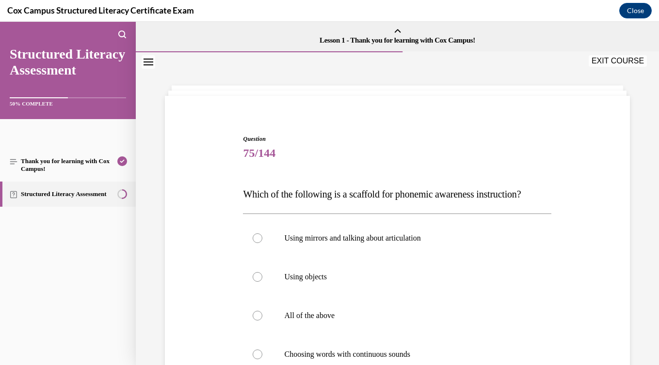
click at [403, 323] on label "All of the above" at bounding box center [397, 316] width 308 height 39
click at [262, 321] on input "All of the above" at bounding box center [258, 316] width 10 height 10
radio input "true"
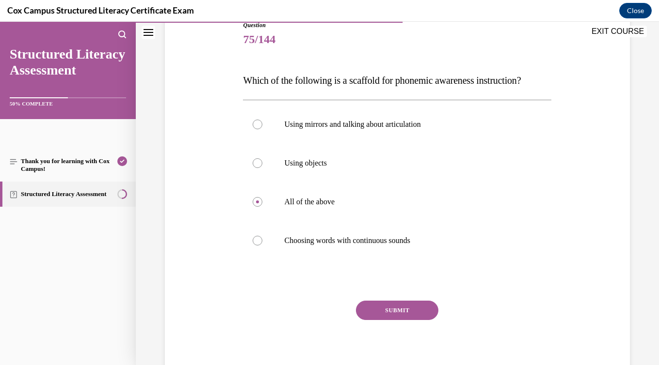
click at [404, 312] on button "SUBMIT" at bounding box center [397, 310] width 82 height 19
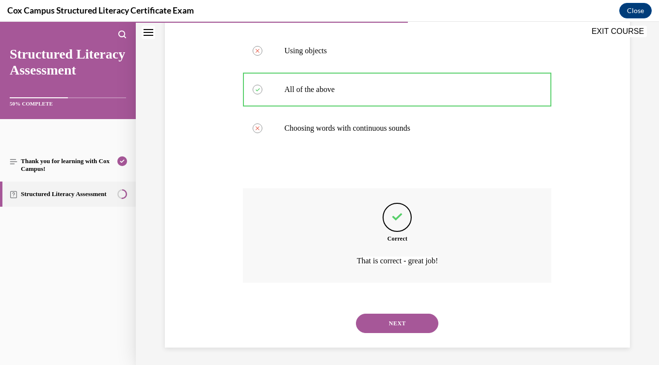
scroll to position [228, 0]
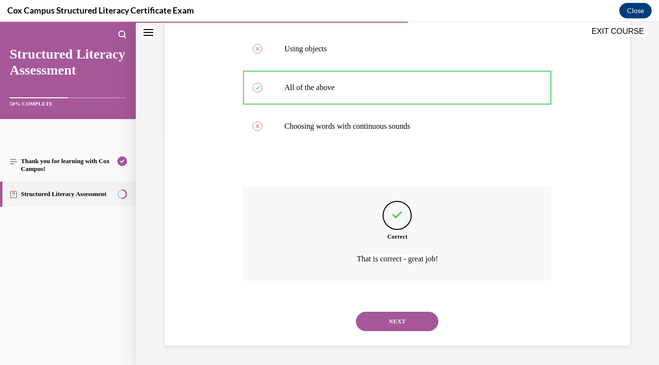
click at [405, 320] on button "NEXT" at bounding box center [397, 321] width 82 height 19
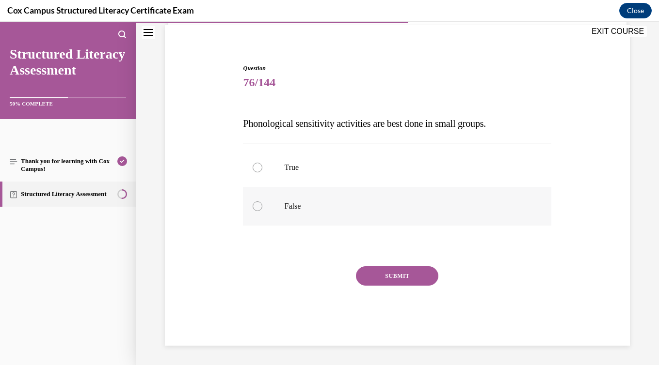
click at [271, 219] on label "False" at bounding box center [397, 206] width 308 height 39
click at [262, 211] on input "False" at bounding box center [258, 207] width 10 height 10
radio input "true"
click at [381, 283] on button "SUBMIT" at bounding box center [397, 276] width 82 height 19
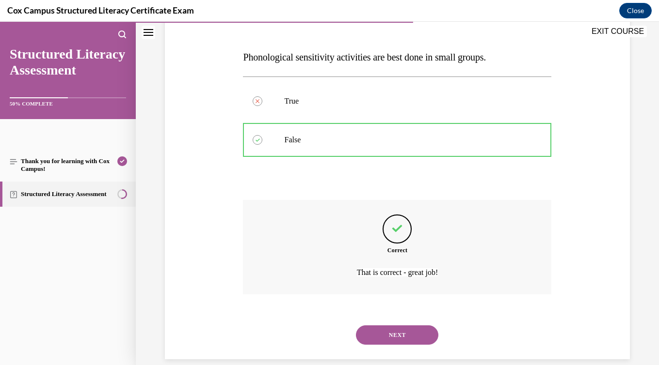
scroll to position [151, 0]
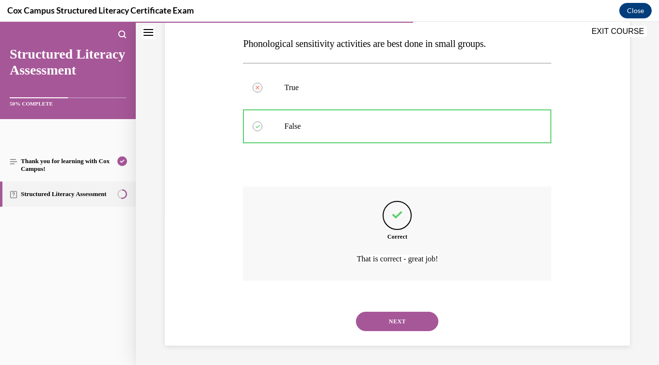
click at [394, 328] on button "NEXT" at bounding box center [397, 321] width 82 height 19
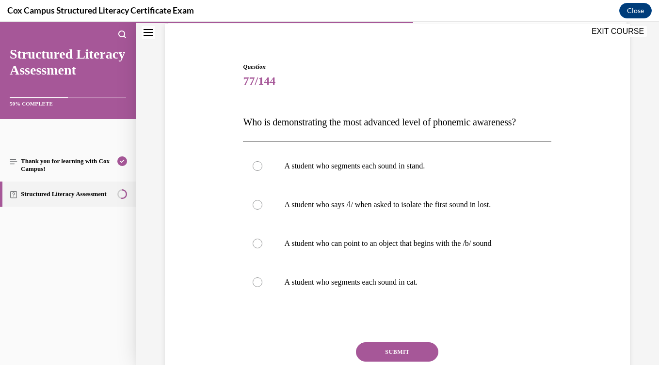
scroll to position [76, 0]
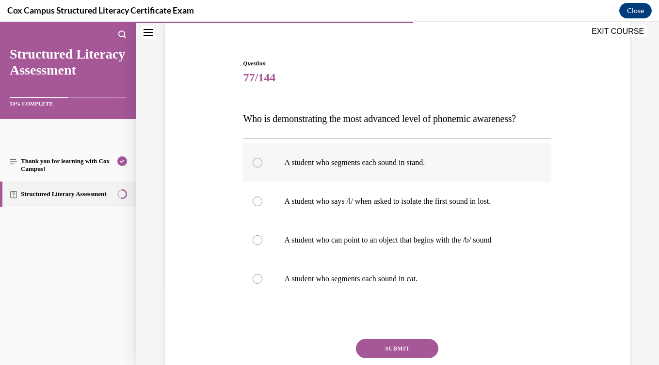
click at [348, 182] on label "A student who segments each sound in stand." at bounding box center [397, 162] width 308 height 39
click at [262, 168] on input "A student who segments each sound in stand." at bounding box center [258, 163] width 10 height 10
radio input "true"
click at [387, 359] on button "SUBMIT" at bounding box center [397, 348] width 82 height 19
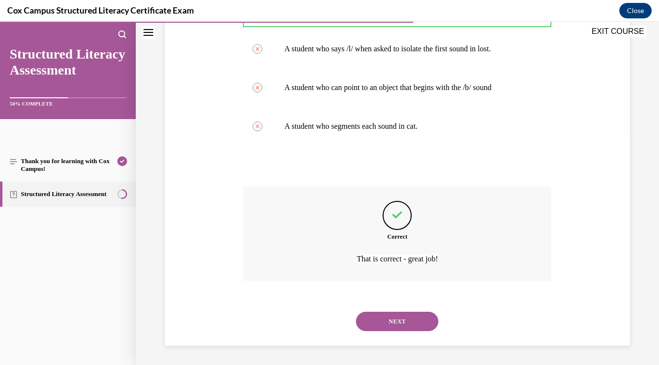
scroll to position [248, 0]
click at [393, 318] on button "NEXT" at bounding box center [397, 321] width 82 height 19
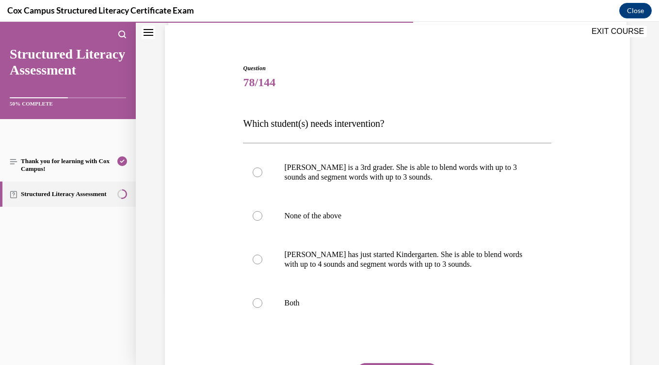
scroll to position [62, 0]
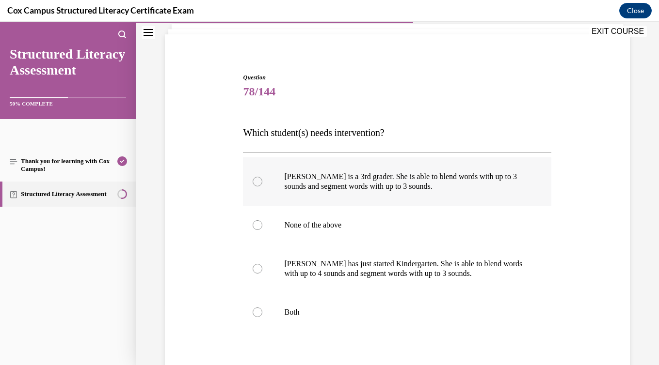
click at [363, 202] on label "Ella is a 3rd grader. She is able to blend words with up to 3 sounds and segmen…" at bounding box center [397, 182] width 308 height 48
click at [262, 187] on input "Ella is a 3rd grader. She is able to blend words with up to 3 sounds and segmen…" at bounding box center [258, 182] width 10 height 10
radio input "true"
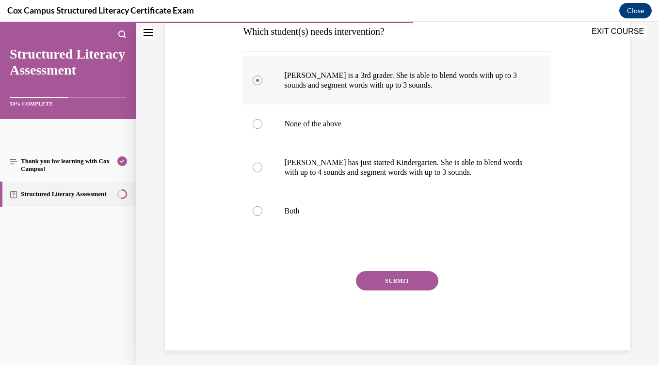
scroll to position [168, 0]
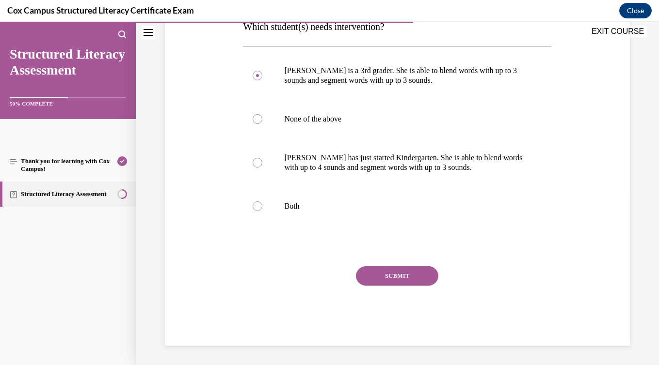
click at [396, 273] on button "SUBMIT" at bounding box center [397, 276] width 82 height 19
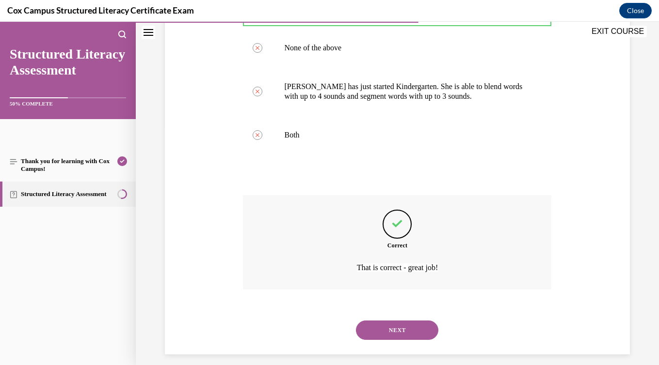
scroll to position [248, 0]
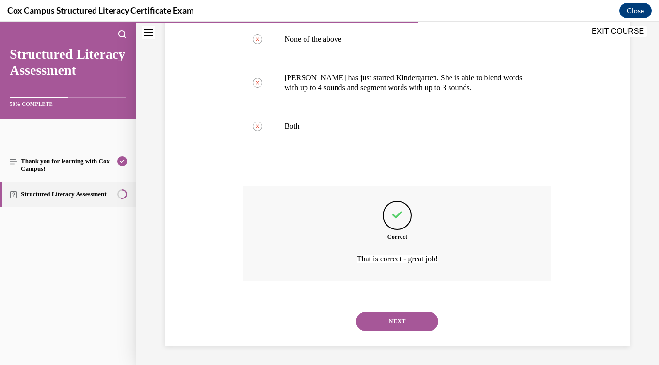
click at [407, 319] on button "NEXT" at bounding box center [397, 321] width 82 height 19
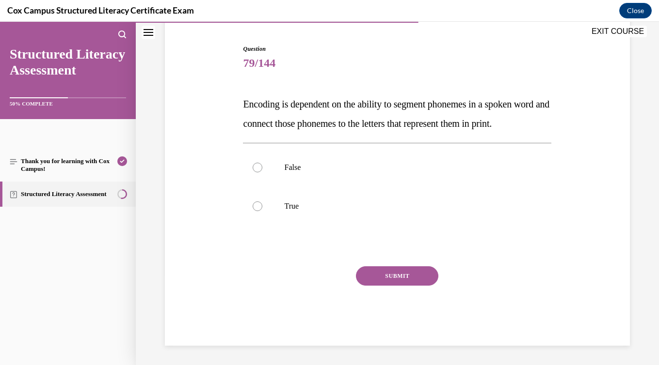
scroll to position [108, 0]
click at [301, 219] on label "True" at bounding box center [397, 206] width 308 height 39
click at [262, 211] on input "True" at bounding box center [258, 207] width 10 height 10
radio input "true"
click at [383, 284] on button "SUBMIT" at bounding box center [397, 276] width 82 height 19
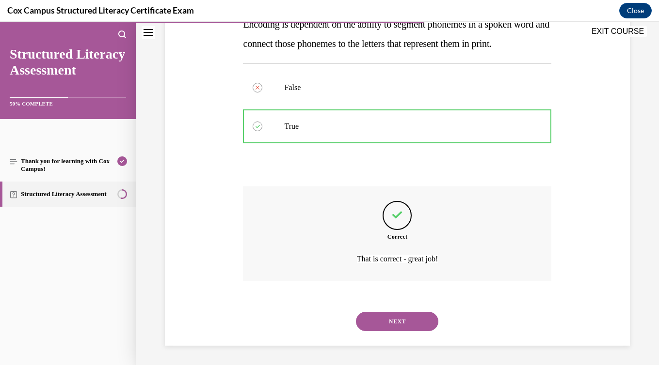
scroll to position [190, 0]
click at [395, 326] on button "NEXT" at bounding box center [397, 321] width 82 height 19
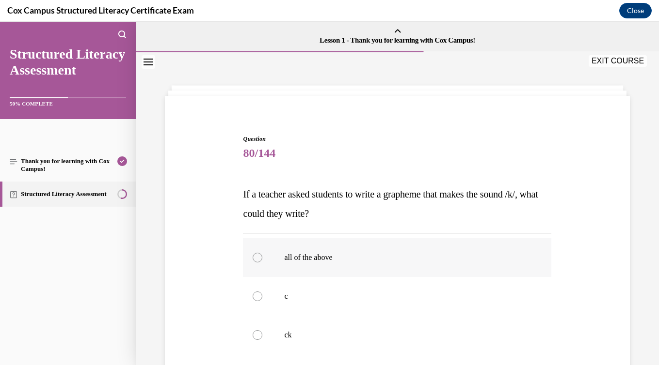
click at [368, 243] on label "all of the above" at bounding box center [397, 257] width 308 height 39
click at [262, 253] on input "all of the above" at bounding box center [258, 258] width 10 height 10
radio input "true"
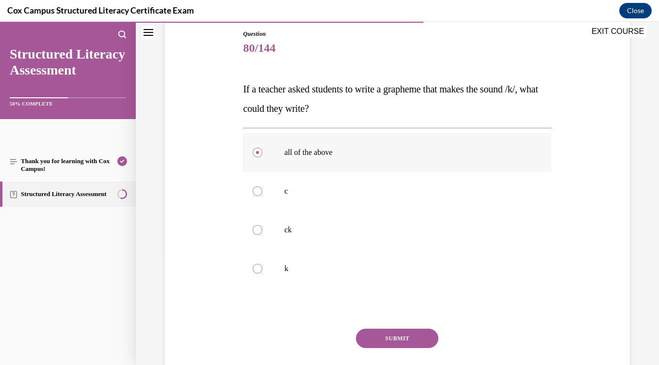
scroll to position [107, 0]
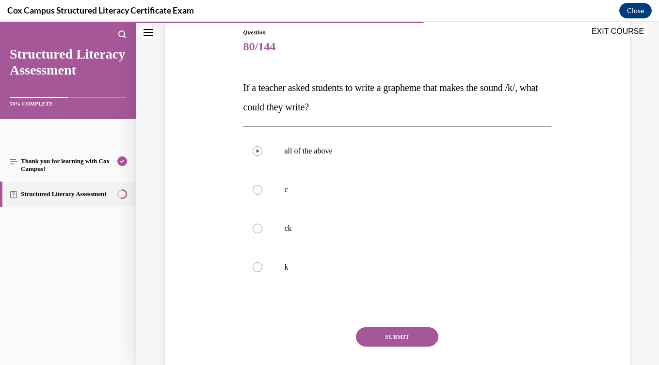
click at [404, 336] on button "SUBMIT" at bounding box center [397, 337] width 82 height 19
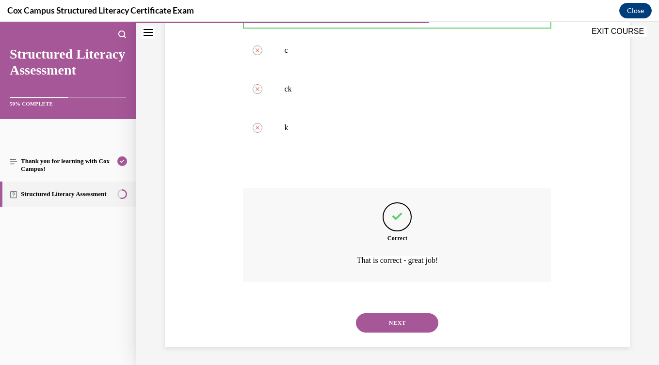
scroll to position [248, 0]
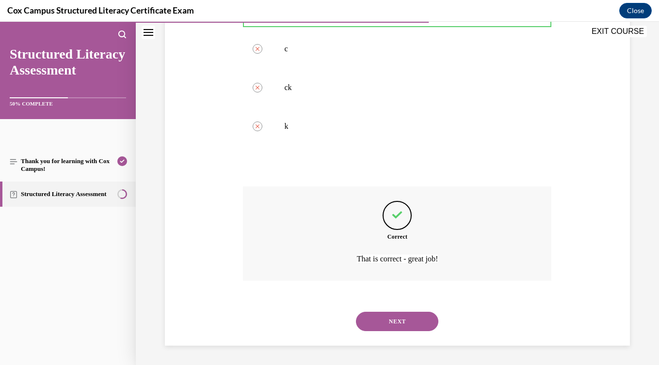
click at [405, 327] on button "NEXT" at bounding box center [397, 321] width 82 height 19
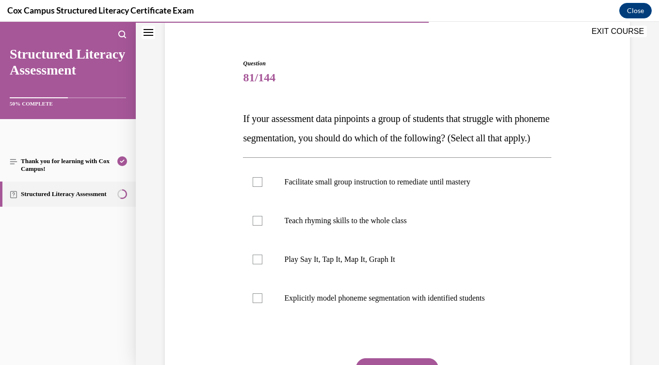
scroll to position [80, 0]
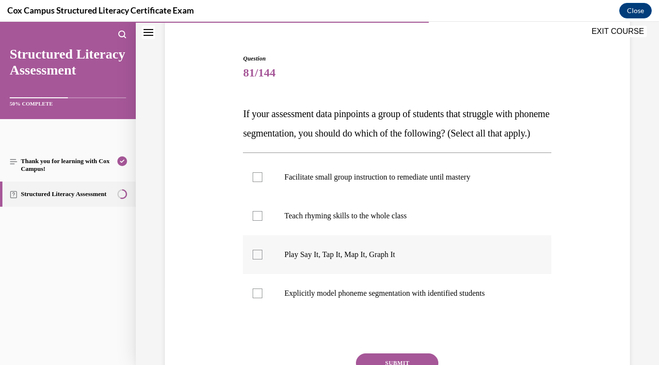
click at [377, 274] on label "Play Say It, Tap It, Map It, Graph It" at bounding box center [397, 255] width 308 height 39
click at [262, 260] on input "Play Say It, Tap It, Map It, Graph It" at bounding box center [258, 255] width 10 height 10
checkbox input "true"
click at [362, 197] on label "Facilitate small group instruction to remediate until mastery" at bounding box center [397, 177] width 308 height 39
click at [262, 182] on input "Facilitate small group instruction to remediate until mastery" at bounding box center [258, 178] width 10 height 10
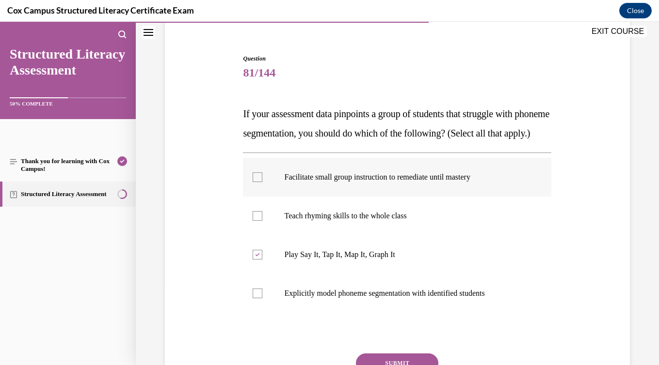
checkbox input "true"
click at [383, 299] on p "Explicitly model phoneme segmentation with identified students" at bounding box center [405, 294] width 243 height 10
click at [262, 299] on input "Explicitly model phoneme segmentation with identified students" at bounding box center [258, 294] width 10 height 10
checkbox input "true"
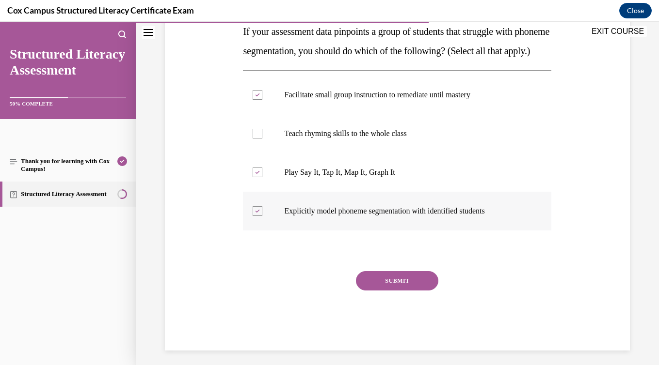
scroll to position [187, 0]
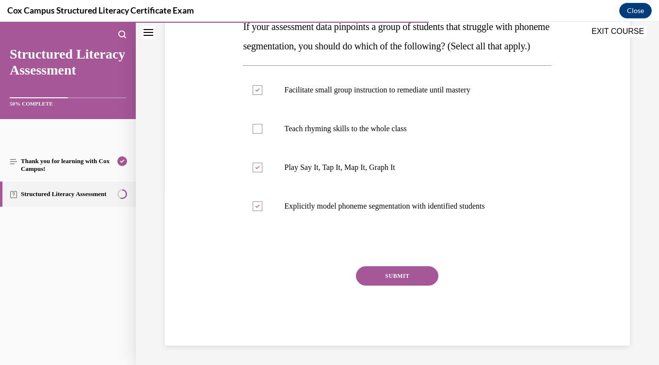
click at [387, 281] on button "SUBMIT" at bounding box center [397, 276] width 82 height 19
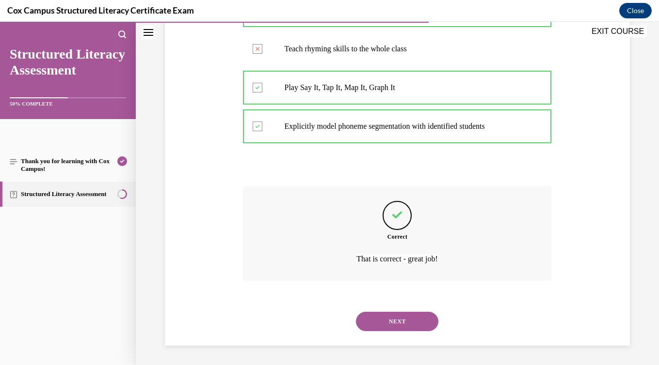
scroll to position [267, 0]
click at [400, 319] on button "NEXT" at bounding box center [397, 321] width 82 height 19
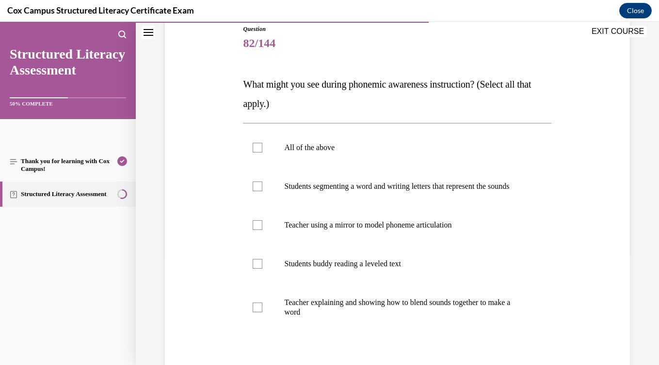
scroll to position [111, 0]
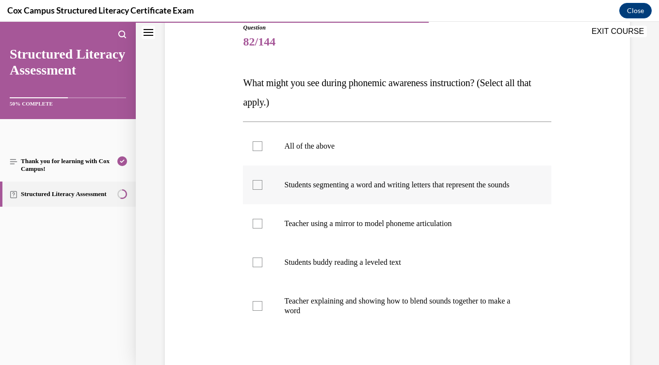
click at [349, 205] on label "Students segmenting a word and writing letters that represent the sounds" at bounding box center [397, 185] width 308 height 39
click at [262, 190] on input "Students segmenting a word and writing letters that represent the sounds" at bounding box center [258, 185] width 10 height 10
checkbox input "true"
click at [353, 229] on p "Teacher using a mirror to model phoneme articulation" at bounding box center [405, 224] width 243 height 10
click at [262, 229] on input "Teacher using a mirror to model phoneme articulation" at bounding box center [258, 224] width 10 height 10
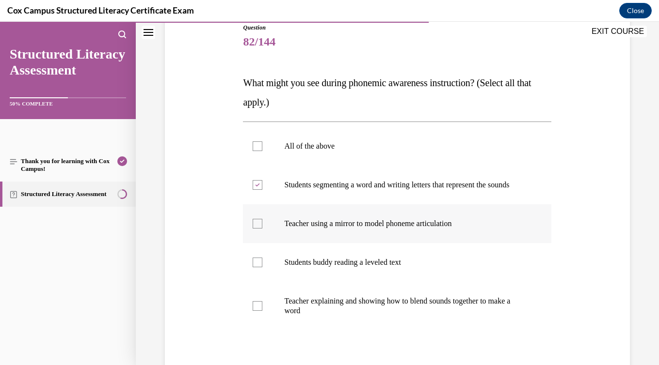
checkbox input "true"
click at [380, 316] on p "Teacher explaining and showing how to blend sounds together to make a word" at bounding box center [405, 306] width 243 height 19
click at [262, 311] on input "Teacher explaining and showing how to blend sounds together to make a word" at bounding box center [258, 306] width 10 height 10
checkbox input "true"
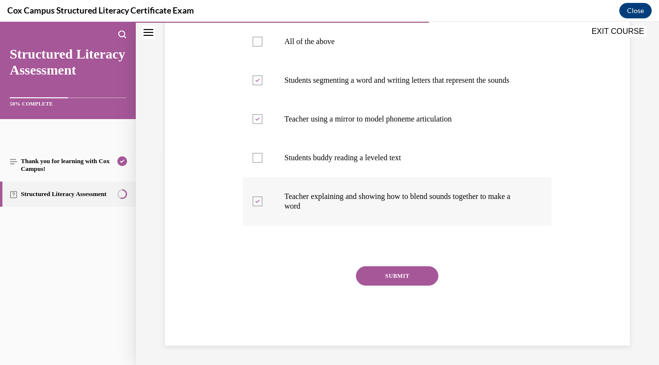
scroll to position [226, 0]
click at [380, 278] on button "SUBMIT" at bounding box center [397, 276] width 82 height 19
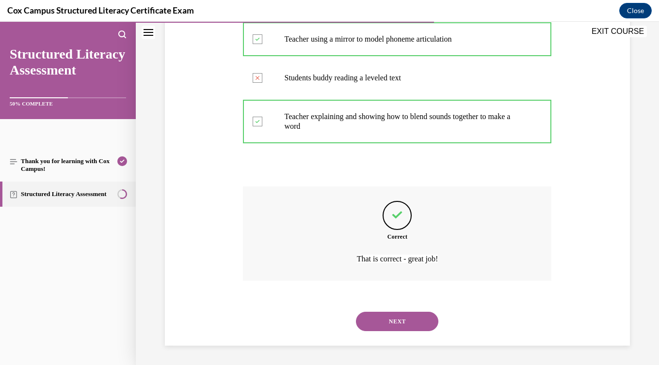
scroll to position [306, 0]
click at [393, 319] on button "NEXT" at bounding box center [397, 321] width 82 height 19
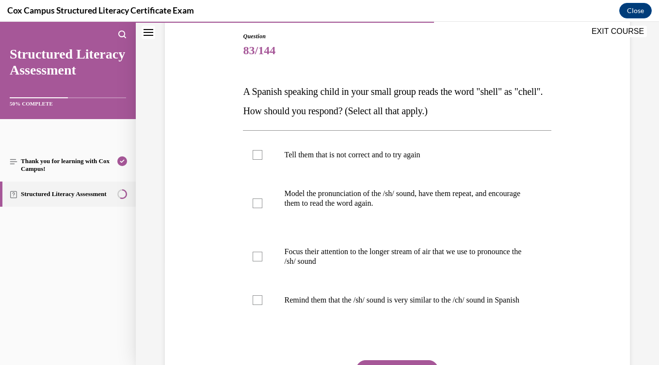
scroll to position [112, 0]
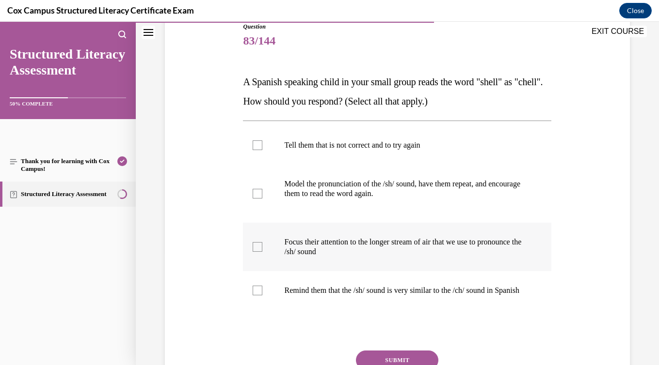
click at [376, 259] on label "Focus their attention to the longer stream of air that we use to pronounce the …" at bounding box center [397, 247] width 308 height 48
click at [262, 252] on input "Focus their attention to the longer stream of air that we use to pronounce the …" at bounding box center [258, 247] width 10 height 10
checkbox input "true"
click at [378, 293] on p "Remind them that the /sh/ sound is very similar to the /ch/ sound in Spanish" at bounding box center [405, 291] width 243 height 10
click at [262, 293] on input "Remind them that the /sh/ sound is very similar to the /ch/ sound in Spanish" at bounding box center [258, 291] width 10 height 10
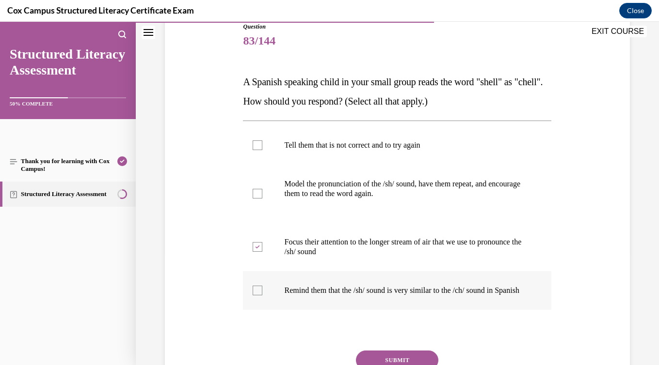
checkbox input "true"
click at [367, 188] on p "Model the pronunciation of the /sh/ sound, have them repeat, and encourage them…" at bounding box center [405, 188] width 243 height 19
click at [262, 189] on input "Model the pronunciation of the /sh/ sound, have them repeat, and encourage them…" at bounding box center [258, 194] width 10 height 10
checkbox input "true"
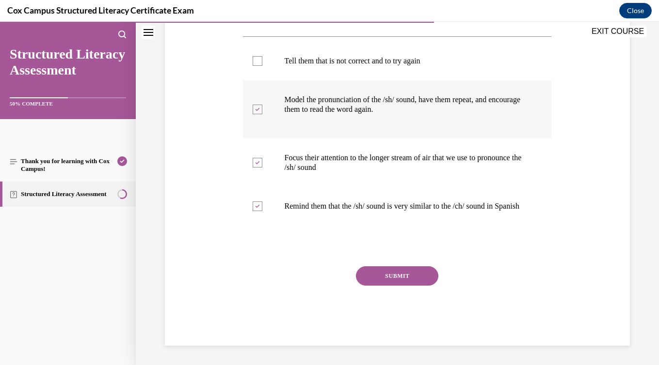
scroll to position [205, 0]
click at [404, 287] on div "SUBMIT" at bounding box center [397, 291] width 308 height 48
click at [406, 281] on button "SUBMIT" at bounding box center [397, 276] width 82 height 19
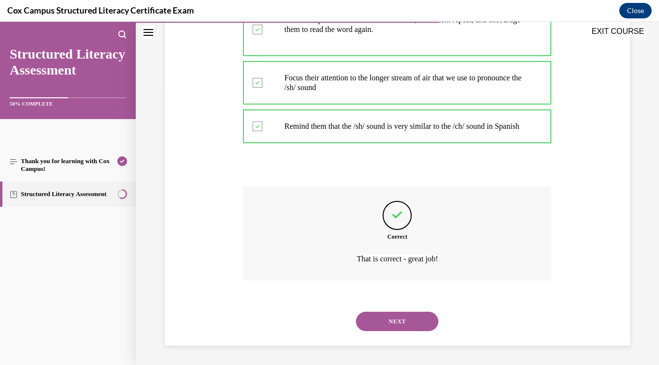
scroll to position [286, 0]
click at [412, 328] on button "NEXT" at bounding box center [397, 321] width 82 height 19
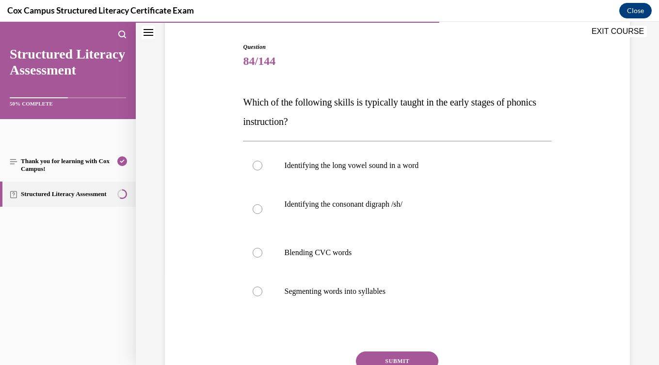
scroll to position [96, 0]
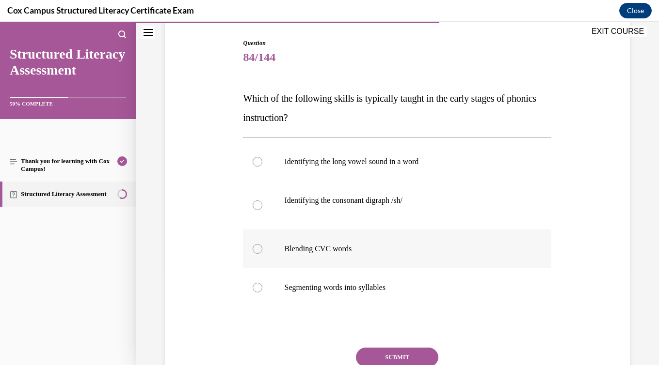
click at [348, 262] on label "Blending CVC words" at bounding box center [397, 249] width 308 height 39
click at [262, 254] on input "Blending CVC words" at bounding box center [258, 249] width 10 height 10
radio input "true"
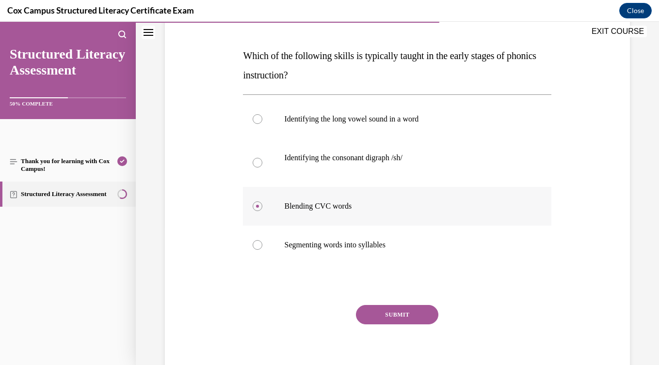
scroll to position [144, 0]
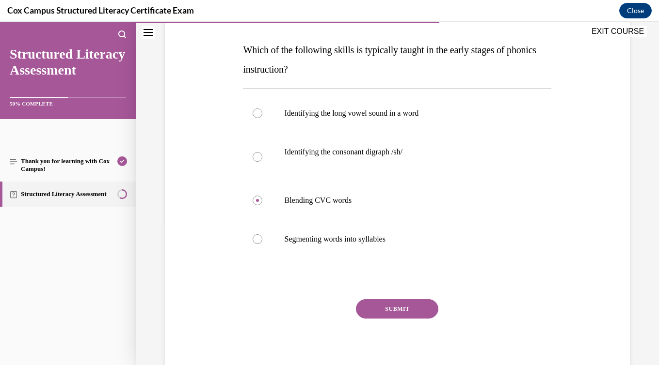
click at [383, 306] on button "SUBMIT" at bounding box center [397, 309] width 82 height 19
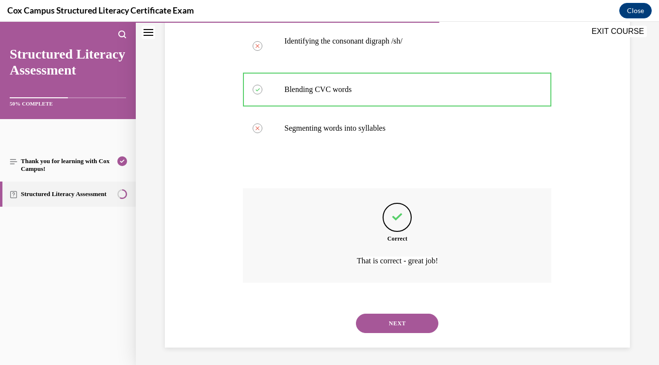
scroll to position [257, 0]
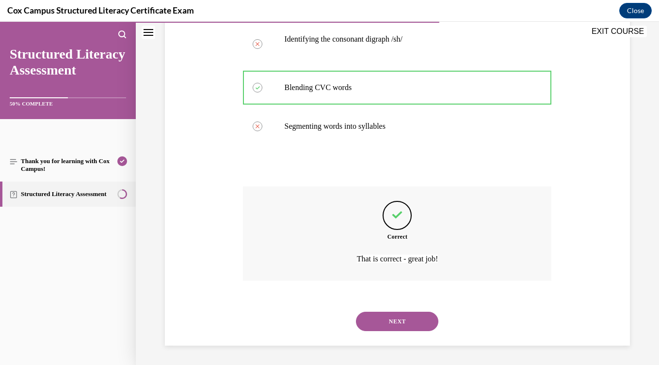
click at [393, 326] on button "NEXT" at bounding box center [397, 321] width 82 height 19
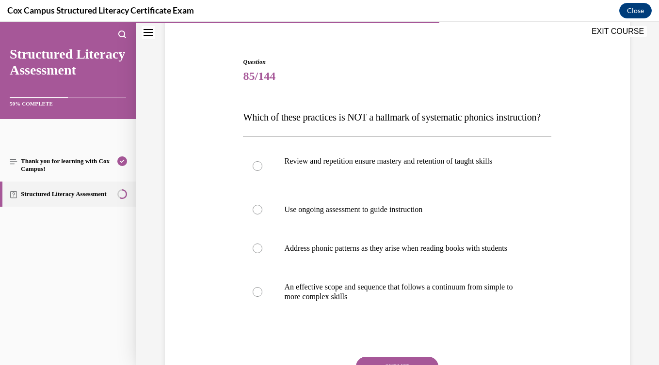
scroll to position [90, 0]
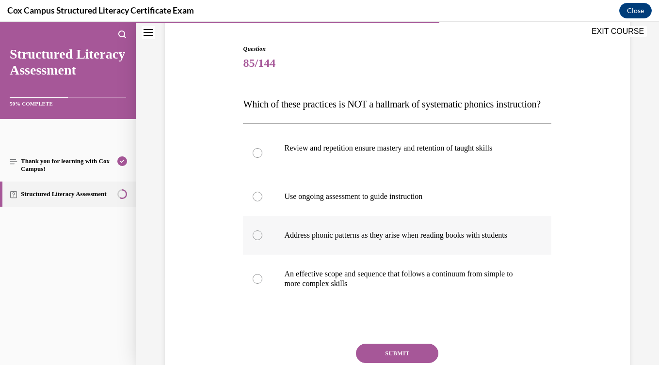
click at [379, 240] on p "Address phonic patterns as they arise when reading books with students" at bounding box center [405, 236] width 243 height 10
click at [262, 240] on input "Address phonic patterns as they arise when reading books with students" at bounding box center [258, 236] width 10 height 10
radio input "true"
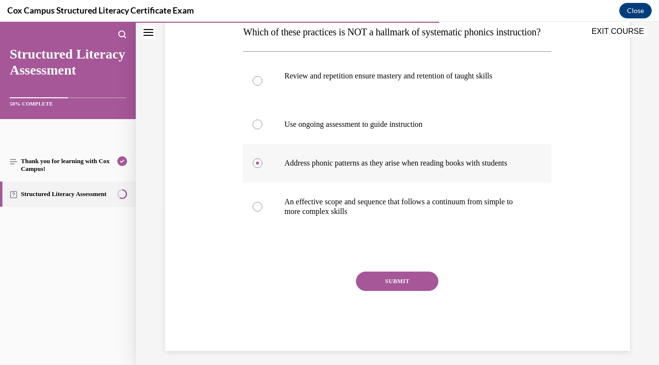
scroll to position [197, 0]
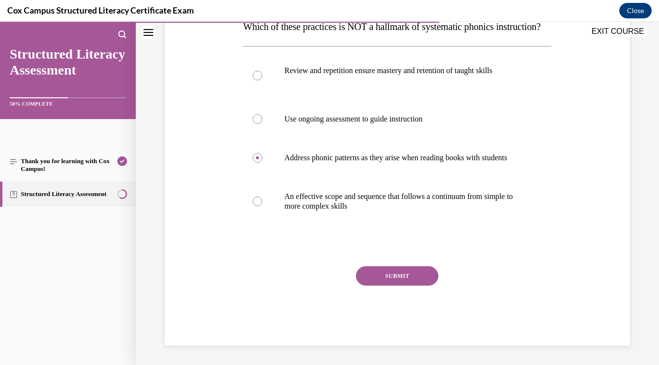
click at [389, 274] on button "SUBMIT" at bounding box center [397, 276] width 82 height 19
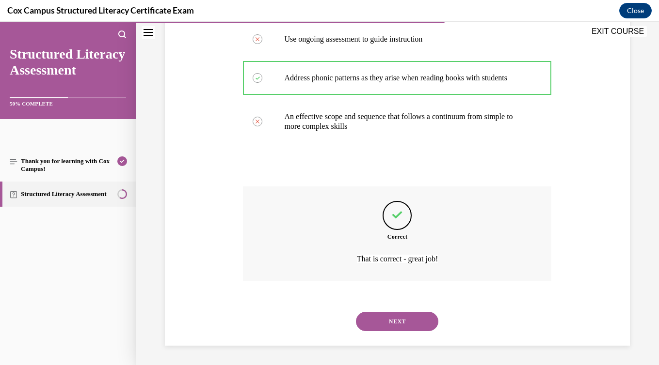
scroll to position [277, 0]
click at [404, 318] on button "NEXT" at bounding box center [397, 321] width 82 height 19
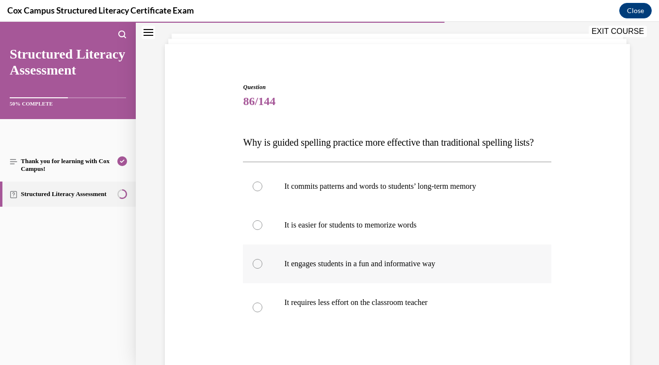
scroll to position [51, 0]
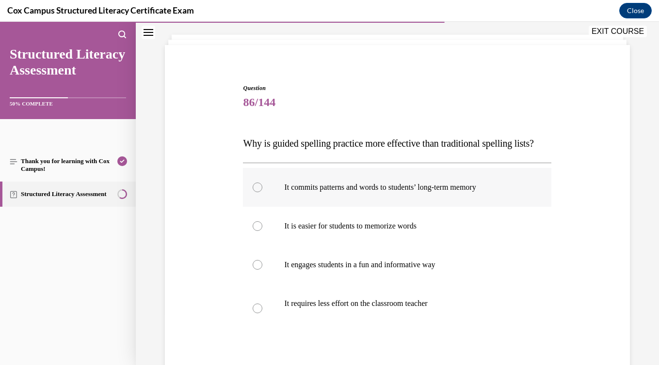
click at [367, 207] on label "It commits patterns and words to students’ long-term memory" at bounding box center [397, 187] width 308 height 39
click at [262, 192] on input "It commits patterns and words to students’ long-term memory" at bounding box center [258, 188] width 10 height 10
radio input "true"
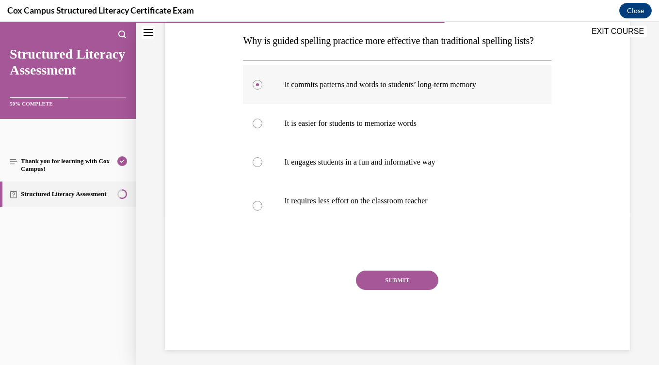
scroll to position [177, 0]
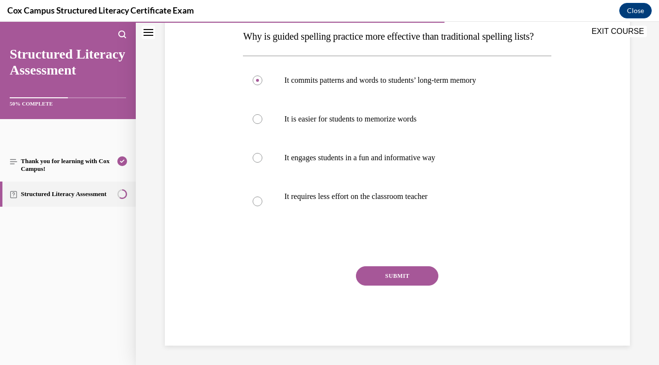
click at [401, 282] on button "SUBMIT" at bounding box center [397, 276] width 82 height 19
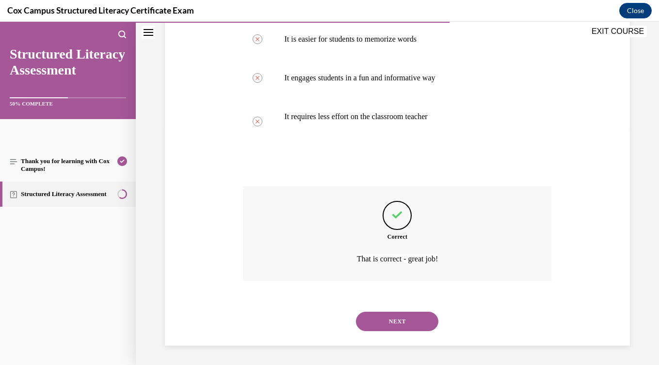
scroll to position [257, 0]
click at [404, 327] on button "NEXT" at bounding box center [397, 321] width 82 height 19
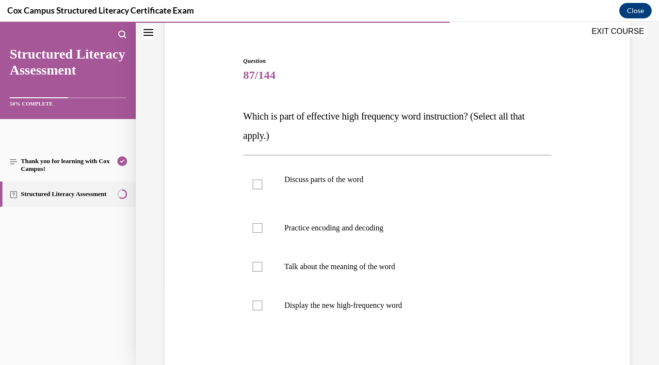
scroll to position [88, 0]
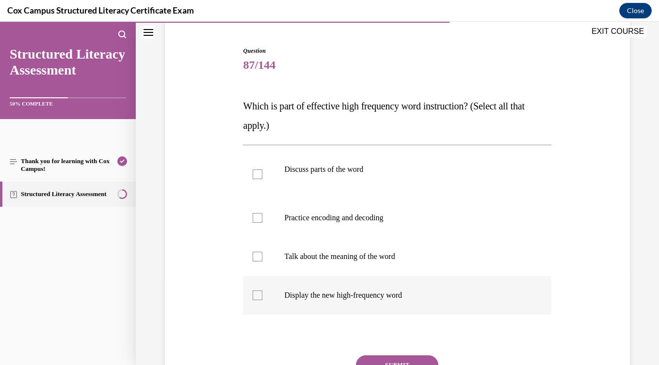
click at [380, 310] on label "Display the new high-frequency word" at bounding box center [397, 295] width 308 height 39
click at [262, 300] on input "Display the new high-frequency word" at bounding box center [258, 296] width 10 height 10
checkbox input "true"
click at [352, 272] on label "Talk about the meaning of the word" at bounding box center [397, 256] width 308 height 39
click at [262, 262] on input "Talk about the meaning of the word" at bounding box center [258, 257] width 10 height 10
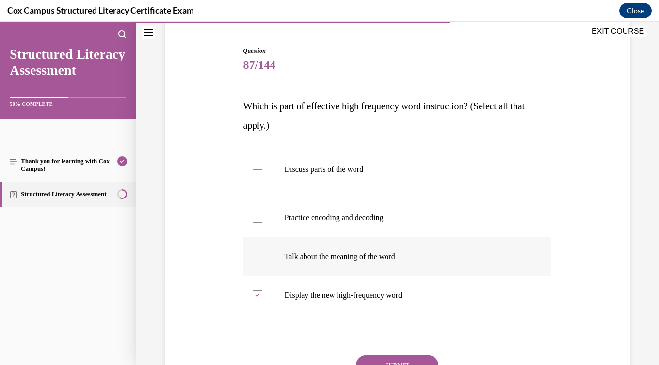
checkbox input "true"
click at [329, 230] on label "Practice encoding and decoding" at bounding box center [397, 218] width 308 height 39
click at [262, 223] on input "Practice encoding and decoding" at bounding box center [258, 218] width 10 height 10
checkbox input "true"
click at [309, 183] on div "Discuss parts of the word" at bounding box center [405, 174] width 243 height 19
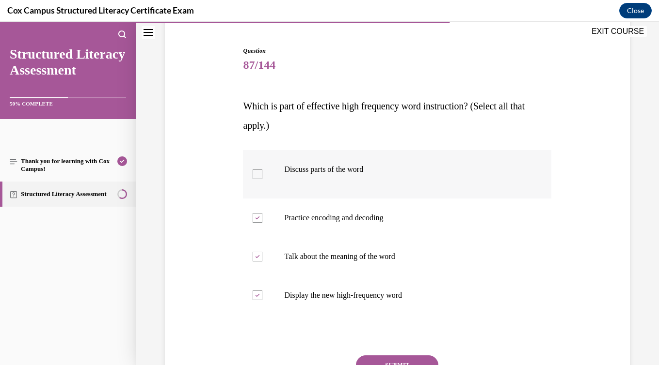
click at [262, 179] on input "Discuss parts of the word" at bounding box center [258, 175] width 10 height 10
checkbox input "true"
click at [379, 357] on button "SUBMIT" at bounding box center [397, 365] width 82 height 19
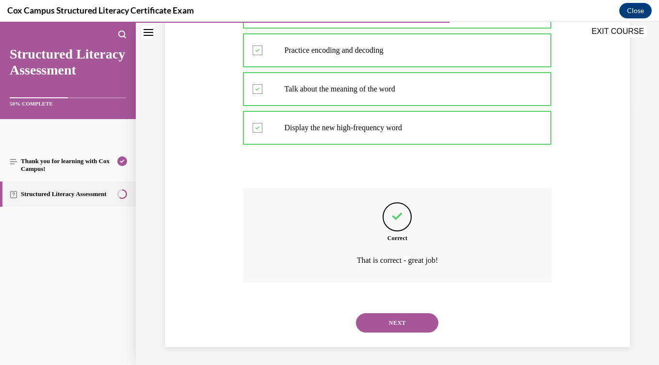
scroll to position [257, 0]
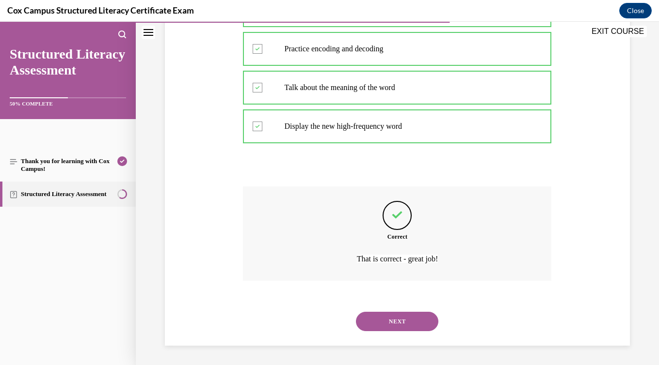
click at [387, 325] on button "NEXT" at bounding box center [397, 321] width 82 height 19
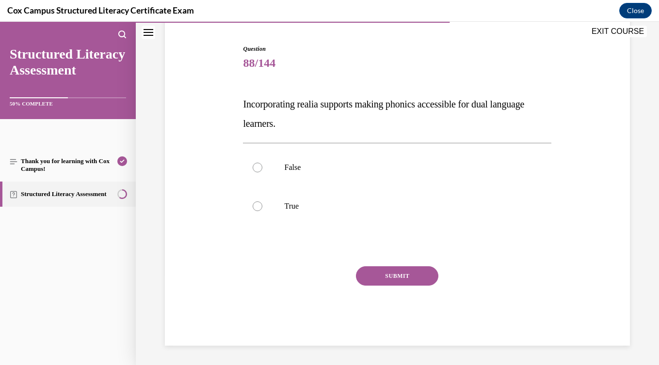
scroll to position [90, 0]
click at [291, 211] on p "True" at bounding box center [405, 207] width 243 height 10
click at [262, 211] on input "True" at bounding box center [258, 207] width 10 height 10
radio input "true"
click at [366, 271] on button "SUBMIT" at bounding box center [397, 276] width 82 height 19
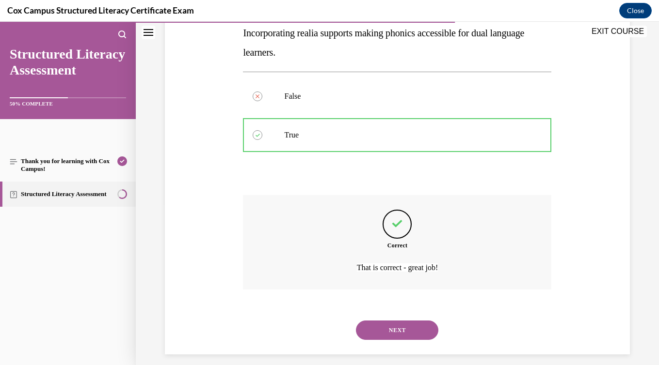
scroll to position [170, 0]
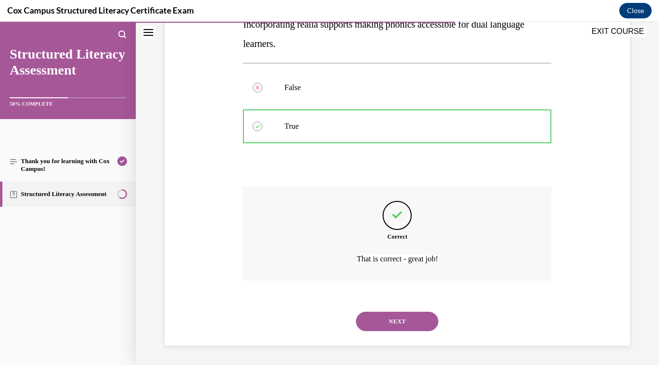
click at [411, 328] on button "NEXT" at bounding box center [397, 321] width 82 height 19
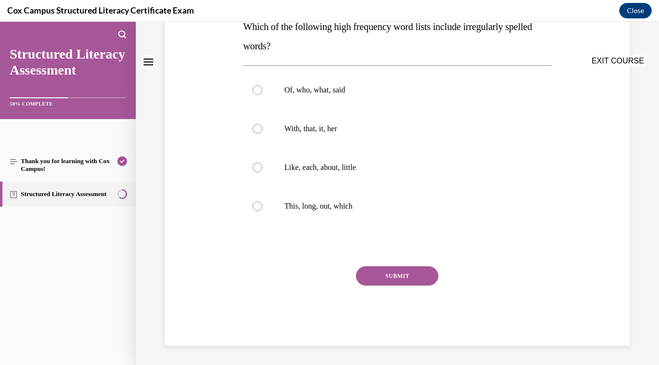
scroll to position [0, 0]
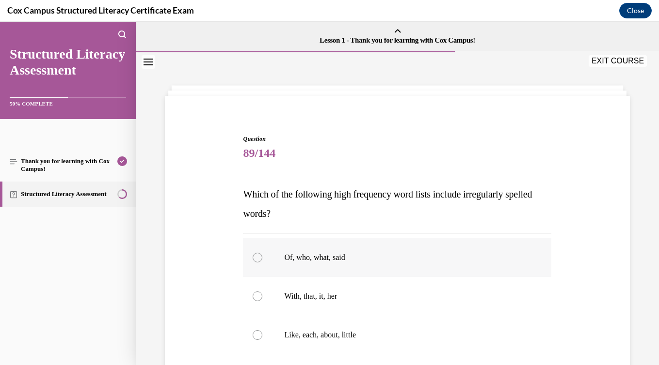
click at [381, 262] on p "Of, who, what, said" at bounding box center [405, 258] width 243 height 10
click at [262, 262] on input "Of, who, what, said" at bounding box center [258, 258] width 10 height 10
radio input "true"
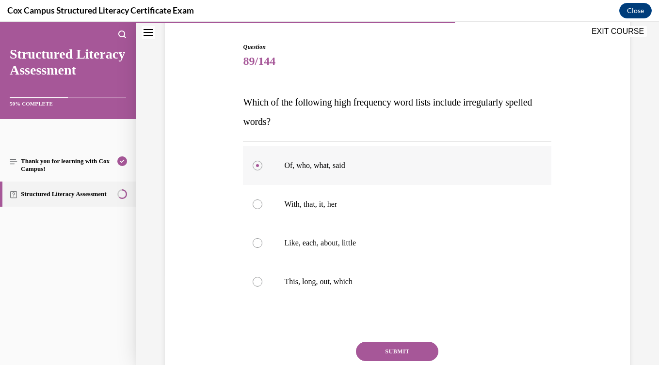
scroll to position [94, 0]
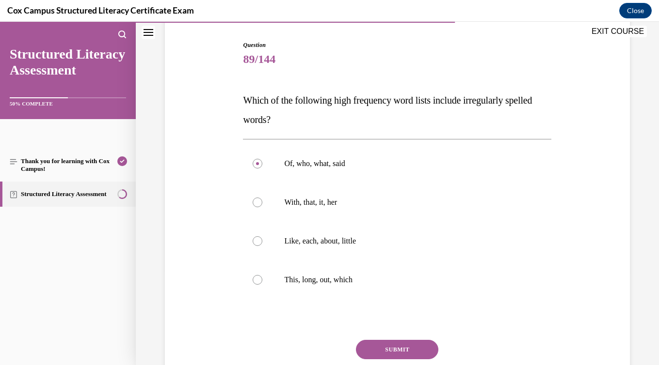
click at [421, 347] on button "SUBMIT" at bounding box center [397, 349] width 82 height 19
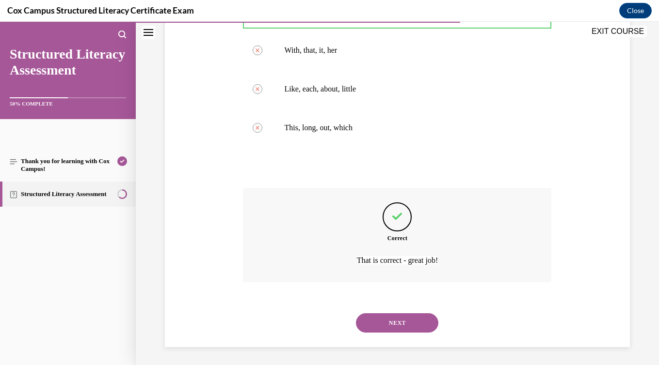
scroll to position [248, 0]
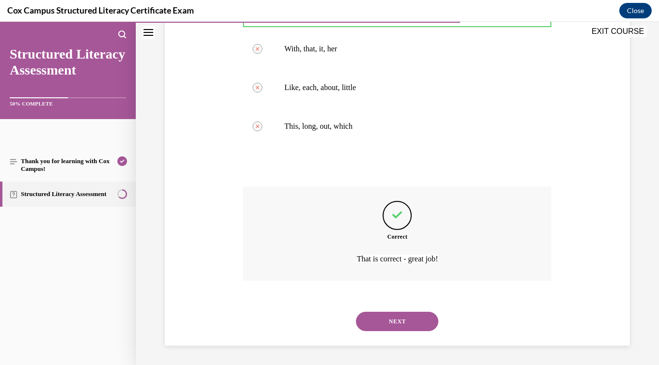
click at [414, 330] on button "NEXT" at bounding box center [397, 321] width 82 height 19
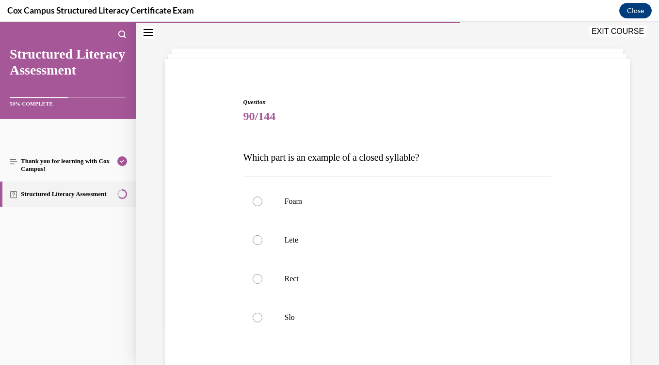
scroll to position [45, 0]
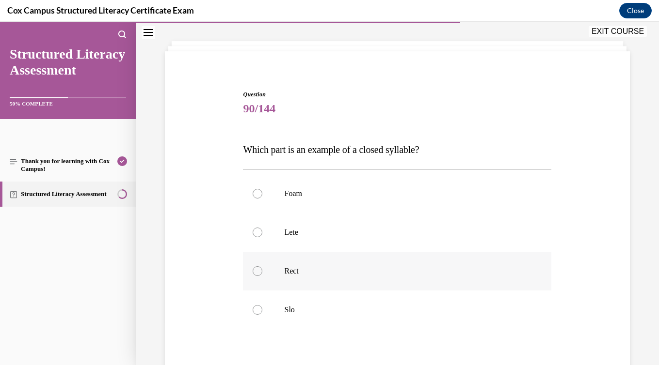
click at [400, 283] on label "Rect" at bounding box center [397, 271] width 308 height 39
click at [262, 276] on input "Rect" at bounding box center [258, 272] width 10 height 10
radio input "true"
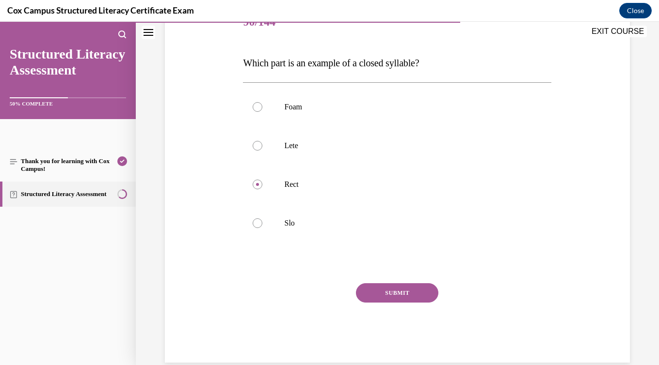
click at [405, 295] on button "SUBMIT" at bounding box center [397, 293] width 82 height 19
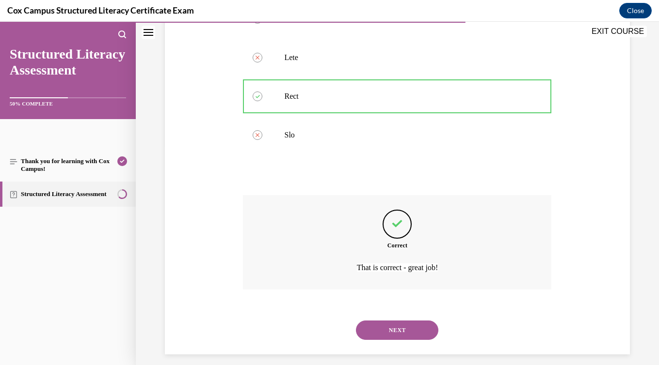
scroll to position [228, 0]
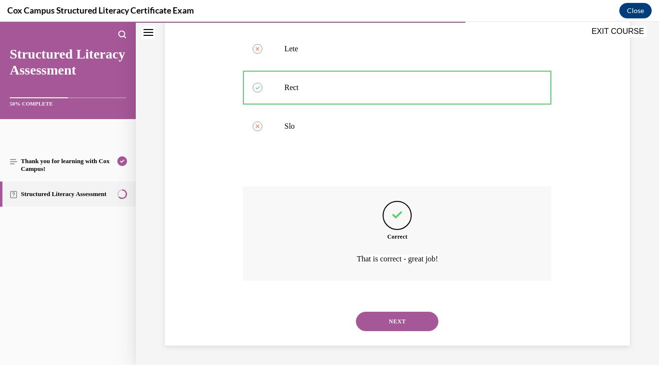
click at [407, 323] on button "NEXT" at bounding box center [397, 321] width 82 height 19
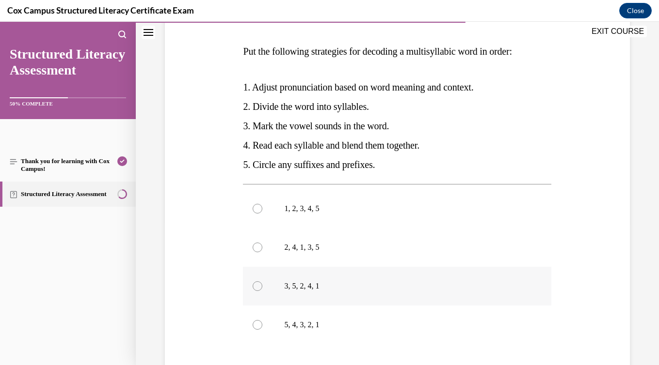
scroll to position [156, 0]
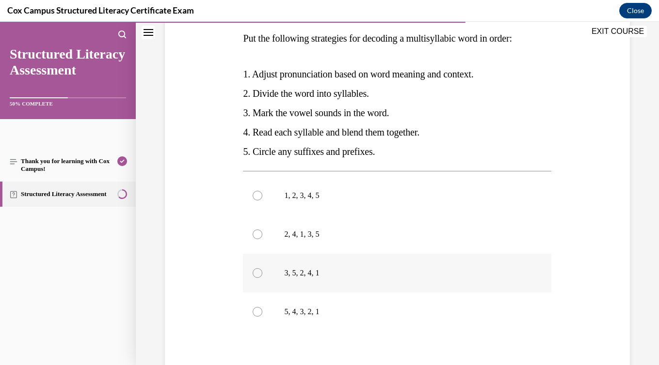
click at [374, 279] on label "3, 5, 2, 4, 1" at bounding box center [397, 273] width 308 height 39
click at [262, 278] on input "3, 5, 2, 4, 1" at bounding box center [258, 274] width 10 height 10
radio input "true"
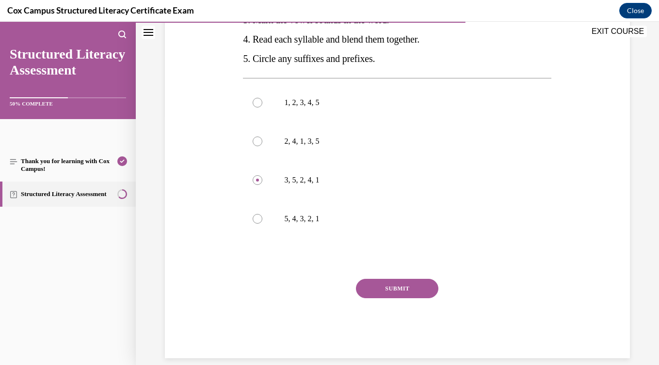
click at [384, 285] on button "SUBMIT" at bounding box center [397, 288] width 82 height 19
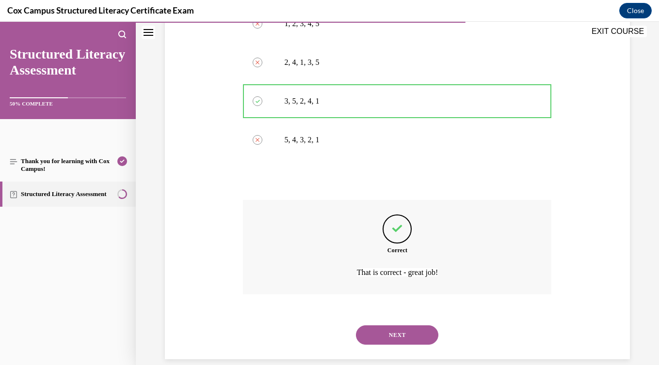
scroll to position [342, 0]
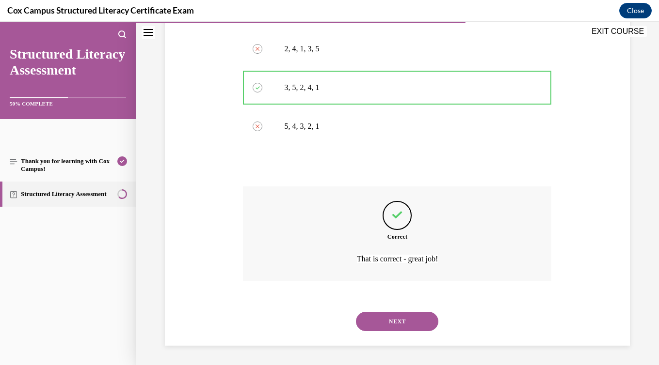
click at [423, 328] on button "NEXT" at bounding box center [397, 321] width 82 height 19
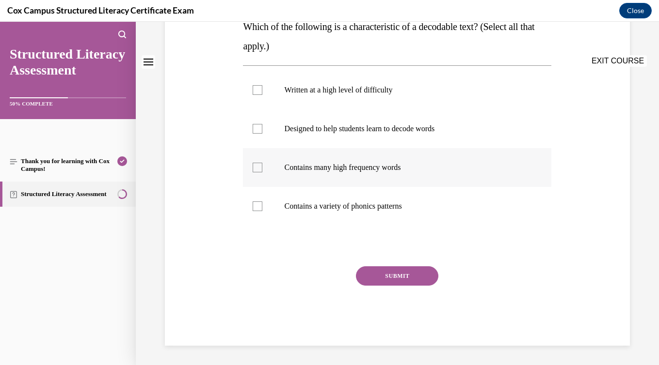
scroll to position [0, 0]
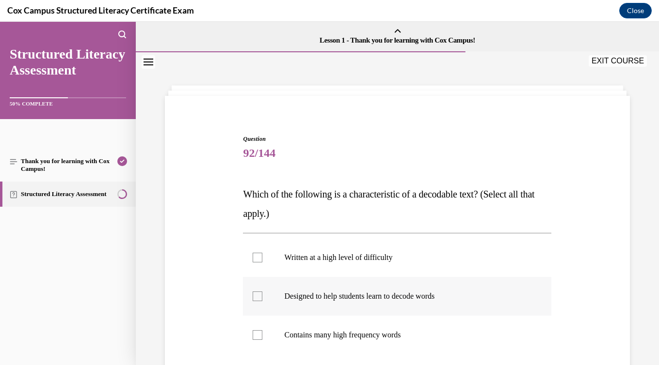
click at [388, 308] on label "Designed to help students learn to decode words" at bounding box center [397, 296] width 308 height 39
click at [262, 301] on input "Designed to help students learn to decode words" at bounding box center [258, 297] width 10 height 10
checkbox input "true"
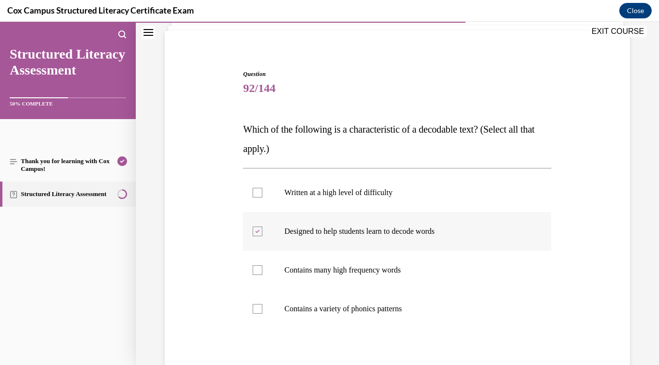
scroll to position [69, 0]
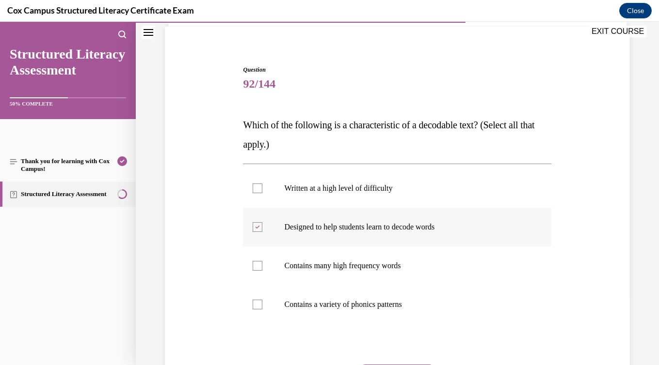
click at [388, 308] on p "Contains a variety of phonics patterns" at bounding box center [405, 305] width 243 height 10
click at [262, 308] on input "Contains a variety of phonics patterns" at bounding box center [258, 305] width 10 height 10
checkbox input "true"
click at [388, 280] on label "Contains many high frequency words" at bounding box center [397, 266] width 308 height 39
click at [262, 271] on input "Contains many high frequency words" at bounding box center [258, 266] width 10 height 10
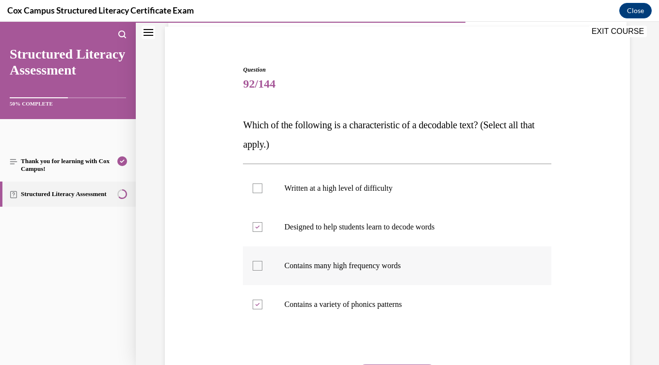
checkbox input "true"
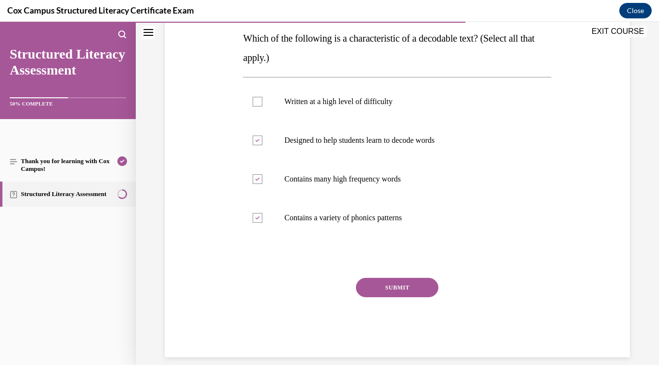
click at [395, 285] on button "SUBMIT" at bounding box center [397, 287] width 82 height 19
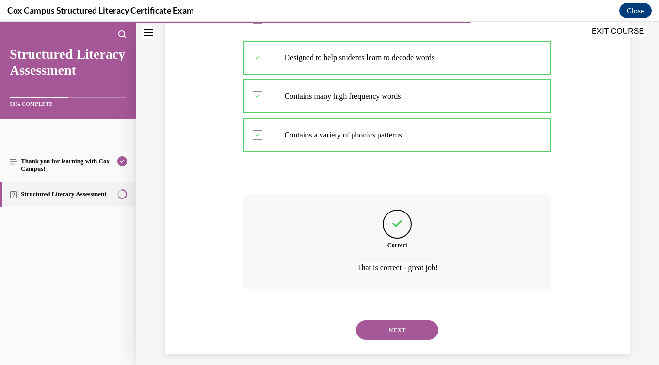
scroll to position [248, 0]
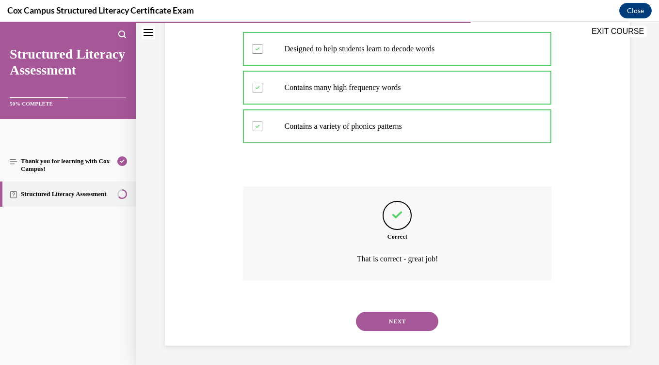
click at [409, 328] on button "NEXT" at bounding box center [397, 321] width 82 height 19
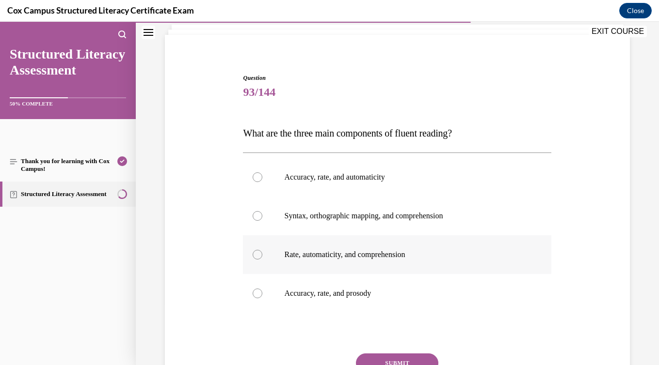
scroll to position [62, 0]
click at [381, 308] on label "Accuracy, rate, and prosody" at bounding box center [397, 292] width 308 height 39
click at [262, 298] on input "Accuracy, rate, and prosody" at bounding box center [258, 293] width 10 height 10
radio input "true"
click at [402, 363] on button "SUBMIT" at bounding box center [397, 362] width 82 height 19
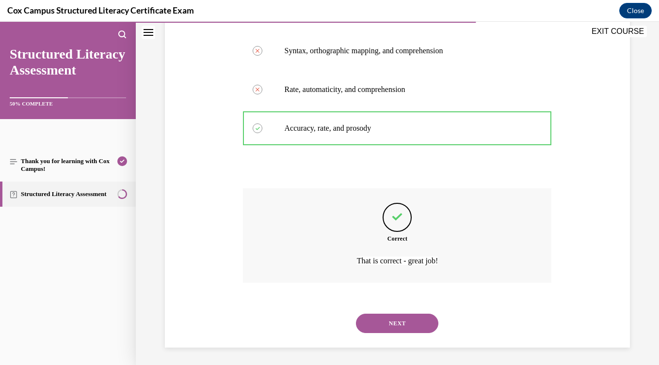
scroll to position [228, 0]
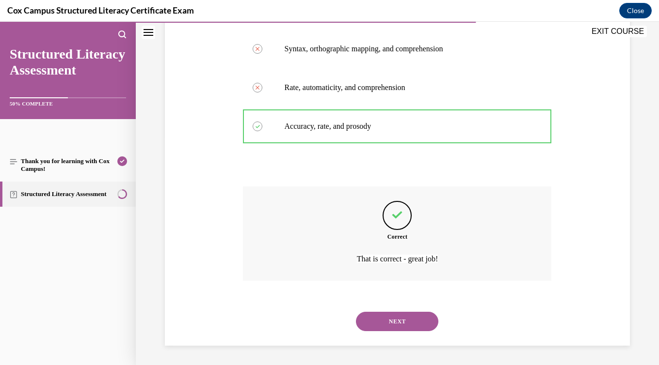
click at [387, 318] on button "NEXT" at bounding box center [397, 321] width 82 height 19
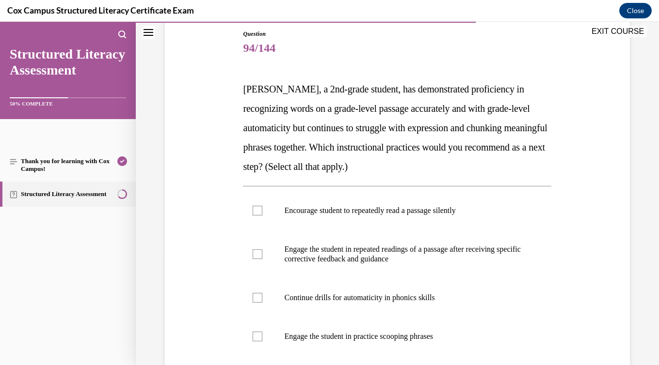
scroll to position [106, 0]
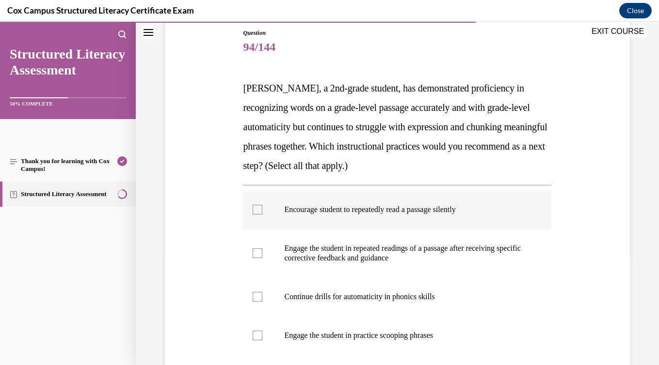
click at [333, 224] on label "Encourage student to repeatedly read a passage silently" at bounding box center [397, 209] width 308 height 39
click at [262, 215] on input "Encourage student to repeatedly read a passage silently" at bounding box center [258, 210] width 10 height 10
checkbox input "true"
click at [359, 322] on label "Engage the student in practice scooping phrases" at bounding box center [397, 335] width 308 height 39
click at [262, 331] on input "Engage the student in practice scooping phrases" at bounding box center [258, 336] width 10 height 10
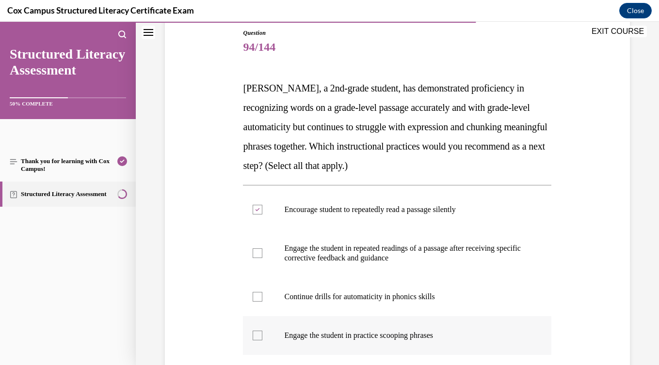
checkbox input "true"
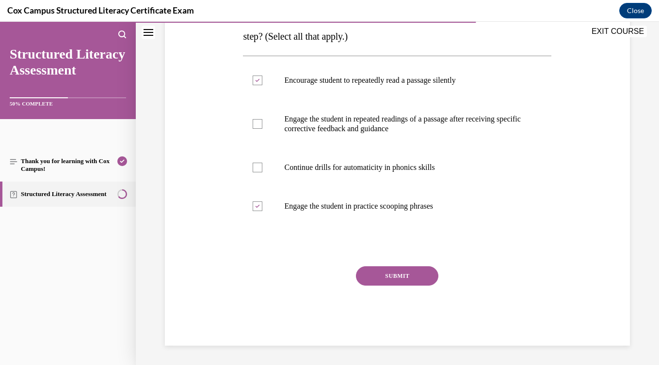
click at [378, 282] on button "SUBMIT" at bounding box center [397, 276] width 82 height 19
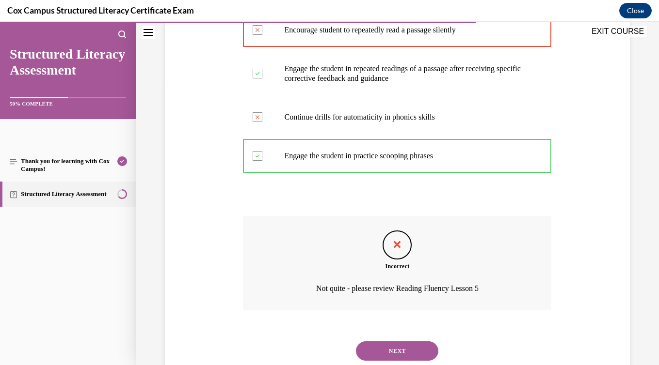
scroll to position [316, 0]
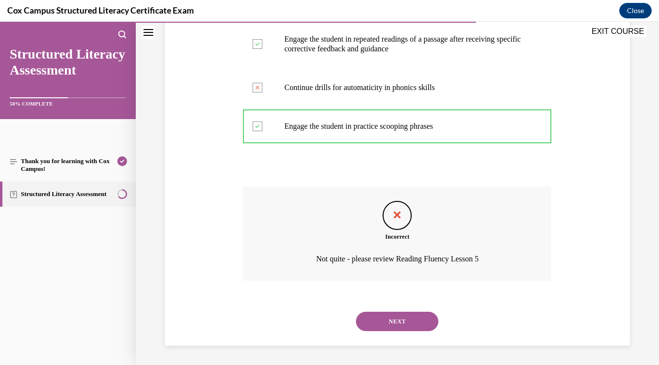
click at [399, 327] on button "NEXT" at bounding box center [397, 321] width 82 height 19
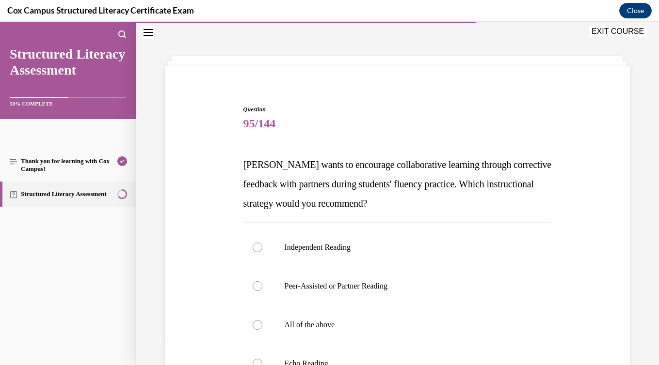
scroll to position [33, 0]
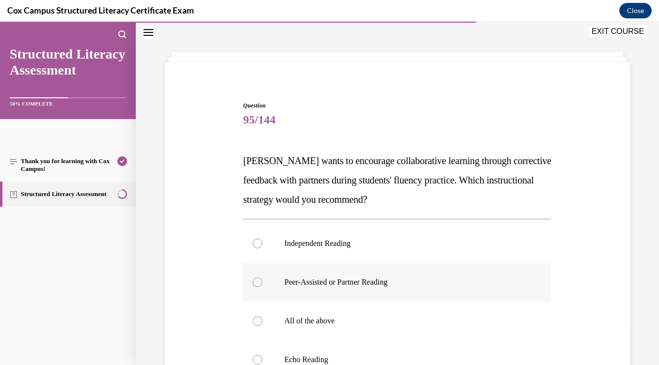
click at [386, 280] on p "Peer-Assisted or Partner Reading" at bounding box center [405, 283] width 243 height 10
click at [262, 280] on input "Peer-Assisted or Partner Reading" at bounding box center [258, 283] width 10 height 10
radio input "true"
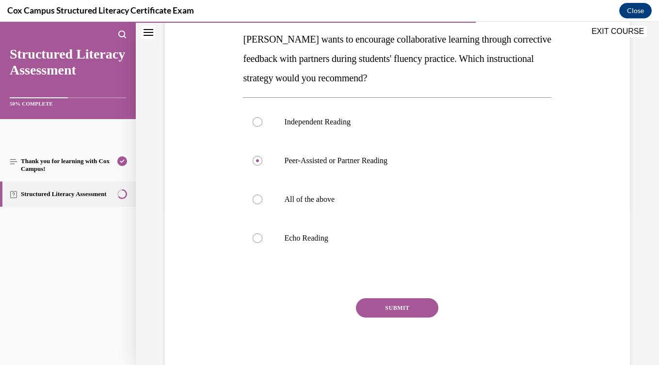
click at [389, 310] on button "SUBMIT" at bounding box center [397, 308] width 82 height 19
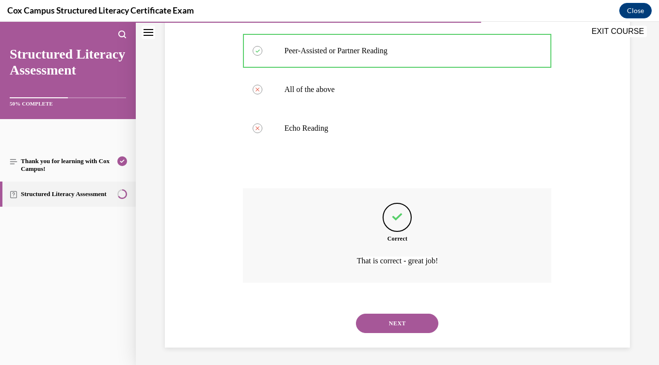
scroll to position [267, 0]
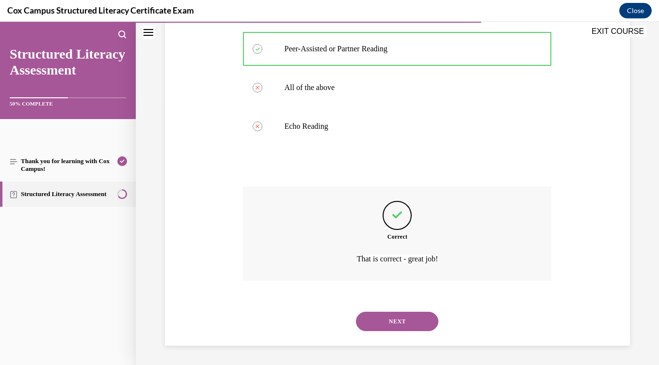
click at [391, 318] on button "NEXT" at bounding box center [397, 321] width 82 height 19
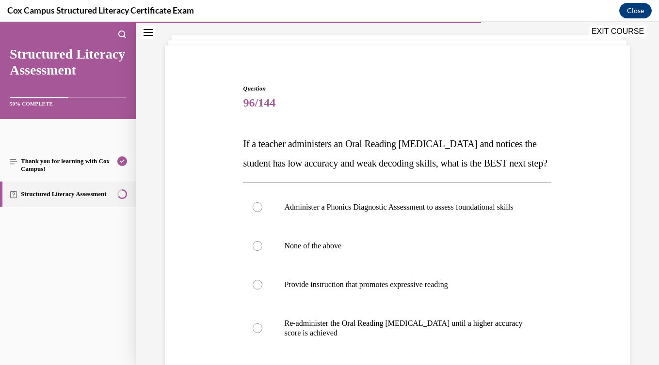
scroll to position [88, 0]
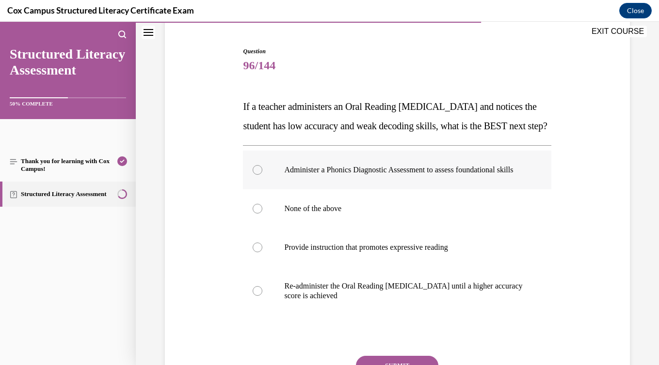
click at [376, 175] on p "Administer a Phonics Diagnostic Assessment to assess foundational skills" at bounding box center [405, 170] width 243 height 10
click at [262, 175] on input "Administer a Phonics Diagnostic Assessment to assess foundational skills" at bounding box center [258, 170] width 10 height 10
radio input "true"
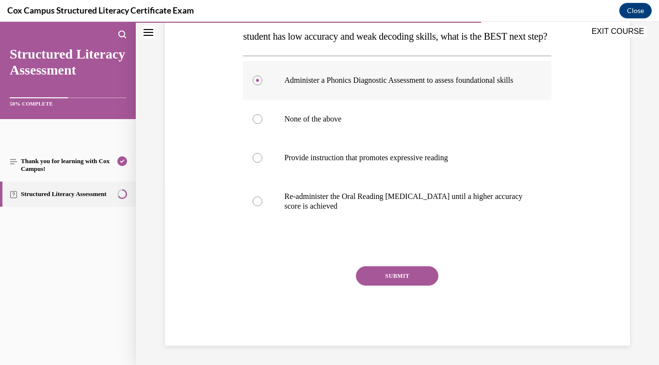
scroll to position [206, 0]
click at [392, 273] on button "SUBMIT" at bounding box center [397, 276] width 82 height 19
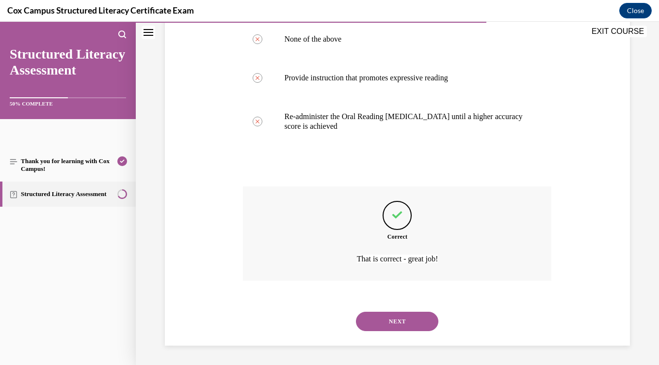
scroll to position [286, 0]
click at [395, 319] on button "NEXT" at bounding box center [397, 321] width 82 height 19
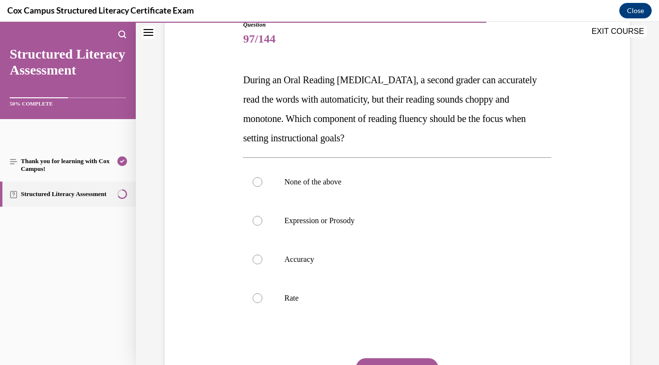
scroll to position [114, 0]
click at [368, 214] on label "Expression or Prosody" at bounding box center [397, 221] width 308 height 39
click at [262, 216] on input "Expression or Prosody" at bounding box center [258, 221] width 10 height 10
radio input "true"
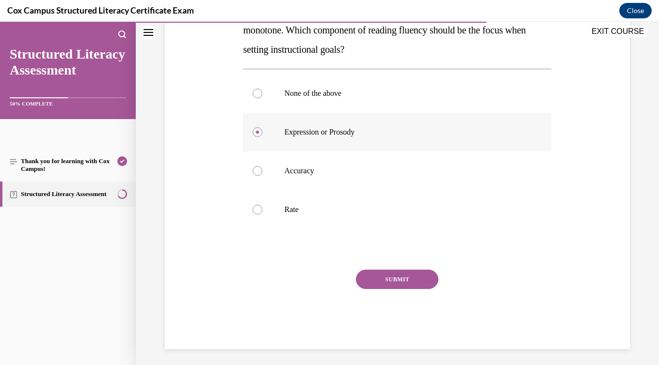
scroll to position [206, 0]
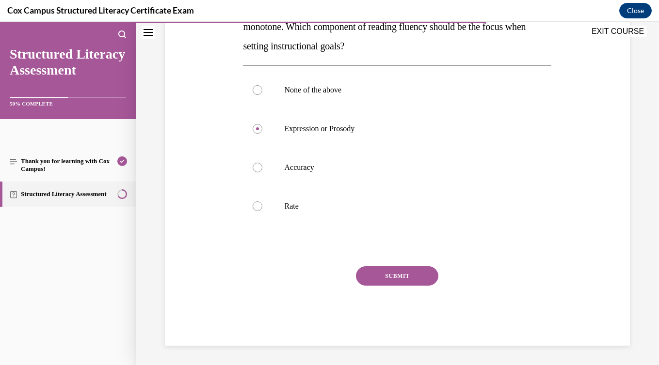
click at [380, 269] on button "SUBMIT" at bounding box center [397, 276] width 82 height 19
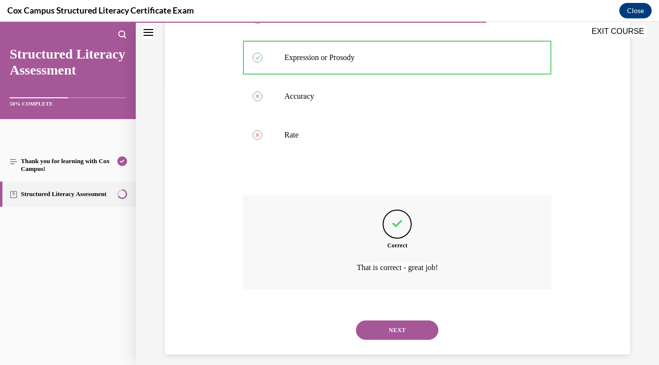
scroll to position [286, 0]
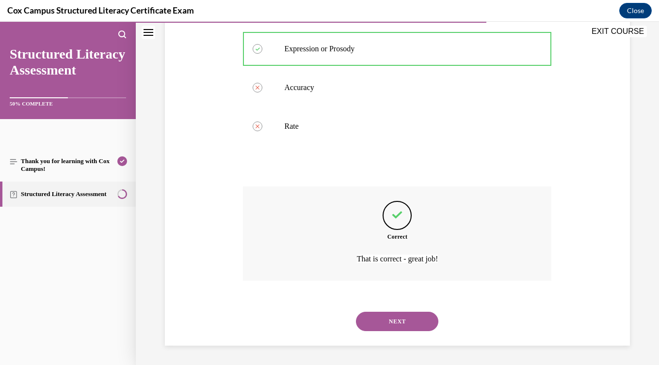
click at [383, 315] on button "NEXT" at bounding box center [397, 321] width 82 height 19
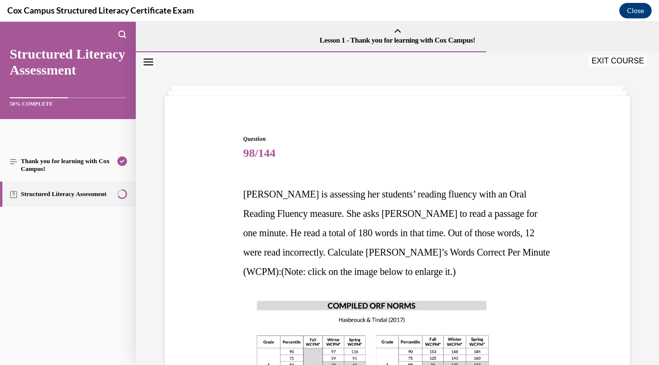
scroll to position [135, 0]
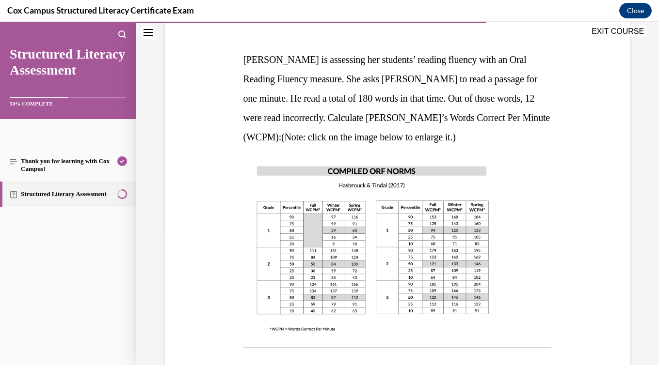
click at [383, 315] on img at bounding box center [373, 249] width 260 height 184
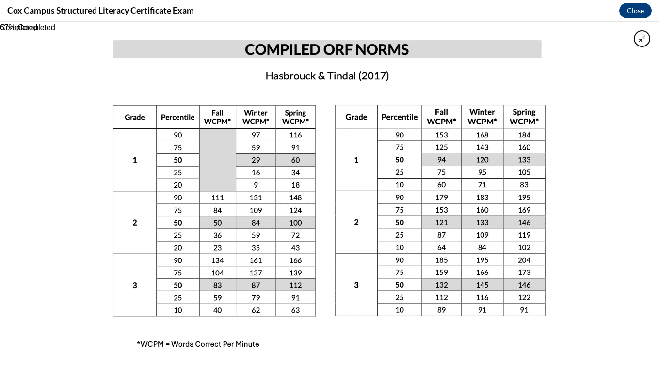
click at [392, 268] on img at bounding box center [329, 194] width 485 height 344
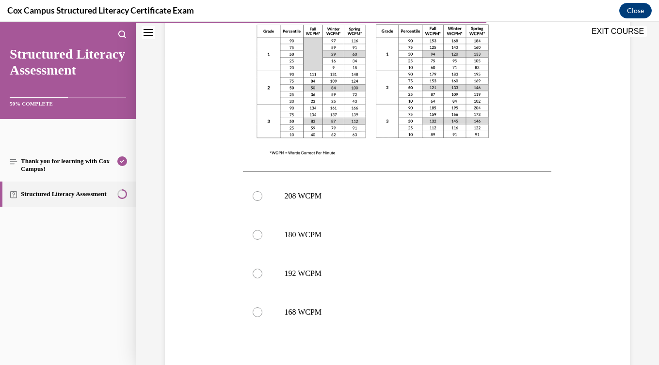
scroll to position [314, 0]
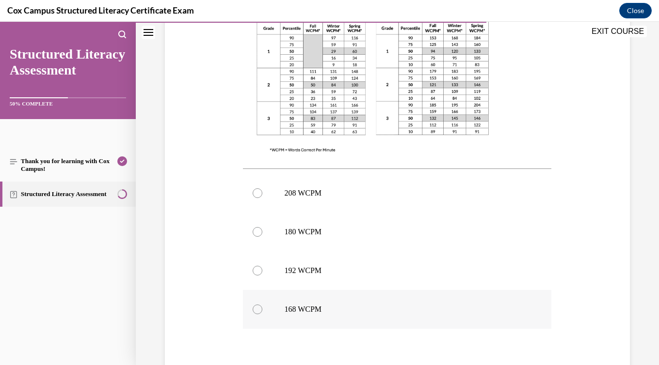
click at [389, 314] on p "168 WCPM" at bounding box center [405, 310] width 243 height 10
click at [262, 314] on input "168 WCPM" at bounding box center [258, 310] width 10 height 10
radio input "true"
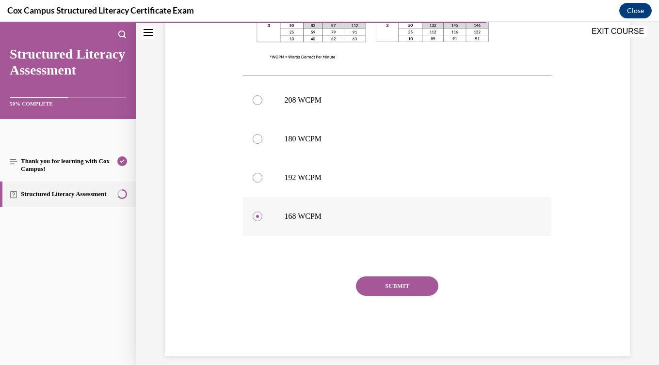
scroll to position [408, 0]
click at [393, 288] on button "SUBMIT" at bounding box center [397, 285] width 82 height 19
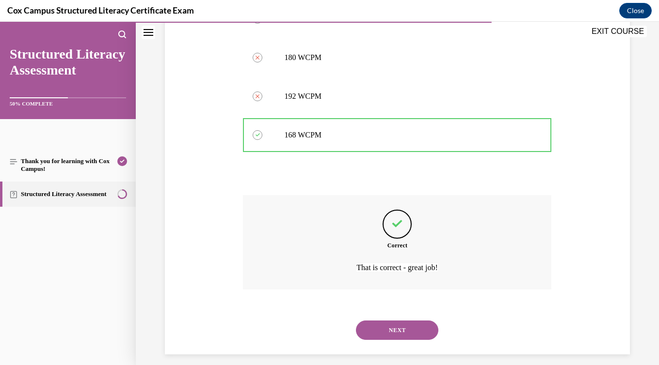
scroll to position [497, 0]
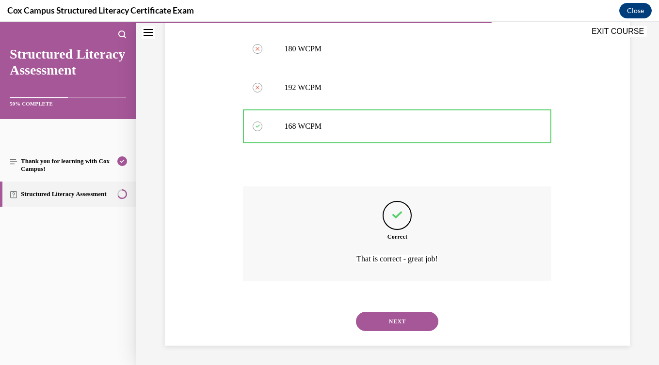
click at [396, 320] on button "NEXT" at bounding box center [397, 321] width 82 height 19
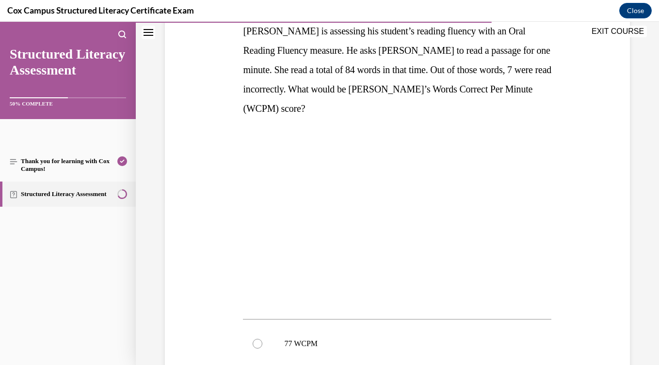
scroll to position [140, 0]
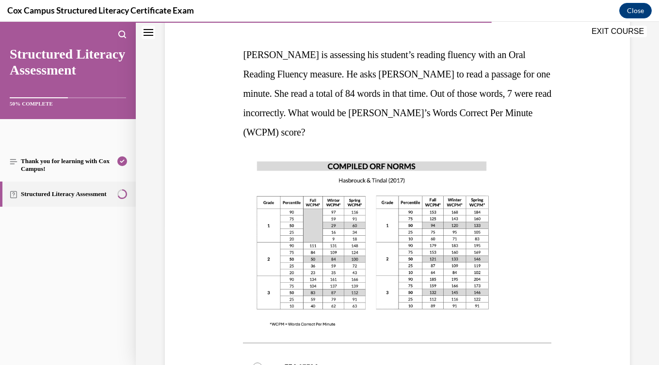
click at [391, 284] on img at bounding box center [373, 244] width 260 height 184
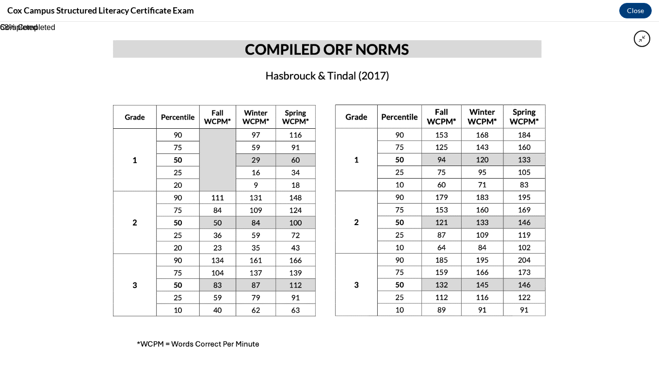
click at [391, 284] on img at bounding box center [329, 194] width 485 height 344
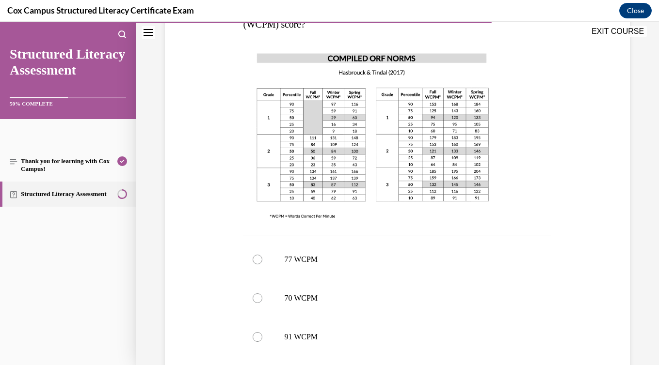
scroll to position [250, 0]
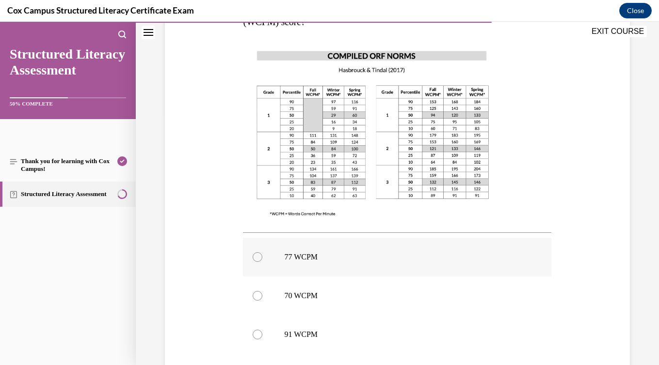
click at [361, 258] on p "77 WCPM" at bounding box center [405, 258] width 243 height 10
click at [262, 258] on input "77 WCPM" at bounding box center [258, 258] width 10 height 10
radio input "true"
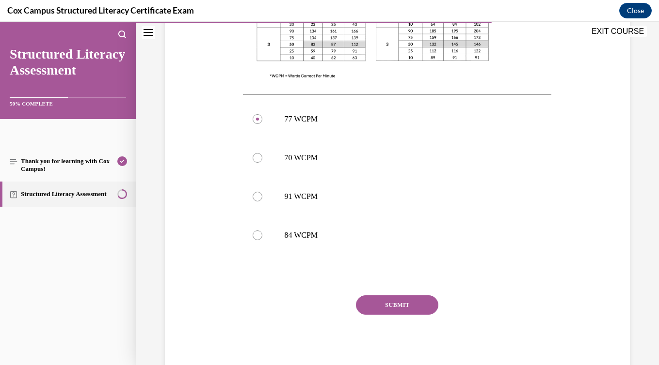
click at [393, 303] on button "SUBMIT" at bounding box center [397, 305] width 82 height 19
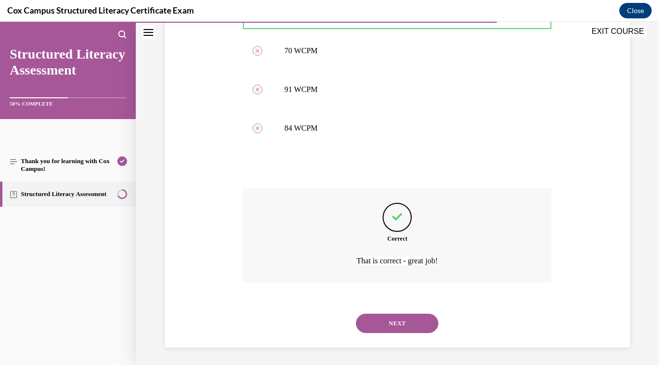
scroll to position [497, 0]
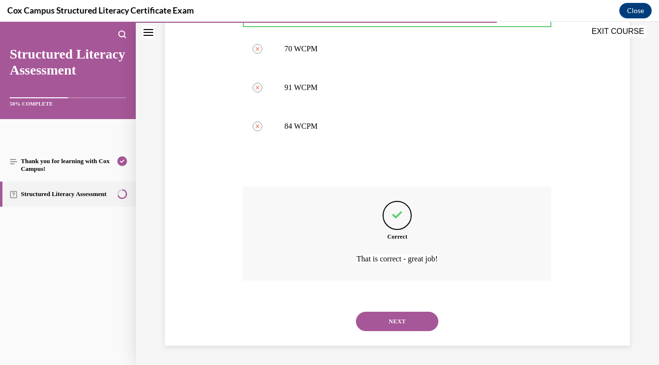
click at [399, 318] on button "NEXT" at bounding box center [397, 321] width 82 height 19
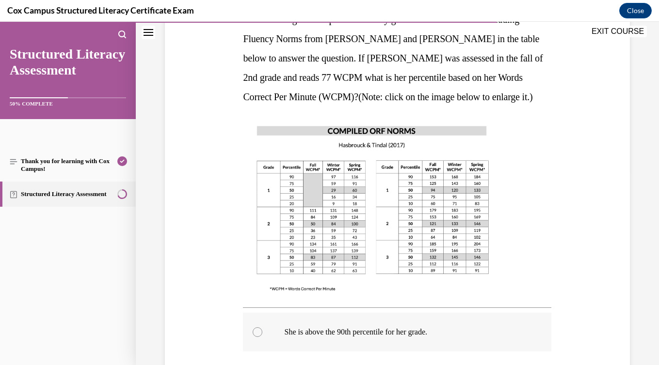
scroll to position [229, 0]
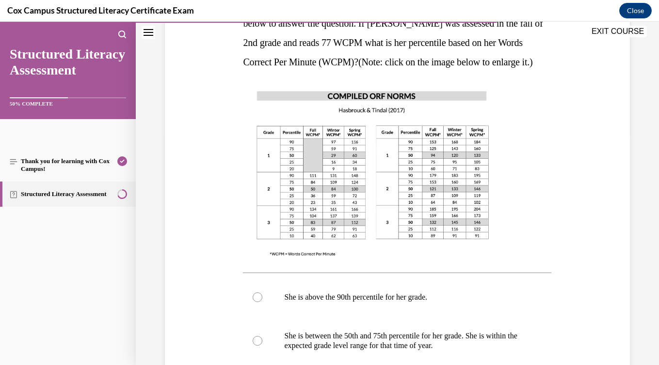
click at [397, 213] on img at bounding box center [373, 173] width 260 height 184
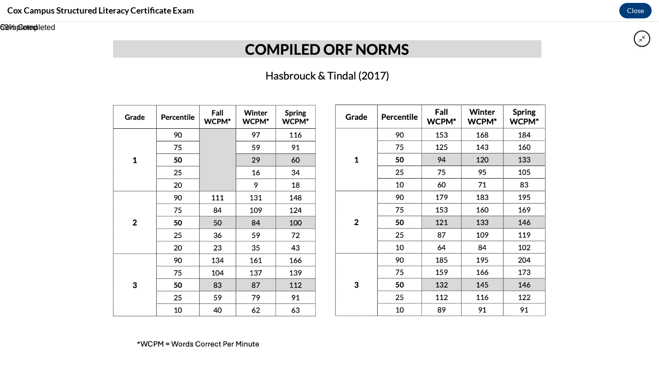
click at [397, 213] on img at bounding box center [329, 194] width 485 height 344
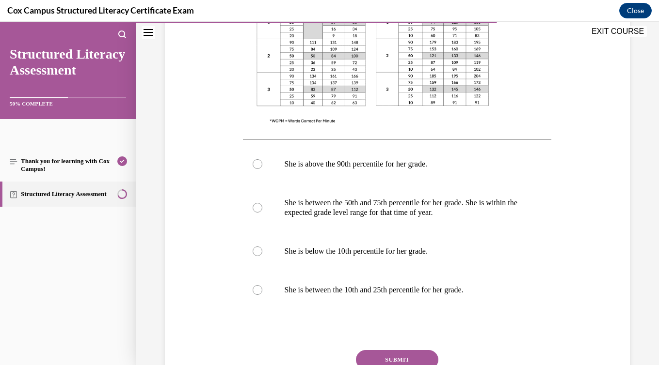
scroll to position [363, 0]
click at [397, 213] on p "She is between the 50th and 75th percentile for her grade. She is within the ex…" at bounding box center [405, 207] width 243 height 19
click at [262, 212] on input "She is between the 50th and 75th percentile for her grade. She is within the ex…" at bounding box center [258, 208] width 10 height 10
radio input "true"
click at [408, 359] on button "SUBMIT" at bounding box center [397, 359] width 82 height 19
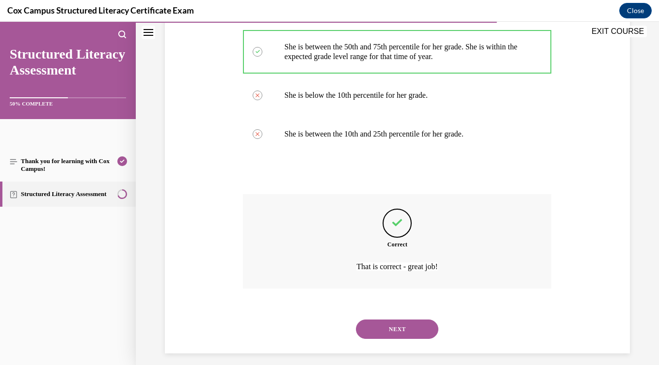
scroll to position [526, 0]
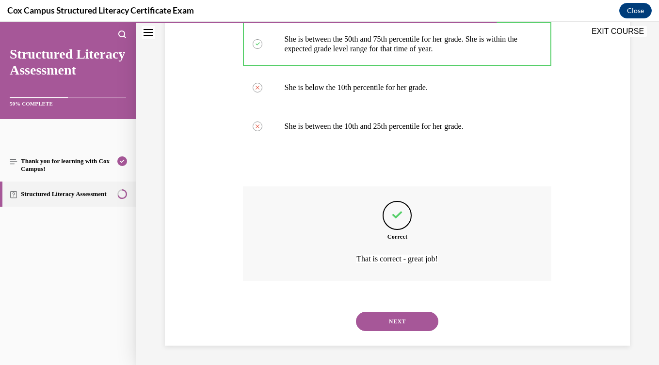
click at [403, 319] on button "NEXT" at bounding box center [397, 321] width 82 height 19
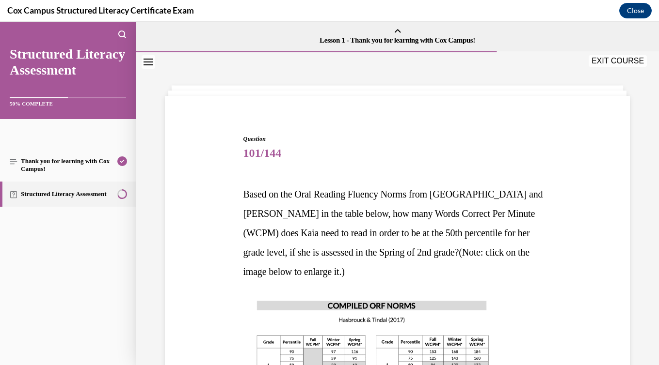
scroll to position [106, 0]
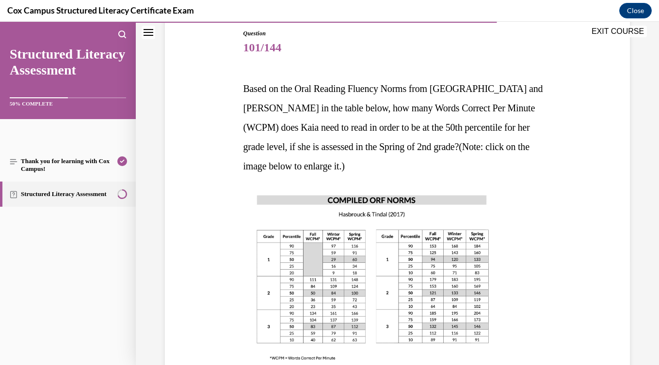
click at [402, 283] on img at bounding box center [373, 278] width 260 height 184
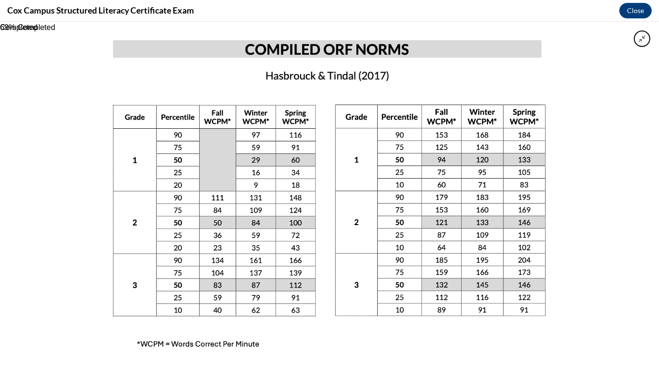
click at [402, 283] on img at bounding box center [329, 194] width 485 height 344
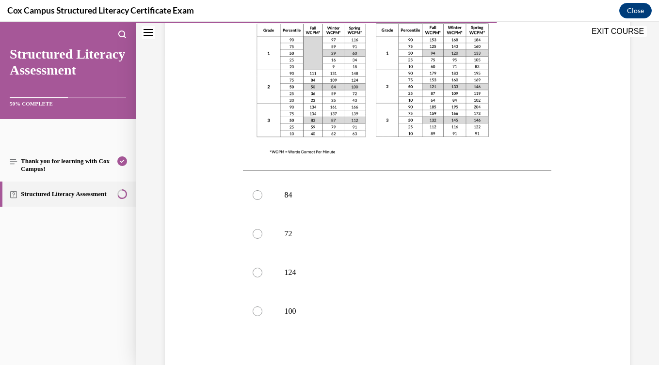
scroll to position [313, 0]
click at [368, 323] on label "100" at bounding box center [397, 311] width 308 height 39
click at [262, 316] on input "100" at bounding box center [258, 311] width 10 height 10
radio input "true"
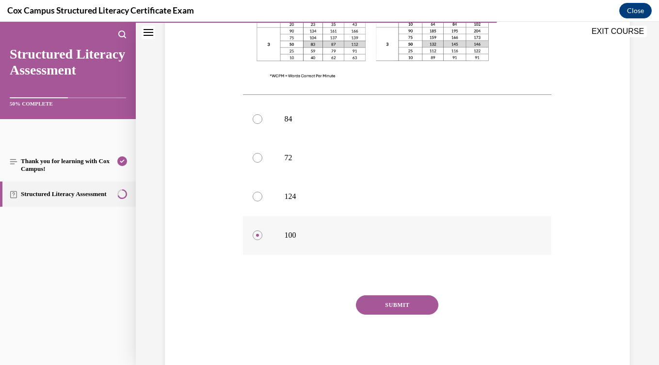
scroll to position [389, 0]
click at [382, 311] on button "SUBMIT" at bounding box center [397, 304] width 82 height 19
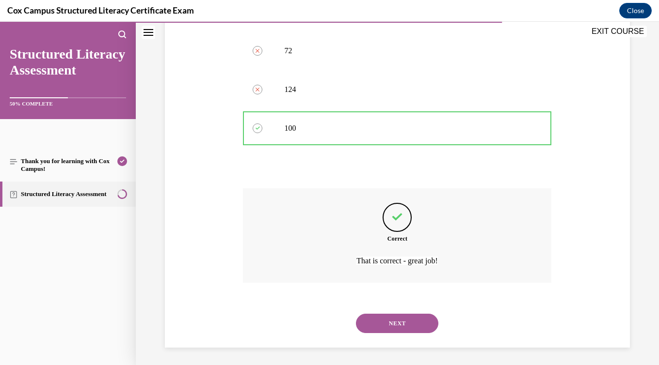
scroll to position [497, 0]
click at [386, 324] on button "NEXT" at bounding box center [397, 321] width 82 height 19
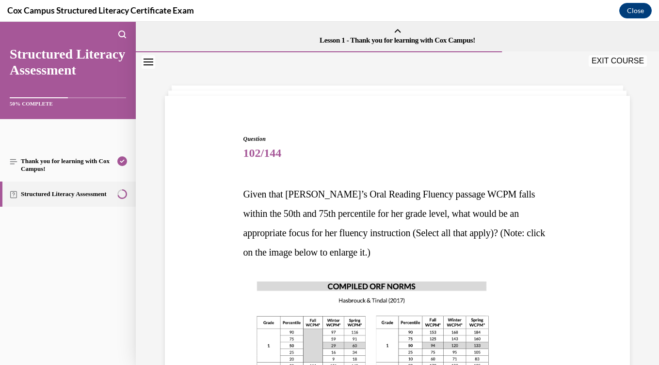
click at [386, 324] on img at bounding box center [373, 364] width 260 height 184
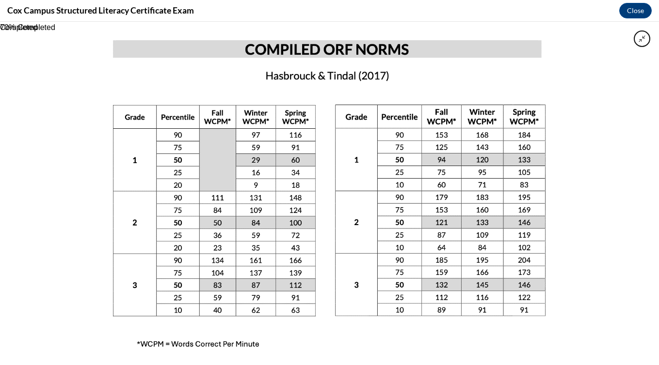
click at [384, 286] on img at bounding box center [329, 194] width 485 height 344
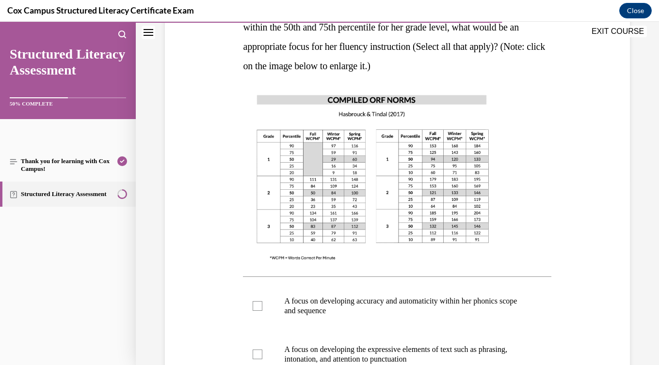
scroll to position [287, 0]
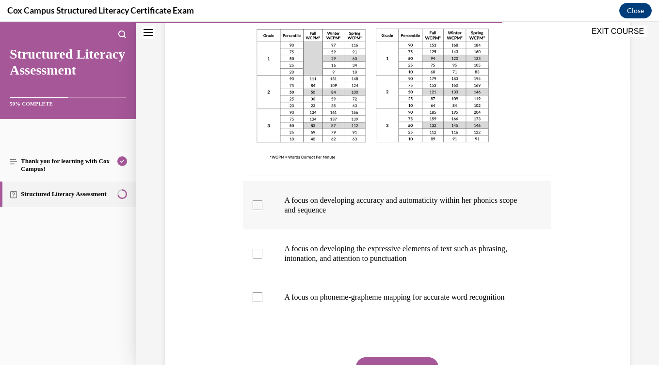
click at [368, 216] on label "A focus on developing accuracy and automaticity within her phonics scope and se…" at bounding box center [397, 205] width 308 height 48
click at [262, 210] on input "A focus on developing accuracy and automaticity within her phonics scope and se…" at bounding box center [258, 206] width 10 height 10
checkbox input "true"
click at [372, 256] on p "A focus on developing the expressive elements of text such as phrasing, intonat…" at bounding box center [405, 253] width 243 height 19
click at [262, 256] on input "A focus on developing the expressive elements of text such as phrasing, intonat…" at bounding box center [258, 254] width 10 height 10
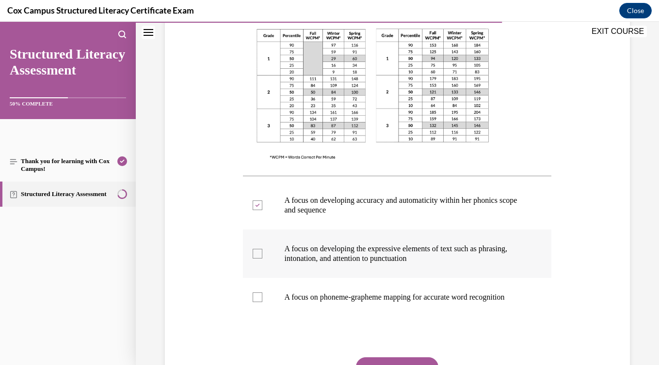
checkbox input "true"
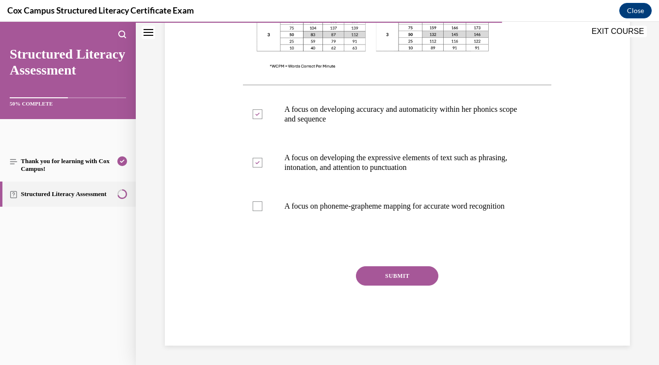
click at [389, 274] on button "SUBMIT" at bounding box center [397, 276] width 82 height 19
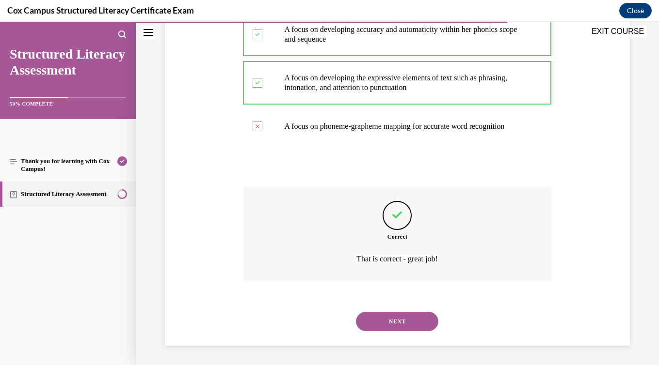
click at [394, 323] on button "NEXT" at bounding box center [397, 321] width 82 height 19
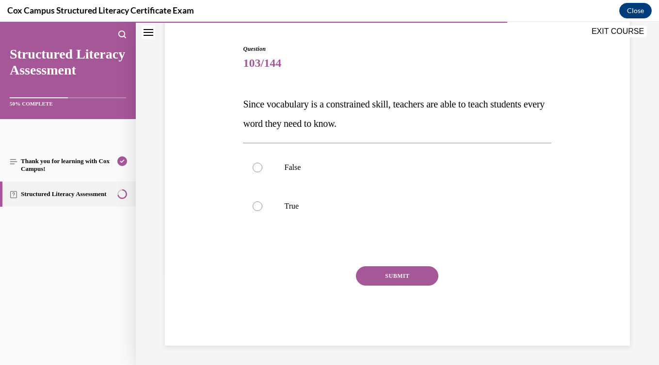
scroll to position [90, 0]
click at [356, 184] on label "False" at bounding box center [397, 167] width 308 height 39
click at [262, 173] on input "False" at bounding box center [258, 168] width 10 height 10
radio input "true"
click at [396, 281] on button "SUBMIT" at bounding box center [397, 276] width 82 height 19
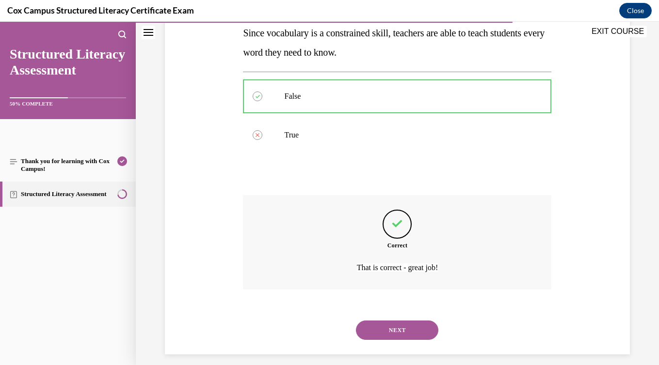
scroll to position [170, 0]
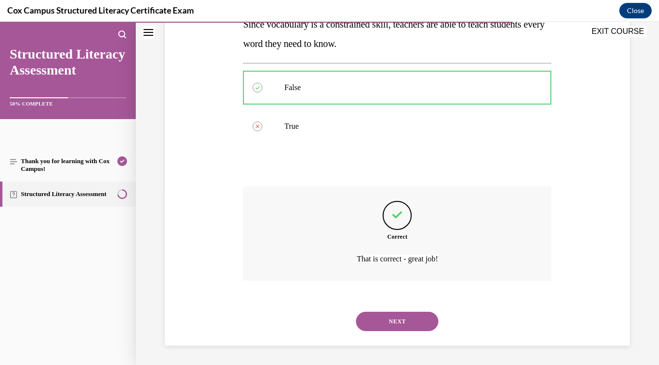
click at [401, 321] on button "NEXT" at bounding box center [397, 321] width 82 height 19
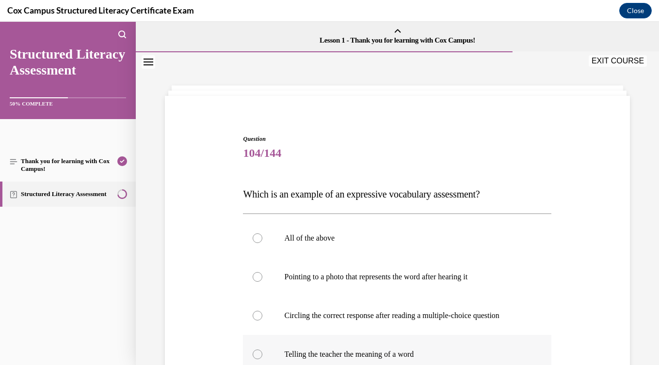
click at [397, 350] on p "Telling the teacher the meaning of a word" at bounding box center [405, 355] width 243 height 10
click at [262, 350] on input "Telling the teacher the meaning of a word" at bounding box center [258, 355] width 10 height 10
radio input "true"
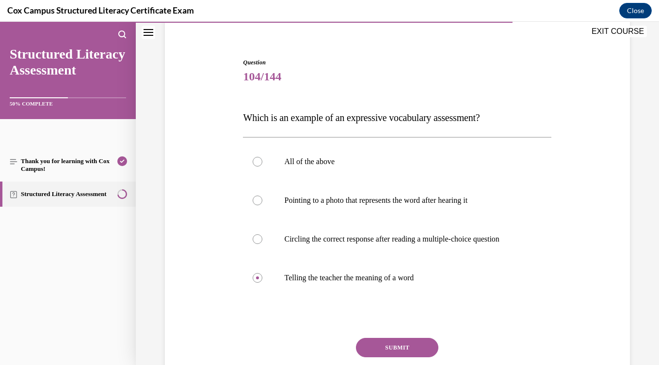
click at [397, 348] on button "SUBMIT" at bounding box center [397, 347] width 82 height 19
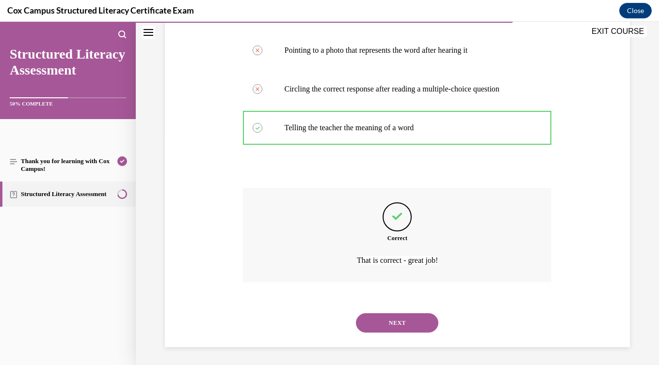
scroll to position [228, 0]
click at [394, 312] on div "NEXT" at bounding box center [397, 321] width 308 height 39
click at [395, 327] on button "NEXT" at bounding box center [397, 321] width 82 height 19
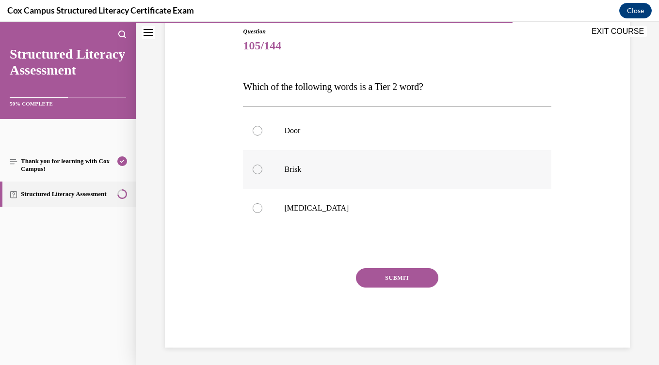
click at [341, 185] on label "Brisk" at bounding box center [397, 169] width 308 height 39
click at [262, 174] on input "Brisk" at bounding box center [258, 170] width 10 height 10
radio input "true"
click at [380, 281] on button "SUBMIT" at bounding box center [397, 278] width 82 height 19
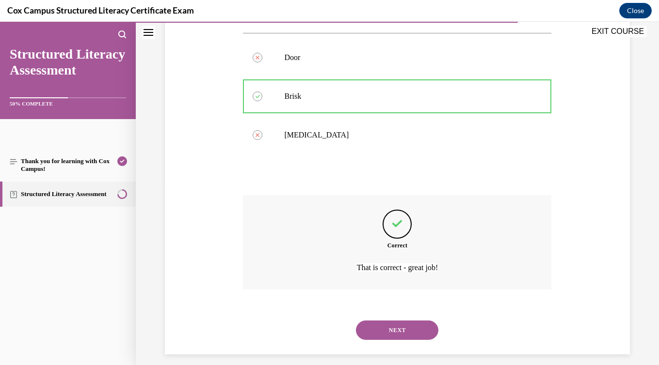
scroll to position [190, 0]
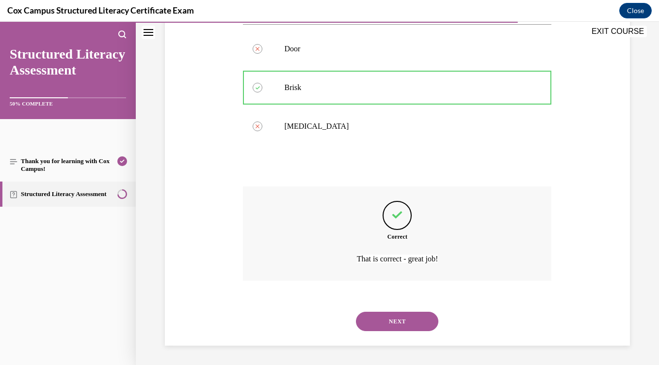
click at [384, 326] on button "NEXT" at bounding box center [397, 321] width 82 height 19
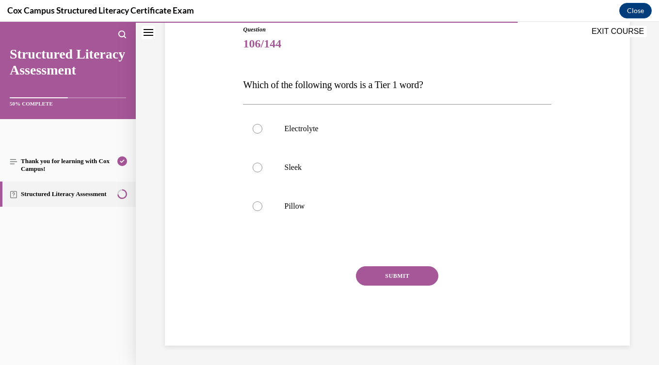
scroll to position [108, 0]
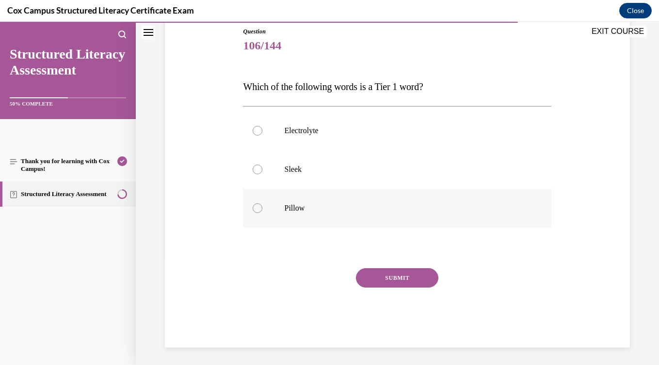
click at [322, 204] on p "Pillow" at bounding box center [405, 209] width 243 height 10
click at [262, 204] on input "Pillow" at bounding box center [258, 209] width 10 height 10
radio input "true"
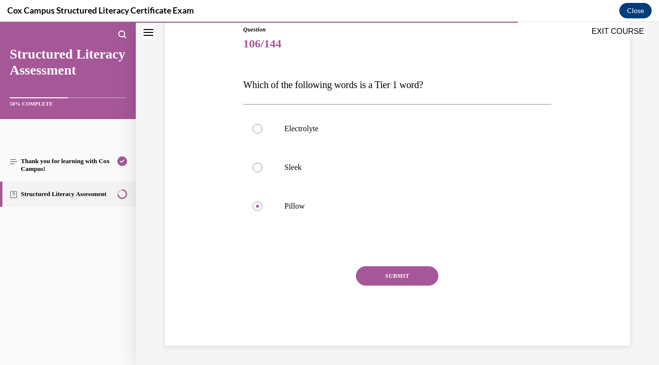
click at [404, 283] on button "SUBMIT" at bounding box center [397, 276] width 82 height 19
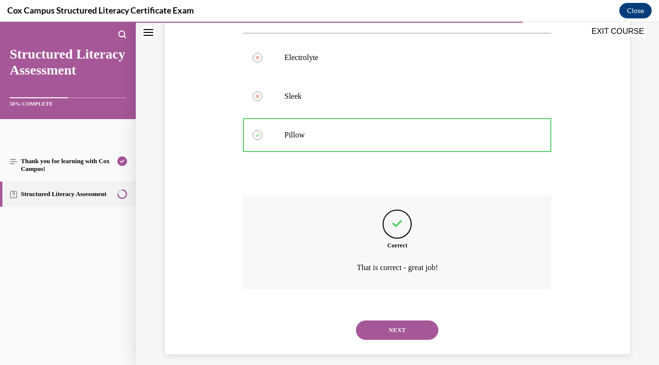
scroll to position [190, 0]
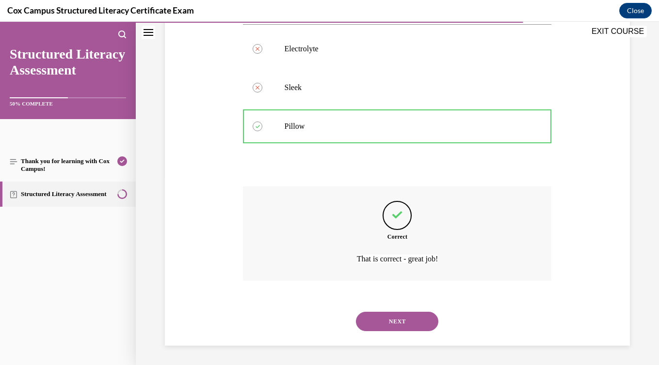
click at [403, 317] on button "NEXT" at bounding box center [397, 321] width 82 height 19
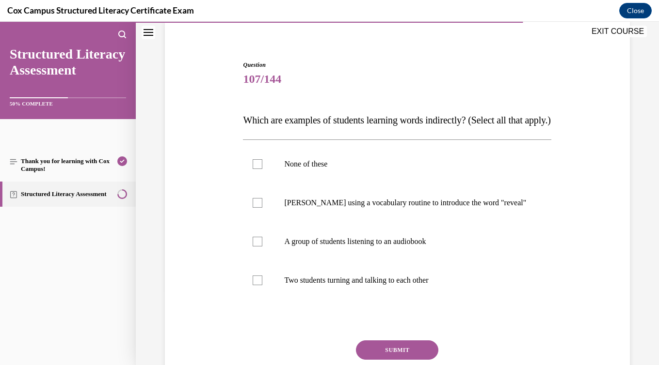
scroll to position [76, 0]
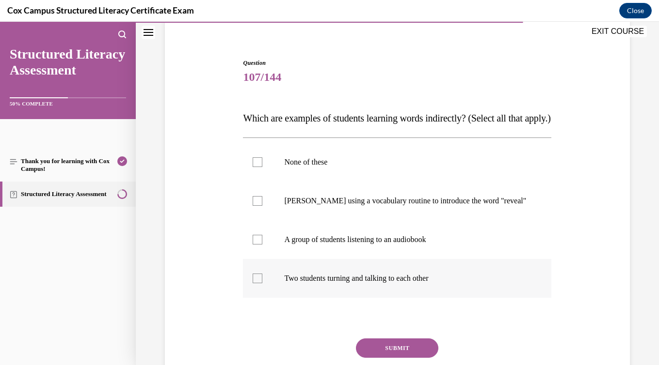
click at [398, 284] on p "Two students turning and talking to each other" at bounding box center [405, 279] width 243 height 10
click at [262, 284] on input "Two students turning and talking to each other" at bounding box center [258, 279] width 10 height 10
checkbox input "true"
click at [385, 245] on p "A group of students listening to an audiobook" at bounding box center [405, 240] width 243 height 10
click at [262, 245] on input "A group of students listening to an audiobook" at bounding box center [258, 240] width 10 height 10
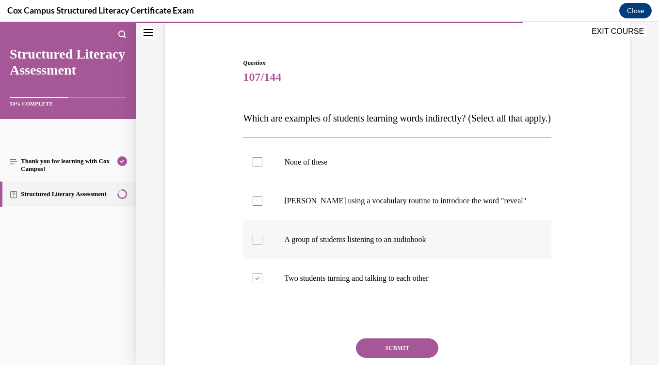
checkbox input "true"
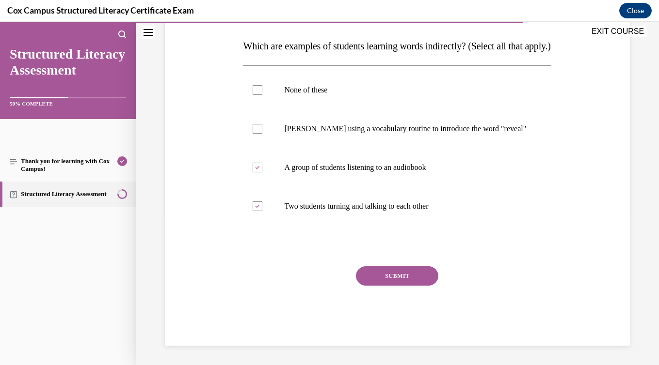
click at [396, 282] on button "SUBMIT" at bounding box center [397, 276] width 82 height 19
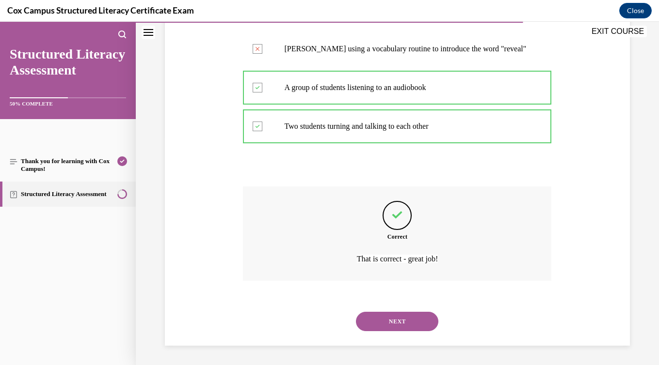
scroll to position [248, 0]
click at [395, 322] on button "NEXT" at bounding box center [397, 321] width 82 height 19
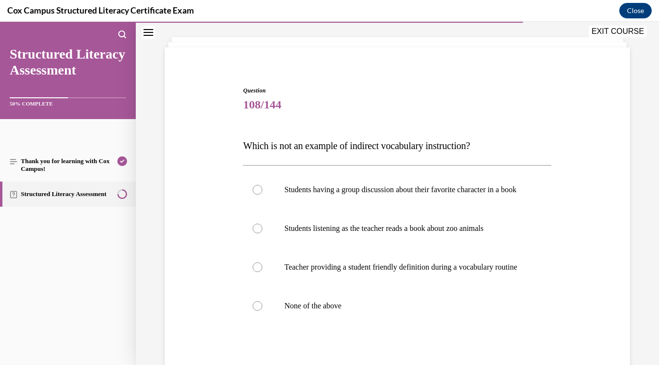
scroll to position [71, 0]
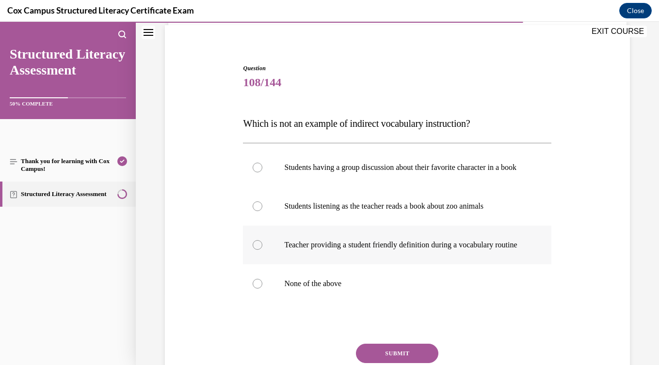
click at [385, 250] on p "Teacher providing a student friendly definition during a vocabulary routine" at bounding box center [405, 245] width 243 height 10
click at [262, 250] on input "Teacher providing a student friendly definition during a vocabulary routine" at bounding box center [258, 245] width 10 height 10
radio input "true"
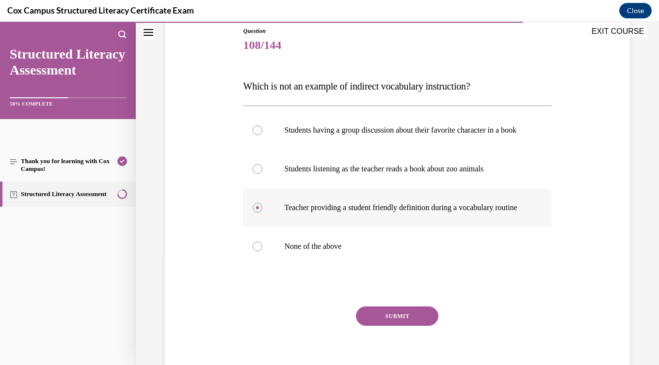
scroll to position [168, 0]
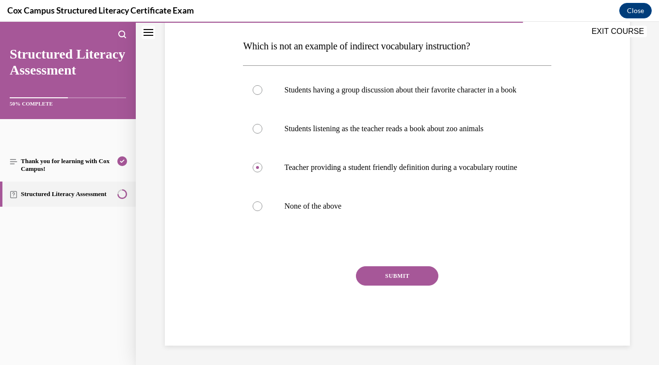
click at [388, 277] on button "SUBMIT" at bounding box center [397, 276] width 82 height 19
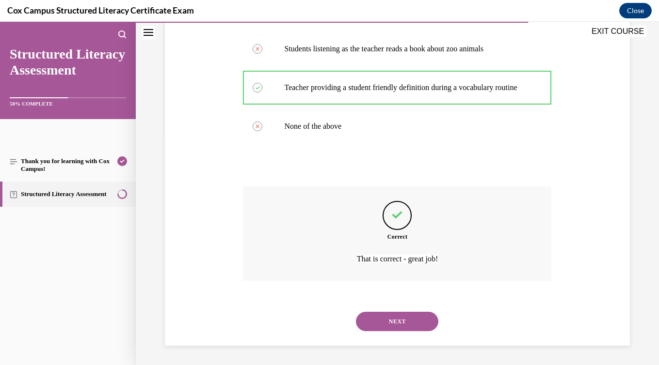
scroll to position [248, 0]
click at [392, 324] on button "NEXT" at bounding box center [397, 321] width 82 height 19
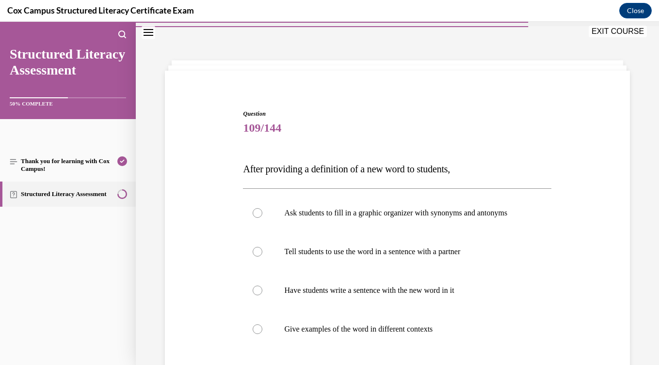
scroll to position [76, 0]
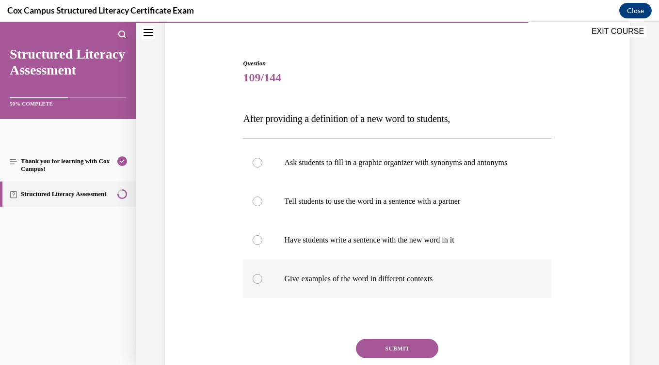
click at [412, 282] on p "Give examples of the word in different contexts" at bounding box center [405, 279] width 243 height 10
click at [262, 282] on input "Give examples of the word in different contexts" at bounding box center [258, 279] width 10 height 10
radio input "true"
click at [400, 351] on button "SUBMIT" at bounding box center [397, 348] width 82 height 19
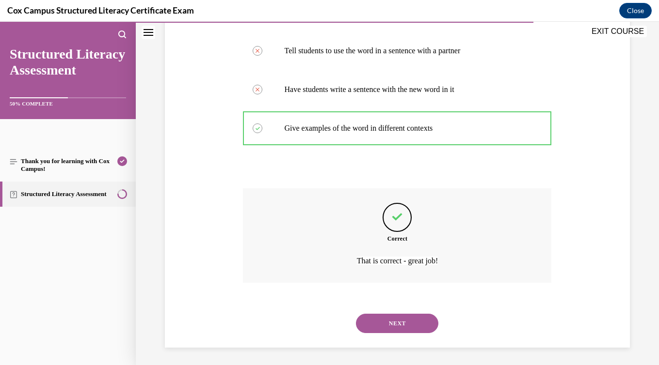
scroll to position [228, 0]
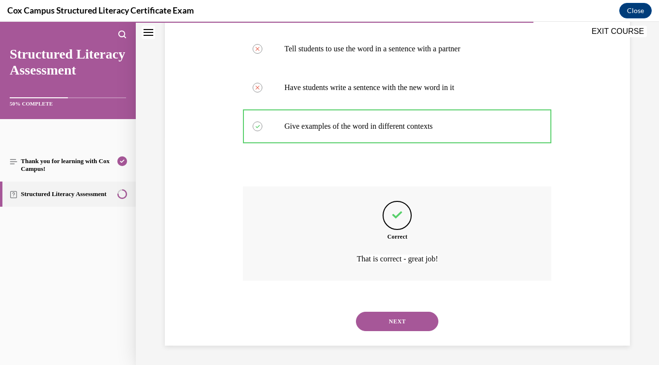
click at [406, 324] on button "NEXT" at bounding box center [397, 321] width 82 height 19
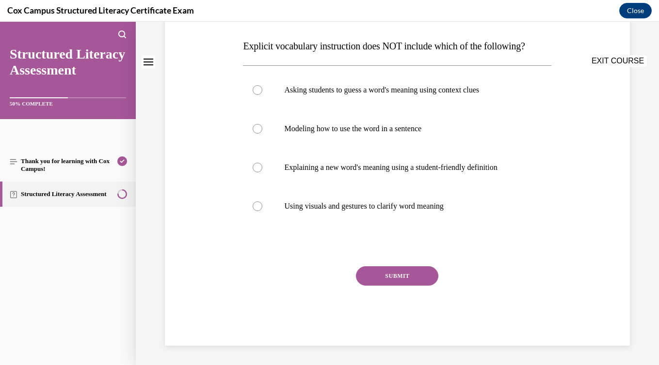
scroll to position [0, 0]
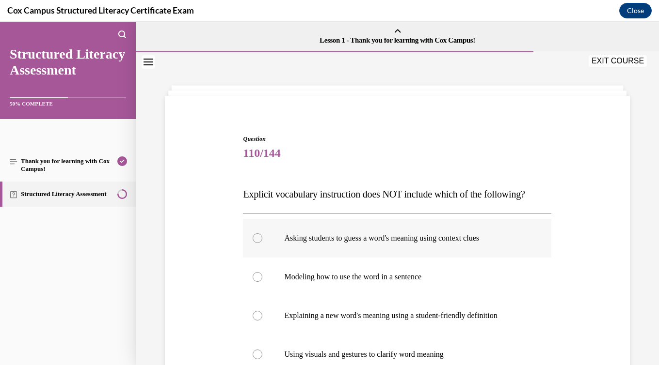
click at [446, 230] on label "Asking students to guess a word's meaning using context clues" at bounding box center [397, 238] width 308 height 39
click at [262, 234] on input "Asking students to guess a word's meaning using context clues" at bounding box center [258, 239] width 10 height 10
radio input "true"
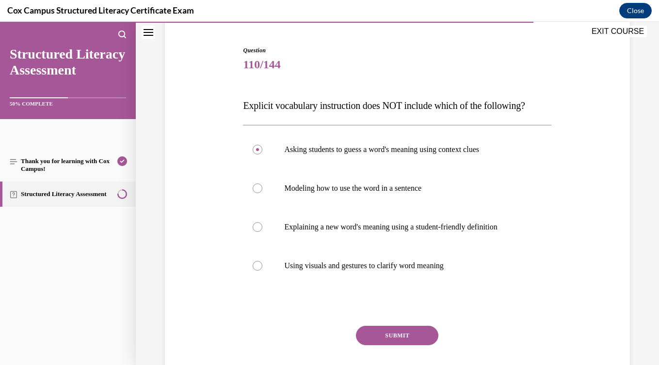
click at [413, 333] on button "SUBMIT" at bounding box center [397, 335] width 82 height 19
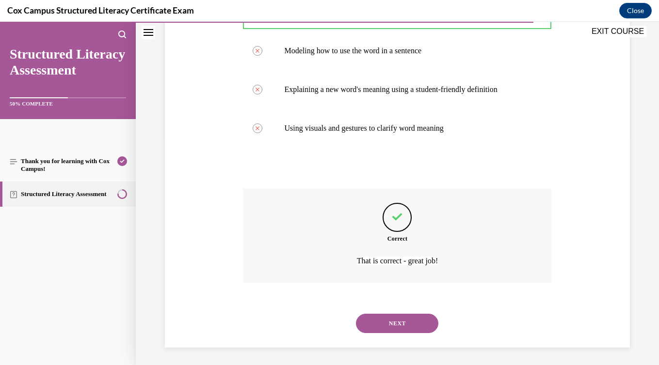
scroll to position [228, 0]
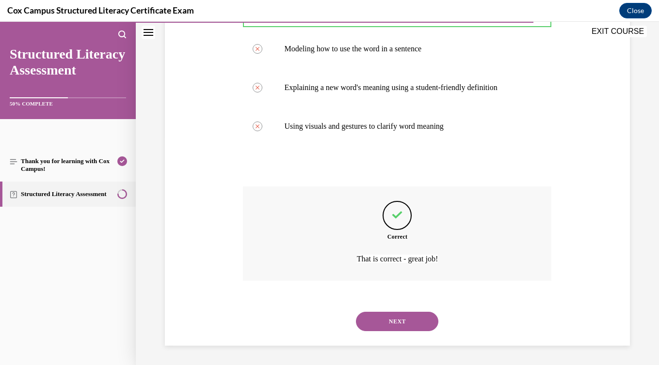
click at [411, 320] on button "NEXT" at bounding box center [397, 321] width 82 height 19
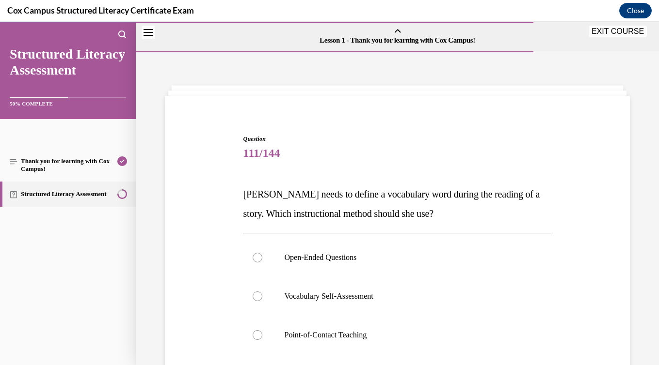
scroll to position [65, 0]
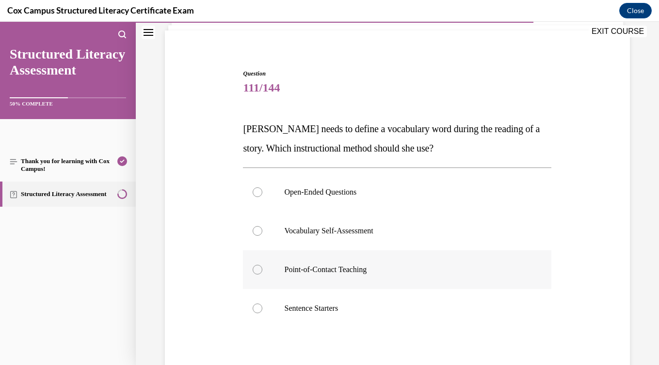
click at [380, 283] on label "Point-of-Contact Teaching" at bounding box center [397, 270] width 308 height 39
click at [262, 275] on input "Point-of-Contact Teaching" at bounding box center [258, 270] width 10 height 10
radio input "true"
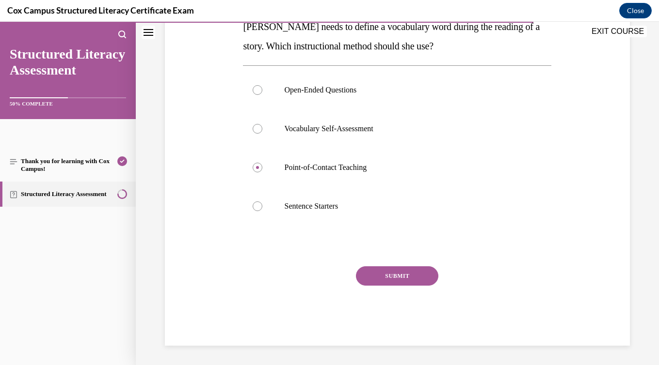
click at [395, 280] on button "SUBMIT" at bounding box center [397, 276] width 82 height 19
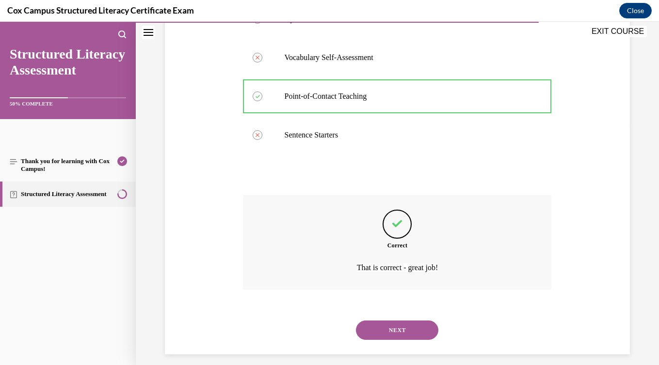
scroll to position [248, 0]
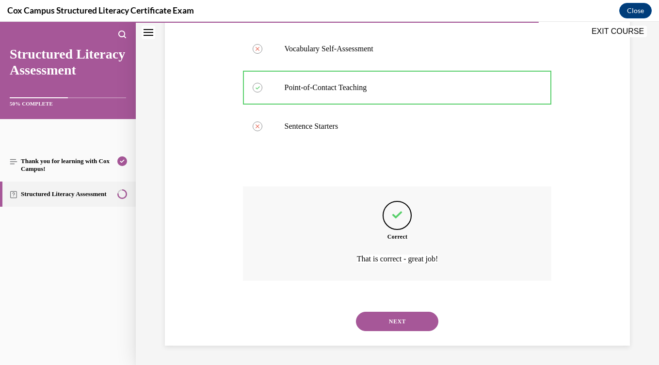
click at [395, 317] on button "NEXT" at bounding box center [397, 321] width 82 height 19
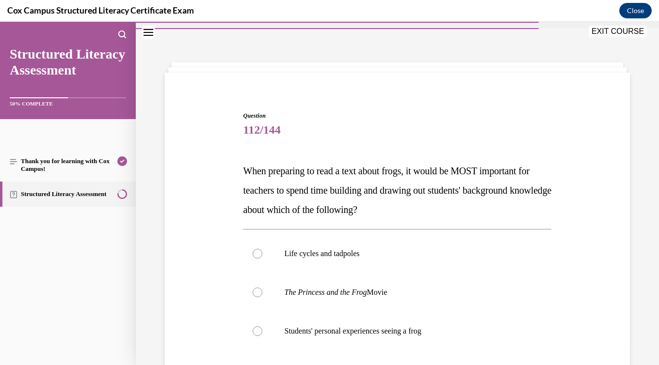
scroll to position [70, 0]
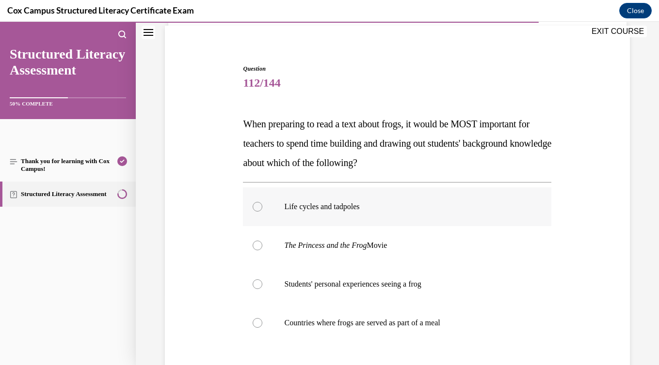
click at [369, 212] on label "Life cycles and tadpoles" at bounding box center [397, 207] width 308 height 39
click at [262, 212] on input "Life cycles and tadpoles" at bounding box center [258, 207] width 10 height 10
radio input "true"
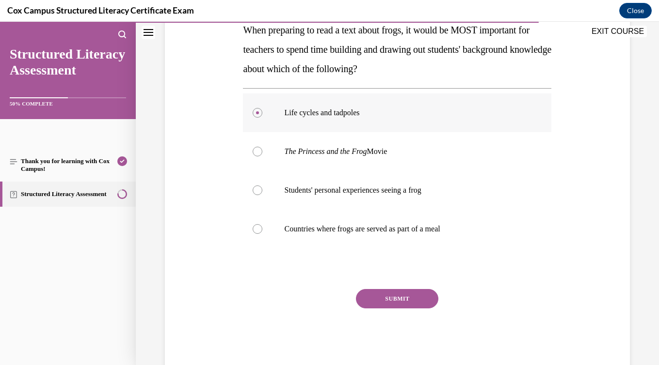
scroll to position [165, 0]
click at [391, 305] on button "SUBMIT" at bounding box center [397, 298] width 82 height 19
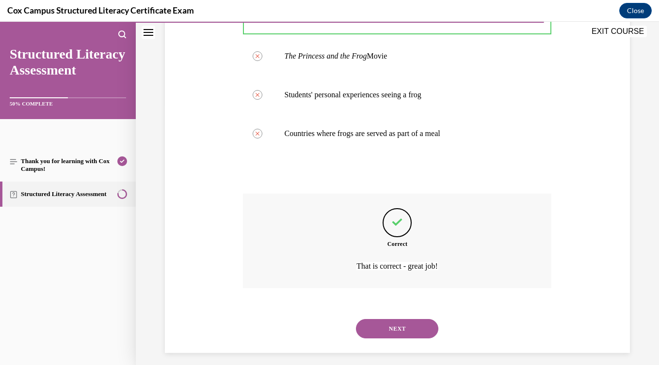
scroll to position [267, 0]
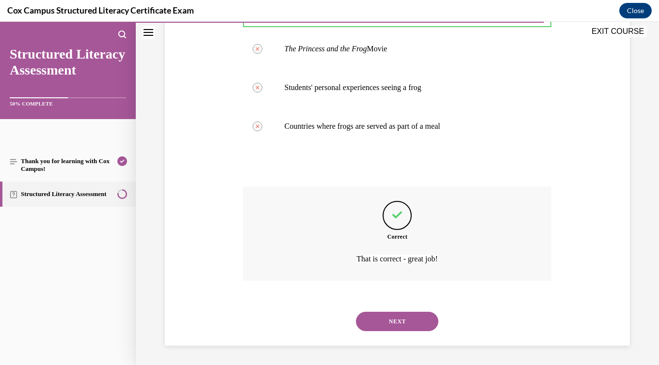
click at [391, 322] on button "NEXT" at bounding box center [397, 321] width 82 height 19
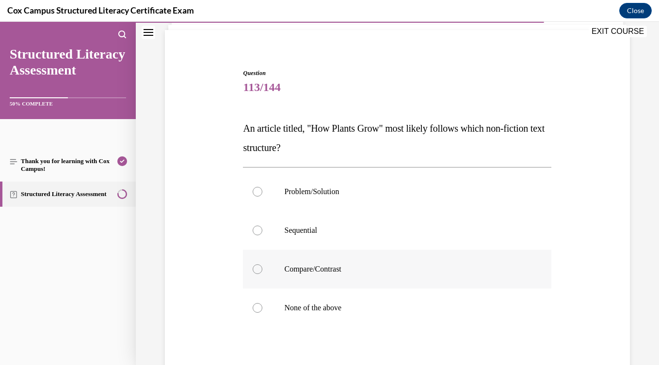
scroll to position [70, 0]
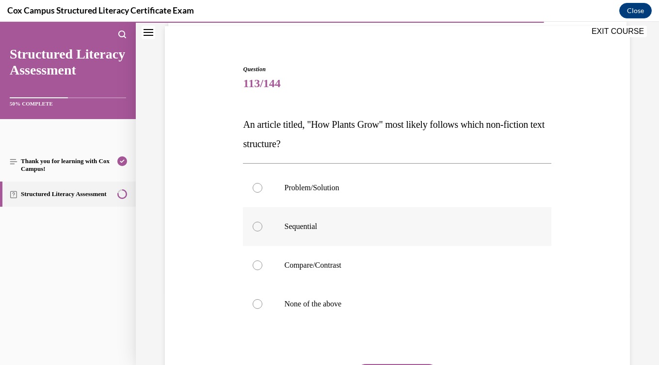
click at [360, 238] on label "Sequential" at bounding box center [397, 226] width 308 height 39
click at [262, 232] on input "Sequential" at bounding box center [258, 227] width 10 height 10
radio input "true"
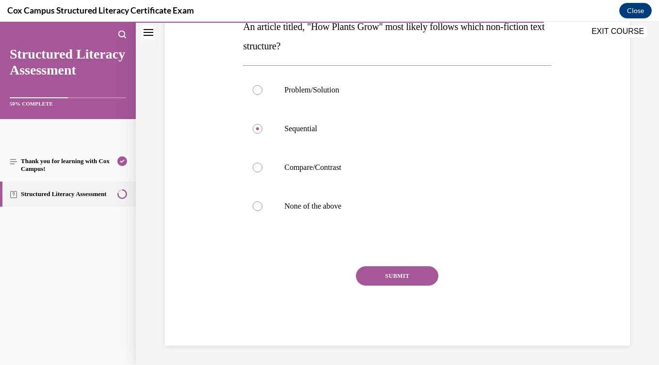
click at [389, 284] on button "SUBMIT" at bounding box center [397, 276] width 82 height 19
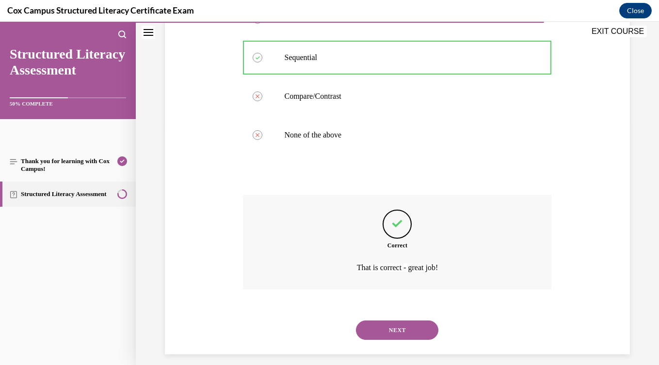
scroll to position [248, 0]
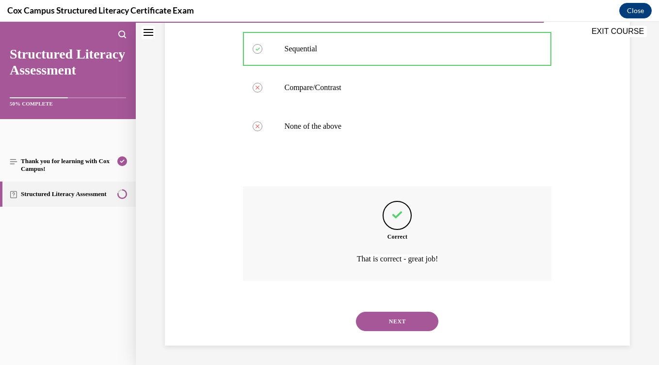
click at [396, 324] on button "NEXT" at bounding box center [397, 321] width 82 height 19
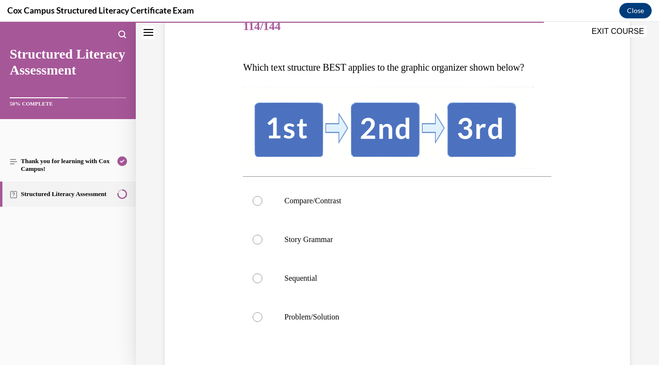
scroll to position [128, 0]
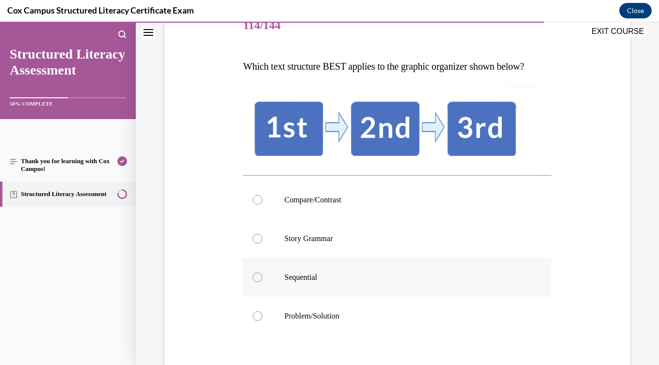
click at [384, 274] on p "Sequential" at bounding box center [405, 278] width 243 height 10
click at [262, 274] on input "Sequential" at bounding box center [258, 278] width 10 height 10
radio input "true"
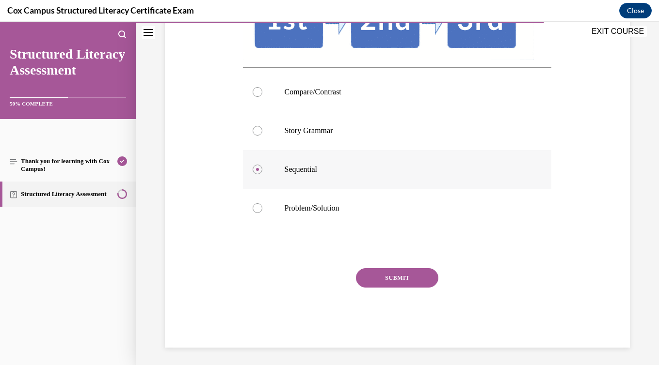
scroll to position [238, 0]
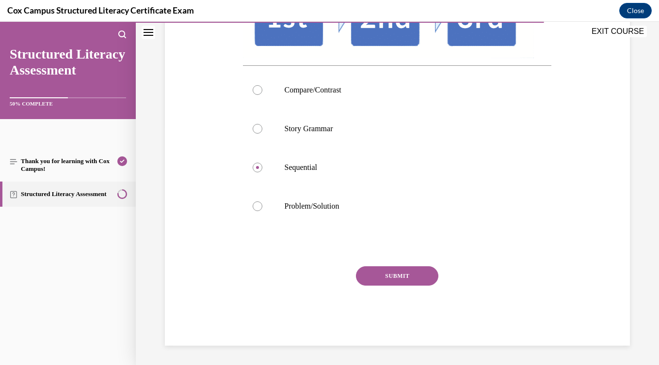
click at [391, 279] on button "SUBMIT" at bounding box center [397, 276] width 82 height 19
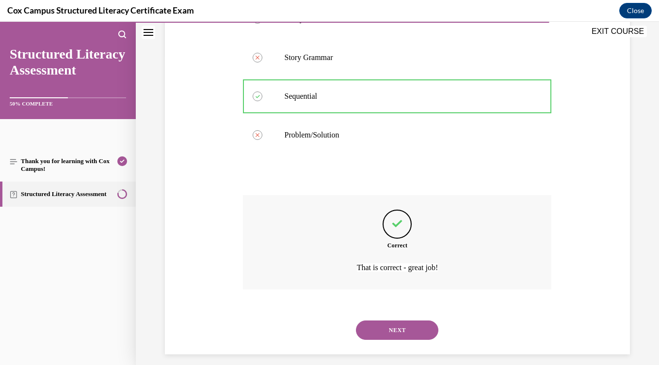
scroll to position [318, 0]
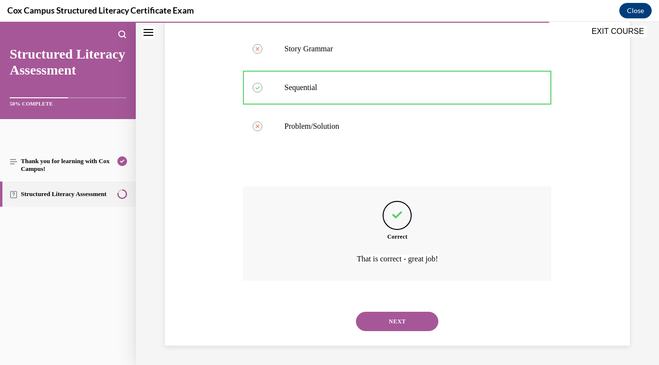
click at [386, 330] on button "NEXT" at bounding box center [397, 321] width 82 height 19
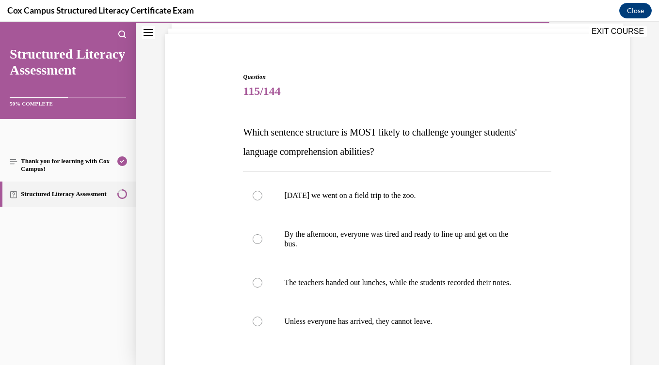
scroll to position [84, 0]
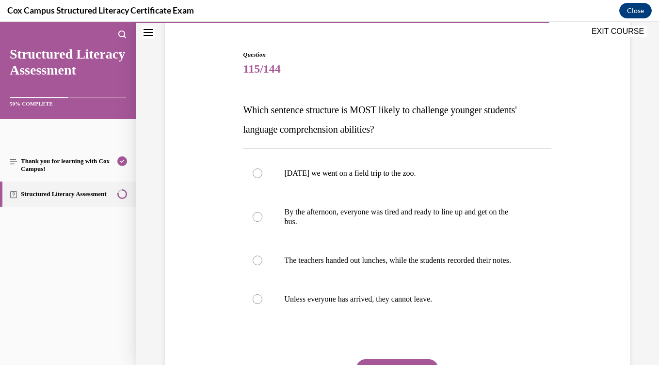
click at [386, 319] on label "Unless everyone has arrived, they cannot leave." at bounding box center [397, 299] width 308 height 39
click at [262, 304] on input "Unless everyone has arrived, they cannot leave." at bounding box center [258, 300] width 10 height 10
radio input "true"
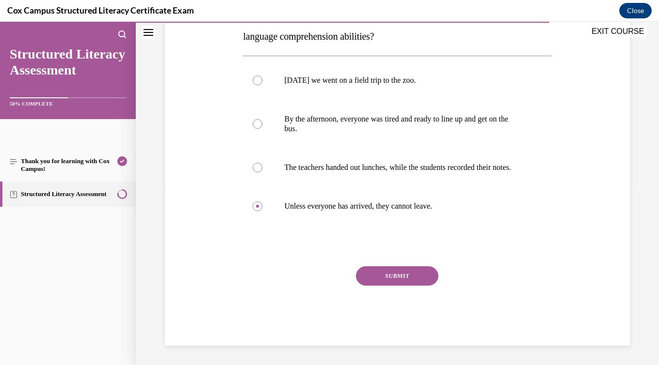
scroll to position [189, 0]
click at [393, 295] on div "SUBMIT" at bounding box center [397, 291] width 308 height 48
click at [393, 286] on button "SUBMIT" at bounding box center [397, 276] width 82 height 19
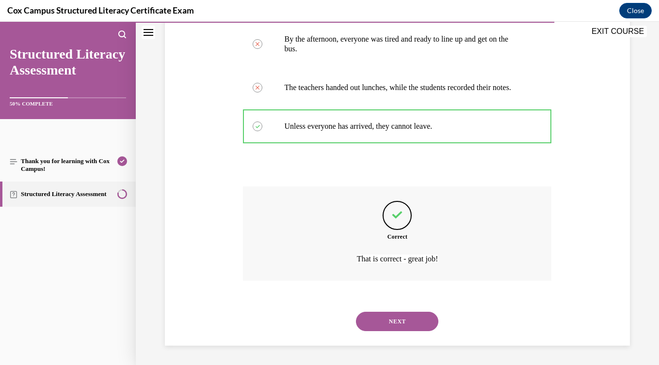
scroll to position [277, 0]
click at [391, 326] on button "NEXT" at bounding box center [397, 321] width 82 height 19
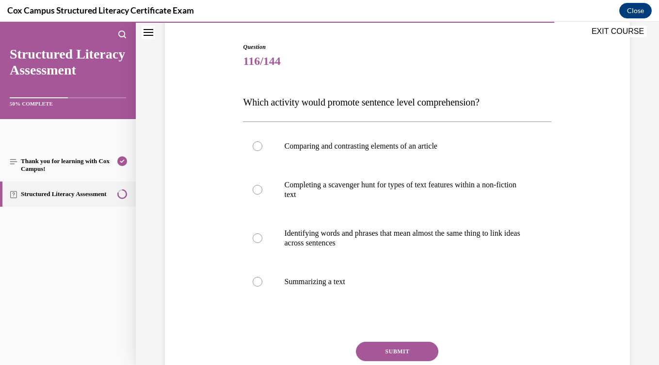
scroll to position [101, 0]
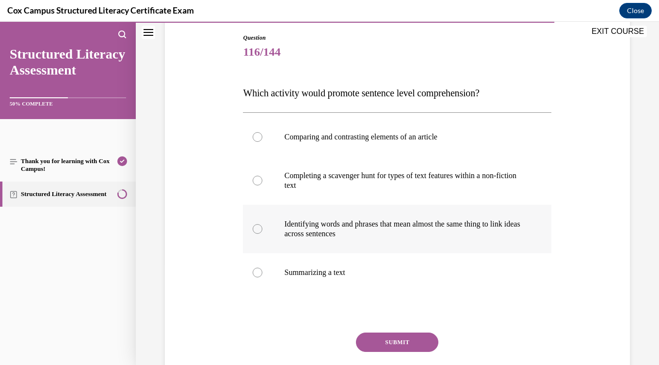
click at [383, 253] on label "Identifying words and phrases that mean almost the same thing to link ideas acr…" at bounding box center [397, 229] width 308 height 48
click at [262, 234] on input "Identifying words and phrases that mean almost the same thing to link ideas acr…" at bounding box center [258, 229] width 10 height 10
radio input "true"
click at [406, 352] on button "SUBMIT" at bounding box center [397, 342] width 82 height 19
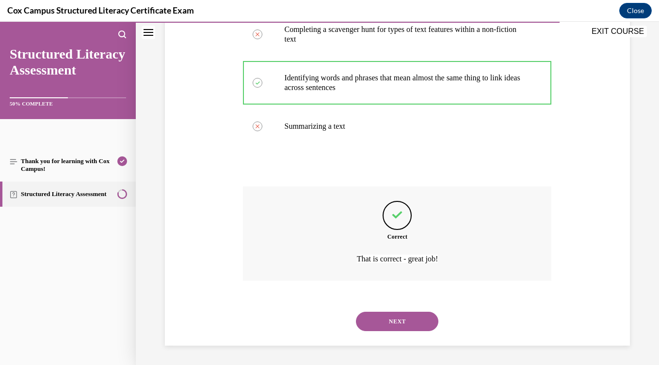
scroll to position [267, 0]
click at [405, 322] on button "NEXT" at bounding box center [397, 321] width 82 height 19
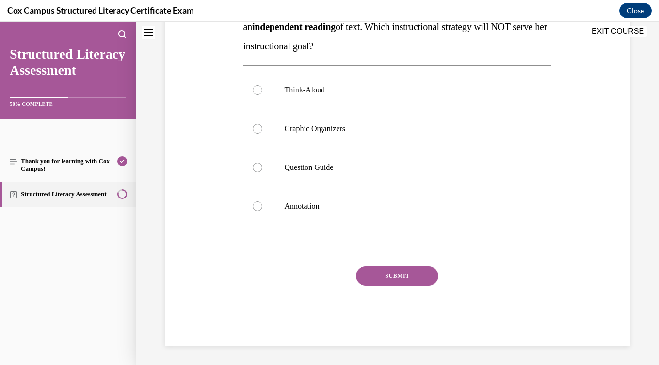
scroll to position [0, 0]
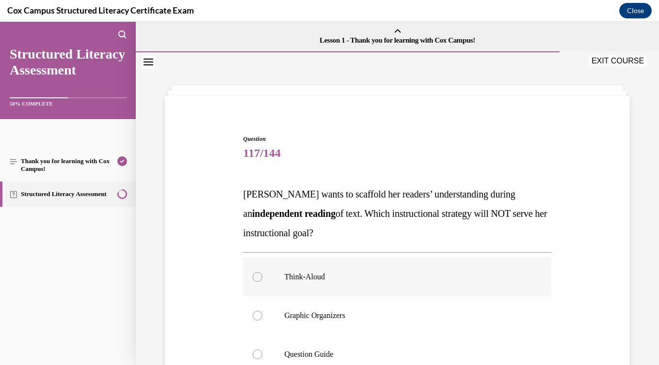
click at [400, 284] on label "Think-Aloud" at bounding box center [397, 277] width 308 height 39
click at [262, 282] on input "Think-Aloud" at bounding box center [258, 277] width 10 height 10
radio input "true"
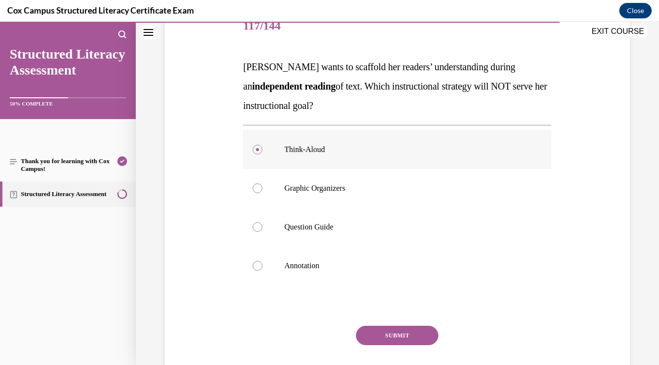
scroll to position [128, 0]
click at [400, 329] on button "SUBMIT" at bounding box center [397, 335] width 82 height 19
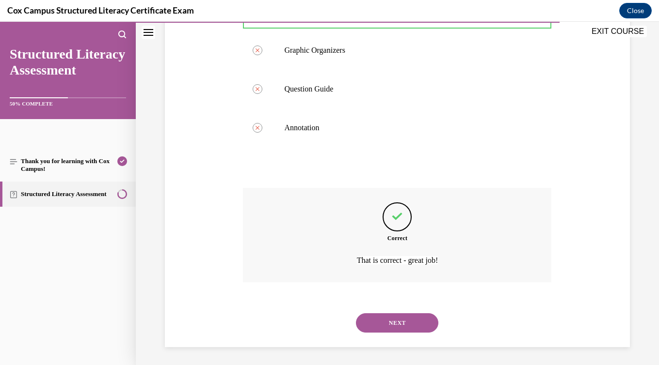
scroll to position [267, 0]
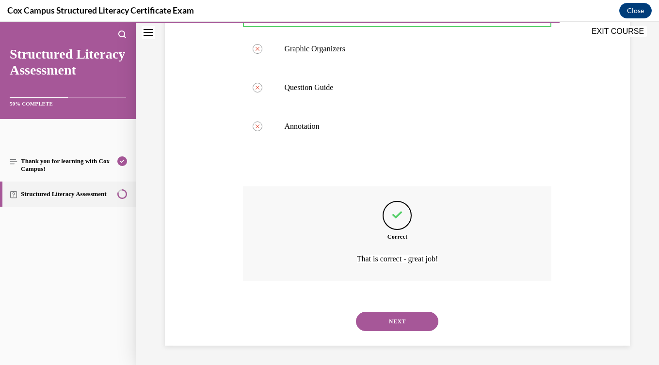
click at [400, 329] on button "NEXT" at bounding box center [397, 321] width 82 height 19
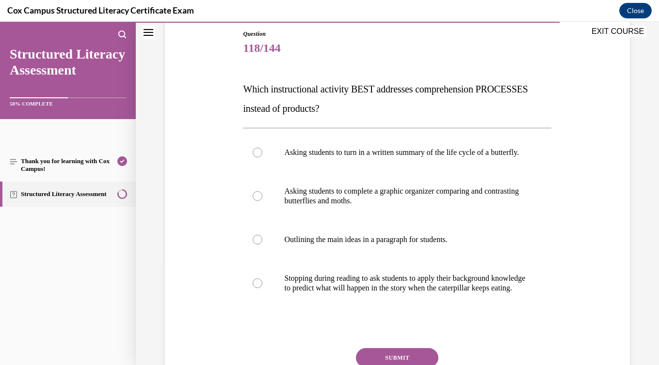
scroll to position [107, 0]
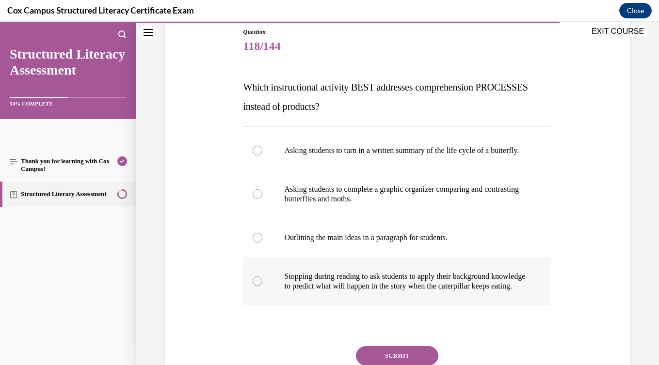
click at [396, 291] on p "to predict what will happen in the story when the caterpillar keeps eating." at bounding box center [405, 287] width 243 height 10
click at [262, 286] on input "Stopping during reading to ask students to apply their background knowledge to …" at bounding box center [258, 282] width 10 height 10
radio input "true"
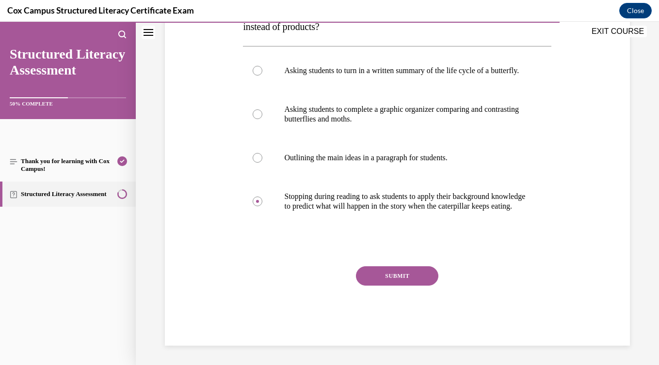
click at [397, 271] on button "SUBMIT" at bounding box center [397, 276] width 82 height 19
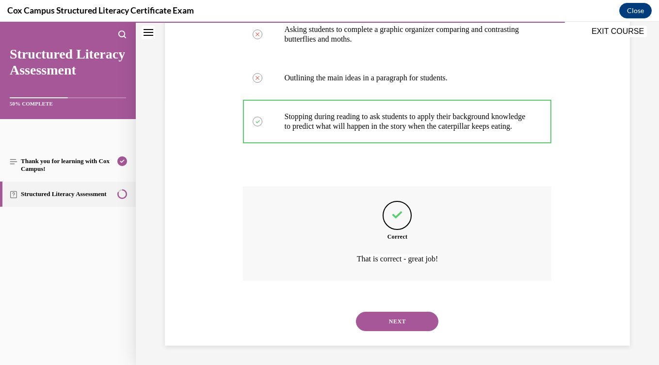
scroll to position [306, 0]
click at [401, 314] on button "NEXT" at bounding box center [397, 321] width 82 height 19
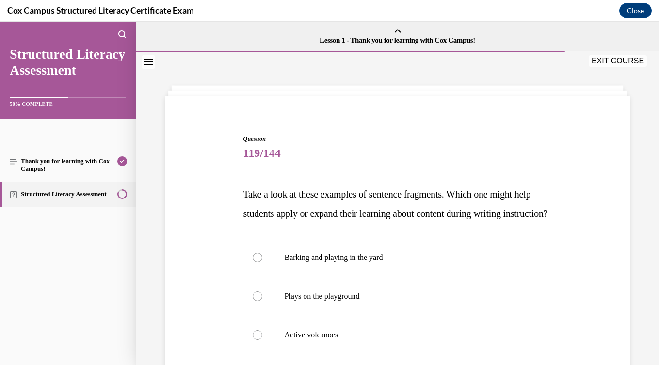
scroll to position [61, 0]
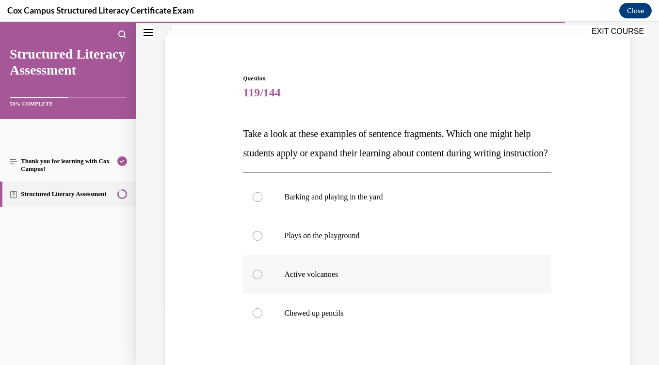
click at [394, 280] on p "Active volcanoes" at bounding box center [405, 275] width 243 height 10
click at [262, 280] on input "Active volcanoes" at bounding box center [258, 275] width 10 height 10
radio input "true"
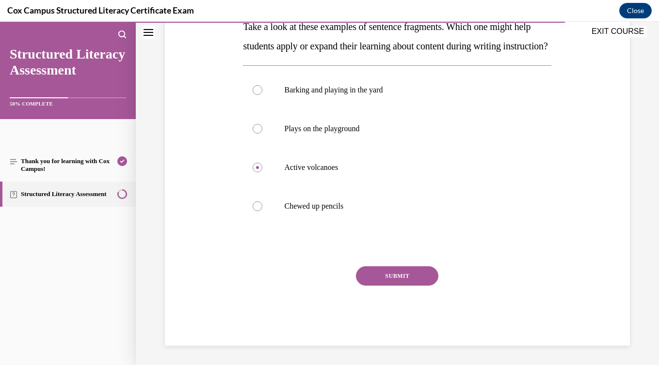
click at [394, 286] on button "SUBMIT" at bounding box center [397, 276] width 82 height 19
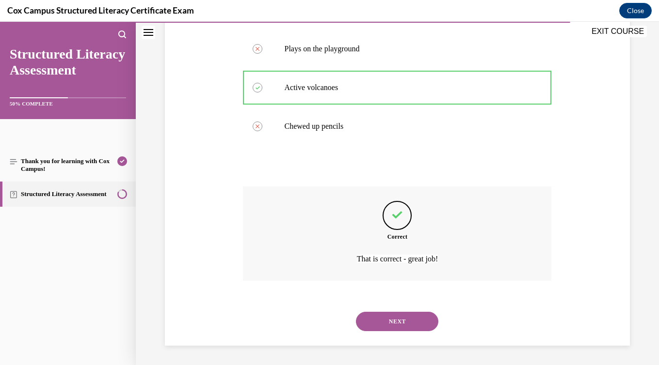
scroll to position [267, 0]
click at [391, 322] on button "NEXT" at bounding box center [397, 321] width 82 height 19
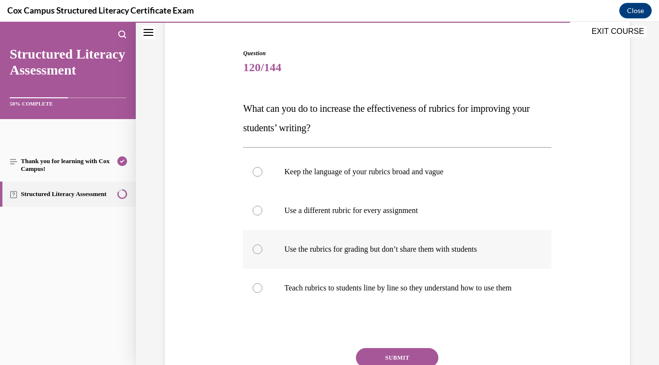
scroll to position [88, 0]
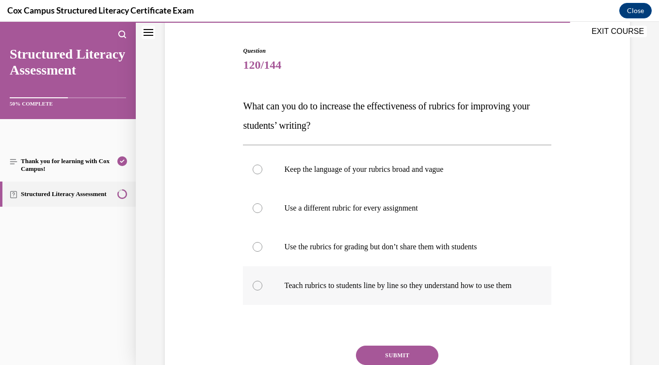
click at [383, 287] on p "Teach rubrics to students line by line so they understand how to use them" at bounding box center [405, 286] width 243 height 10
click at [262, 287] on input "Teach rubrics to students line by line so they understand how to use them" at bounding box center [258, 286] width 10 height 10
radio input "true"
click at [394, 360] on button "SUBMIT" at bounding box center [397, 355] width 82 height 19
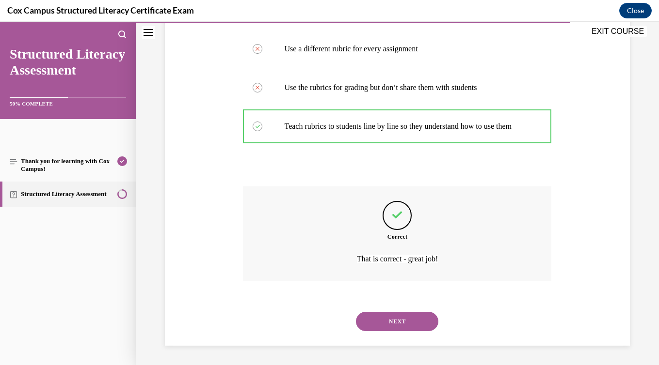
scroll to position [257, 0]
click at [396, 324] on button "NEXT" at bounding box center [397, 321] width 82 height 19
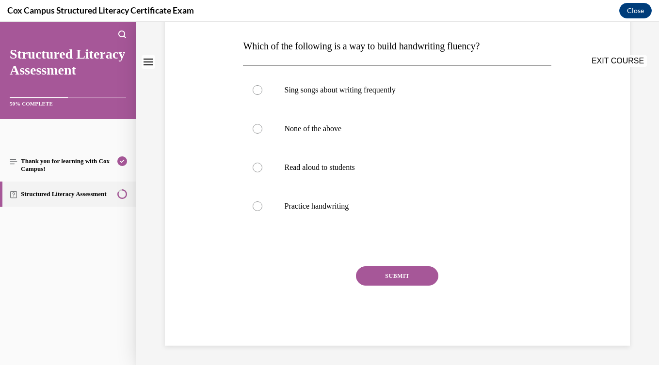
scroll to position [0, 0]
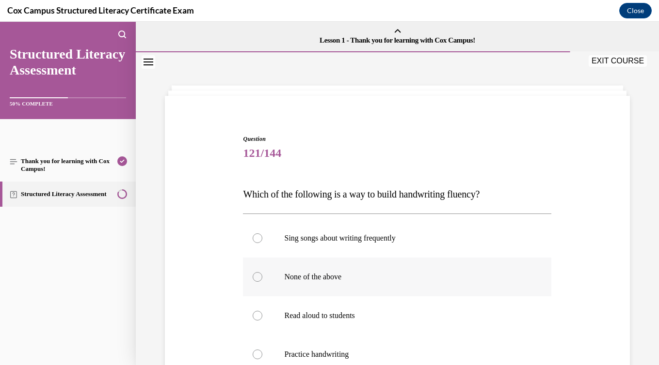
click at [392, 294] on label "None of the above" at bounding box center [397, 277] width 308 height 39
click at [262, 282] on input "None of the above" at bounding box center [258, 277] width 10 height 10
radio input "true"
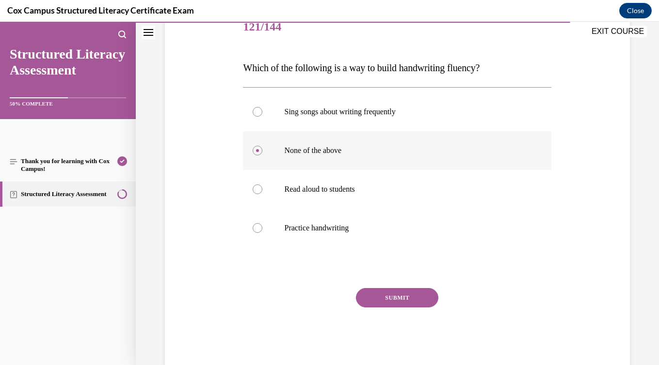
click at [392, 294] on button "SUBMIT" at bounding box center [397, 297] width 82 height 19
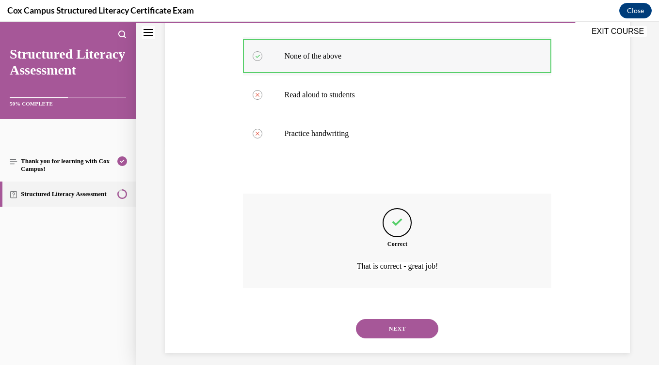
scroll to position [228, 0]
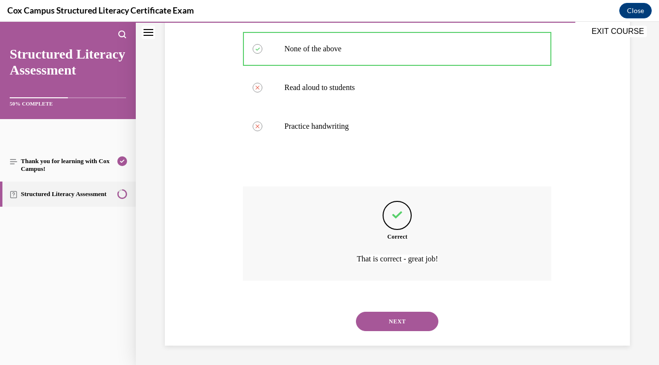
click at [396, 320] on button "NEXT" at bounding box center [397, 321] width 82 height 19
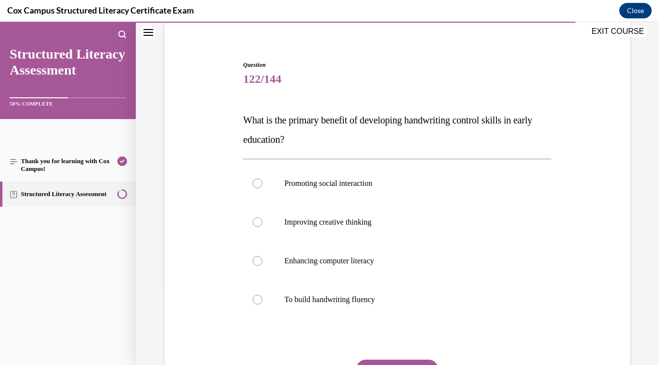
scroll to position [75, 0]
click at [395, 308] on label "To build handwriting fluency" at bounding box center [397, 299] width 308 height 39
click at [262, 304] on input "To build handwriting fluency" at bounding box center [258, 300] width 10 height 10
radio input "true"
click at [398, 361] on button "SUBMIT" at bounding box center [397, 369] width 82 height 19
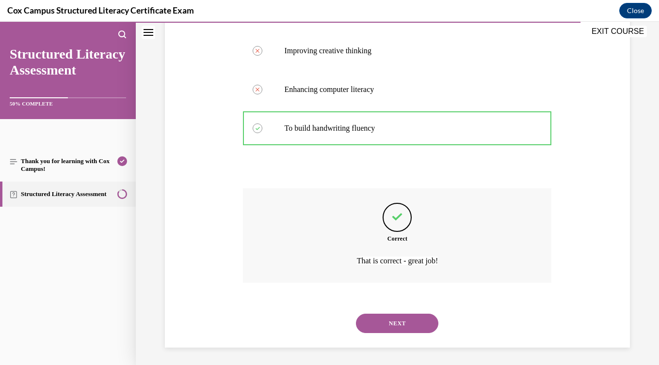
scroll to position [248, 0]
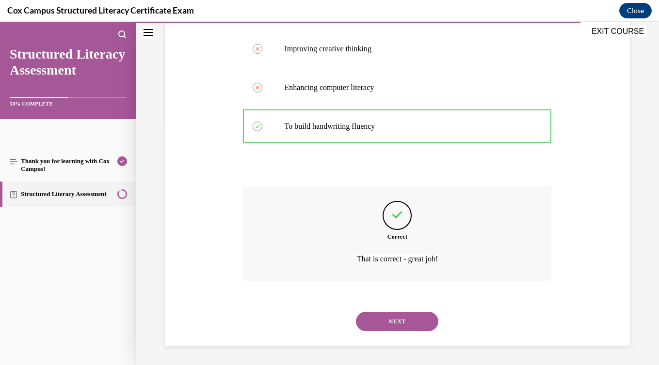
click at [392, 316] on button "NEXT" at bounding box center [397, 321] width 82 height 19
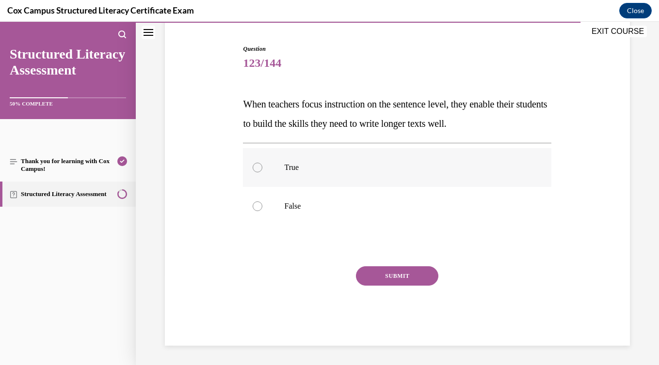
click at [329, 170] on p "True" at bounding box center [405, 168] width 243 height 10
click at [262, 170] on input "True" at bounding box center [258, 168] width 10 height 10
radio input "true"
click at [380, 275] on button "SUBMIT" at bounding box center [397, 276] width 82 height 19
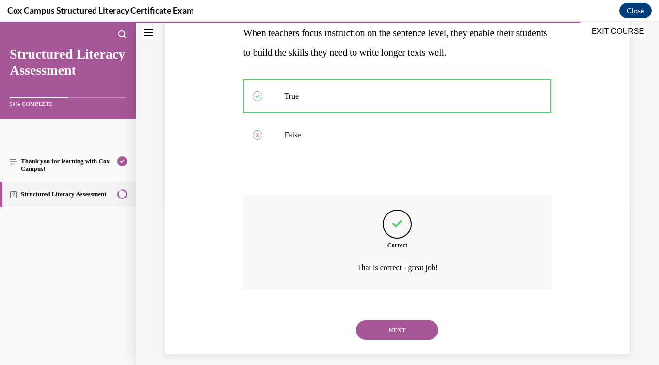
scroll to position [170, 0]
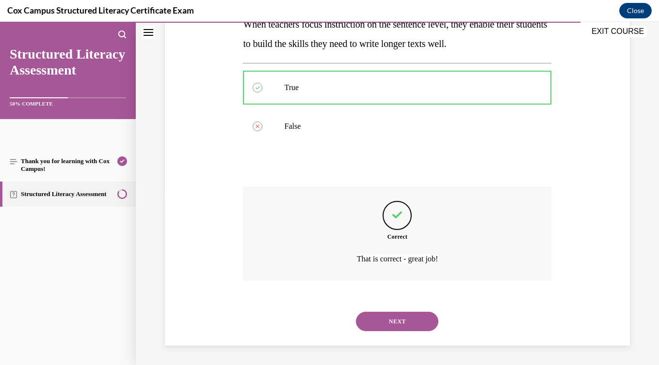
click at [394, 319] on button "NEXT" at bounding box center [397, 321] width 82 height 19
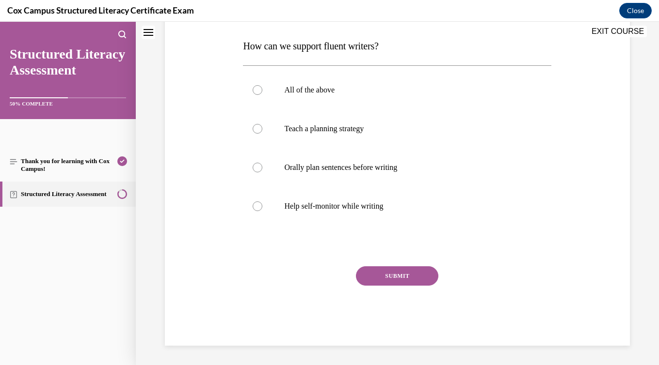
scroll to position [0, 0]
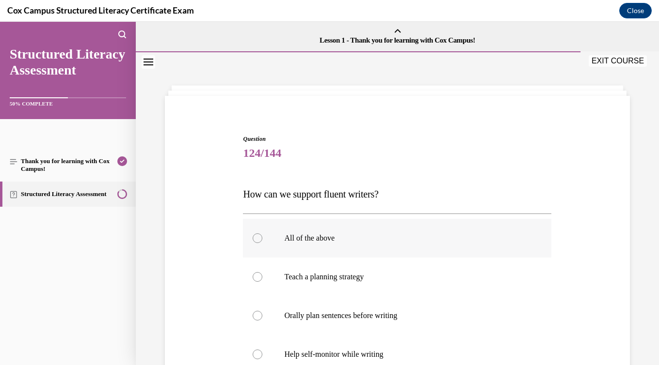
click at [368, 256] on label "All of the above" at bounding box center [397, 238] width 308 height 39
click at [262, 243] on input "All of the above" at bounding box center [258, 239] width 10 height 10
radio input "true"
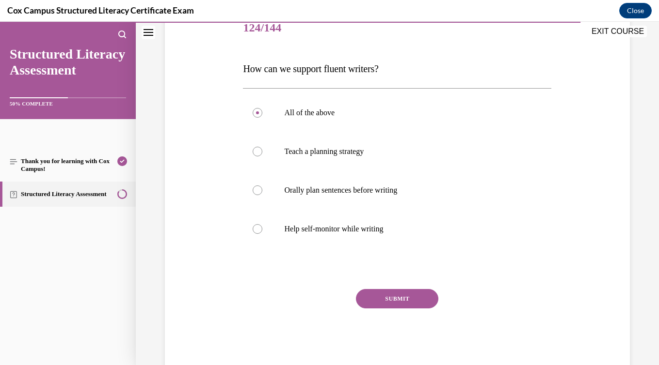
click at [382, 294] on button "SUBMIT" at bounding box center [397, 298] width 82 height 19
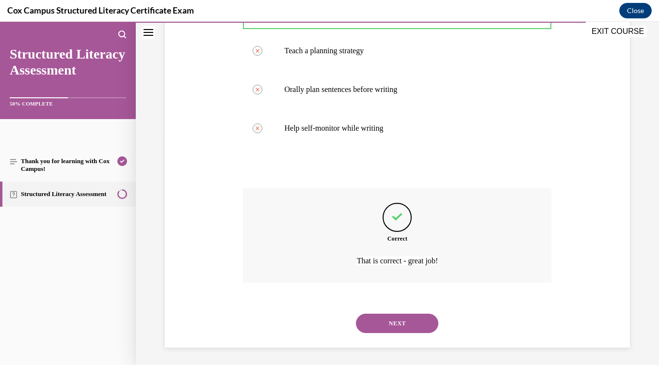
scroll to position [228, 0]
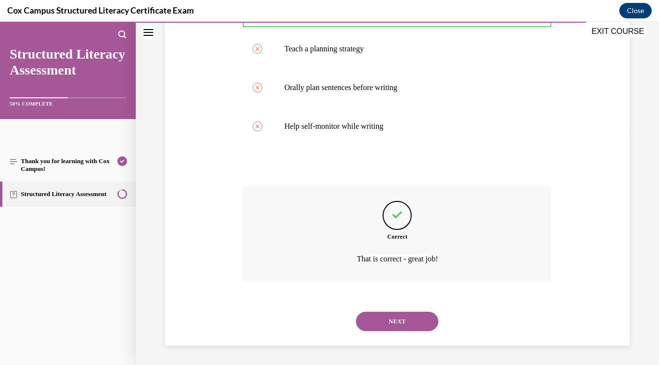
click at [387, 315] on button "NEXT" at bounding box center [397, 321] width 82 height 19
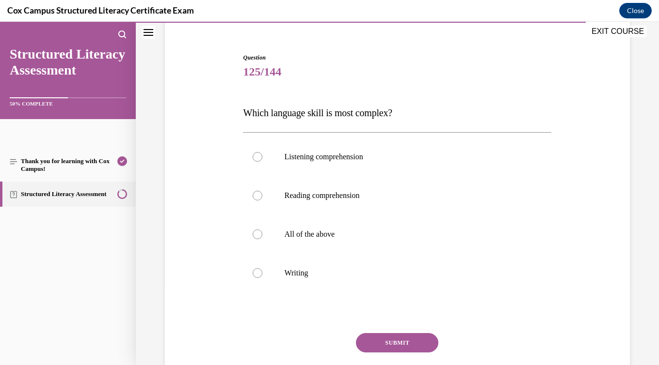
scroll to position [90, 0]
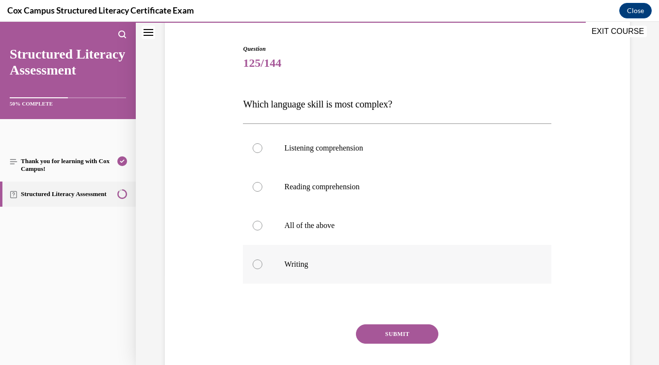
click at [366, 269] on p "Writing" at bounding box center [405, 265] width 243 height 10
click at [262, 269] on input "Writing" at bounding box center [258, 265] width 10 height 10
radio input "true"
click at [386, 334] on button "SUBMIT" at bounding box center [397, 334] width 82 height 19
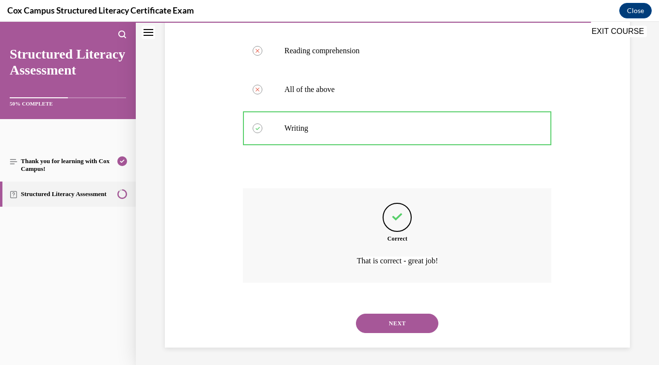
scroll to position [228, 0]
click at [384, 317] on button "NEXT" at bounding box center [397, 321] width 82 height 19
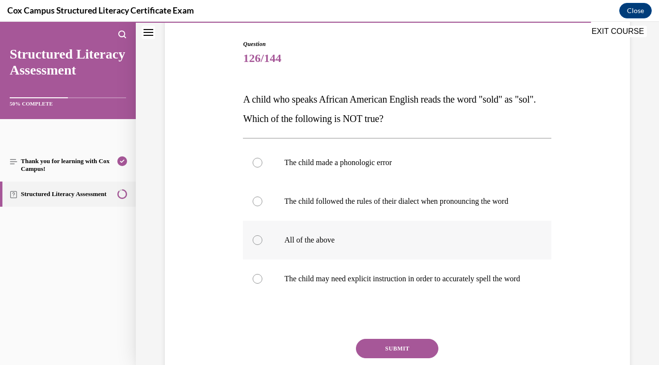
scroll to position [97, 0]
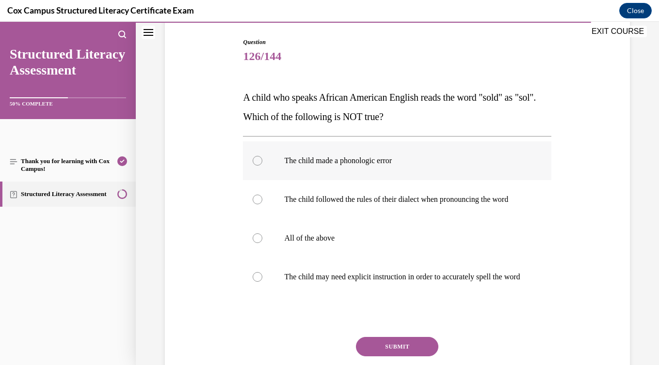
click at [342, 178] on label "The child made a phonologic error" at bounding box center [397, 161] width 308 height 39
click at [262, 166] on input "The child made a phonologic error" at bounding box center [258, 161] width 10 height 10
radio input "true"
click at [418, 357] on button "SUBMIT" at bounding box center [397, 346] width 82 height 19
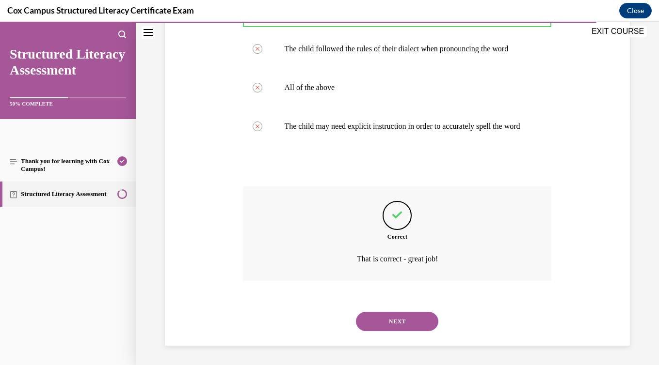
scroll to position [267, 0]
click at [416, 326] on button "NEXT" at bounding box center [397, 321] width 82 height 19
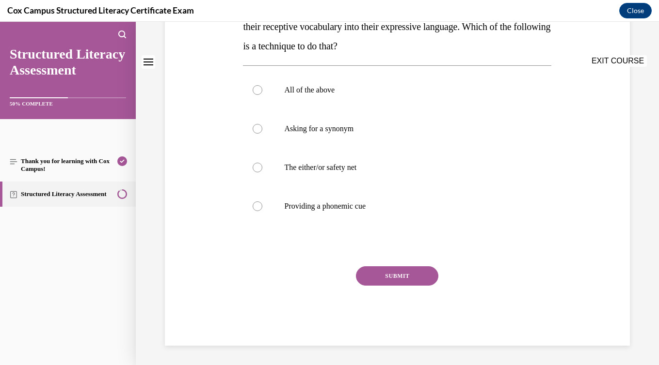
scroll to position [0, 0]
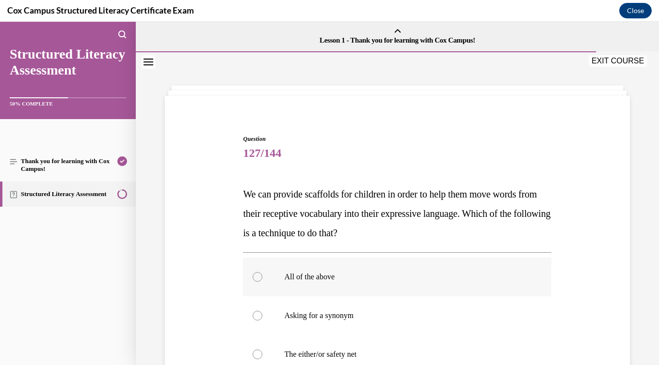
click at [374, 268] on label "All of the above" at bounding box center [397, 277] width 308 height 39
click at [262, 272] on input "All of the above" at bounding box center [258, 277] width 10 height 10
radio input "true"
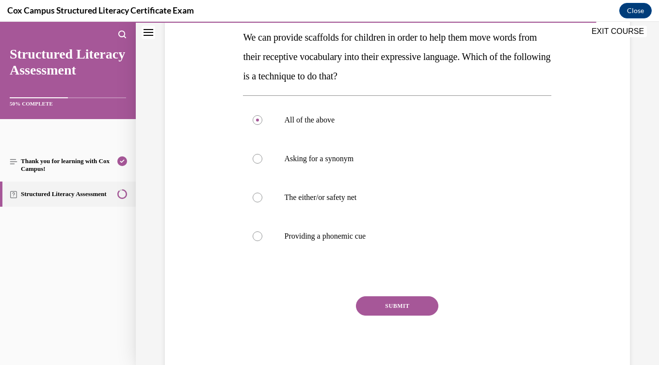
click at [397, 302] on button "SUBMIT" at bounding box center [397, 306] width 82 height 19
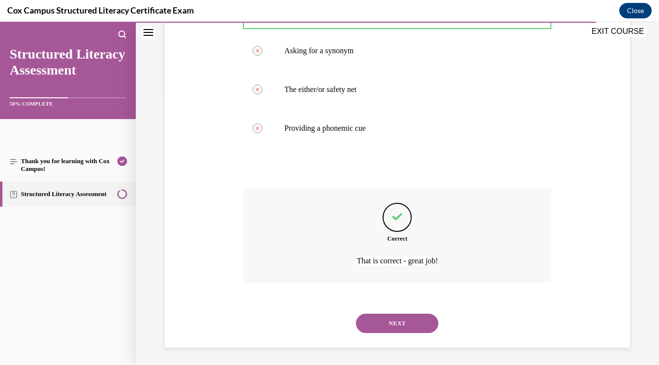
scroll to position [267, 0]
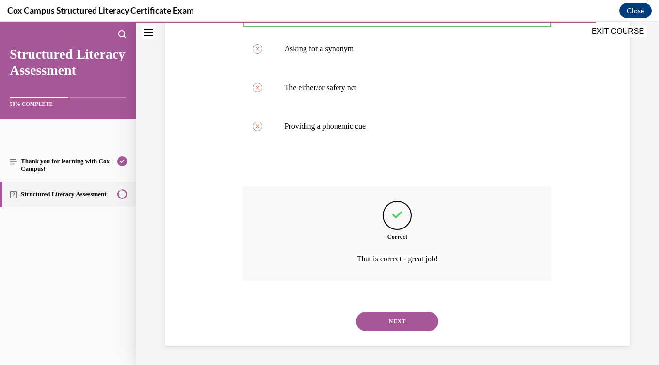
click at [400, 321] on button "NEXT" at bounding box center [397, 321] width 82 height 19
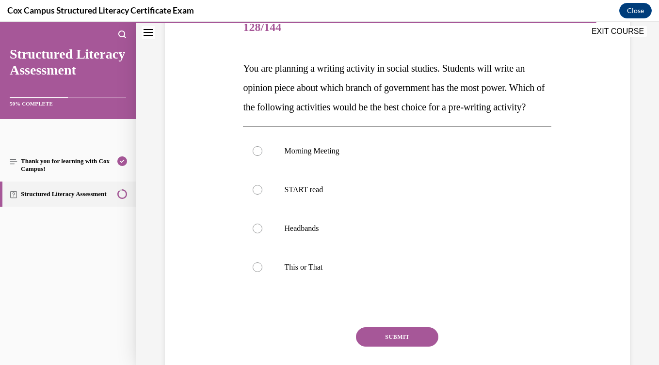
scroll to position [128, 0]
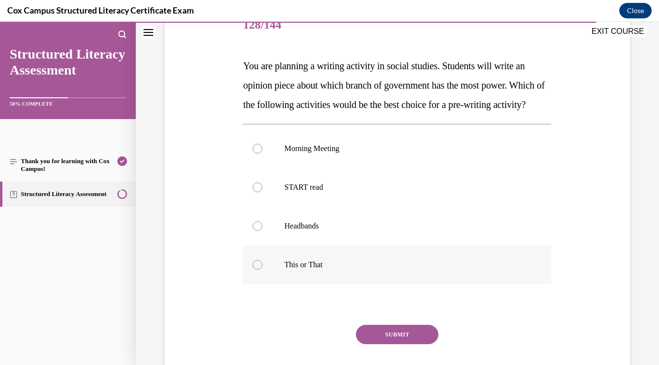
click at [387, 285] on label "This or That" at bounding box center [397, 265] width 308 height 39
click at [262, 270] on input "This or That" at bounding box center [258, 265] width 10 height 10
radio input "true"
click at [411, 345] on button "SUBMIT" at bounding box center [397, 334] width 82 height 19
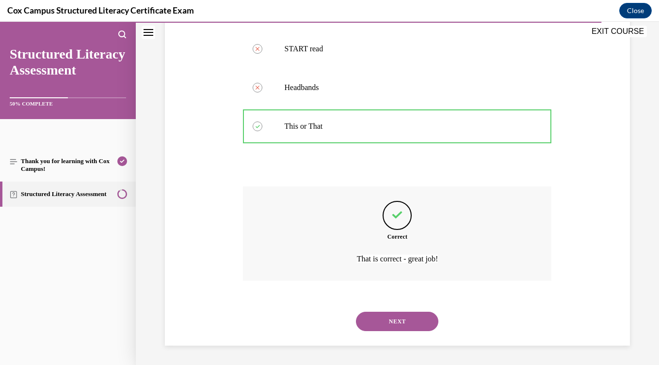
scroll to position [286, 0]
click at [406, 326] on button "NEXT" at bounding box center [397, 321] width 82 height 19
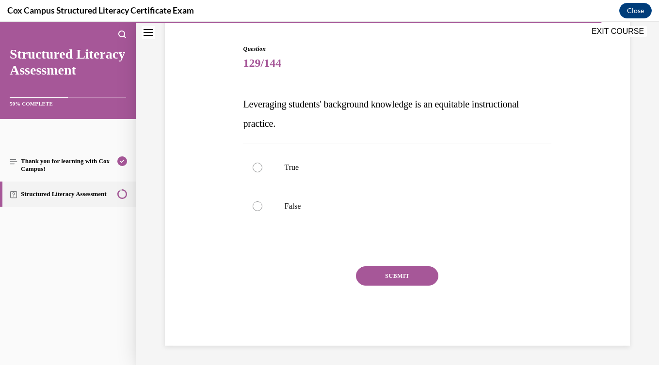
scroll to position [90, 0]
click at [322, 166] on p "True" at bounding box center [405, 168] width 243 height 10
click at [262, 166] on input "True" at bounding box center [258, 168] width 10 height 10
radio input "true"
click at [388, 274] on button "SUBMIT" at bounding box center [397, 276] width 82 height 19
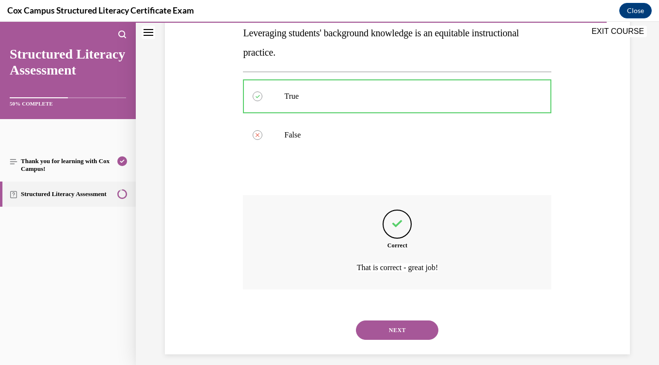
scroll to position [170, 0]
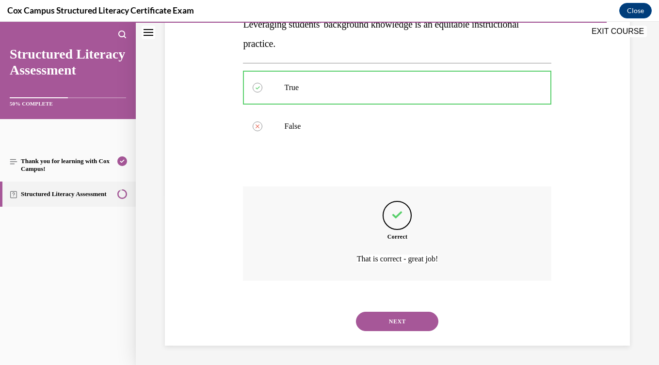
click at [402, 318] on button "NEXT" at bounding box center [397, 321] width 82 height 19
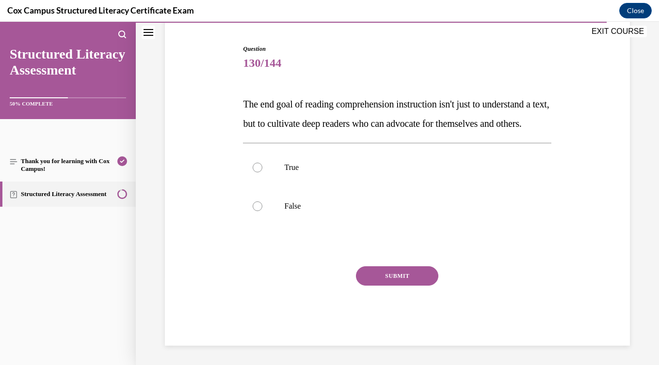
scroll to position [108, 0]
click at [316, 179] on label "True" at bounding box center [397, 167] width 308 height 39
click at [262, 173] on input "True" at bounding box center [258, 168] width 10 height 10
radio input "true"
click at [407, 277] on button "SUBMIT" at bounding box center [397, 276] width 82 height 19
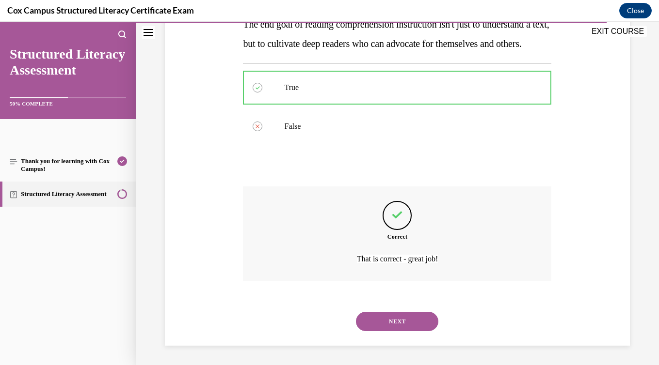
scroll to position [190, 0]
click at [414, 326] on button "NEXT" at bounding box center [397, 321] width 82 height 19
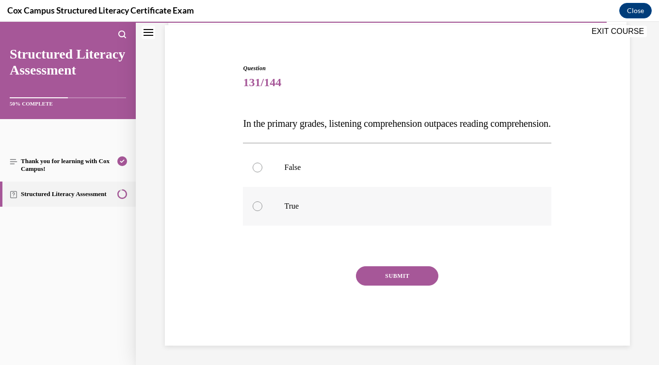
click at [316, 210] on p "True" at bounding box center [405, 207] width 243 height 10
click at [262, 210] on input "True" at bounding box center [258, 207] width 10 height 10
radio input "true"
click at [382, 276] on button "SUBMIT" at bounding box center [397, 276] width 82 height 19
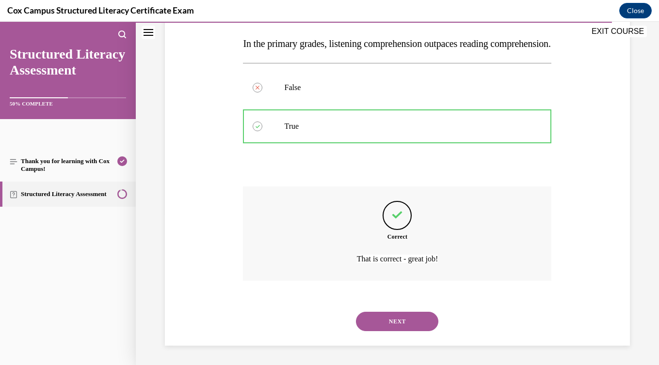
scroll to position [170, 0]
click at [397, 316] on button "NEXT" at bounding box center [397, 321] width 82 height 19
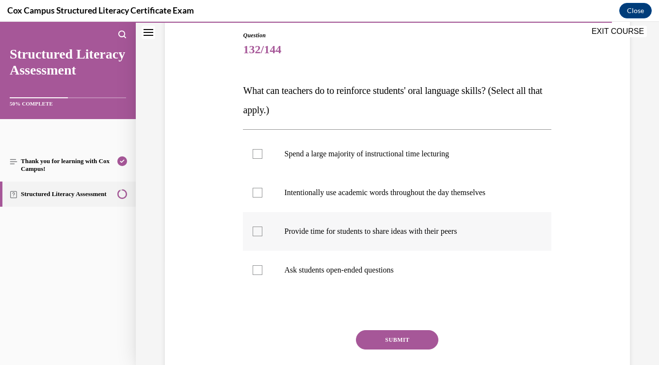
scroll to position [112, 0]
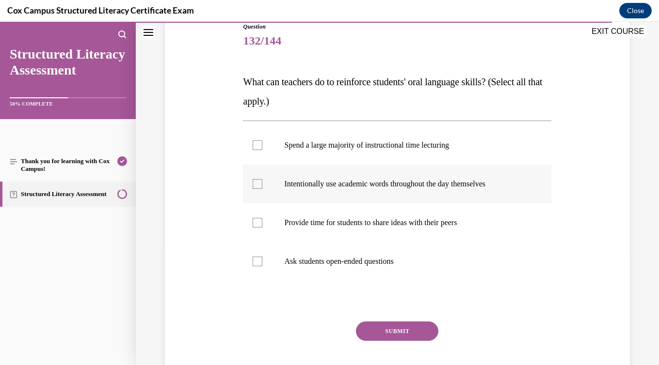
click at [363, 179] on p "Intentionally use academic words throughout the day themselves" at bounding box center [405, 184] width 243 height 10
click at [262, 179] on input "Intentionally use academic words throughout the day themselves" at bounding box center [258, 184] width 10 height 10
checkbox input "true"
click at [375, 235] on label "Provide time for students to share ideas with their peers" at bounding box center [397, 223] width 308 height 39
click at [262, 228] on input "Provide time for students to share ideas with their peers" at bounding box center [258, 223] width 10 height 10
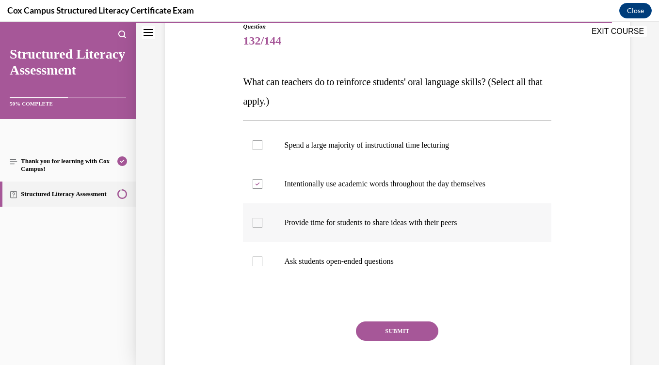
checkbox input "true"
click at [384, 261] on p "Ask students open-ended questions" at bounding box center [405, 262] width 243 height 10
click at [262, 261] on input "Ask students open-ended questions" at bounding box center [258, 262] width 10 height 10
checkbox input "true"
click at [410, 332] on button "SUBMIT" at bounding box center [397, 331] width 82 height 19
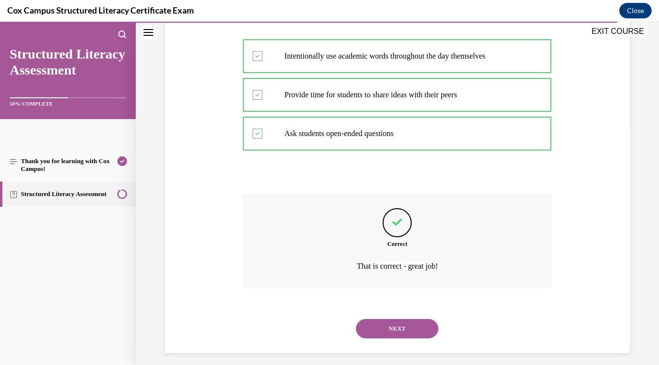
scroll to position [248, 0]
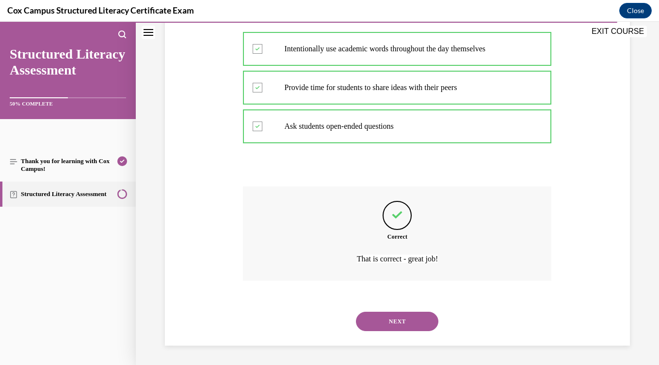
click at [410, 328] on button "NEXT" at bounding box center [397, 321] width 82 height 19
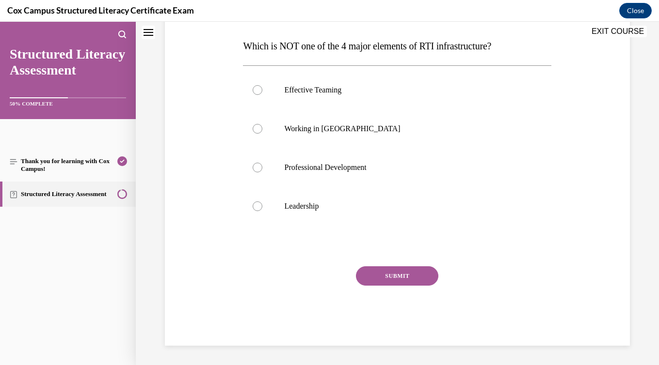
scroll to position [0, 0]
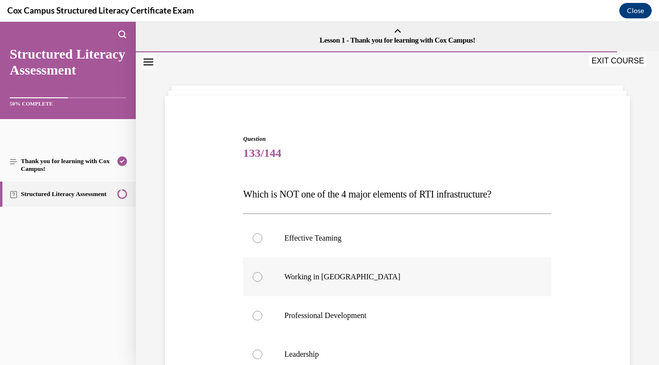
click at [397, 287] on label "Working in Silos" at bounding box center [397, 277] width 308 height 39
click at [262, 282] on input "Working in Silos" at bounding box center [258, 277] width 10 height 10
radio input "true"
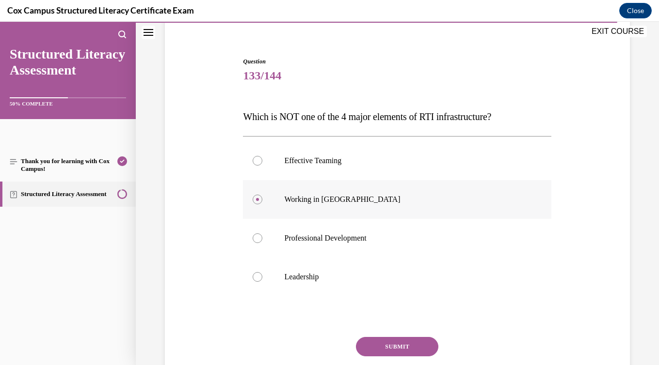
scroll to position [79, 0]
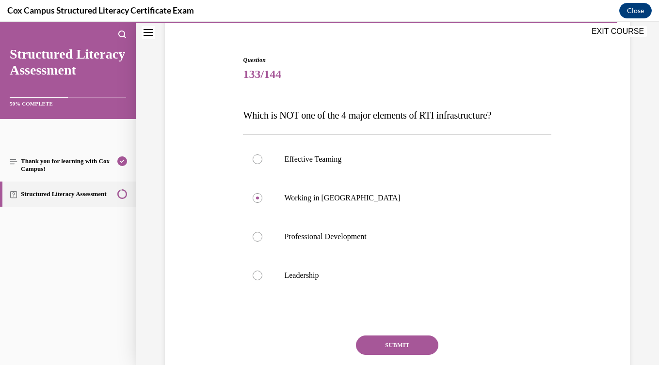
click at [414, 347] on button "SUBMIT" at bounding box center [397, 345] width 82 height 19
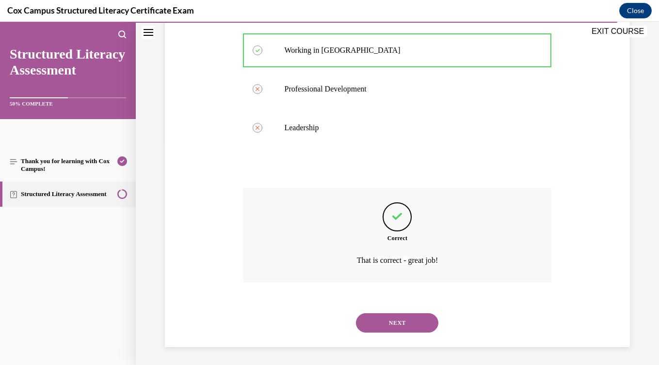
scroll to position [228, 0]
click at [415, 327] on button "NEXT" at bounding box center [397, 321] width 82 height 19
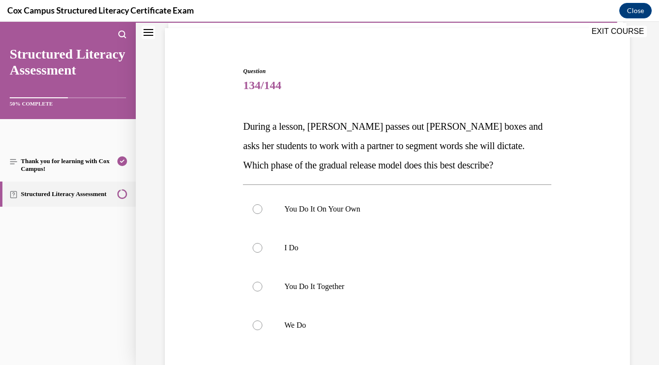
scroll to position [72, 0]
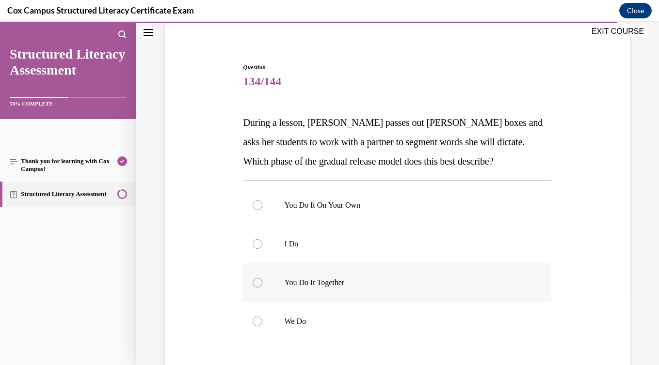
click at [403, 291] on label "You Do It Together" at bounding box center [397, 283] width 308 height 39
click at [262, 288] on input "You Do It Together" at bounding box center [258, 283] width 10 height 10
radio input "true"
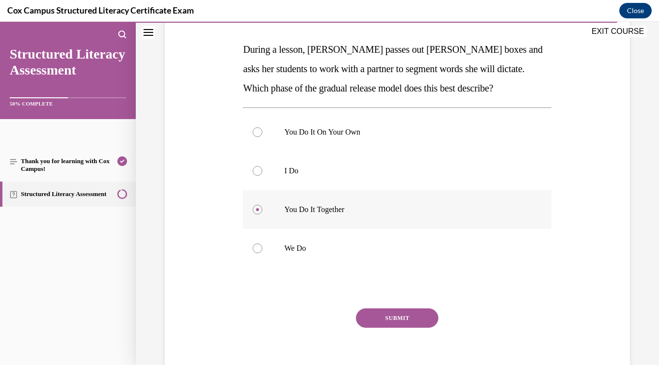
scroll to position [187, 0]
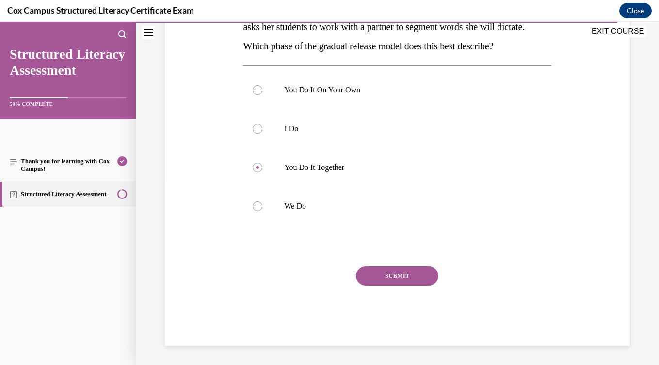
click at [407, 279] on button "SUBMIT" at bounding box center [397, 276] width 82 height 19
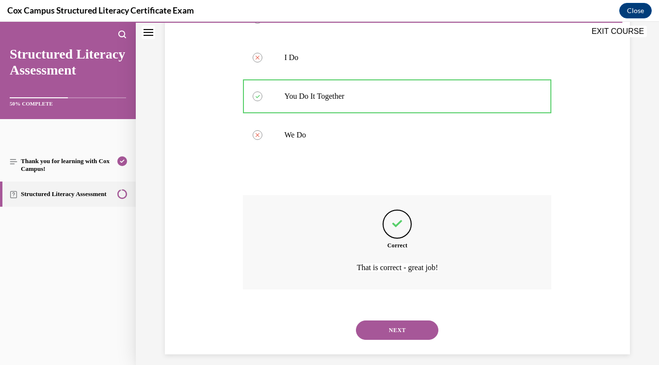
scroll to position [267, 0]
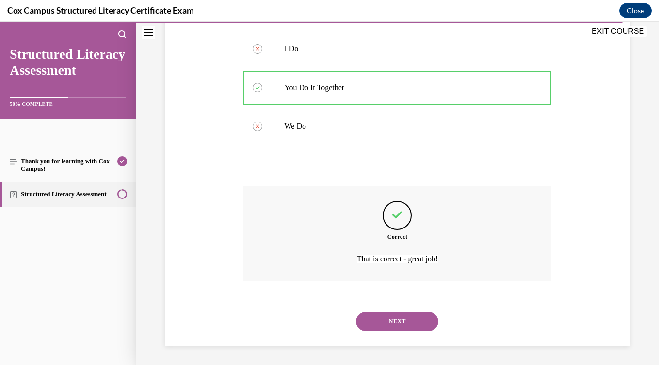
click at [415, 318] on button "NEXT" at bounding box center [397, 321] width 82 height 19
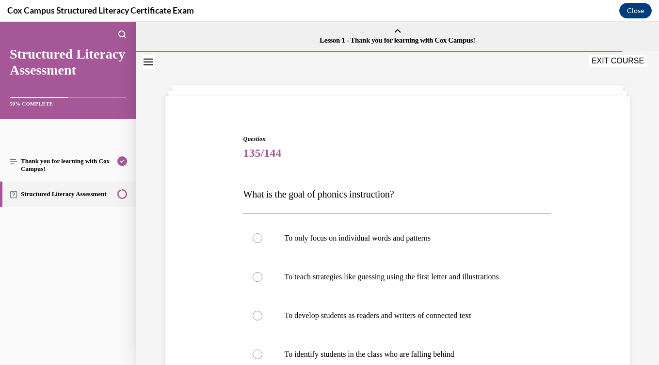
click at [415, 318] on p "To develop students as readers and writers of connected text" at bounding box center [405, 316] width 243 height 10
click at [262, 318] on input "To develop students as readers and writers of connected text" at bounding box center [258, 316] width 10 height 10
radio input "true"
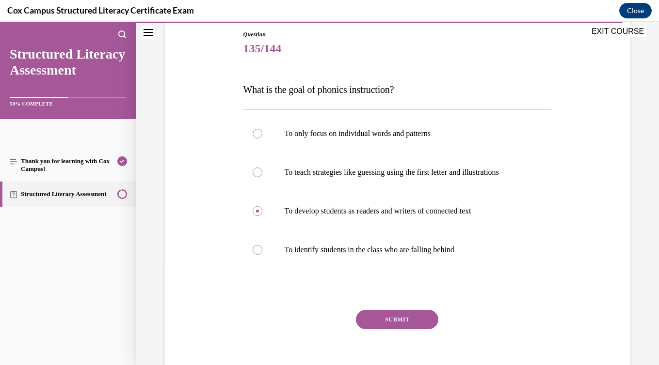
click at [415, 318] on button "SUBMIT" at bounding box center [397, 319] width 82 height 19
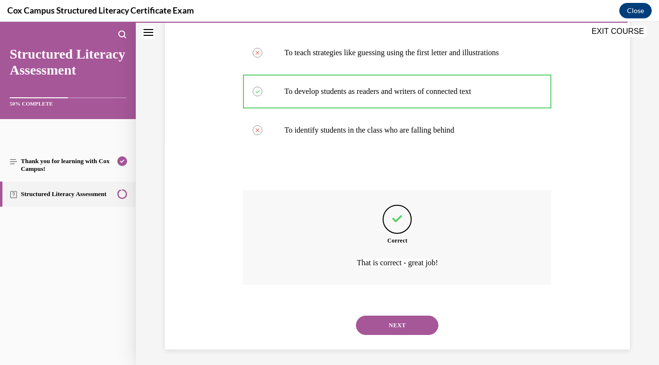
scroll to position [228, 0]
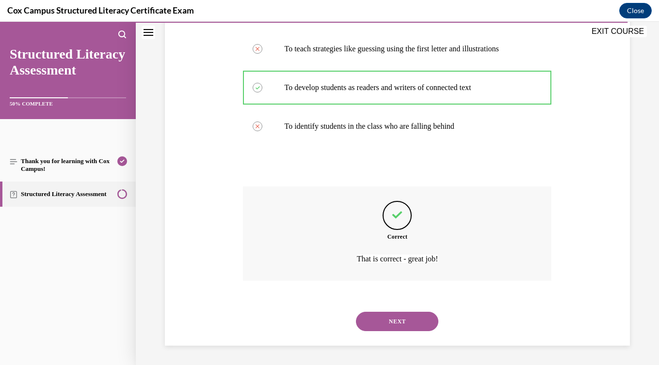
click at [415, 326] on button "NEXT" at bounding box center [397, 321] width 82 height 19
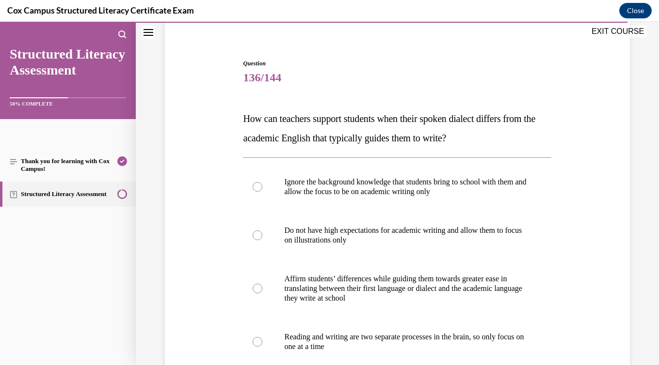
scroll to position [79, 0]
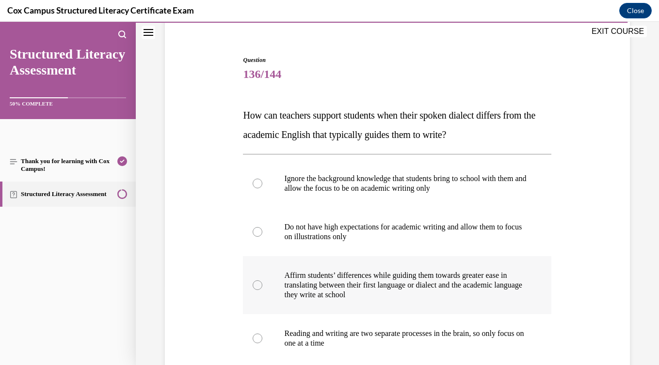
click at [409, 300] on p "they write at school" at bounding box center [405, 295] width 243 height 10
click at [262, 290] on input "Affirm students’ differences while guiding them towards greater ease in transla…" at bounding box center [258, 286] width 10 height 10
radio input "true"
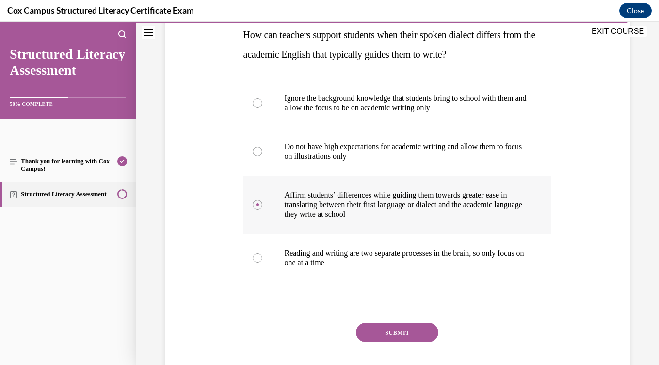
scroll to position [167, 0]
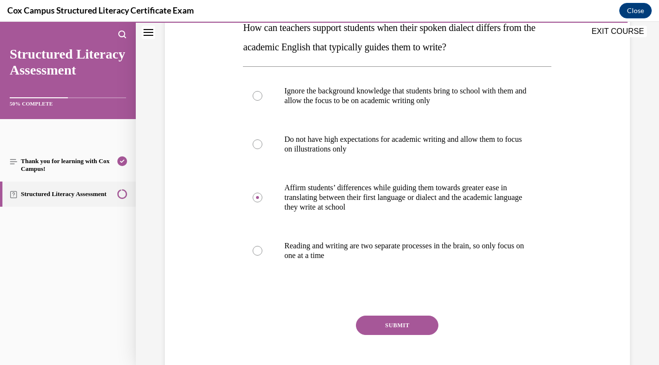
click at [423, 335] on button "SUBMIT" at bounding box center [397, 325] width 82 height 19
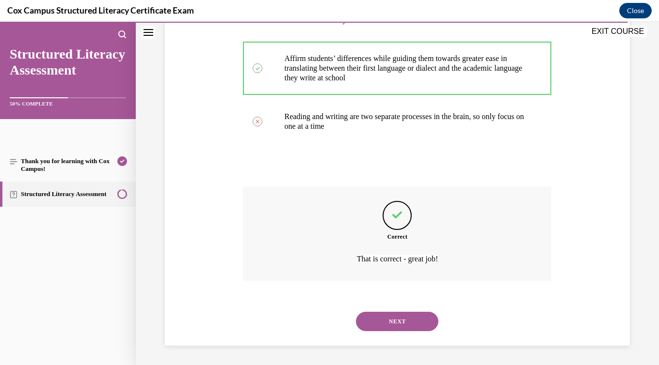
scroll to position [316, 0]
click at [409, 317] on button "NEXT" at bounding box center [397, 321] width 82 height 19
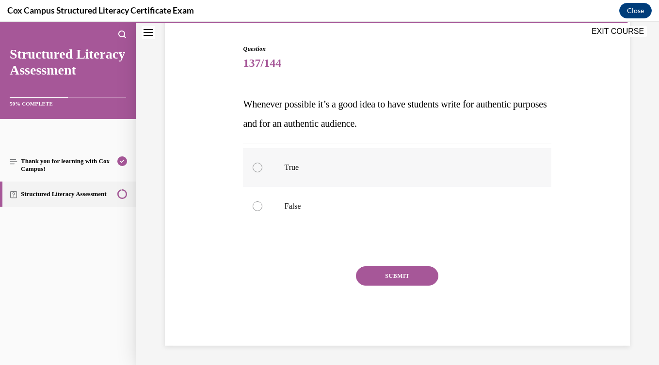
click at [295, 171] on p "True" at bounding box center [405, 168] width 243 height 10
click at [262, 171] on input "True" at bounding box center [258, 168] width 10 height 10
radio input "true"
click at [392, 274] on button "SUBMIT" at bounding box center [397, 276] width 82 height 19
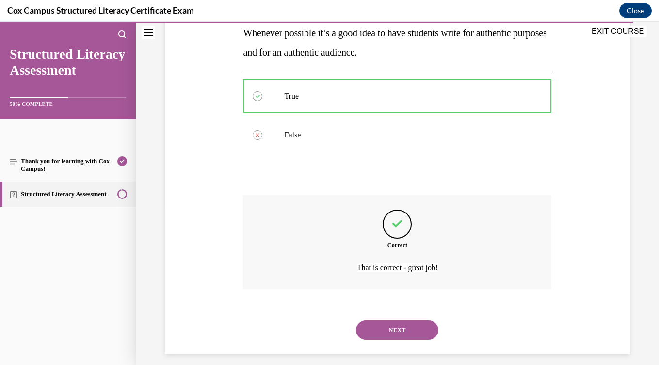
scroll to position [170, 0]
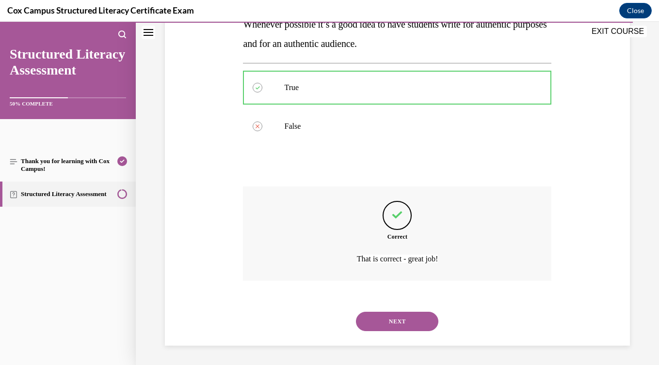
click at [407, 321] on button "NEXT" at bounding box center [397, 321] width 82 height 19
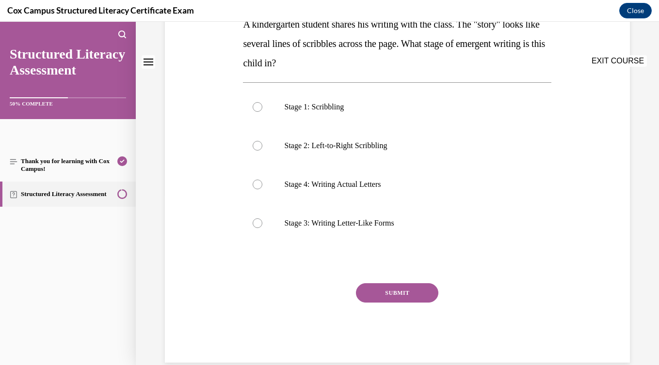
scroll to position [0, 0]
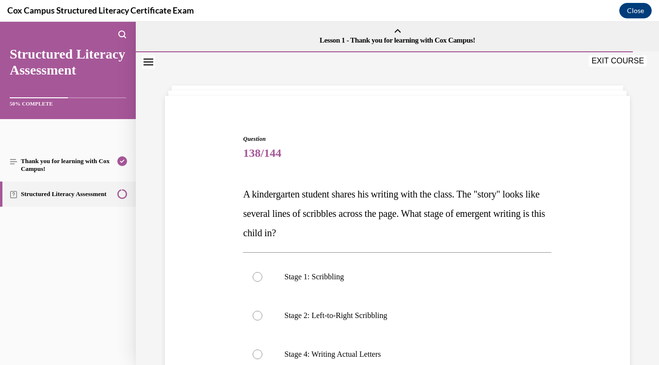
click at [407, 321] on label "Stage 2: Left-to-Right Scribbling" at bounding box center [397, 316] width 308 height 39
click at [262, 321] on input "Stage 2: Left-to-Right Scribbling" at bounding box center [258, 316] width 10 height 10
radio input "true"
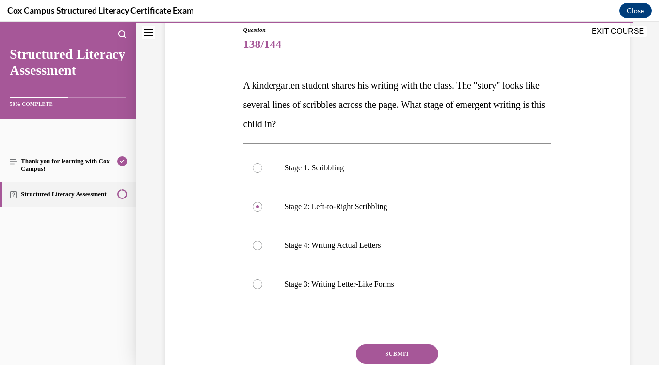
scroll to position [114, 0]
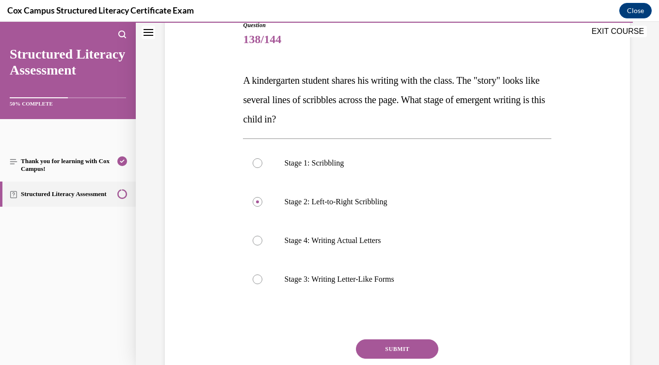
click at [411, 348] on button "SUBMIT" at bounding box center [397, 349] width 82 height 19
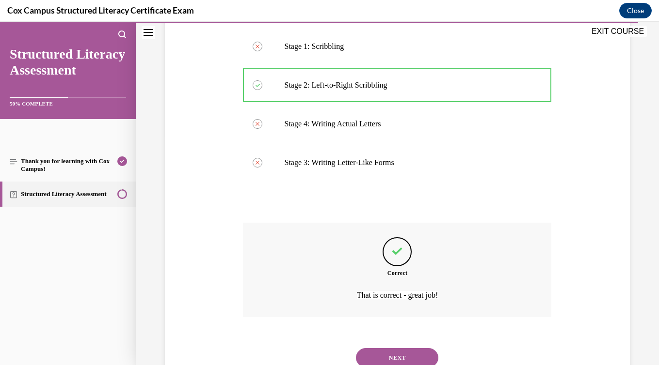
scroll to position [267, 0]
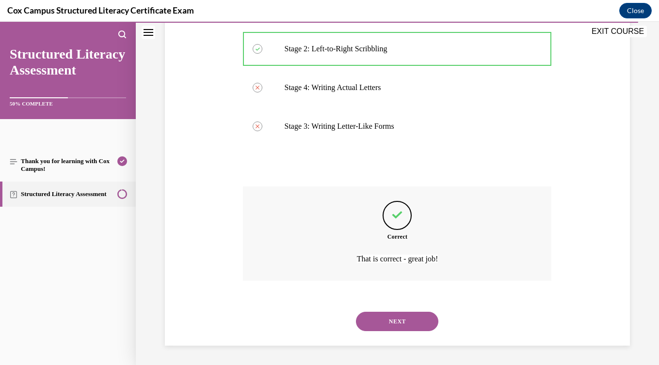
click at [389, 319] on button "NEXT" at bounding box center [397, 321] width 82 height 19
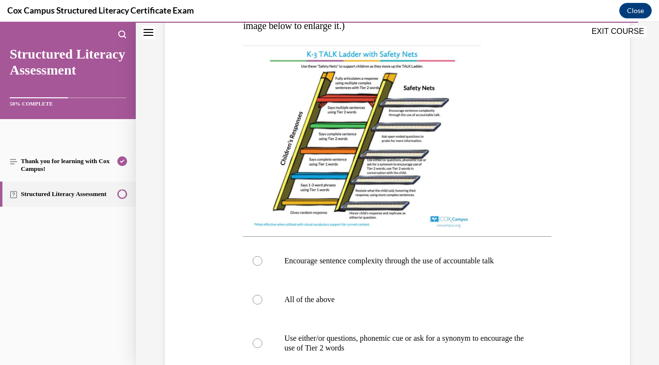
scroll to position [332, 0]
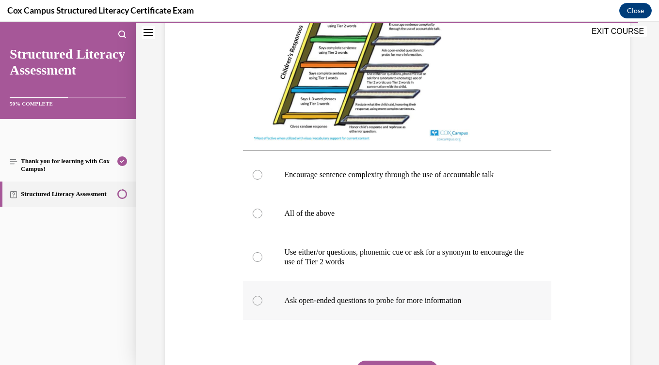
click at [411, 306] on p "Ask open-ended questions to probe for more information" at bounding box center [405, 301] width 243 height 10
click at [262, 306] on input "Ask open-ended questions to probe for more information" at bounding box center [258, 301] width 10 height 10
radio input "true"
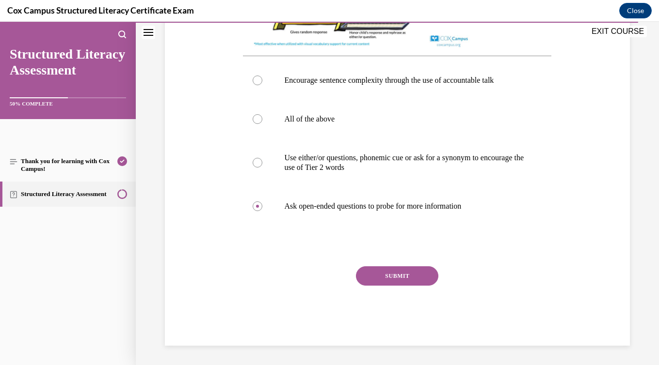
click at [404, 275] on button "SUBMIT" at bounding box center [397, 276] width 82 height 19
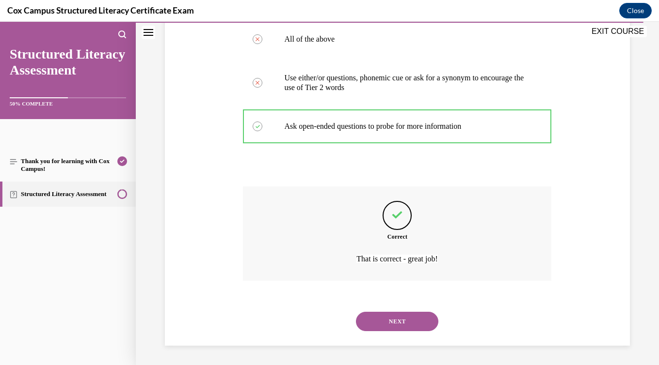
scroll to position [517, 0]
click at [404, 322] on button "NEXT" at bounding box center [397, 321] width 82 height 19
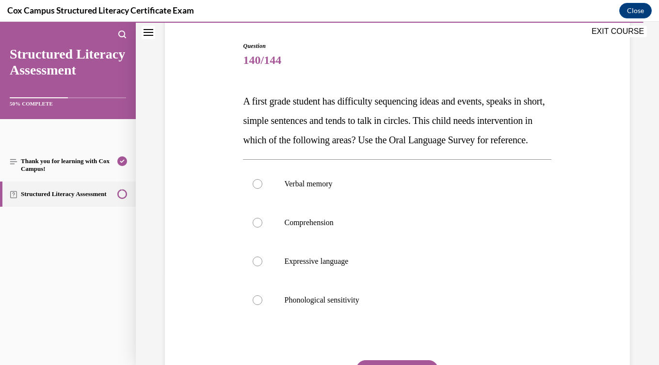
scroll to position [95, 0]
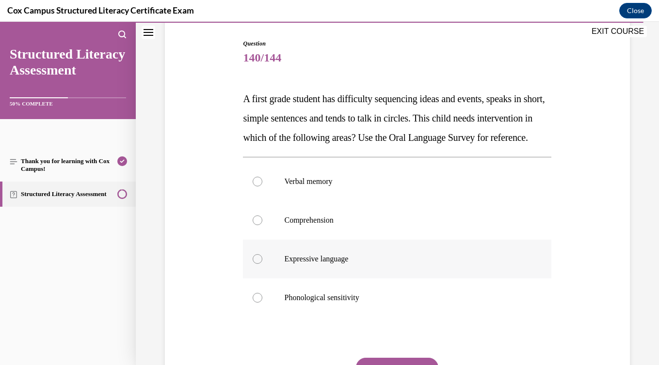
click at [393, 279] on label "Expressive language" at bounding box center [397, 259] width 308 height 39
click at [262, 264] on input "Expressive language" at bounding box center [258, 259] width 10 height 10
radio input "true"
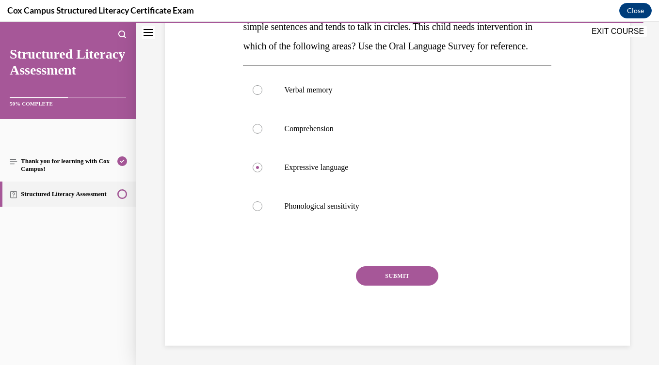
click at [395, 279] on button "SUBMIT" at bounding box center [397, 276] width 82 height 19
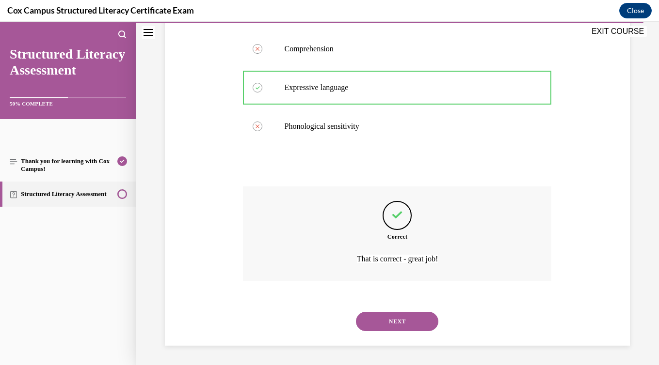
scroll to position [286, 0]
click at [395, 319] on button "NEXT" at bounding box center [397, 321] width 82 height 19
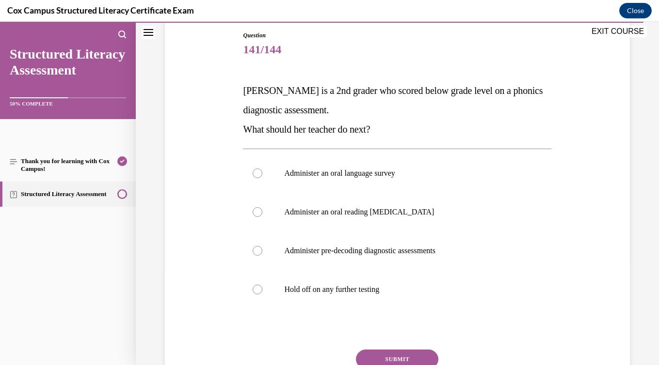
scroll to position [104, 0]
click at [395, 264] on label "Administer pre-decoding diagnostic assessments" at bounding box center [397, 250] width 308 height 39
click at [262, 255] on input "Administer pre-decoding diagnostic assessments" at bounding box center [258, 251] width 10 height 10
radio input "true"
click at [400, 357] on button "SUBMIT" at bounding box center [397, 358] width 82 height 19
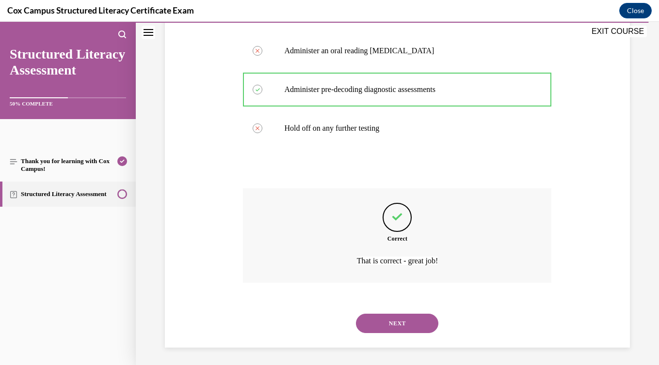
scroll to position [267, 0]
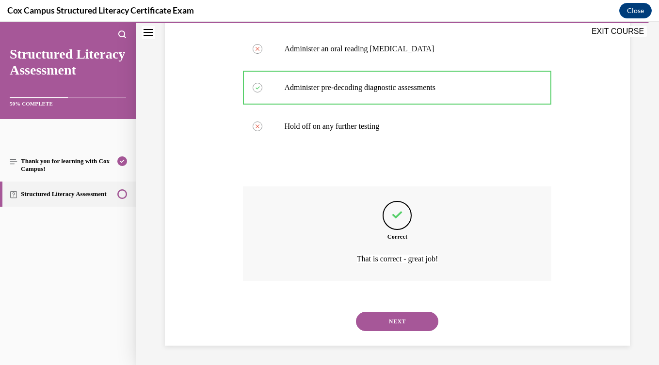
click at [400, 332] on div "NEXT" at bounding box center [397, 321] width 308 height 39
click at [399, 323] on button "NEXT" at bounding box center [397, 321] width 82 height 19
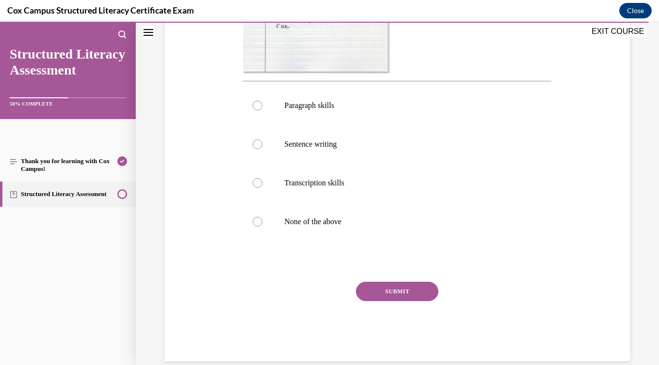
scroll to position [364, 0]
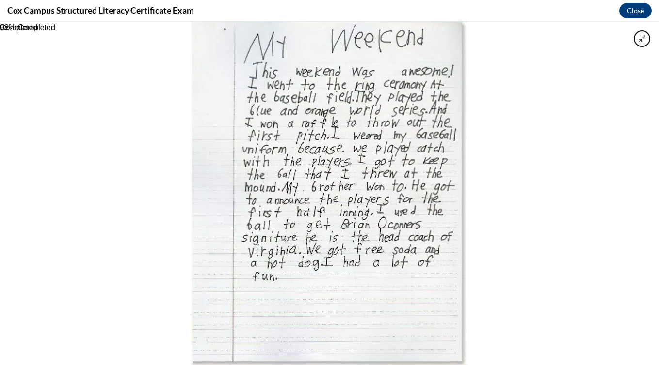
click at [456, 109] on img at bounding box center [328, 194] width 275 height 344
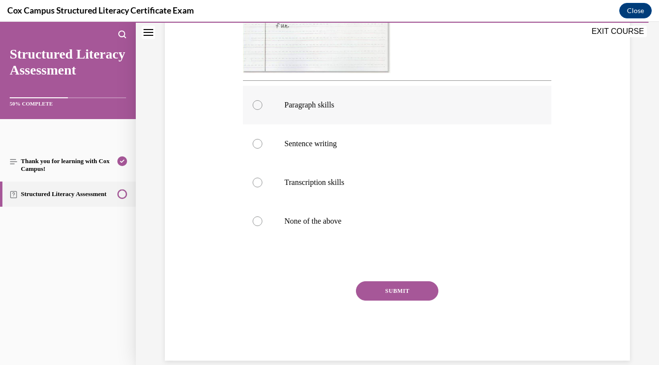
click at [351, 117] on label "Paragraph skills" at bounding box center [397, 105] width 308 height 39
click at [262, 110] on input "Paragraph skills" at bounding box center [258, 105] width 10 height 10
radio input "true"
click at [372, 288] on button "SUBMIT" at bounding box center [397, 291] width 82 height 19
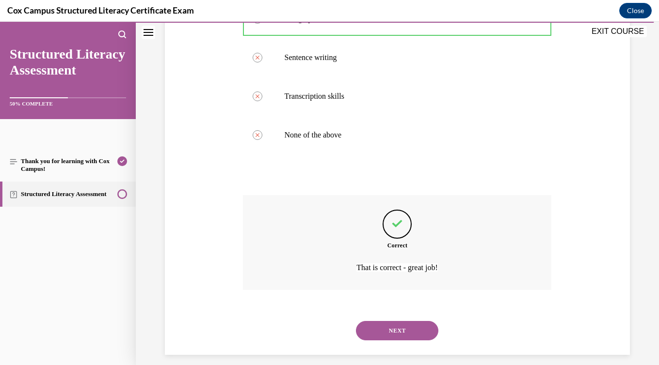
scroll to position [459, 0]
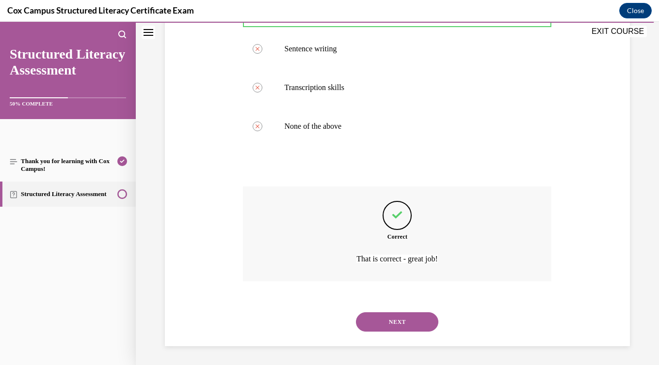
click at [379, 323] on button "NEXT" at bounding box center [397, 322] width 82 height 19
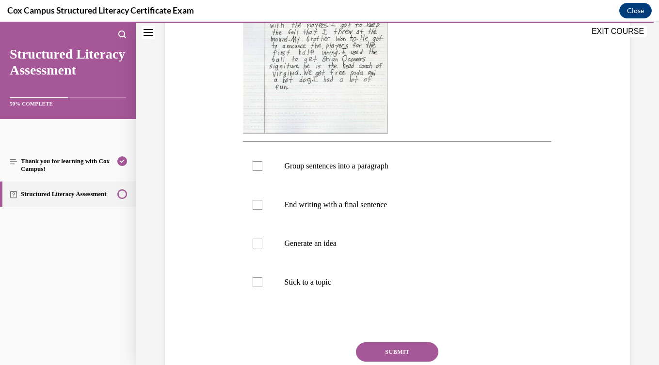
scroll to position [285, 0]
click at [339, 251] on label "Generate an idea" at bounding box center [397, 242] width 308 height 39
click at [262, 247] on input "Generate an idea" at bounding box center [258, 242] width 10 height 10
checkbox input "true"
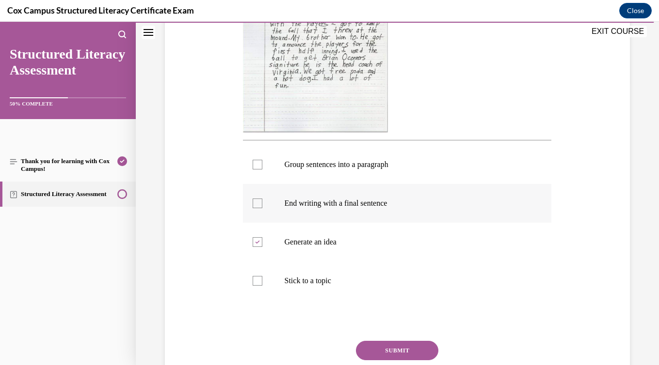
click at [341, 213] on label "End writing with a final sentence" at bounding box center [397, 203] width 308 height 39
click at [262, 208] on input "End writing with a final sentence" at bounding box center [258, 204] width 10 height 10
checkbox input "true"
click at [335, 160] on p "Group sentences into a paragraph" at bounding box center [405, 165] width 243 height 10
click at [262, 160] on input "Group sentences into a paragraph" at bounding box center [258, 165] width 10 height 10
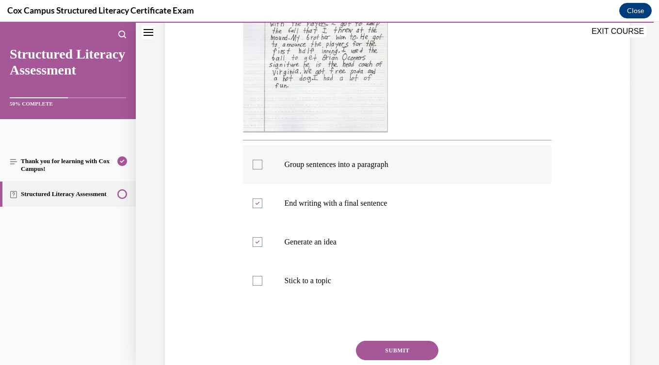
checkbox input "true"
click at [300, 268] on label "Stick to a topic" at bounding box center [397, 281] width 308 height 39
click at [262, 276] on input "Stick to a topic" at bounding box center [258, 281] width 10 height 10
checkbox input "true"
click at [396, 346] on button "SUBMIT" at bounding box center [397, 350] width 82 height 19
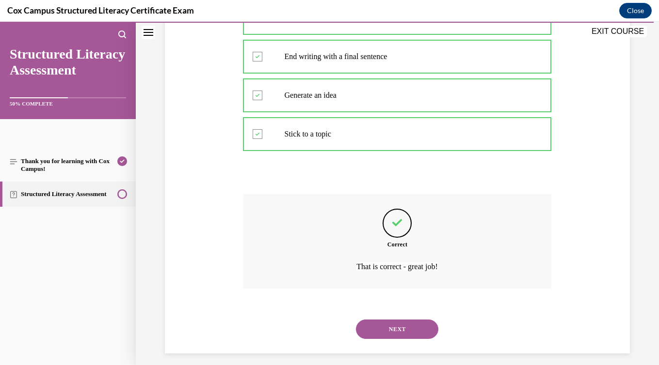
scroll to position [439, 0]
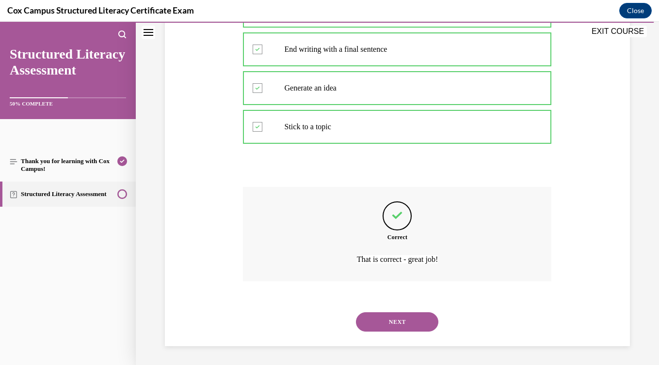
click at [395, 313] on button "NEXT" at bounding box center [397, 322] width 82 height 19
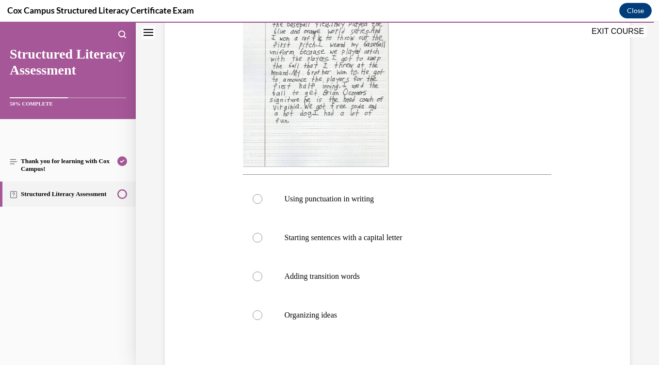
scroll to position [257, 0]
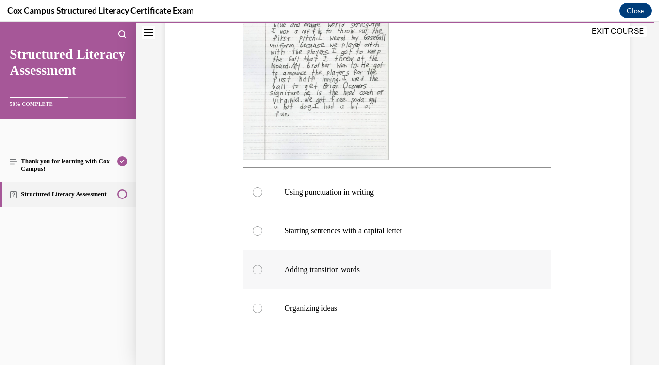
click at [385, 282] on label "Adding transition words" at bounding box center [397, 270] width 308 height 39
click at [262, 275] on input "Adding transition words" at bounding box center [258, 270] width 10 height 10
radio input "true"
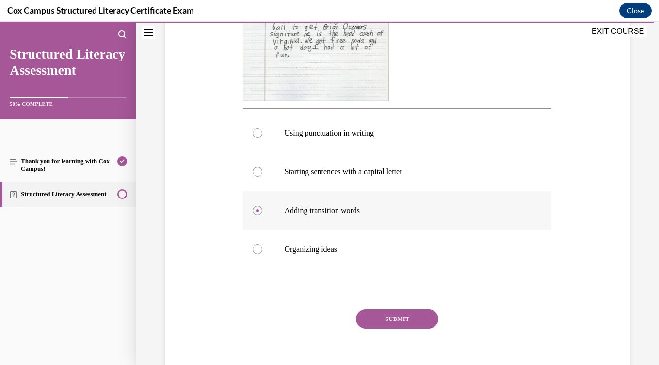
scroll to position [359, 0]
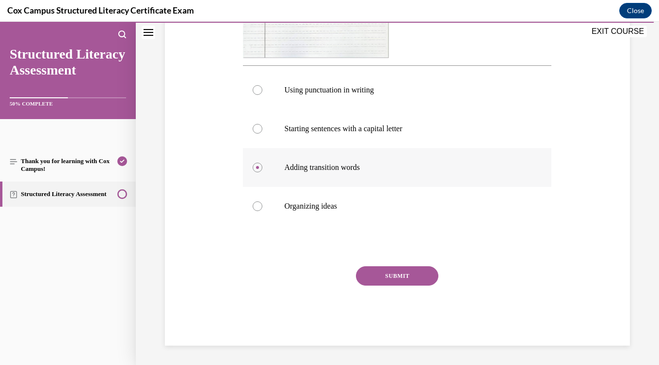
click at [385, 282] on button "SUBMIT" at bounding box center [397, 276] width 82 height 19
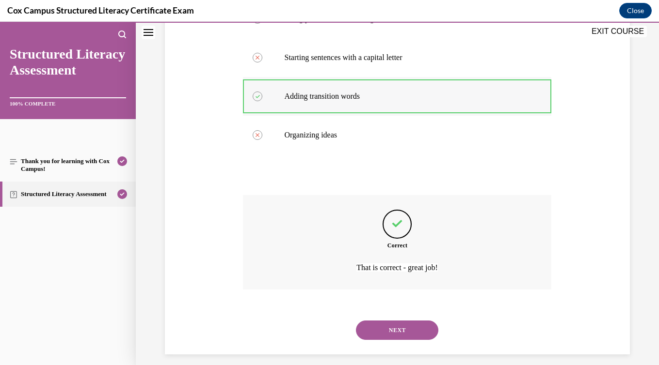
scroll to position [439, 0]
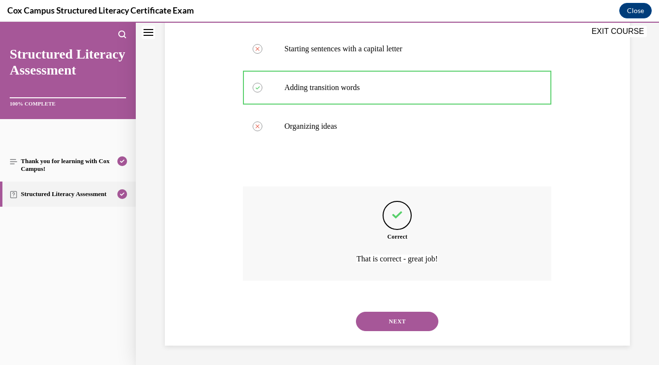
click at [391, 327] on button "NEXT" at bounding box center [397, 321] width 82 height 19
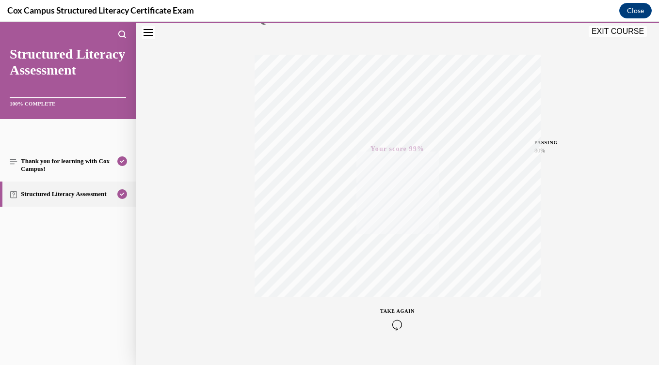
scroll to position [153, 0]
click at [624, 32] on button "EXIT COURSE" at bounding box center [617, 32] width 58 height 12
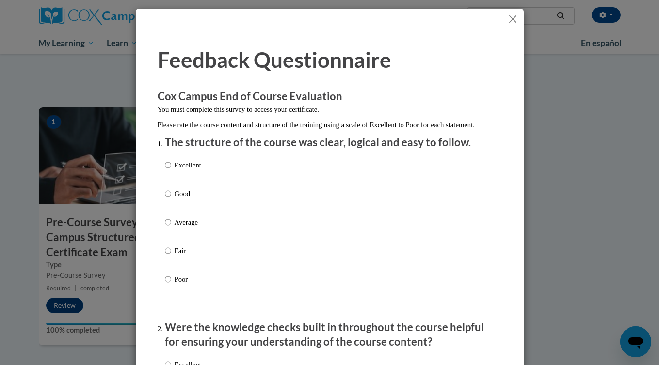
click at [193, 171] on p "Excellent" at bounding box center [187, 165] width 27 height 11
click at [171, 171] on input "Excellent" at bounding box center [168, 165] width 6 height 11
radio input "true"
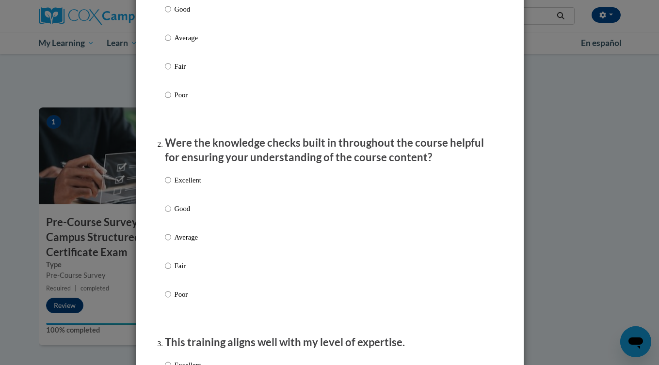
scroll to position [190, 0]
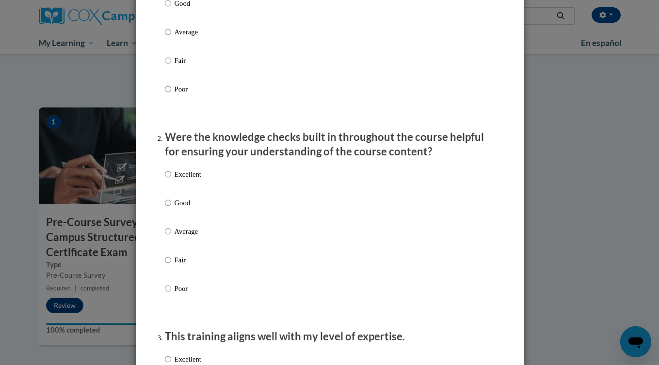
click at [185, 180] on p "Excellent" at bounding box center [187, 174] width 27 height 11
click at [171, 180] on input "Excellent" at bounding box center [168, 174] width 6 height 11
radio input "true"
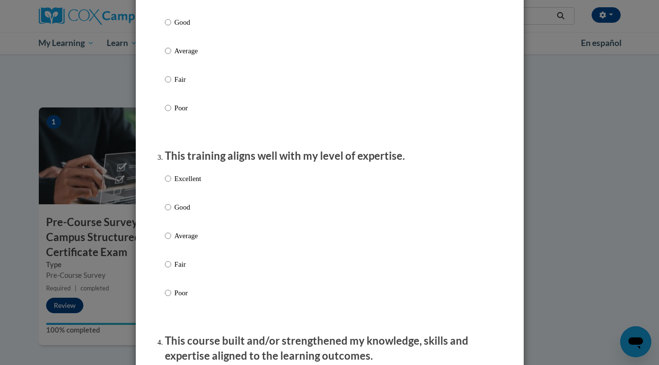
click at [185, 184] on p "Excellent" at bounding box center [187, 179] width 27 height 11
click at [171, 184] on input "Excellent" at bounding box center [168, 179] width 6 height 11
radio input "true"
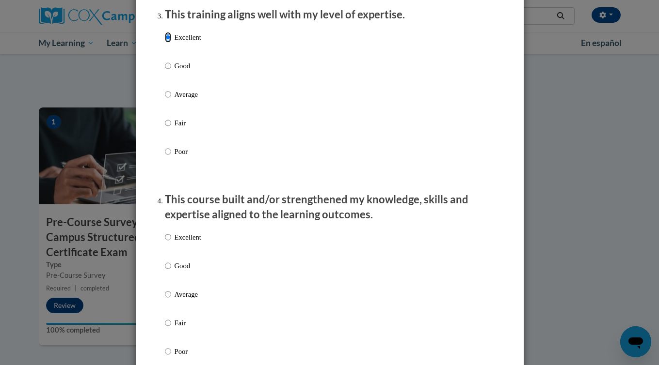
scroll to position [514, 0]
click at [190, 242] on p "Excellent" at bounding box center [187, 236] width 27 height 11
click at [171, 242] on input "Excellent" at bounding box center [168, 236] width 6 height 11
radio input "true"
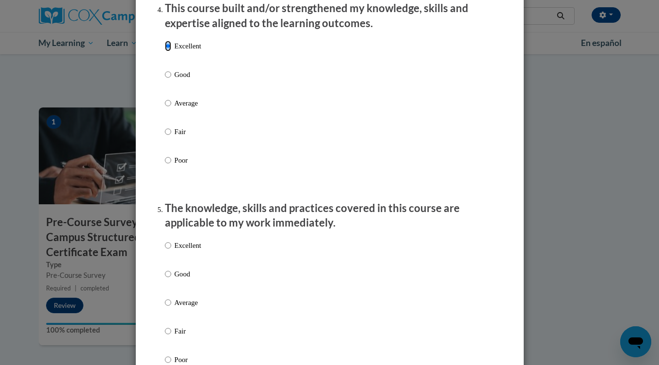
scroll to position [708, 0]
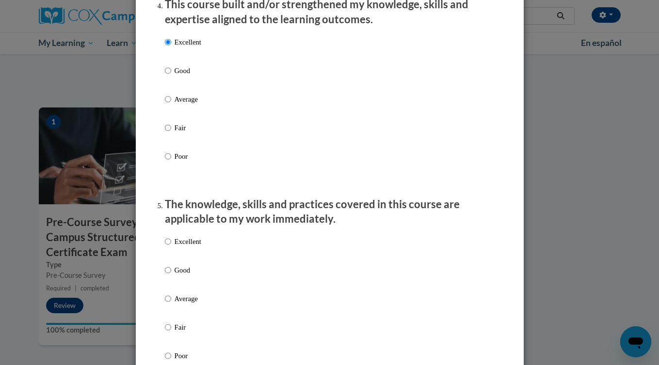
click at [190, 247] on p "Excellent" at bounding box center [187, 242] width 27 height 11
click at [171, 247] on input "Excellent" at bounding box center [168, 242] width 6 height 11
radio input "true"
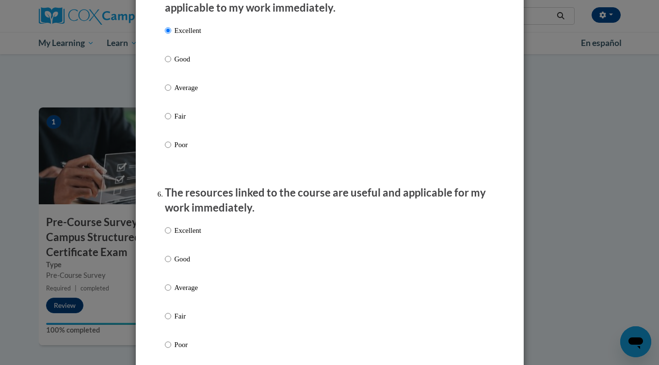
click at [186, 236] on p "Excellent" at bounding box center [187, 230] width 27 height 11
click at [171, 236] on input "Excellent" at bounding box center [168, 230] width 6 height 11
radio input "true"
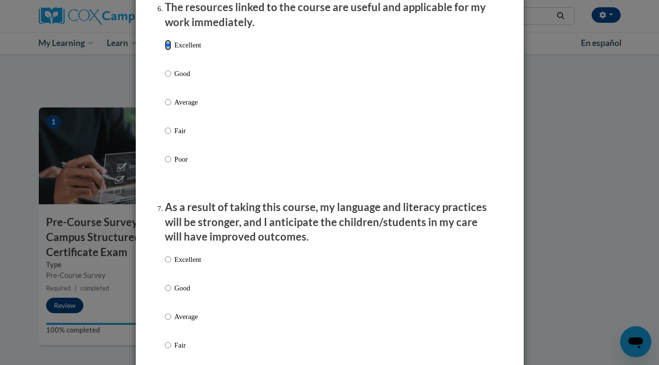
scroll to position [1110, 0]
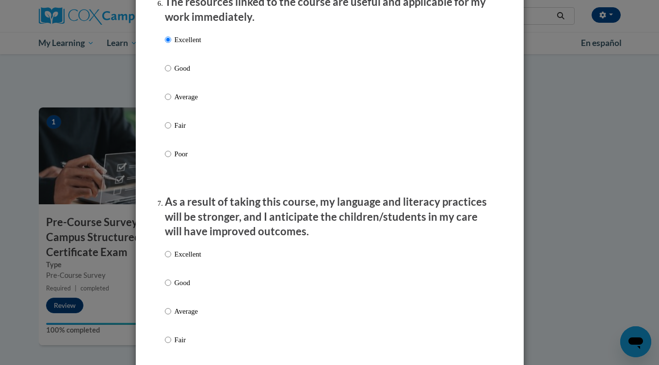
click at [187, 260] on p "Excellent" at bounding box center [187, 254] width 27 height 11
click at [171, 260] on input "Excellent" at bounding box center [168, 254] width 6 height 11
radio input "true"
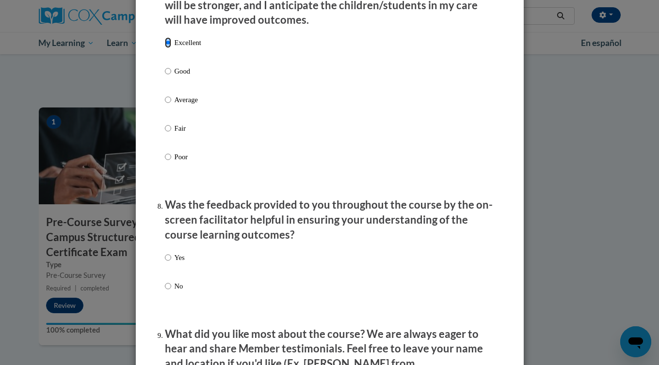
scroll to position [1323, 0]
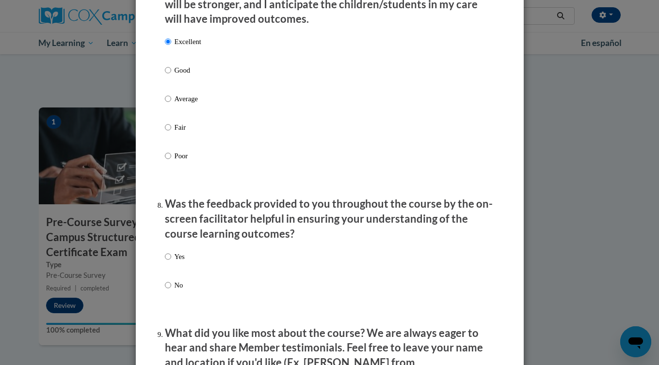
click at [182, 262] on p "Yes" at bounding box center [179, 257] width 10 height 11
click at [171, 262] on input "Yes" at bounding box center [168, 257] width 6 height 11
radio input "true"
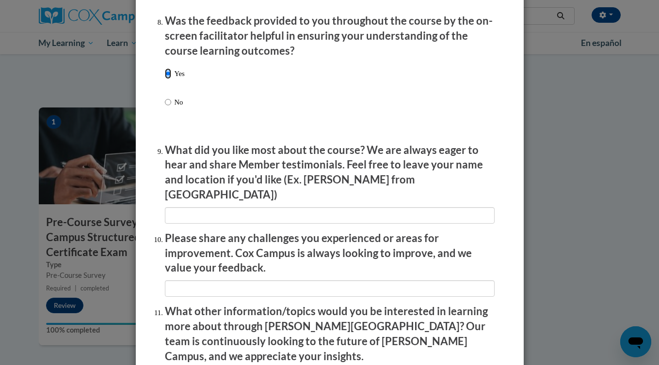
scroll to position [1507, 0]
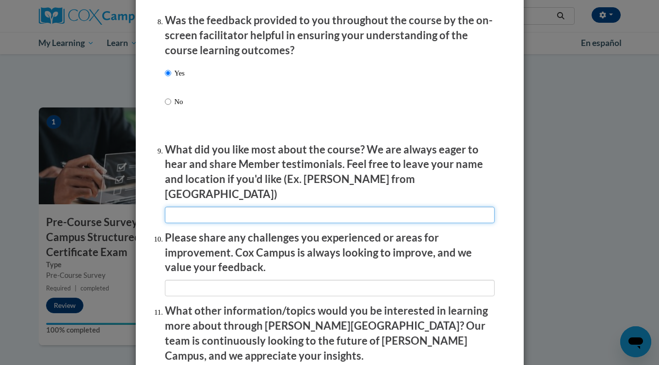
click at [184, 208] on input "textbox" at bounding box center [330, 215] width 330 height 16
type input "It was good"
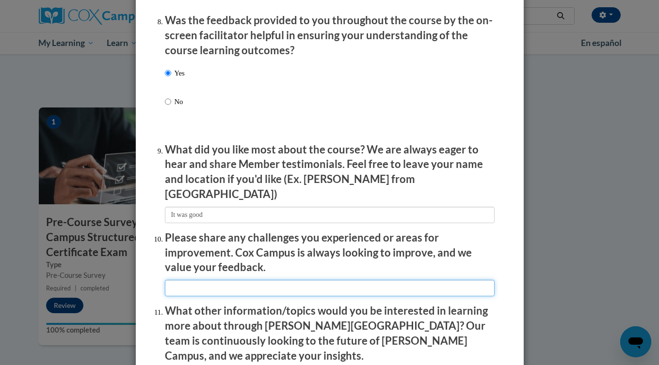
click at [214, 280] on input "textbox" at bounding box center [330, 288] width 330 height 16
type input "None"
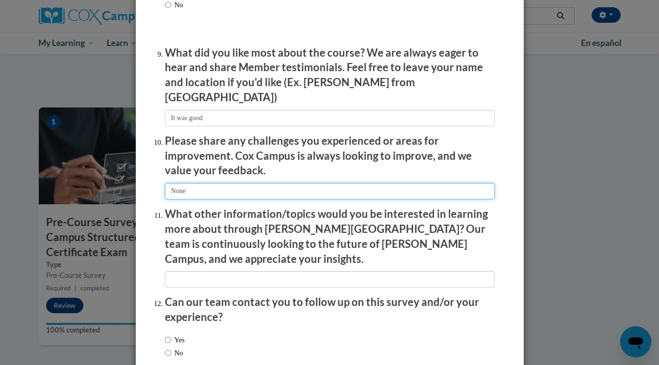
scroll to position [1605, 0]
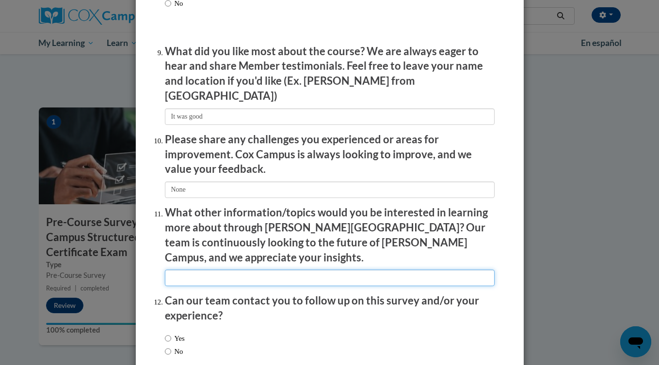
click at [221, 270] on input "textbox" at bounding box center [330, 278] width 330 height 16
type input "Nothing"
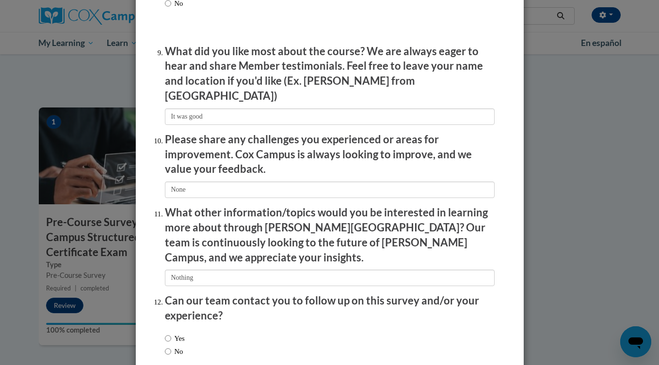
click at [171, 347] on label "No" at bounding box center [174, 352] width 18 height 11
click at [171, 347] on input "No" at bounding box center [168, 352] width 6 height 11
radio input "true"
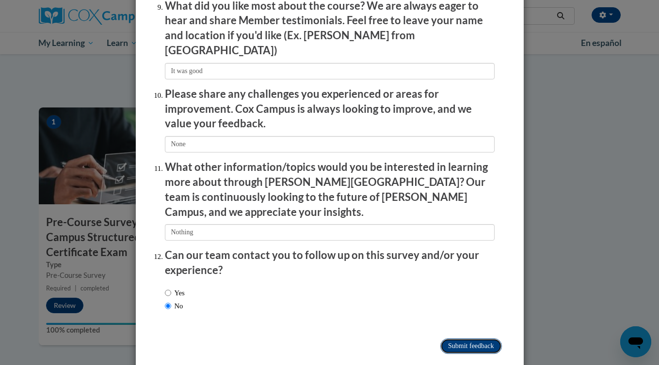
click at [487, 339] on input "Submit feedback" at bounding box center [470, 347] width 61 height 16
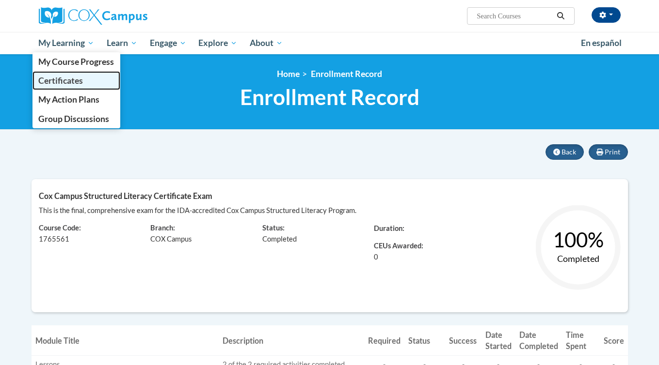
click at [71, 79] on span "Certificates" at bounding box center [60, 81] width 45 height 10
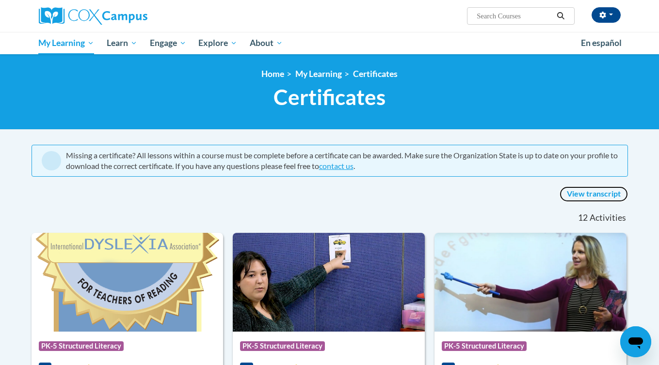
click at [610, 197] on link "View transcript" at bounding box center [593, 195] width 68 height 16
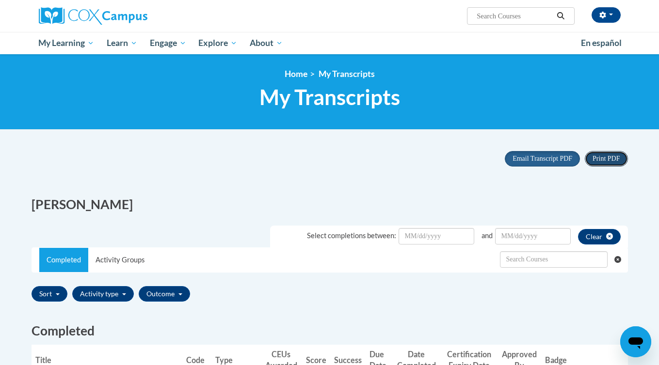
click at [601, 156] on span "Print PDF" at bounding box center [605, 158] width 27 height 7
